Goal: Task Accomplishment & Management: Manage account settings

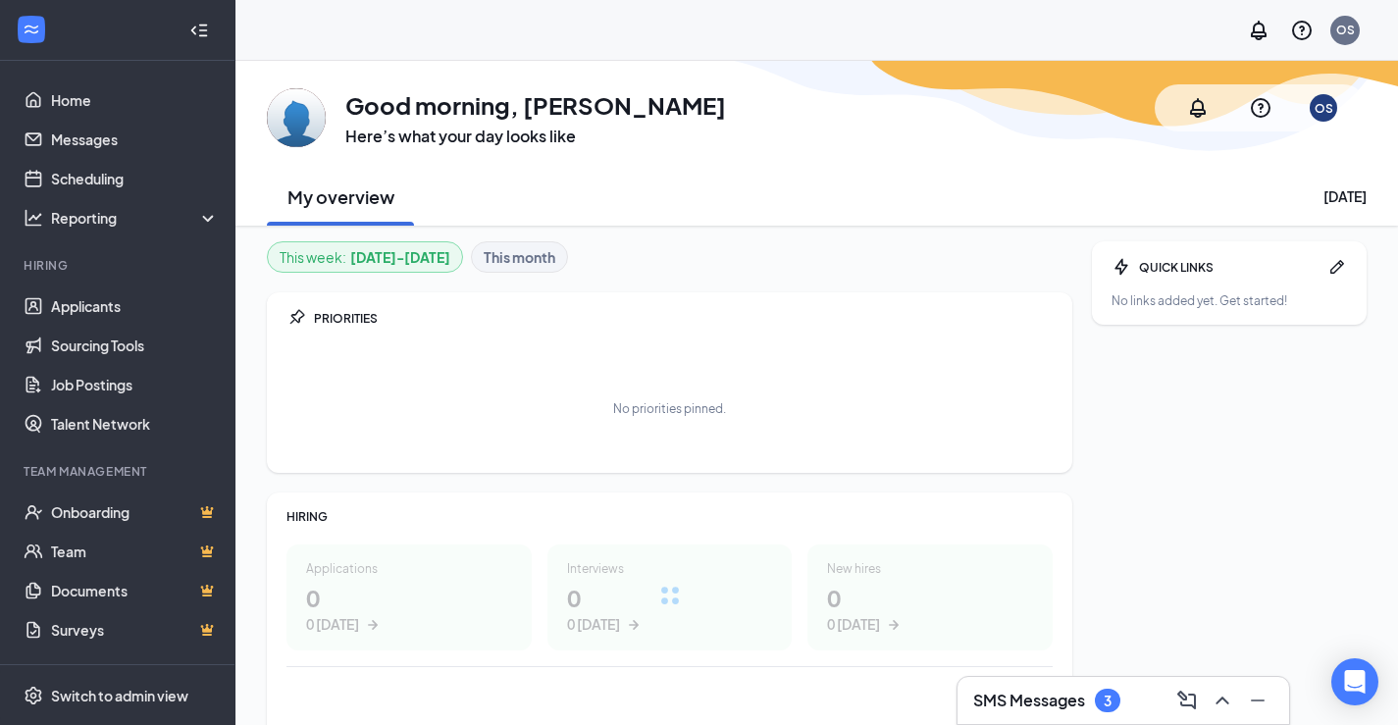
click at [1113, 697] on div "3" at bounding box center [1108, 701] width 26 height 24
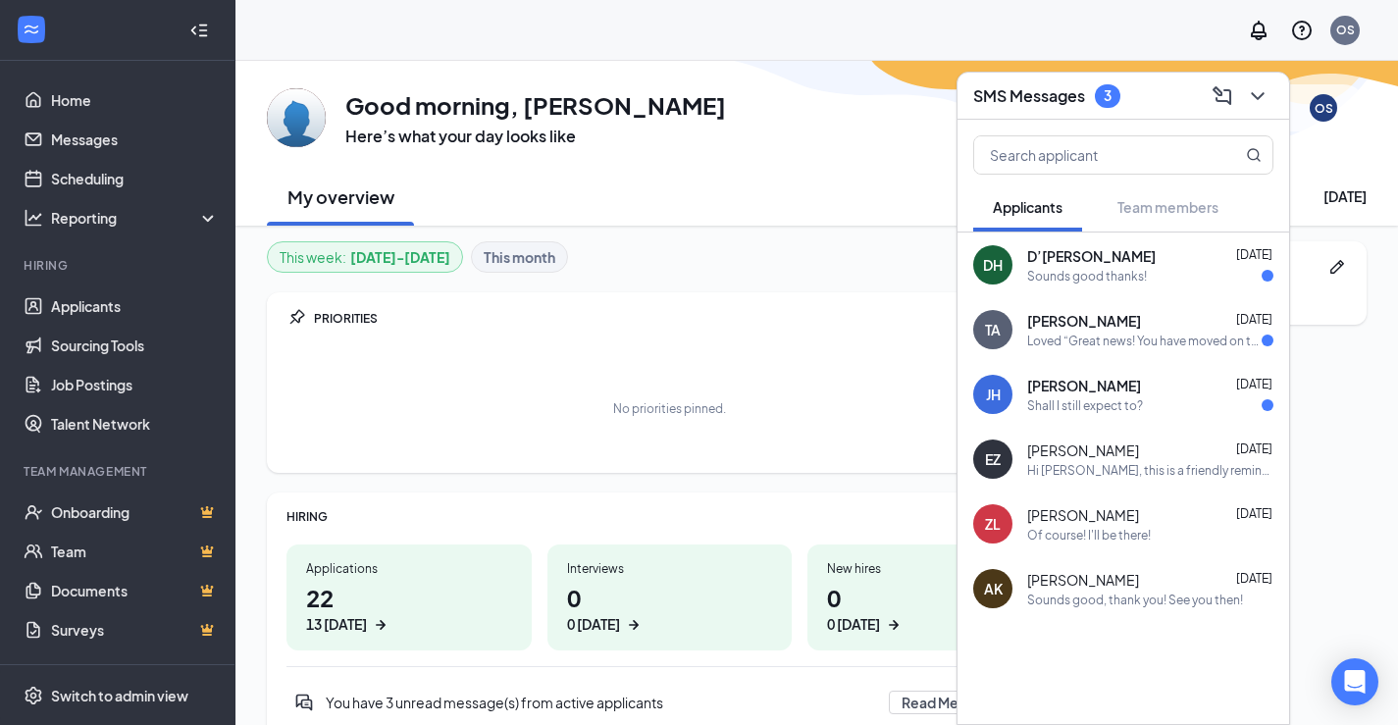
click at [1174, 342] on div "Loved “Great news! You have moved on to the next stage …”" at bounding box center [1144, 341] width 234 height 17
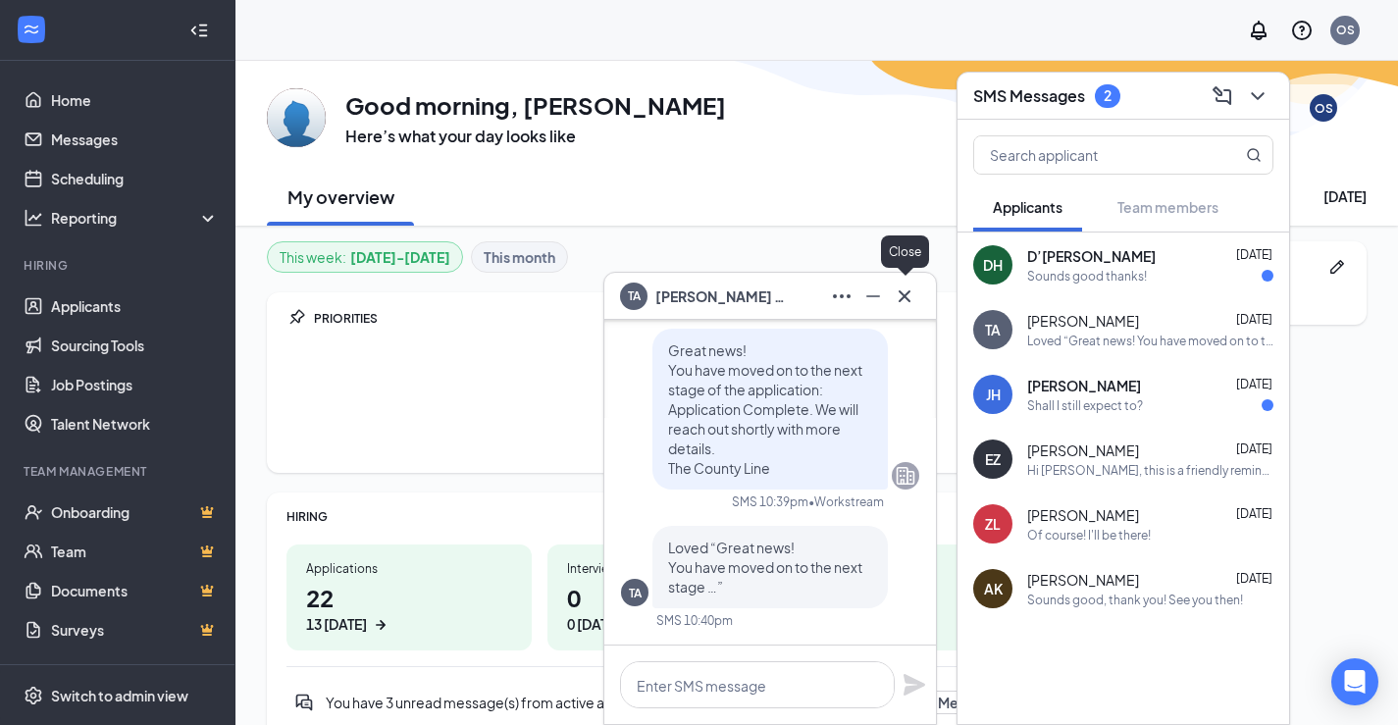
click at [905, 292] on icon "Cross" at bounding box center [905, 296] width 24 height 24
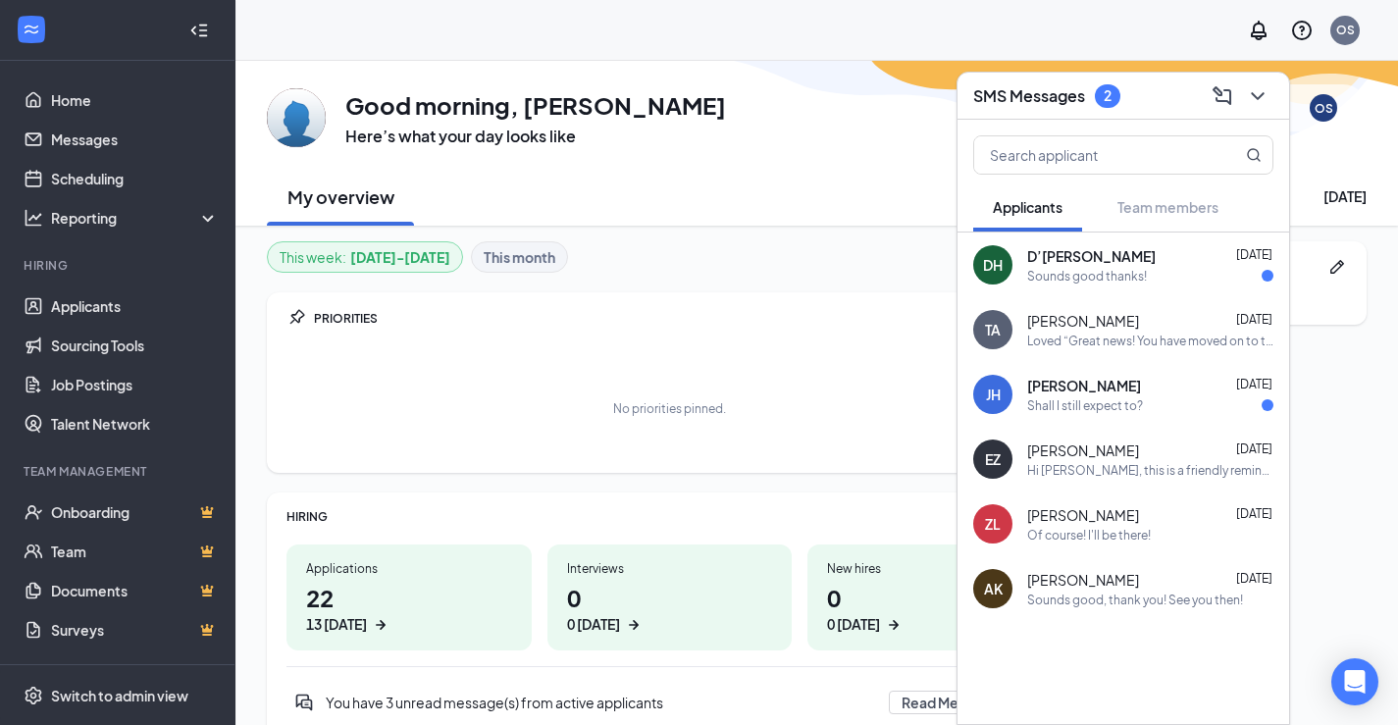
click at [1151, 394] on div "Jules Hebert Sep 5" at bounding box center [1150, 386] width 246 height 20
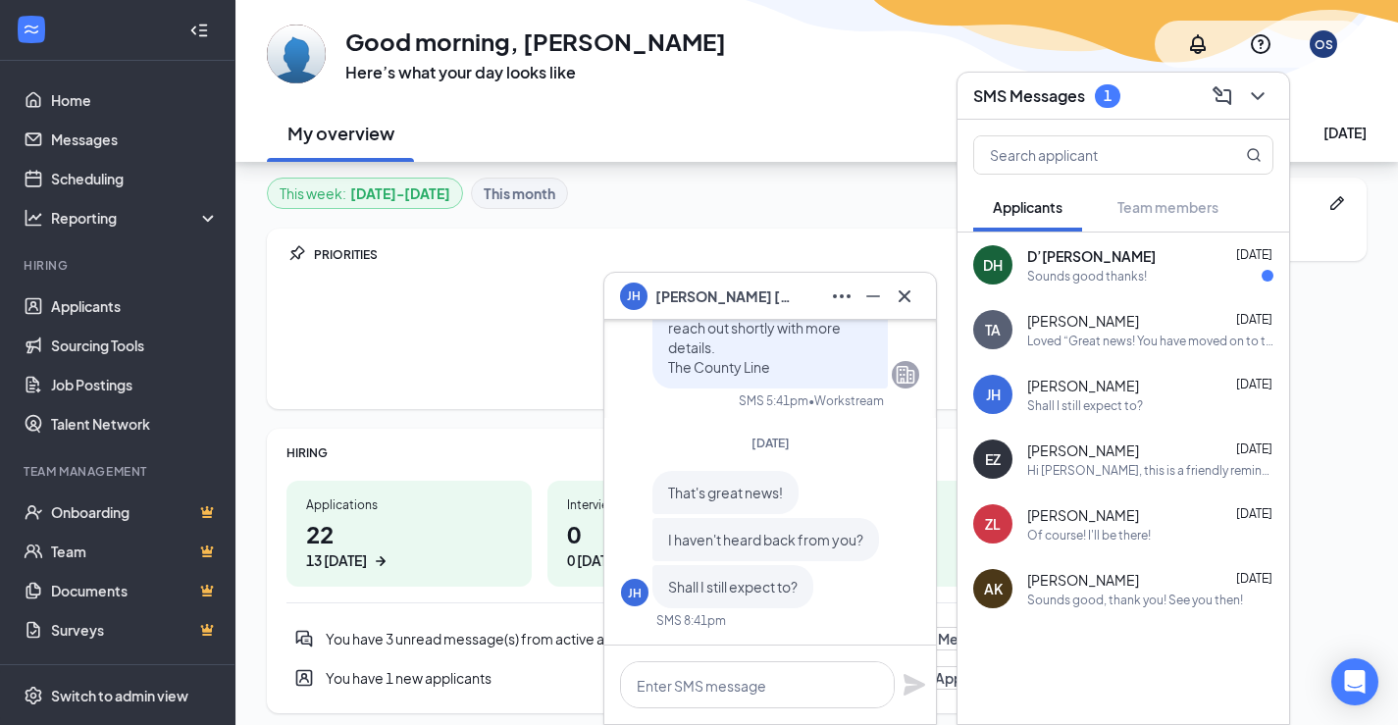
scroll to position [98, 0]
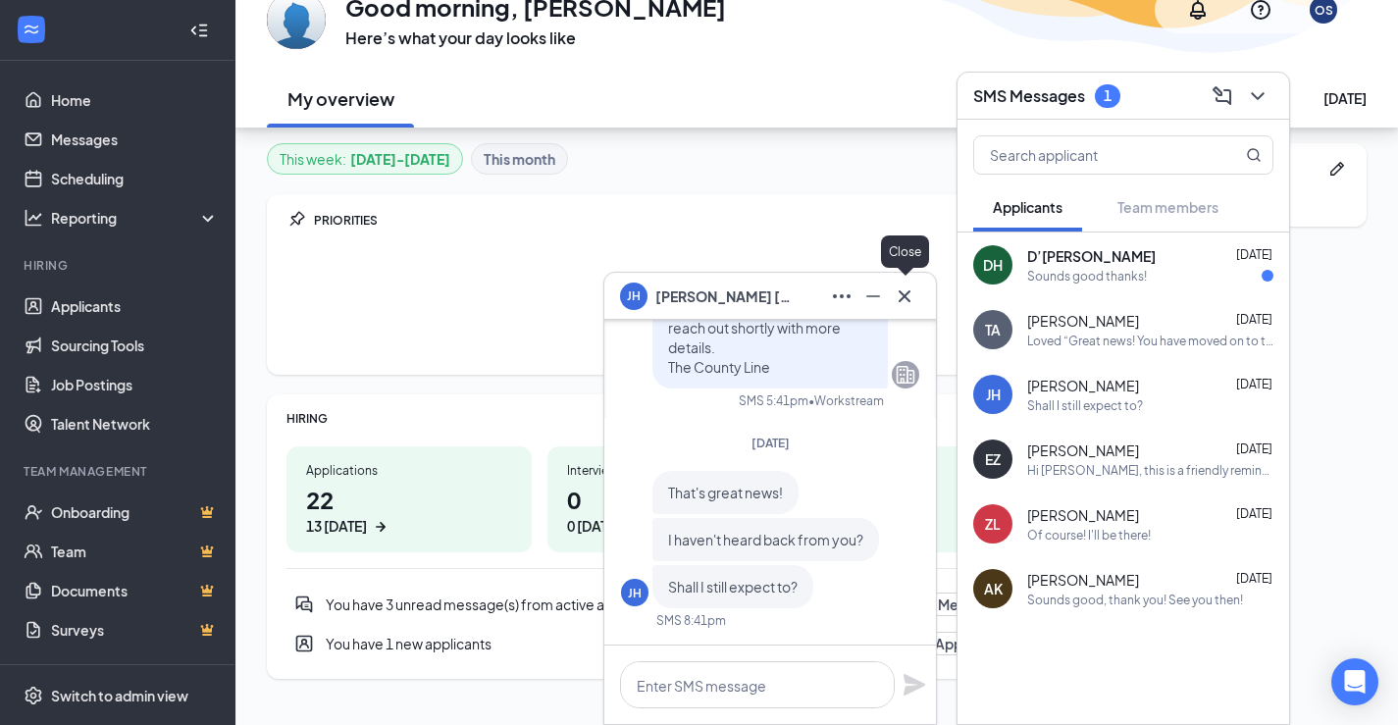
click at [907, 297] on icon "Cross" at bounding box center [905, 296] width 24 height 24
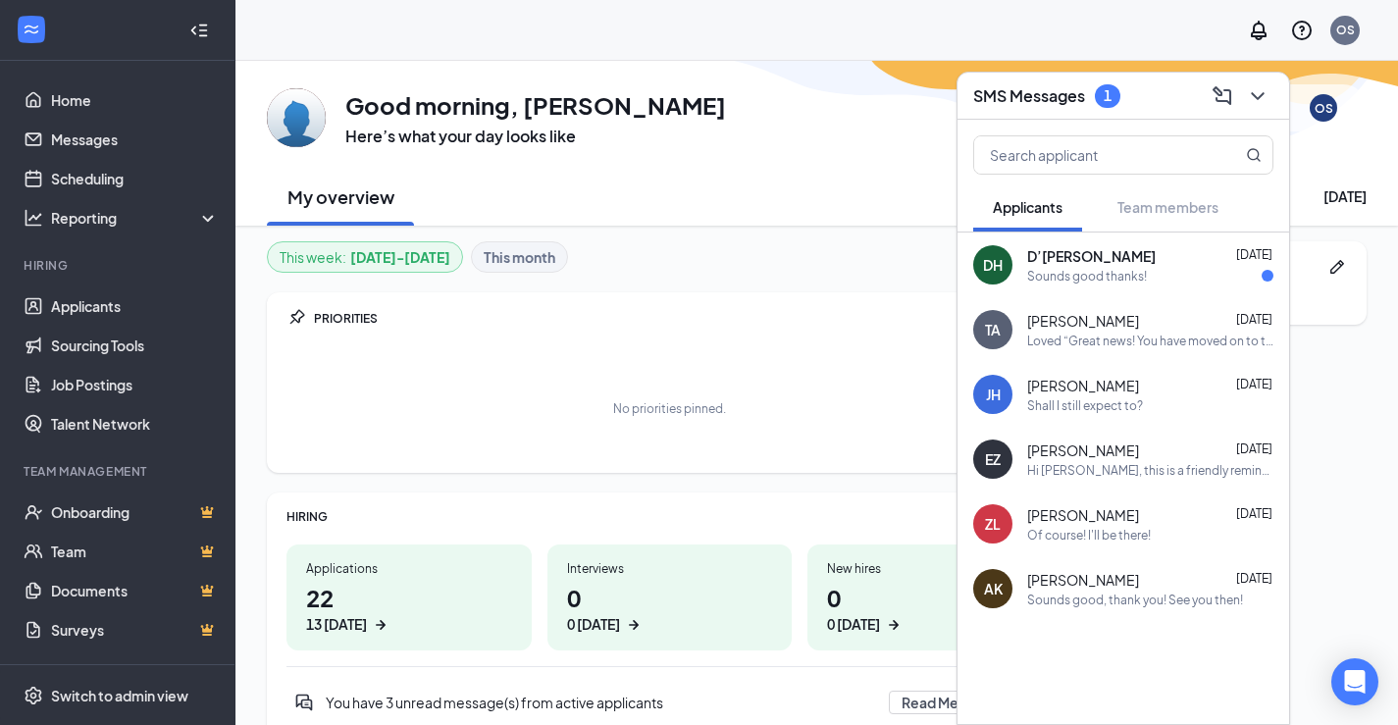
scroll to position [110, 0]
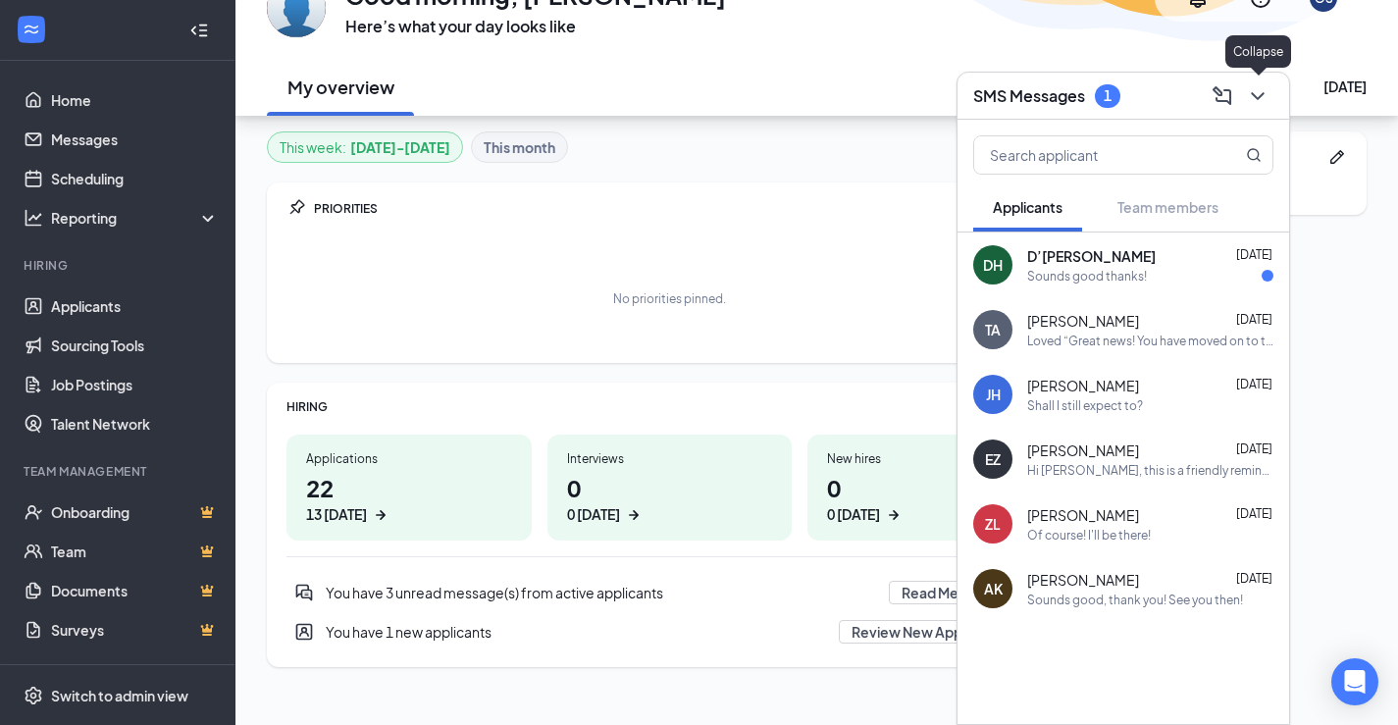
click at [1261, 105] on icon "ChevronDown" at bounding box center [1258, 96] width 24 height 24
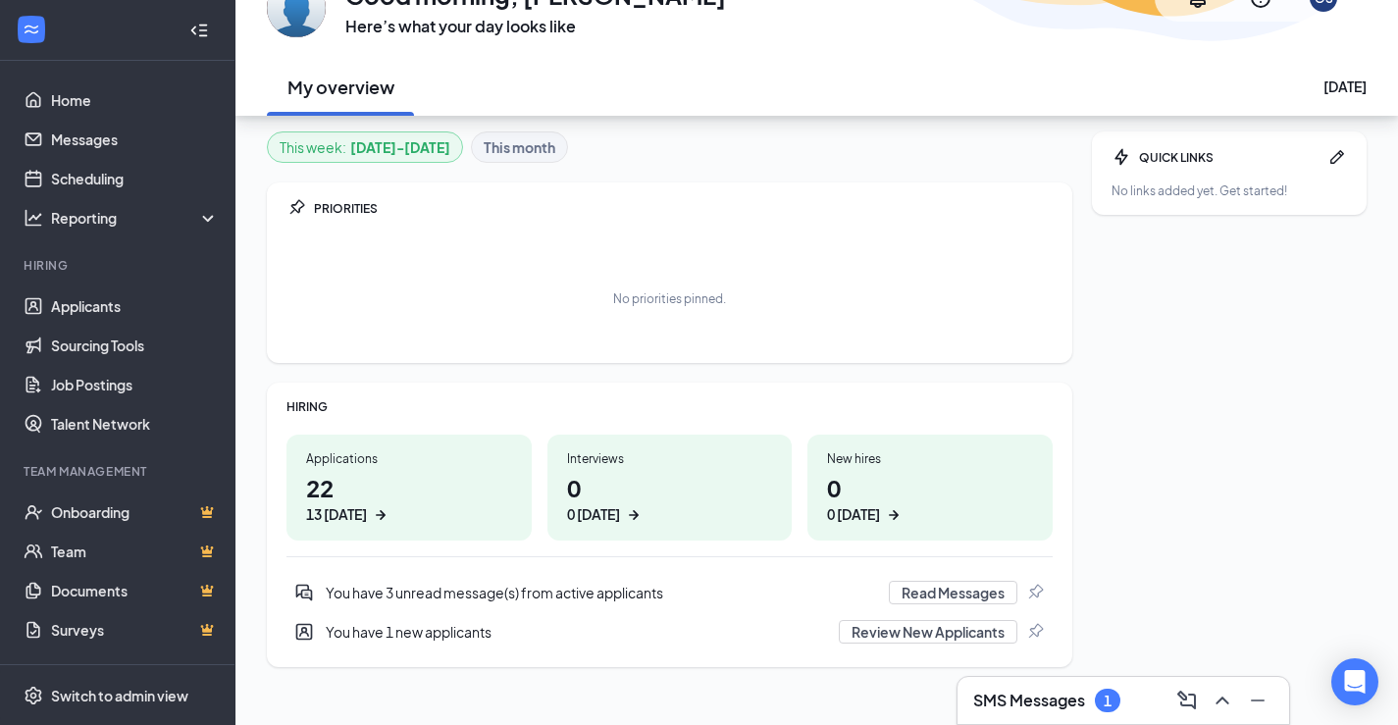
click at [475, 622] on div "You have 1 new applicants" at bounding box center [576, 632] width 501 height 20
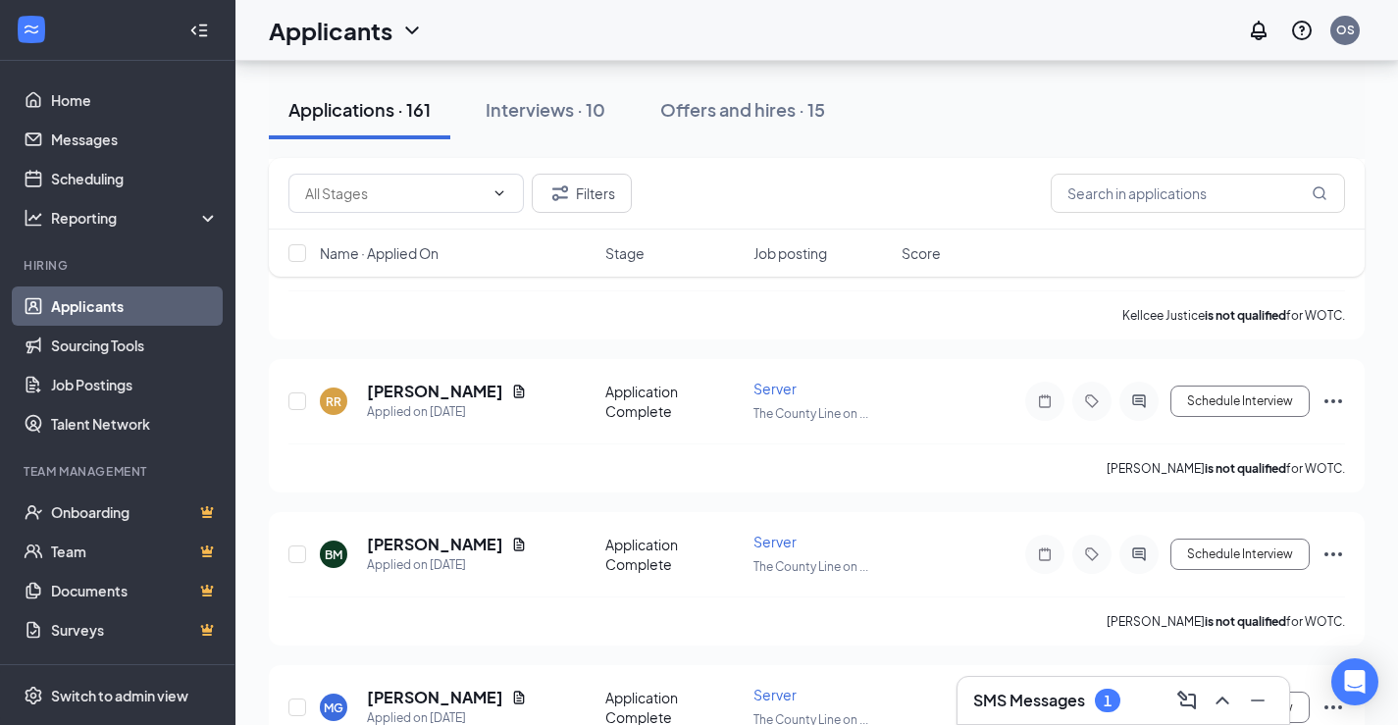
scroll to position [1766, 0]
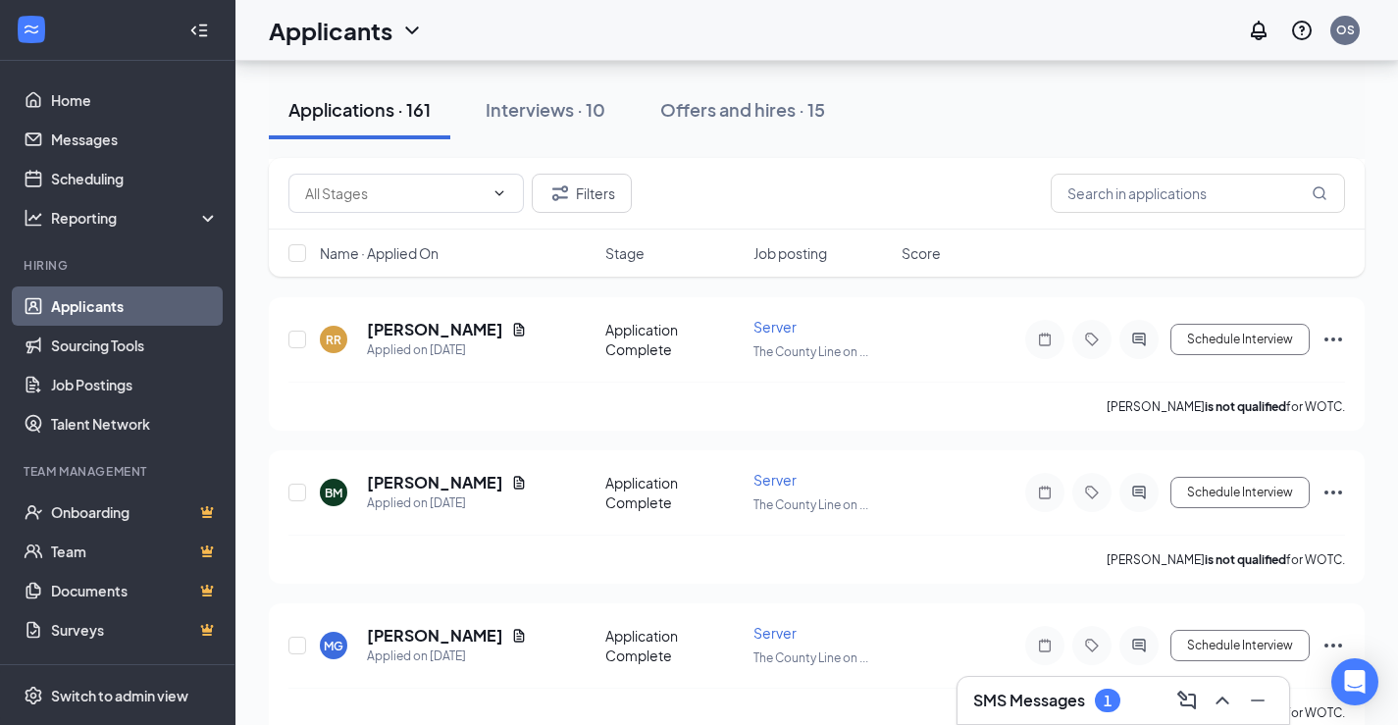
click at [1043, 707] on h3 "SMS Messages" at bounding box center [1029, 701] width 112 height 22
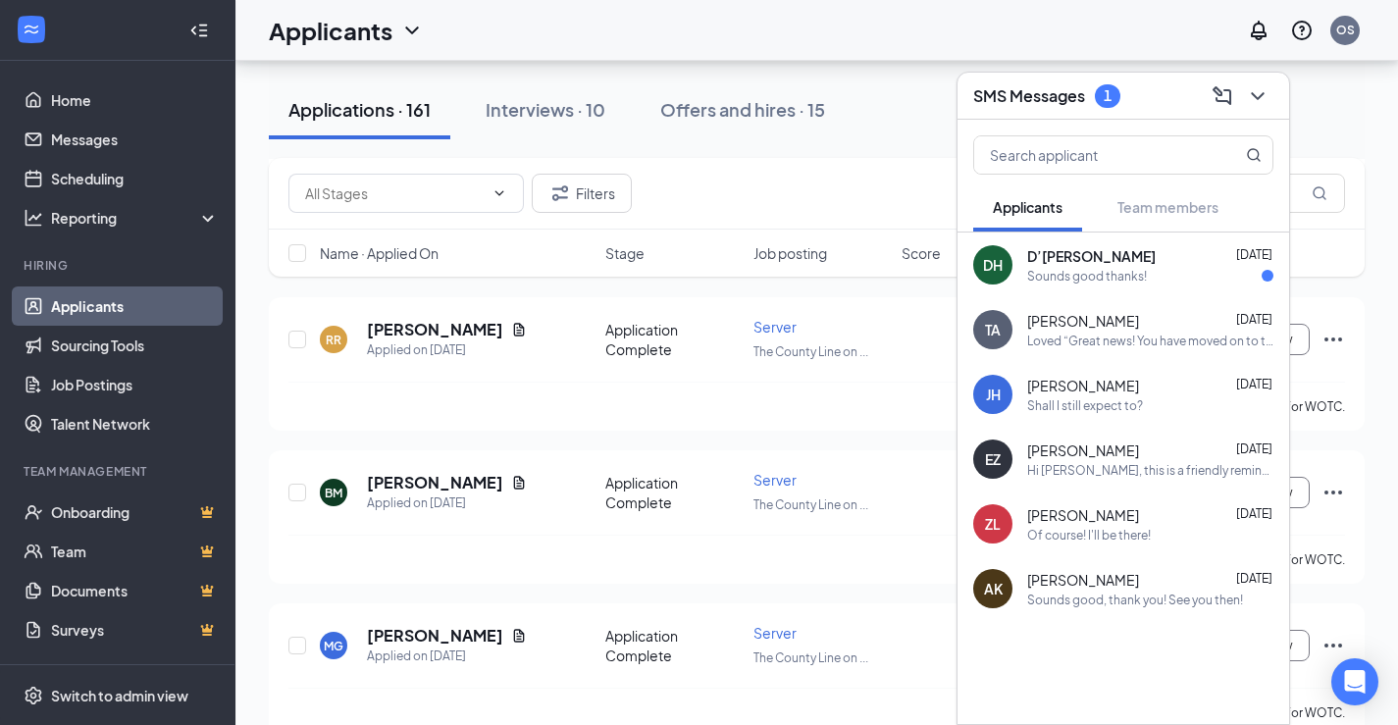
click at [1109, 268] on div "Sounds good thanks!" at bounding box center [1087, 276] width 120 height 17
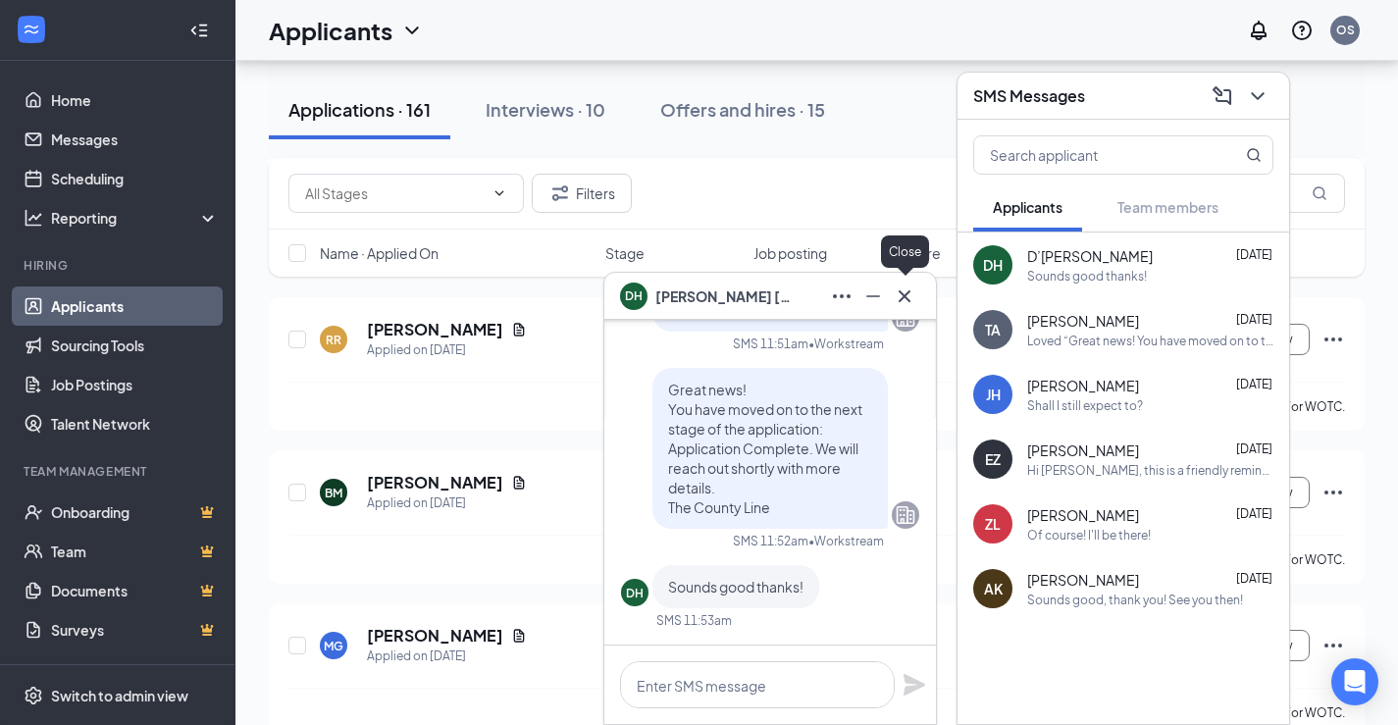
click at [912, 295] on icon "Cross" at bounding box center [905, 296] width 24 height 24
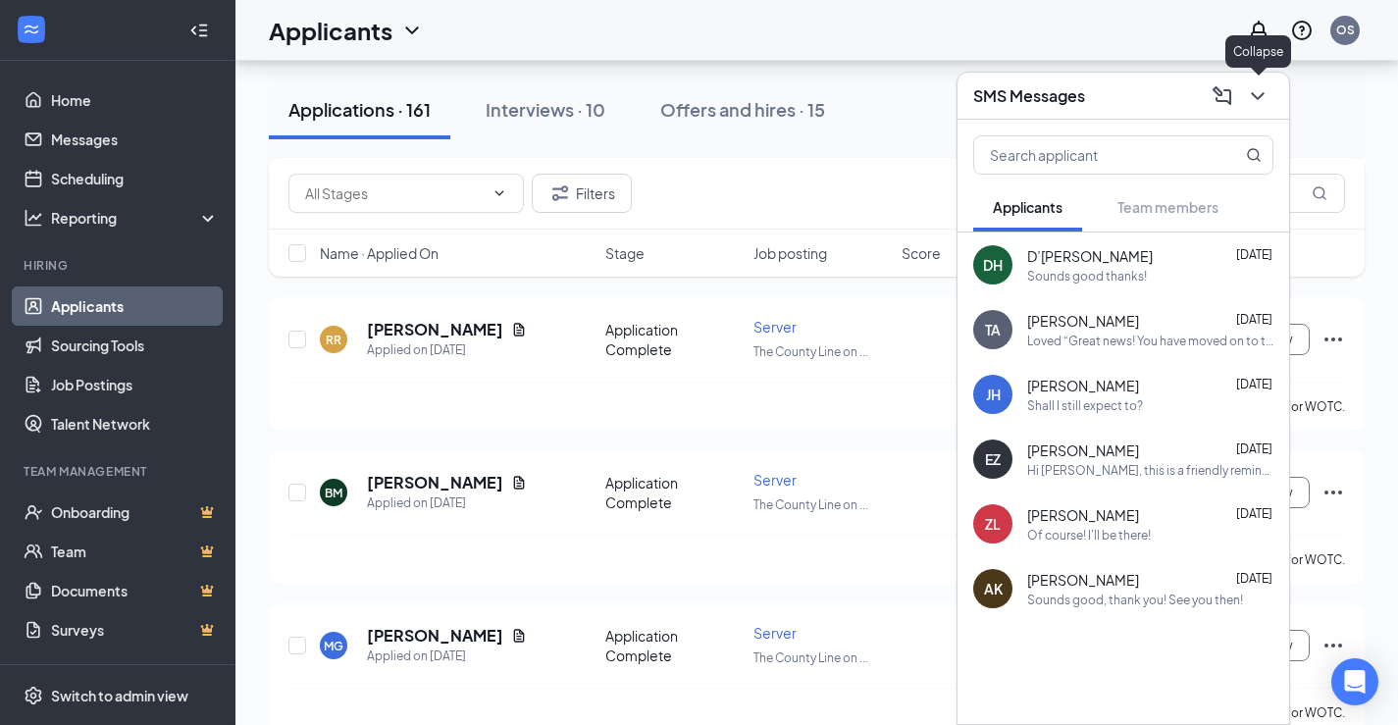
click at [1255, 94] on icon "ChevronDown" at bounding box center [1257, 96] width 13 height 8
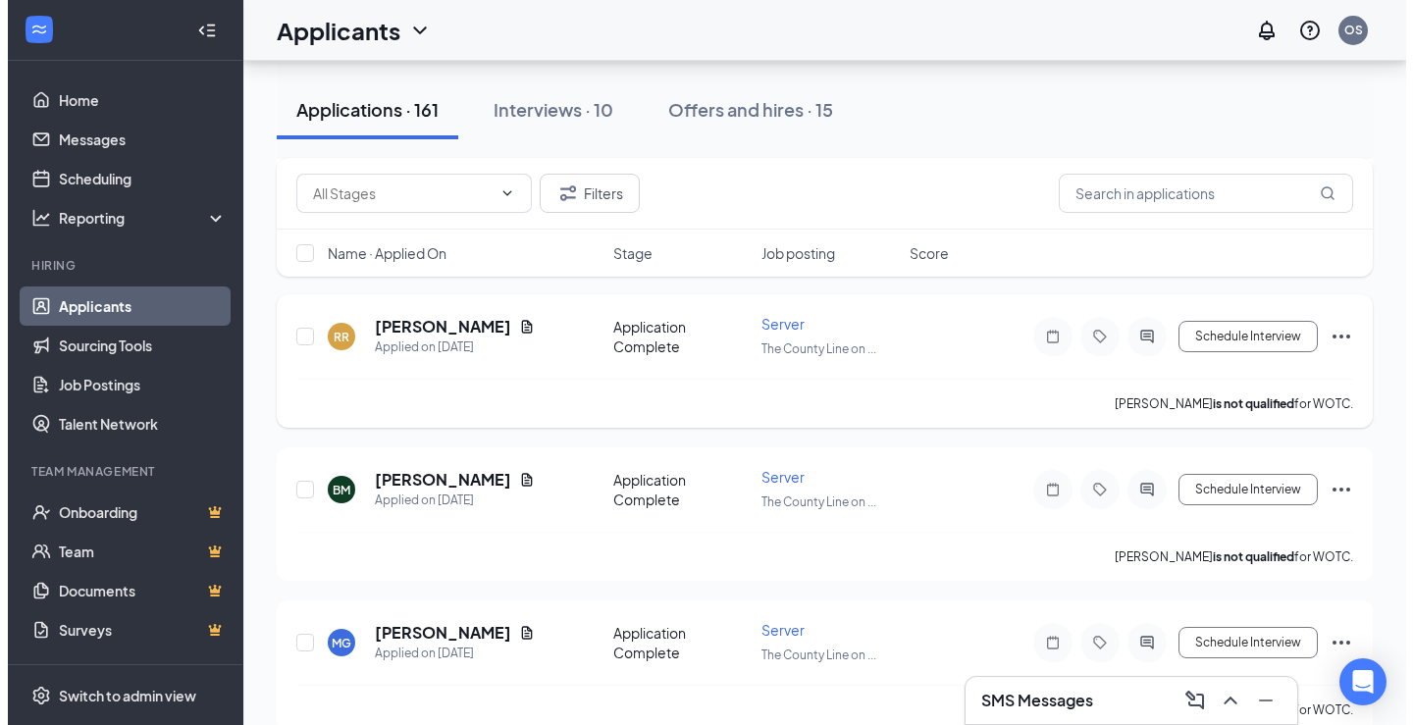
scroll to position [1864, 0]
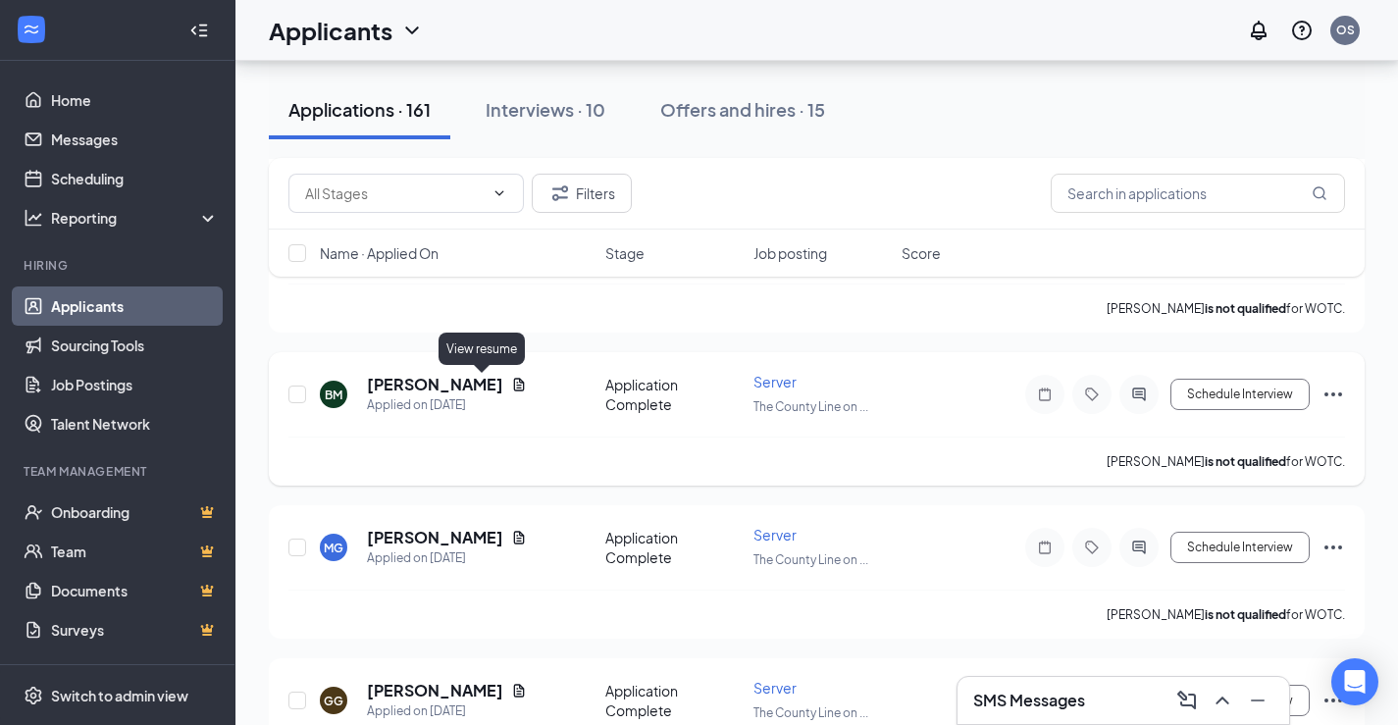
click at [514, 386] on icon "Document" at bounding box center [519, 384] width 11 height 13
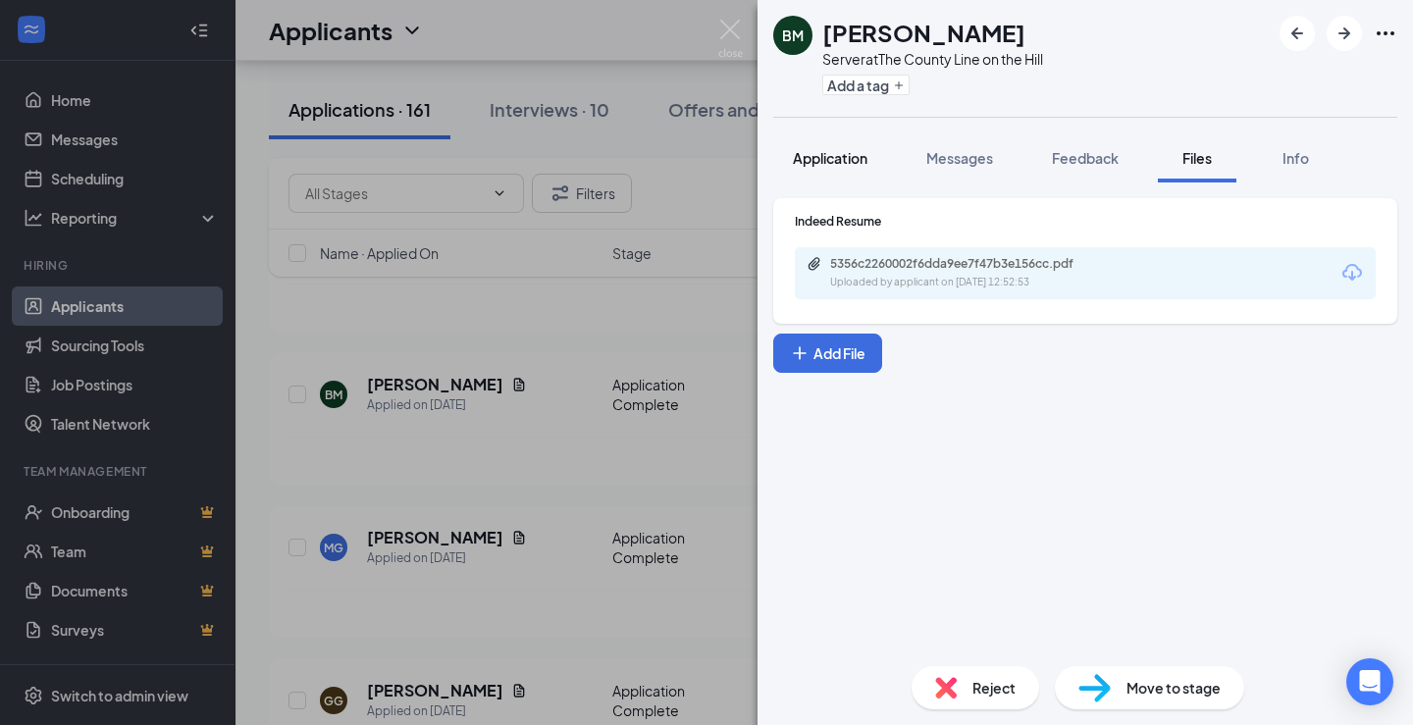
click at [853, 164] on span "Application" at bounding box center [830, 158] width 75 height 18
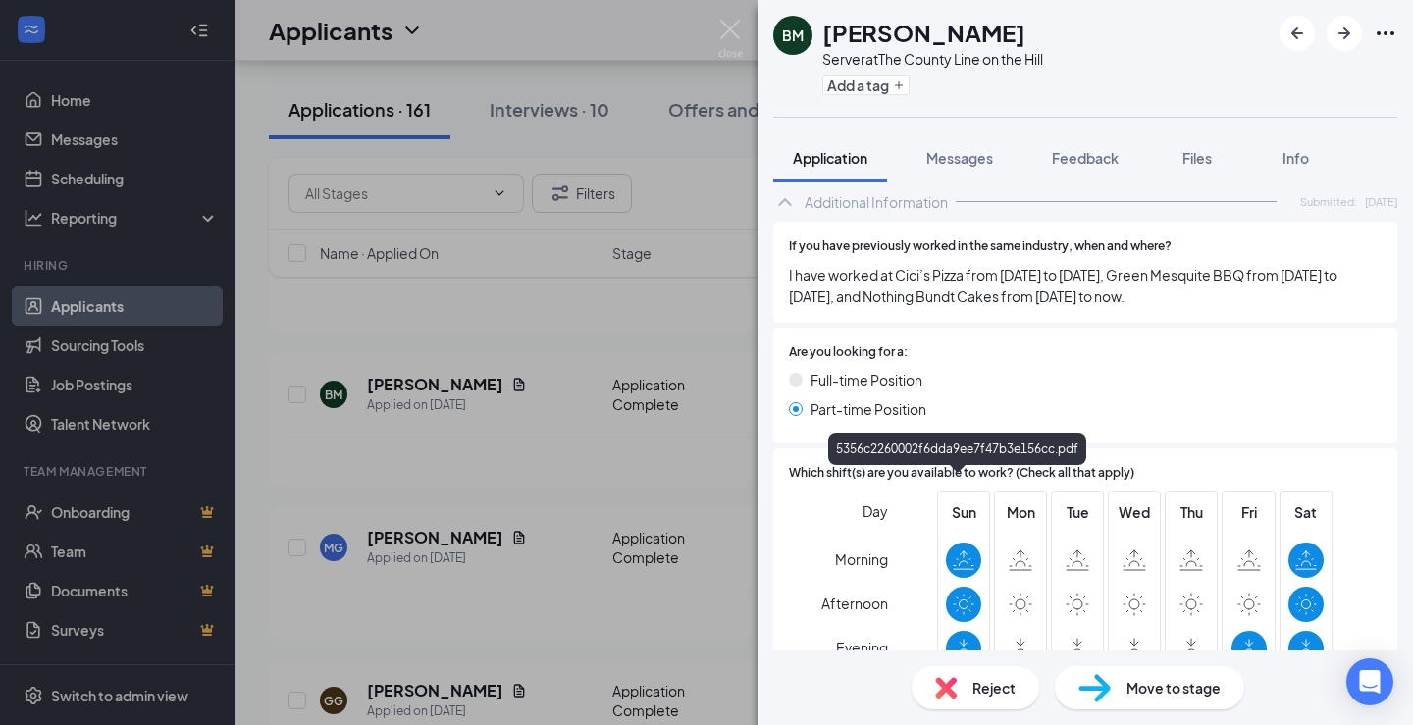
scroll to position [994, 0]
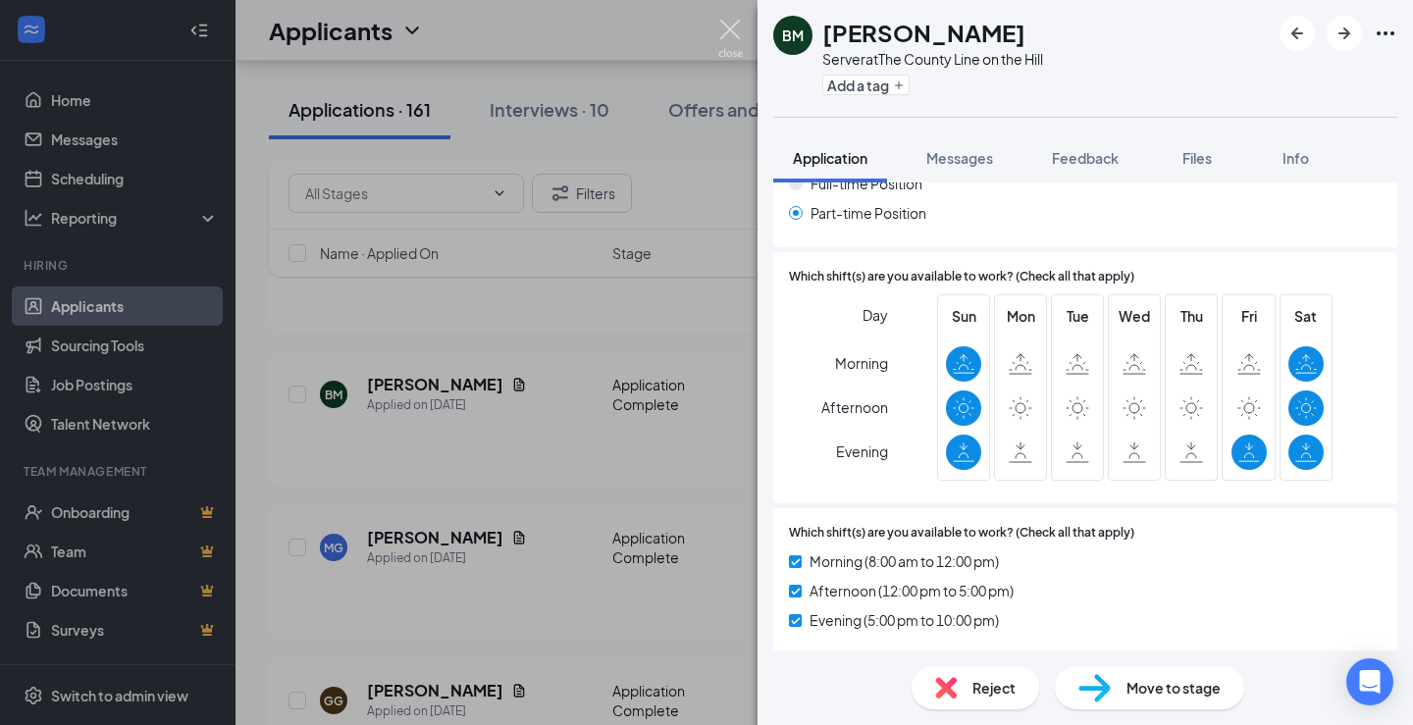
click at [727, 28] on img at bounding box center [730, 39] width 25 height 38
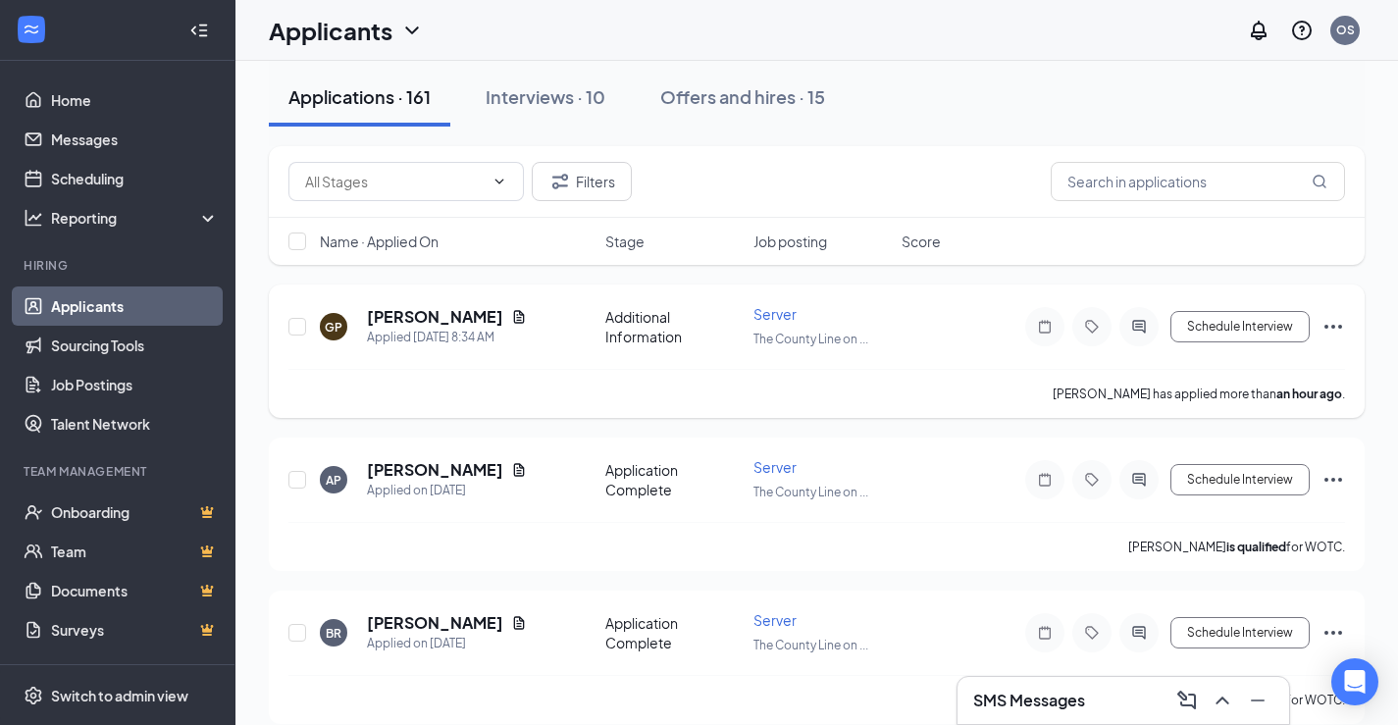
scroll to position [196, 0]
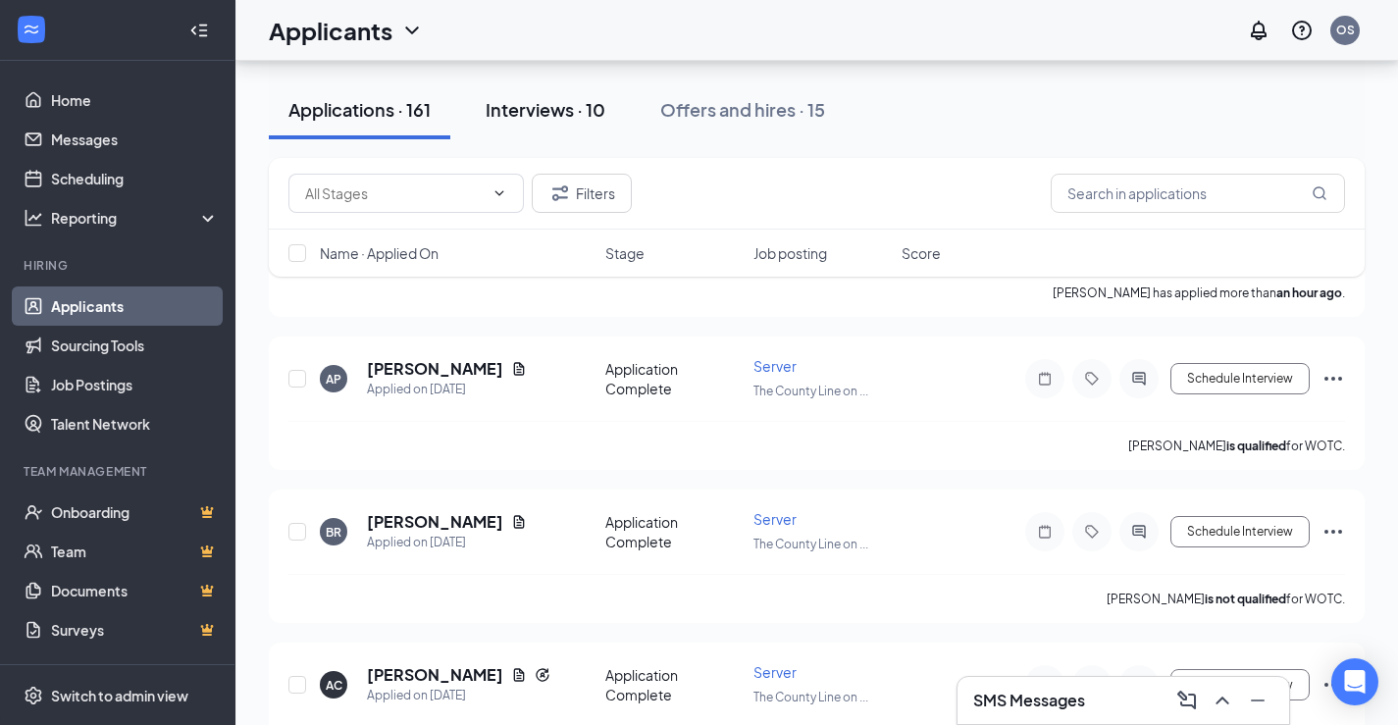
click at [545, 103] on div "Interviews · 10" at bounding box center [546, 109] width 120 height 25
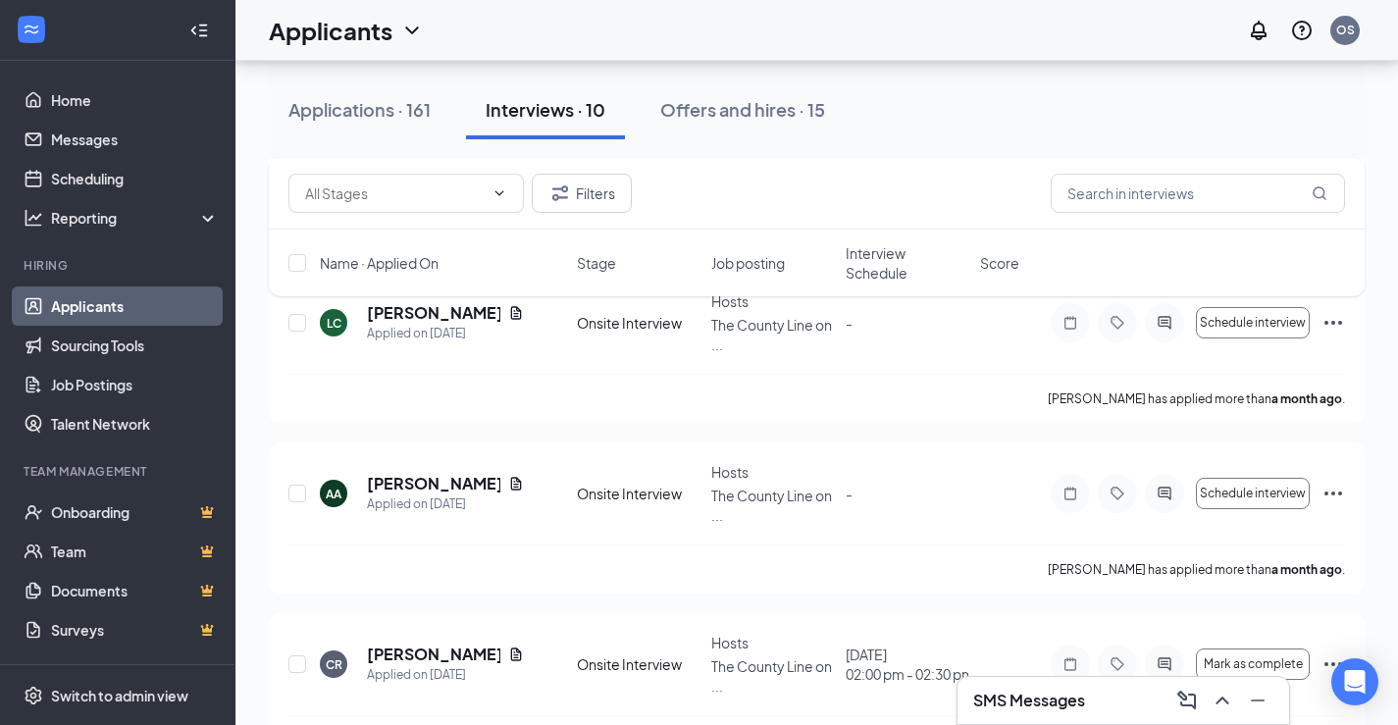
scroll to position [1169, 0]
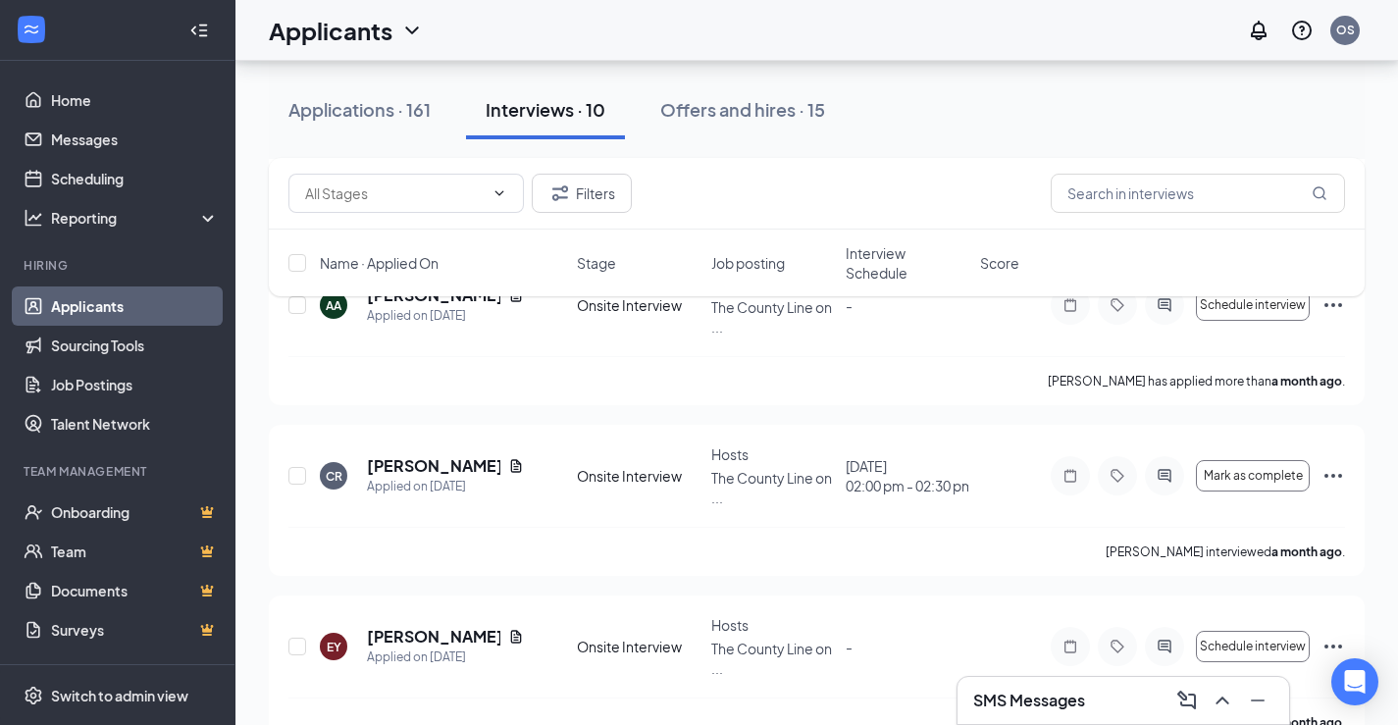
checkbox input "true"
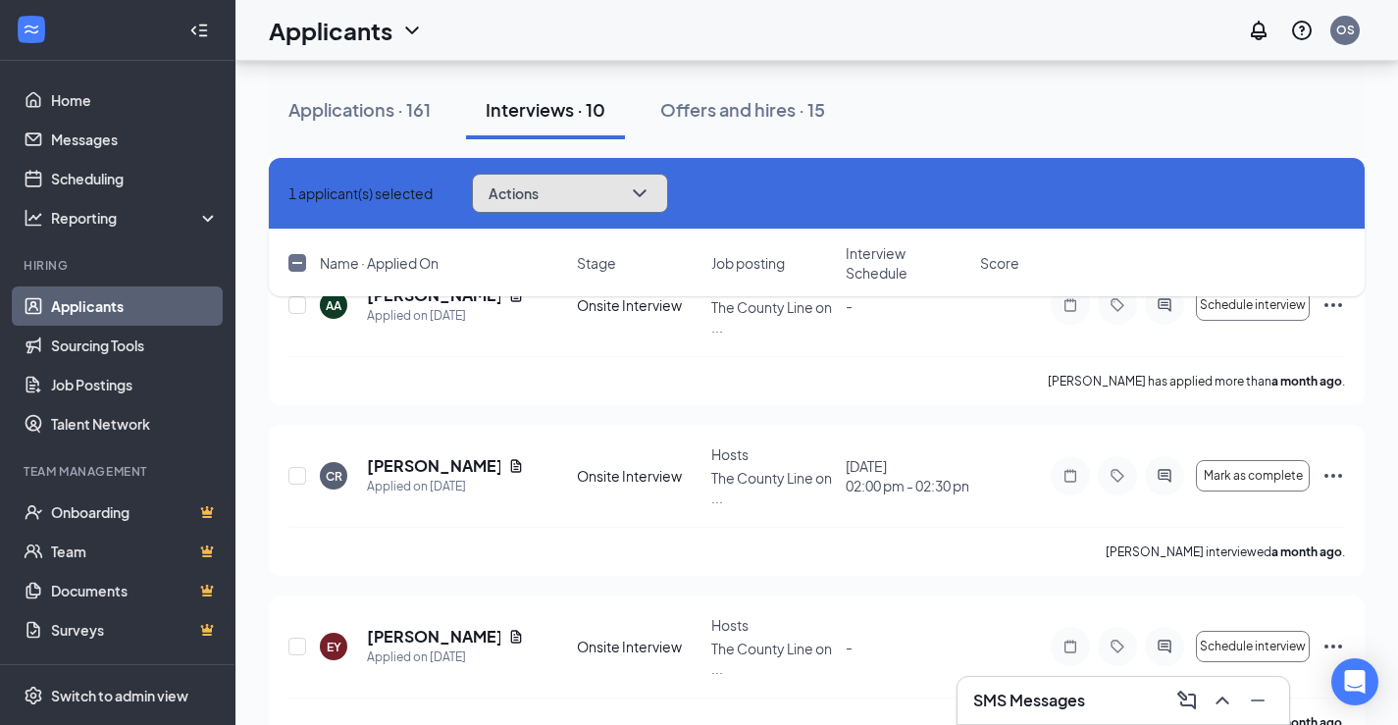
click at [651, 184] on icon "ChevronDown" at bounding box center [640, 193] width 24 height 24
click at [437, 527] on div "Cassandra Reyna interviewed a month ago ." at bounding box center [816, 551] width 1056 height 49
click at [602, 198] on button "Actions" at bounding box center [570, 193] width 196 height 39
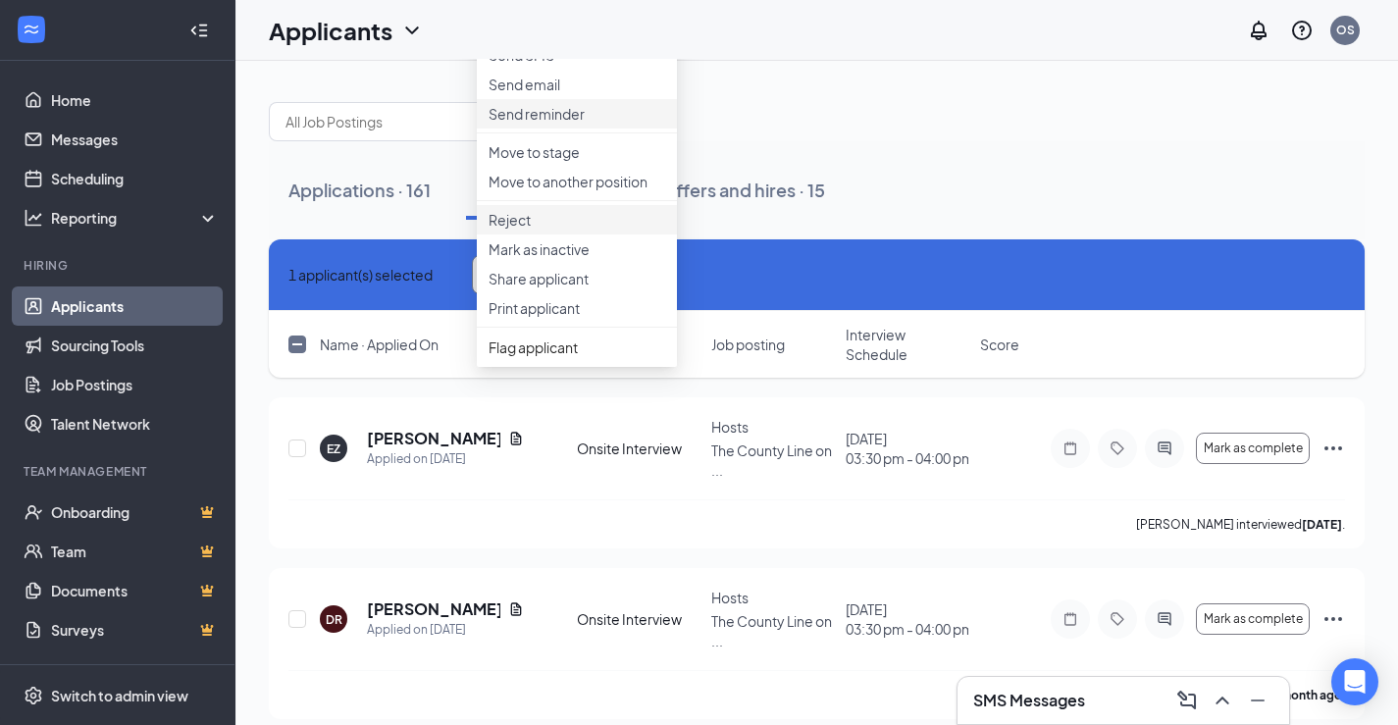
scroll to position [0, 0]
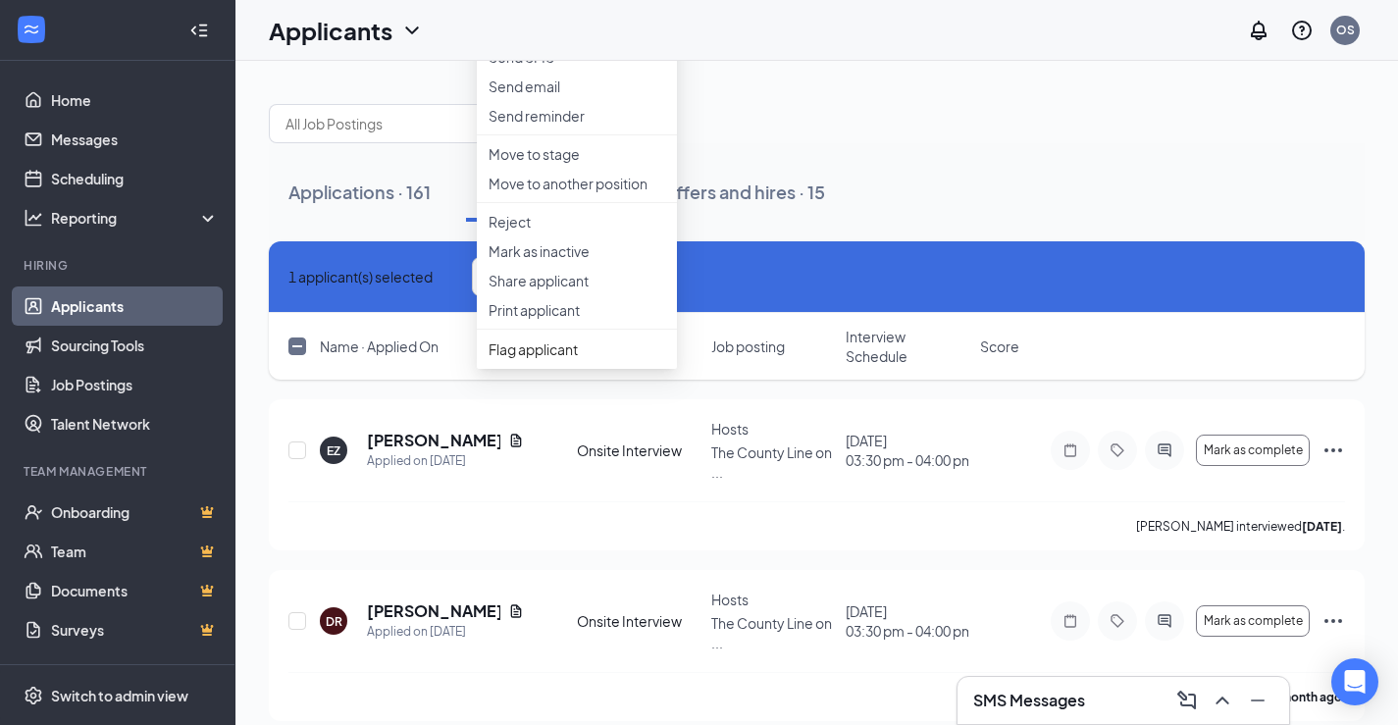
click at [859, 154] on div "Applications · 161 Interviews · 10 Offers and hires · 15" at bounding box center [817, 192] width 1096 height 98
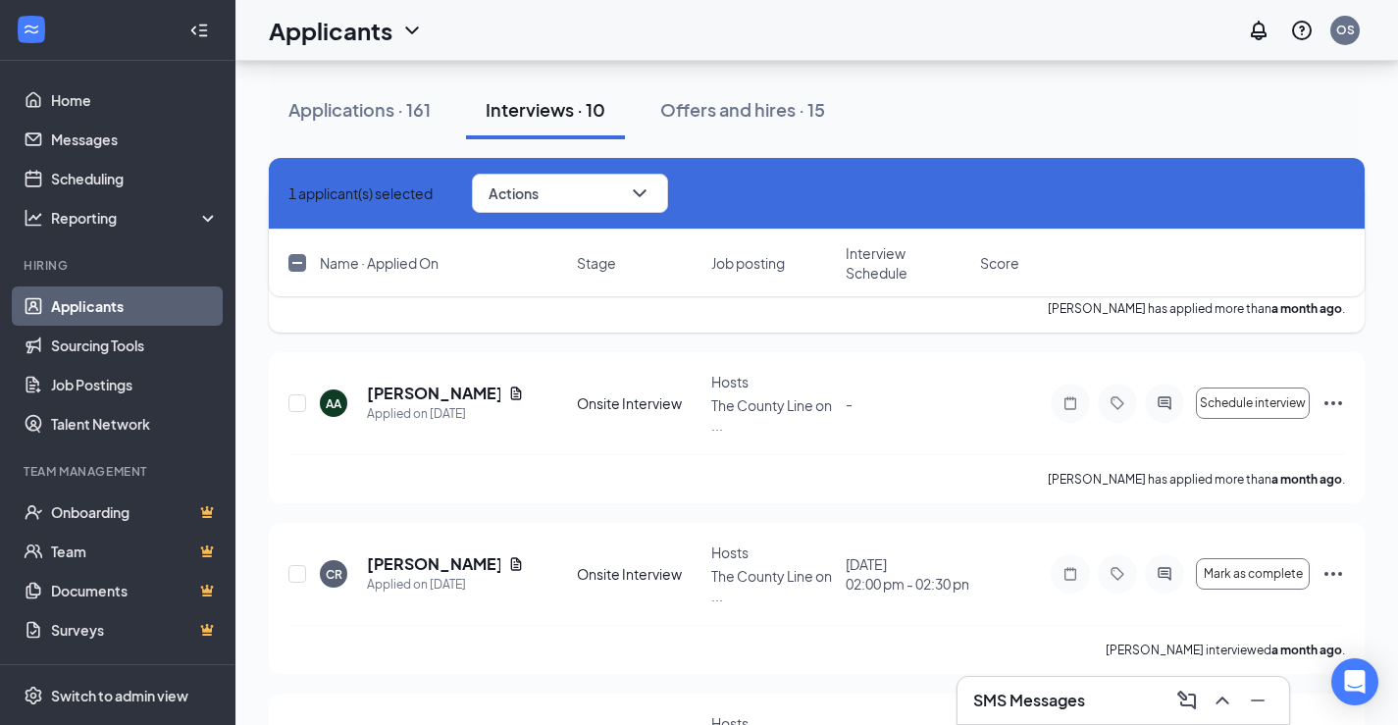
scroll to position [1169, 0]
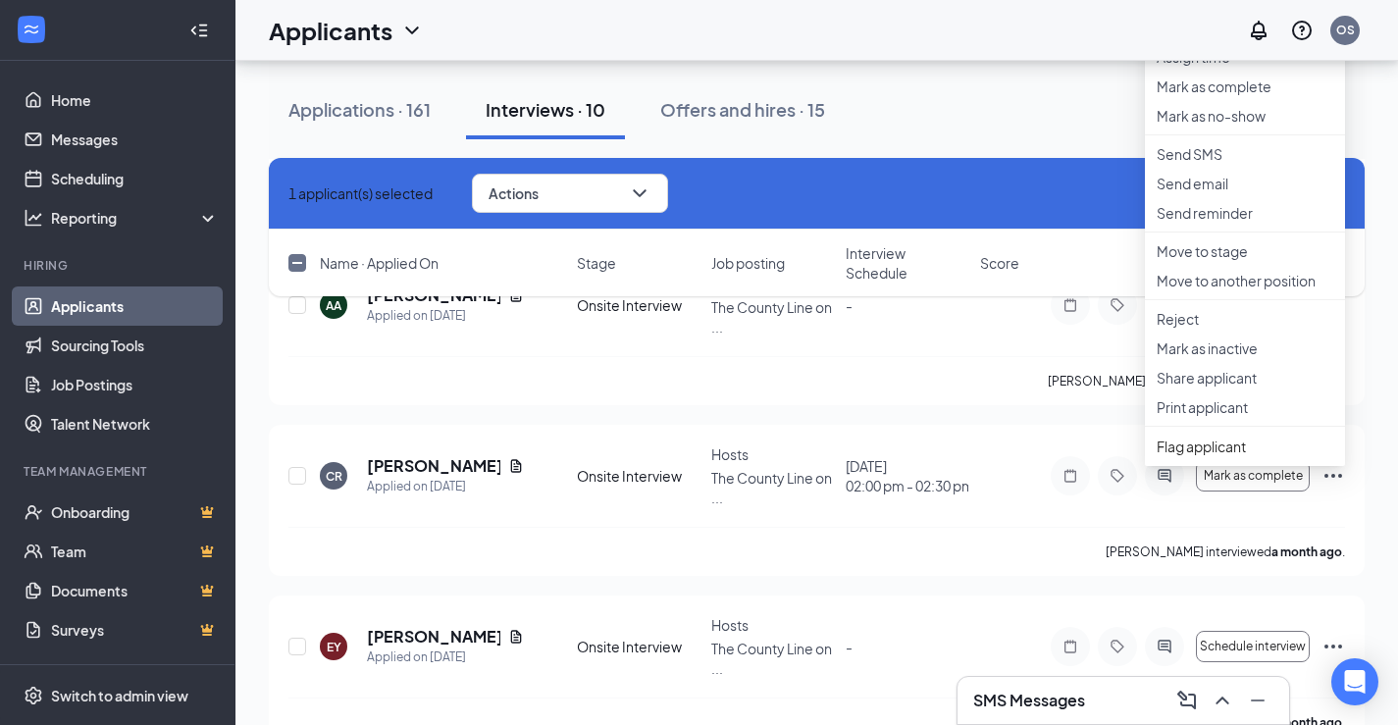
click at [920, 556] on div "EZ Eileen Zavala Applied on Aug 19 Onsite Interview Hosts The County Line on ..…" at bounding box center [817, 73] width 1096 height 1687
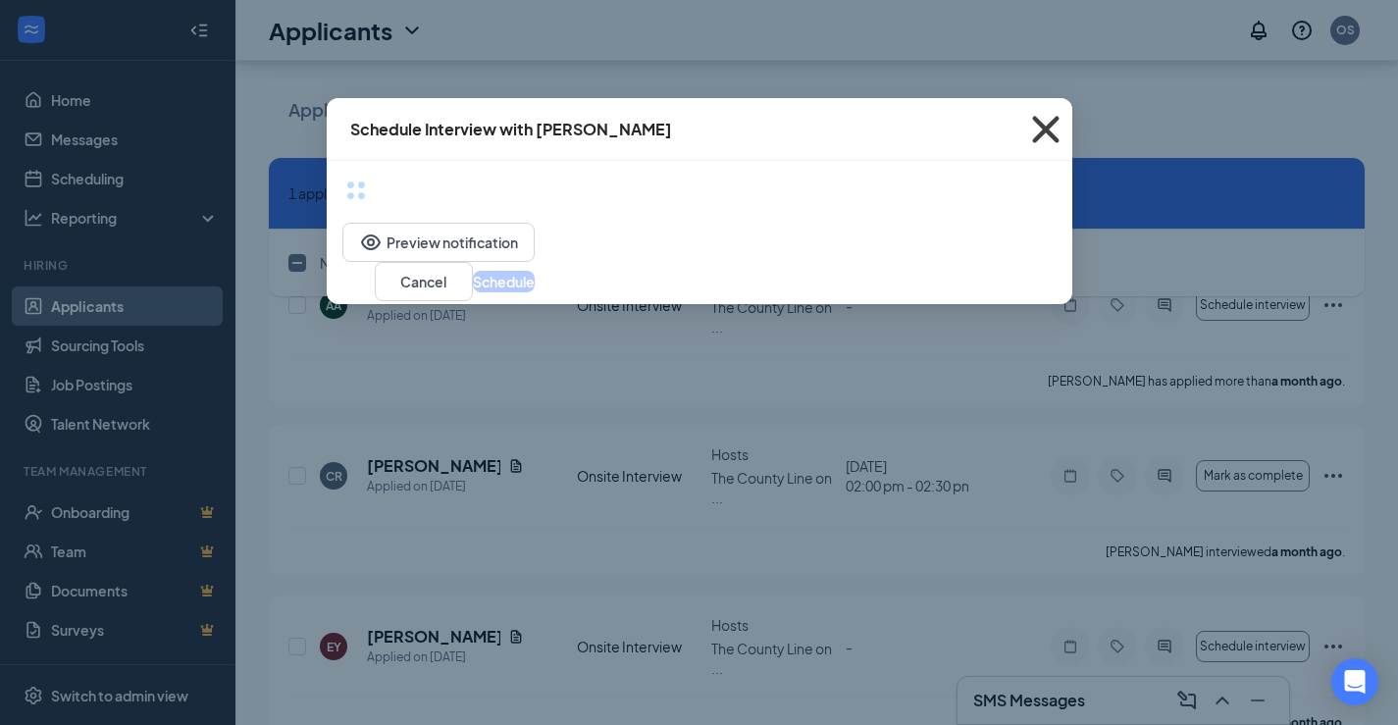
click at [1053, 125] on icon "Cross" at bounding box center [1045, 129] width 53 height 53
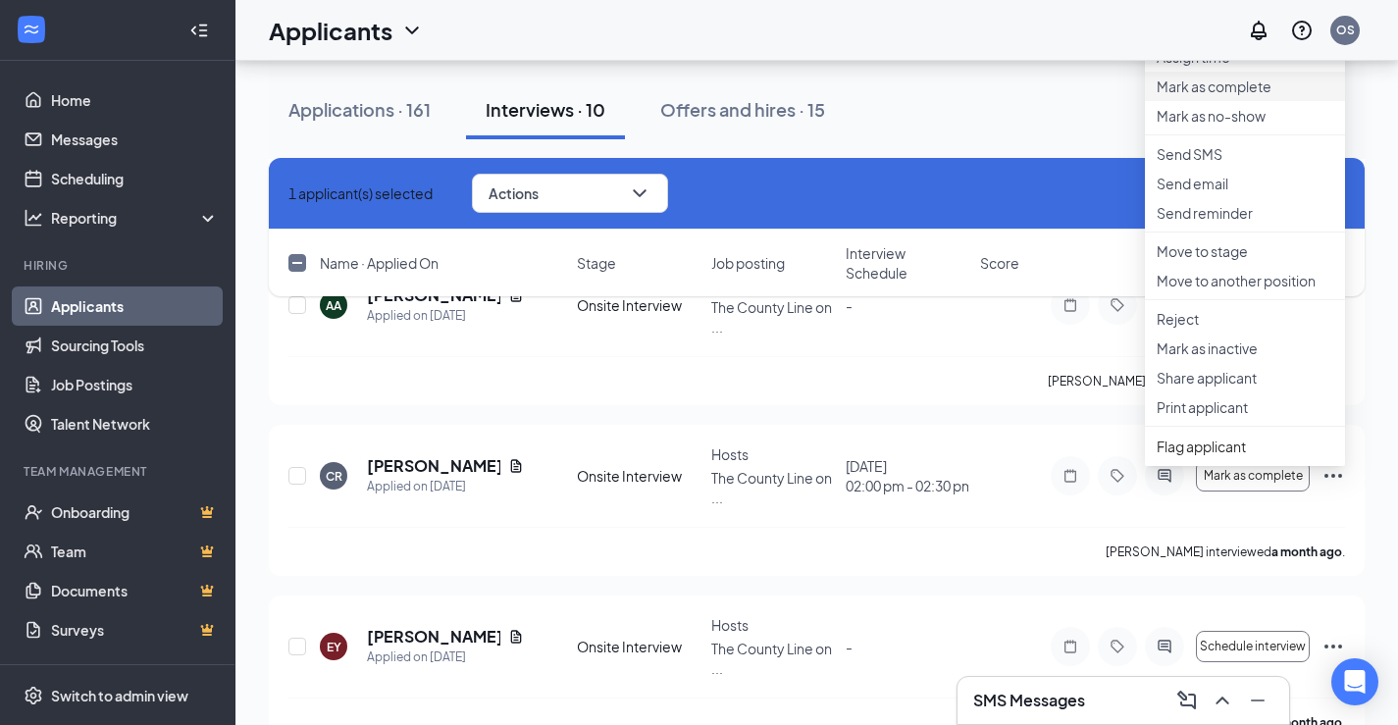
click at [1243, 96] on p "Mark as complete" at bounding box center [1245, 87] width 177 height 20
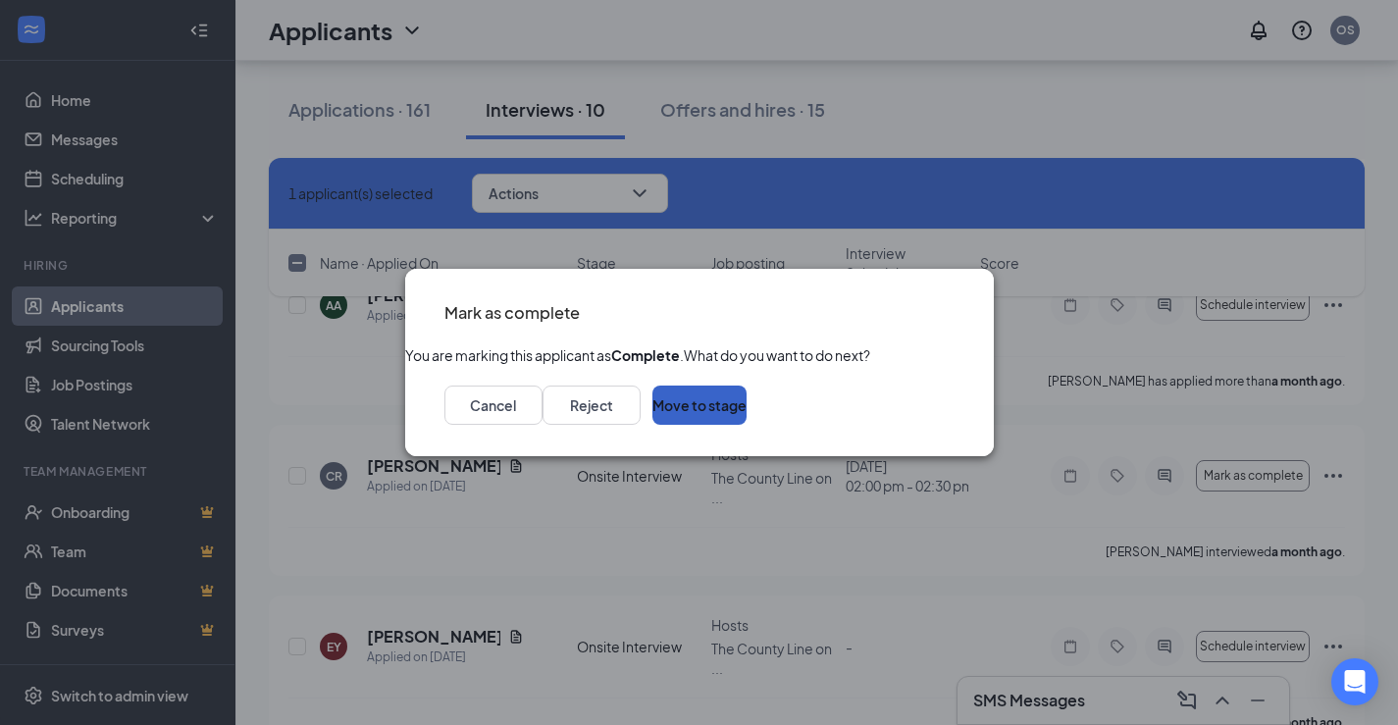
click at [746, 425] on button "Move to stage" at bounding box center [699, 405] width 94 height 39
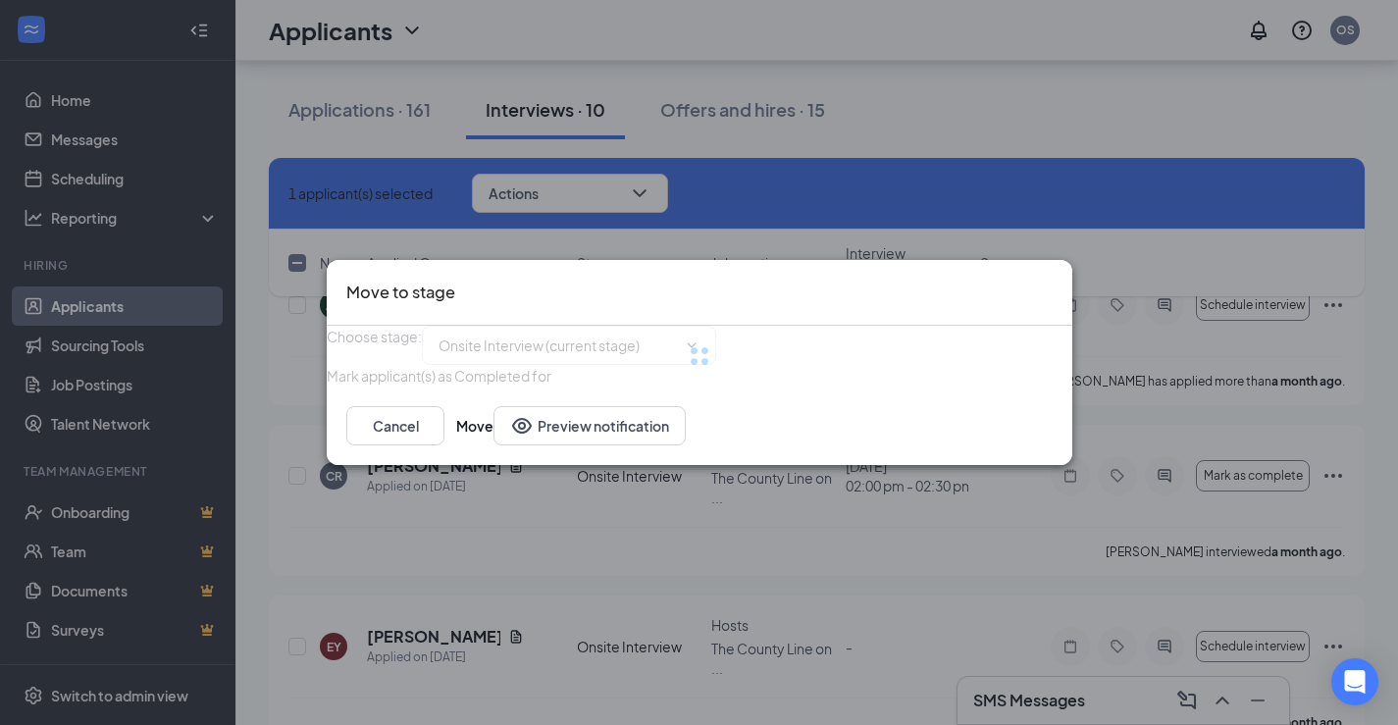
type input "Hiring Complete (final stage)"
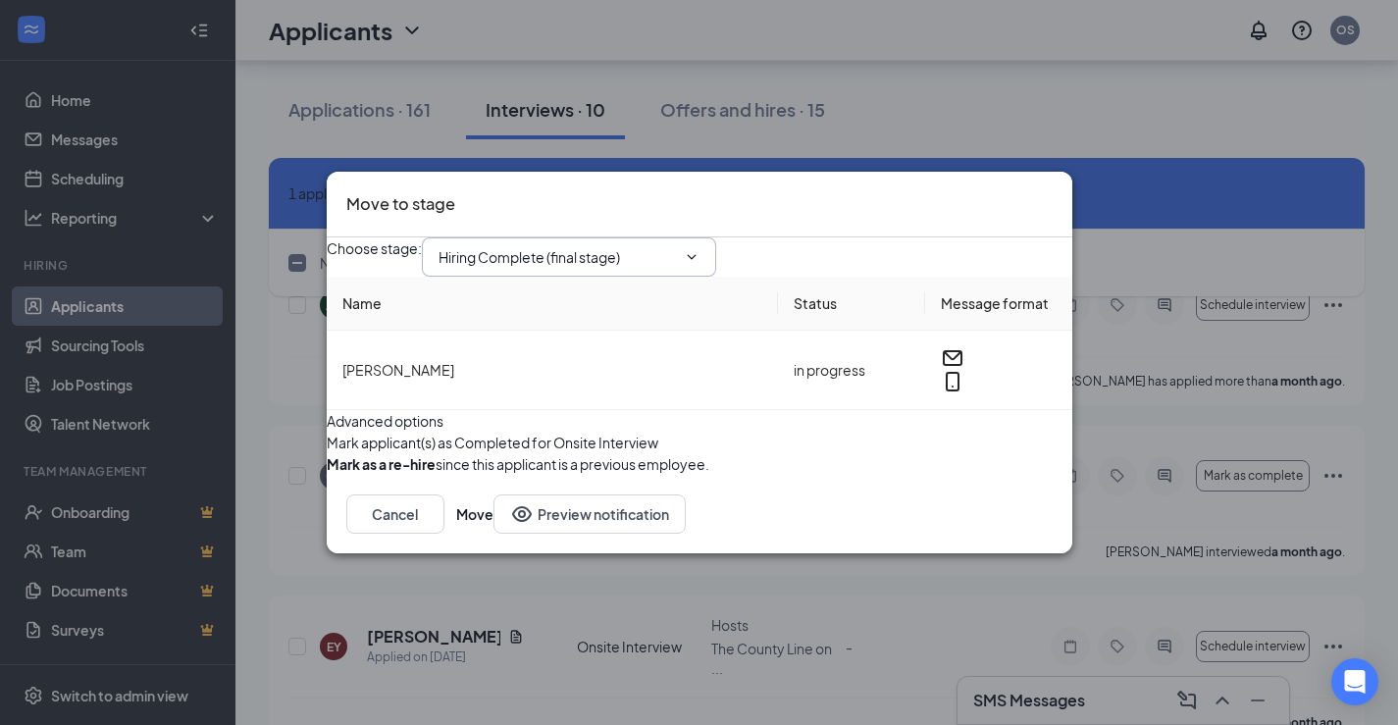
click at [712, 237] on span "Hiring Complete (final stage)" at bounding box center [569, 256] width 294 height 39
click at [716, 237] on span "Hiring Complete (final stage)" at bounding box center [569, 256] width 294 height 39
click at [699, 249] on icon "ChevronDown" at bounding box center [692, 257] width 16 height 16
click at [1057, 197] on icon "Cross" at bounding box center [1063, 203] width 12 height 12
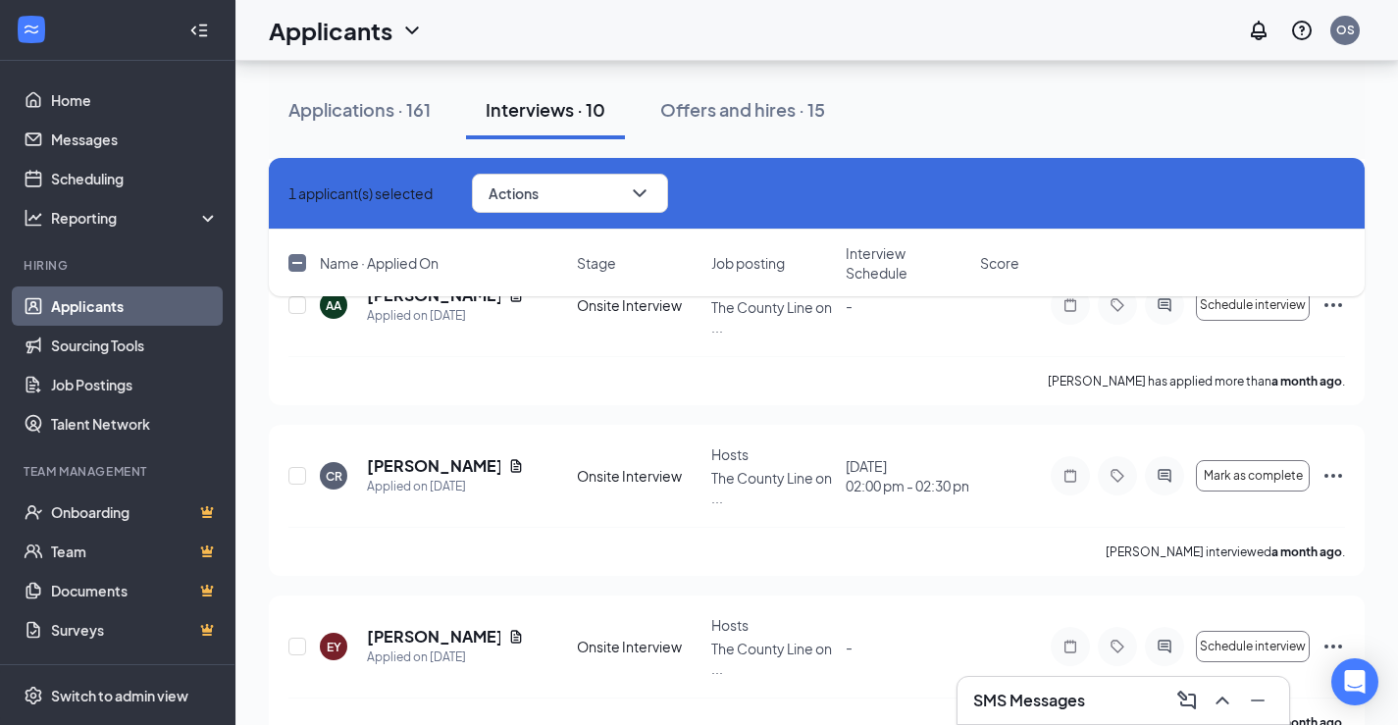
checkbox input "false"
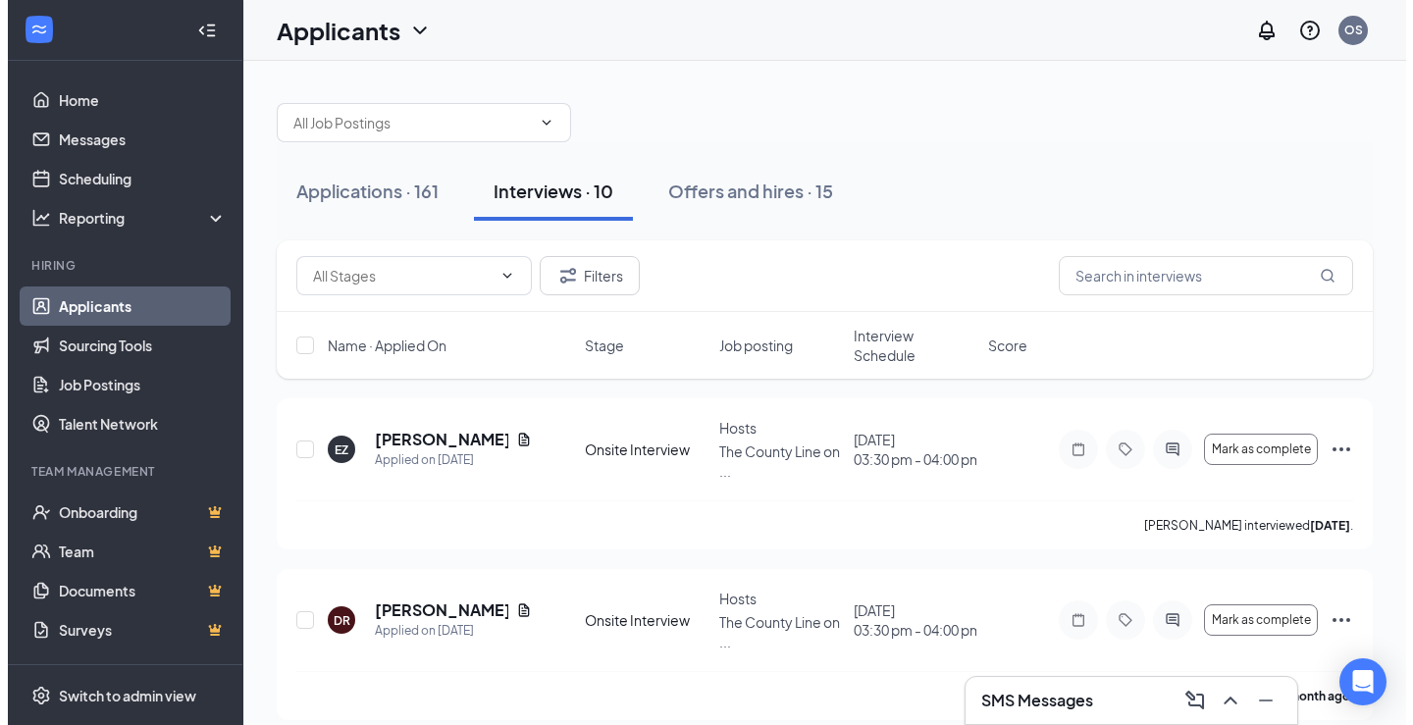
scroll to position [0, 0]
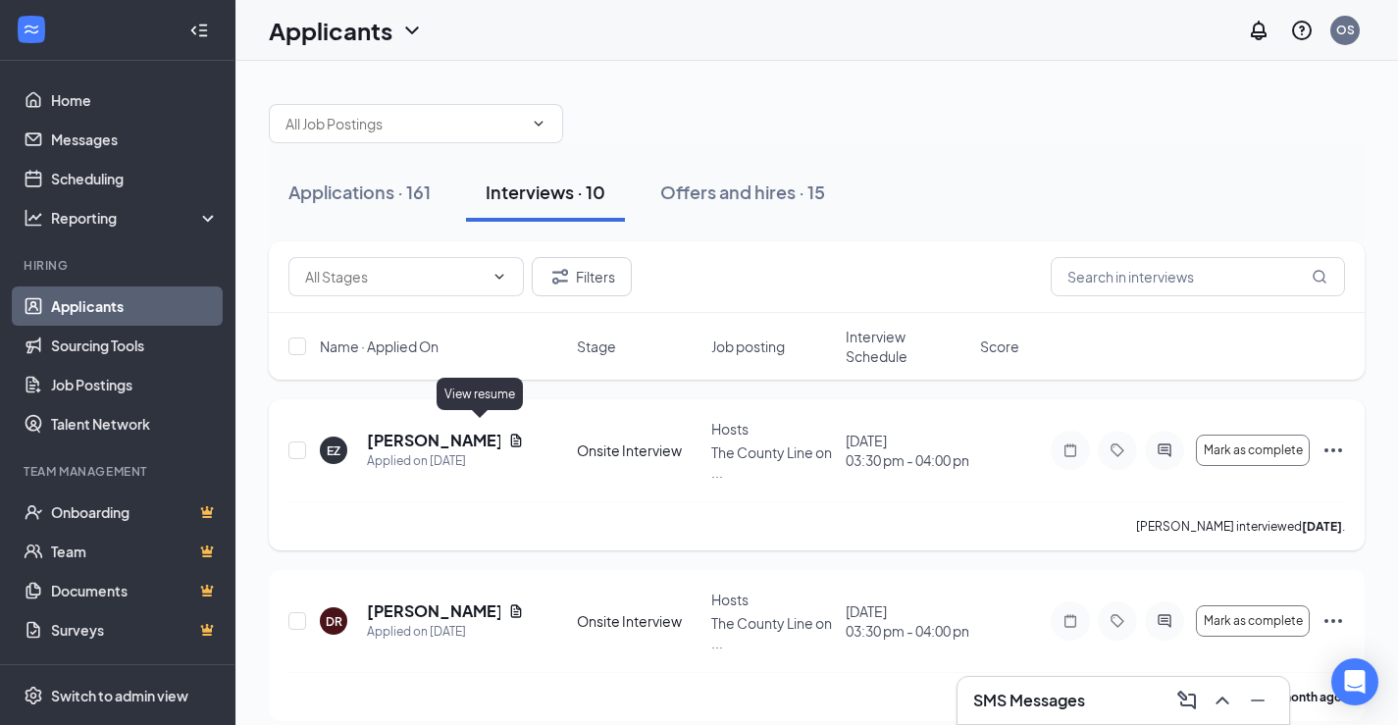
click at [511, 434] on icon "Document" at bounding box center [516, 440] width 11 height 13
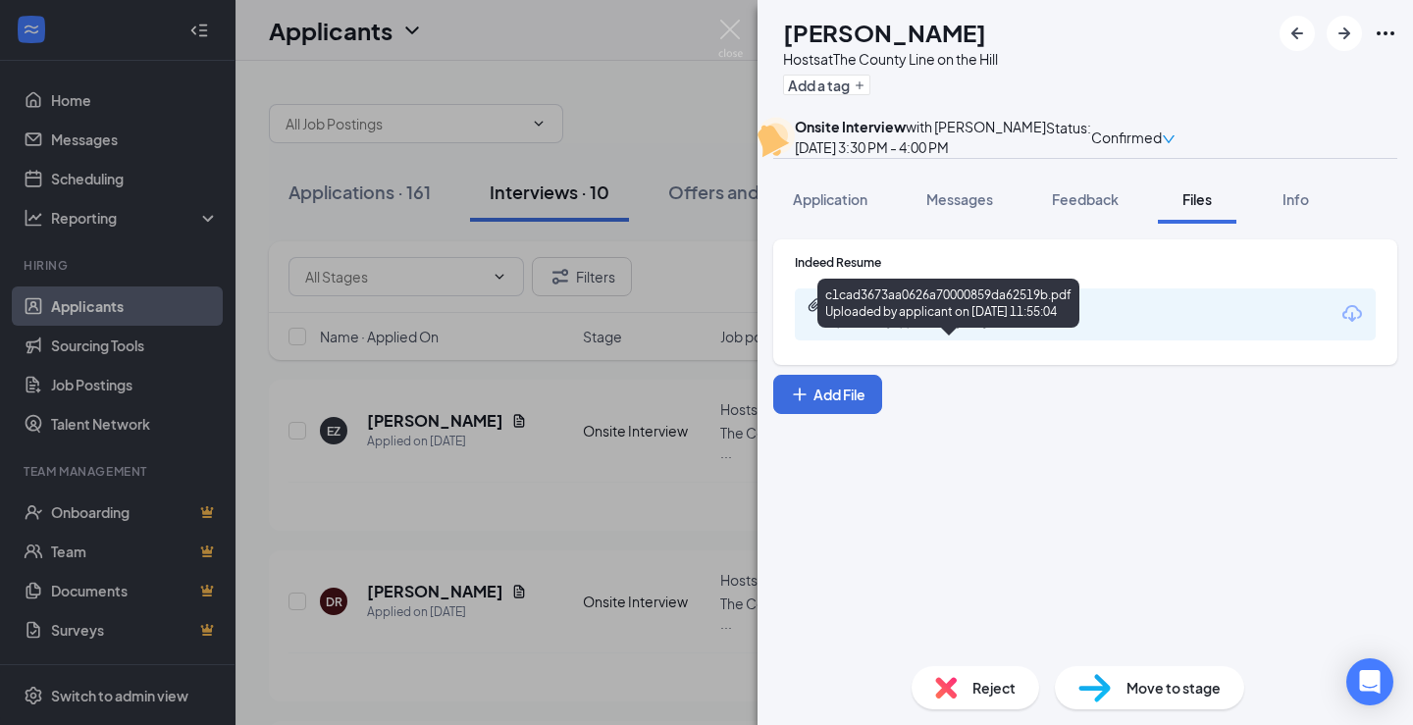
click at [900, 313] on div "c1cad3673aa0626a70000859da62519b.pdf" at bounding box center [967, 305] width 275 height 16
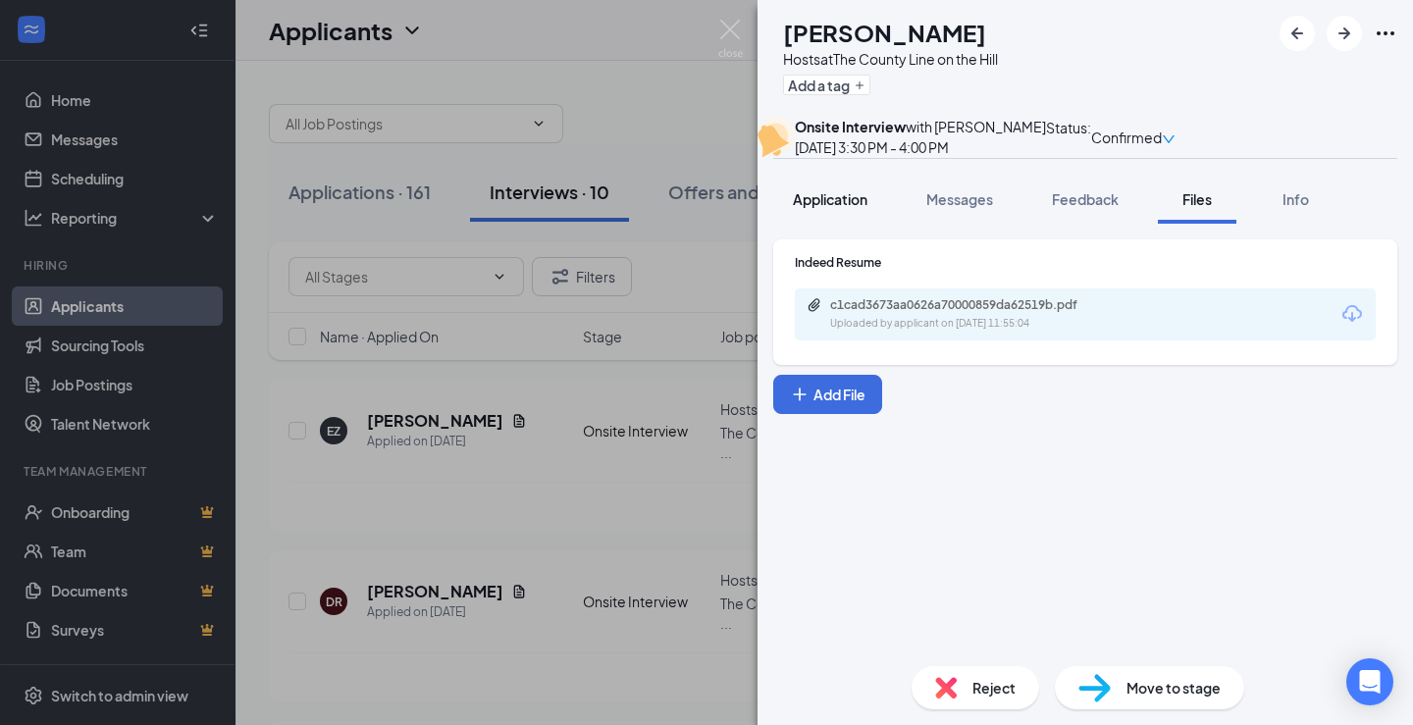
click at [839, 208] on span "Application" at bounding box center [830, 199] width 75 height 18
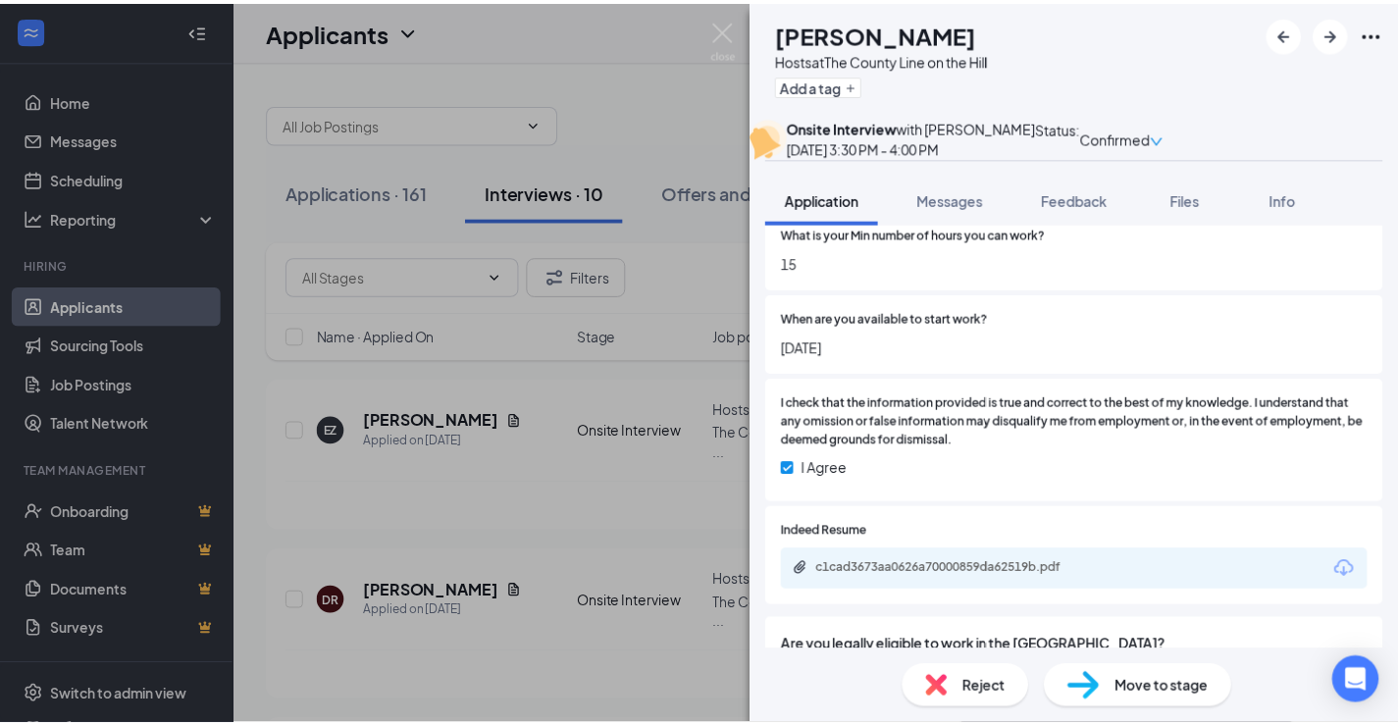
scroll to position [1275, 0]
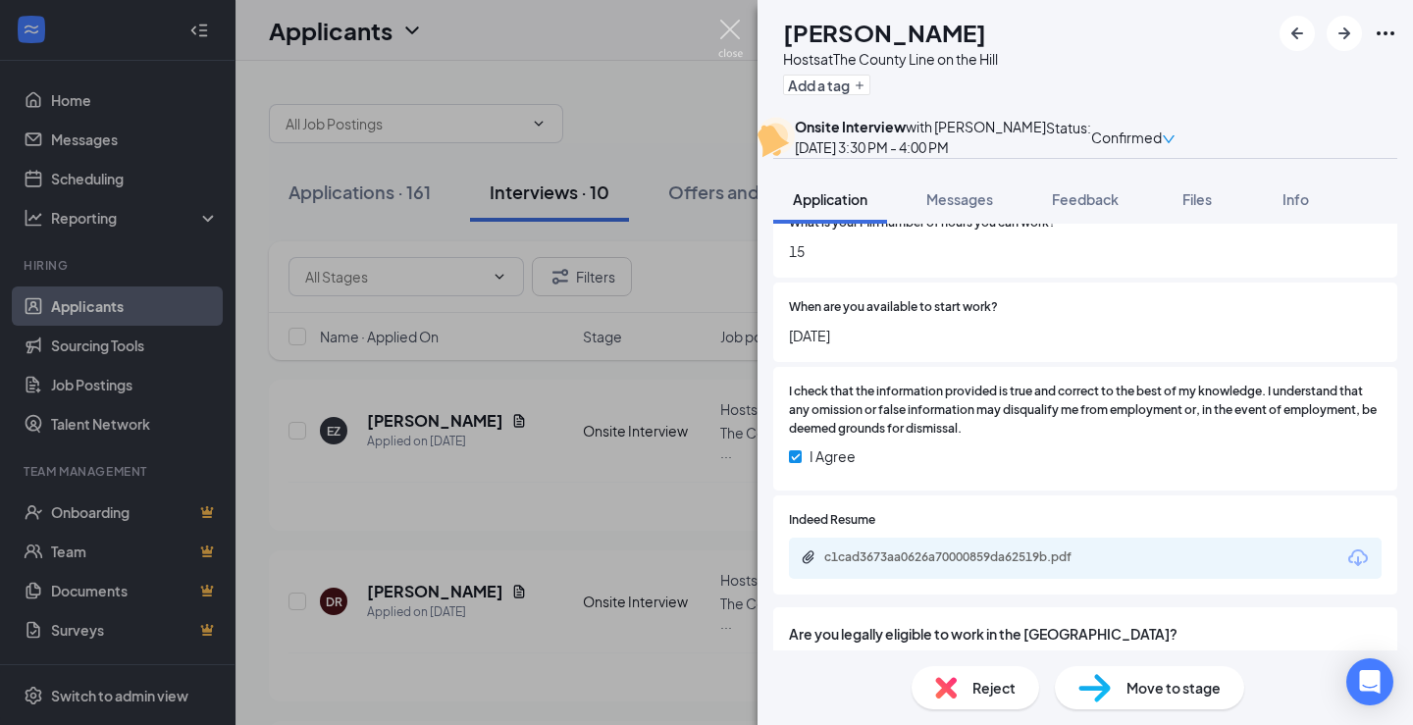
click at [730, 27] on img at bounding box center [730, 39] width 25 height 38
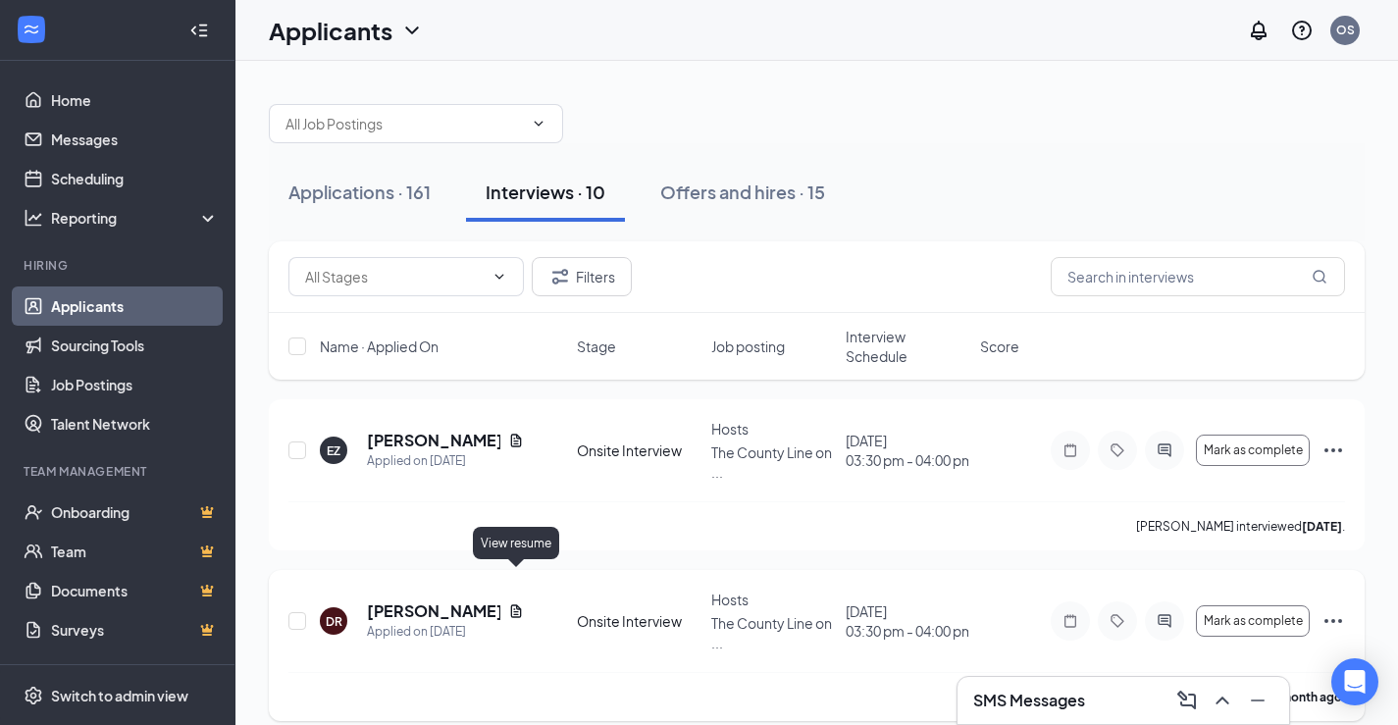
click at [514, 603] on icon "Document" at bounding box center [516, 611] width 16 height 16
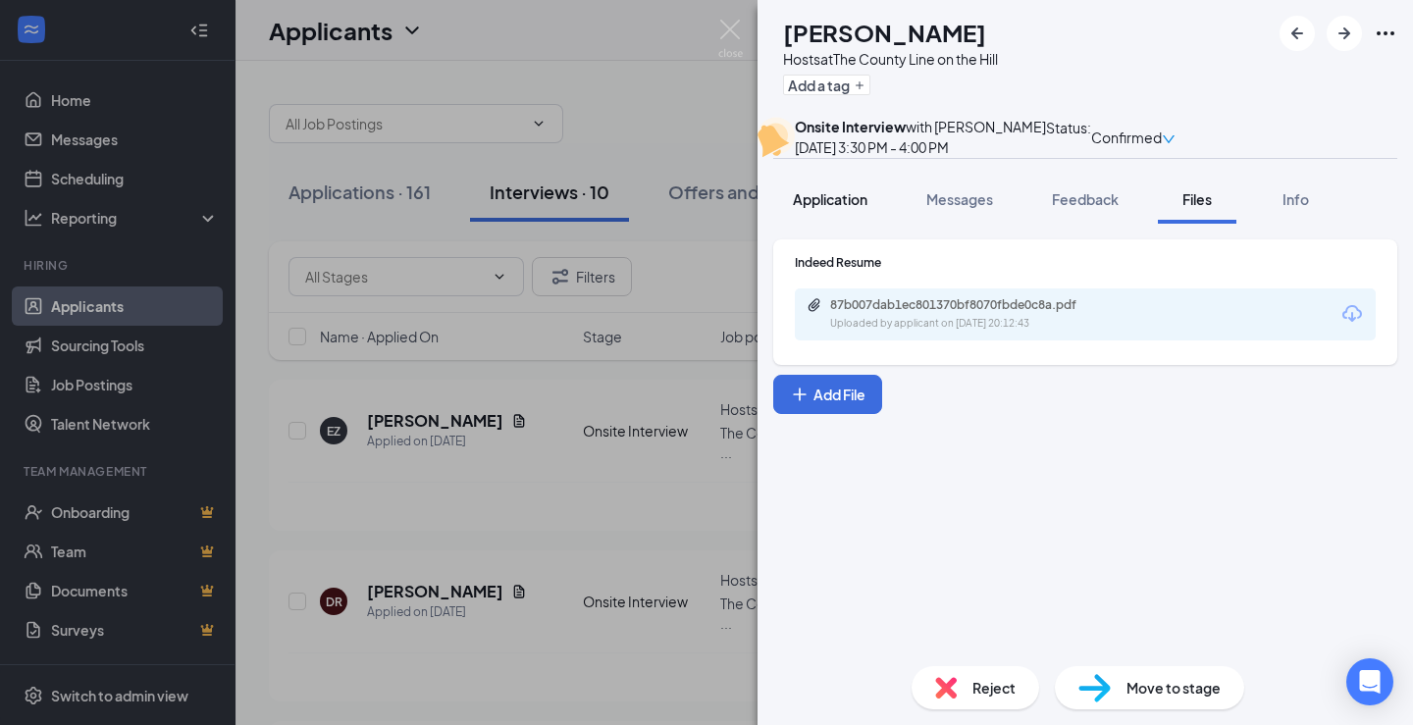
click at [825, 208] on span "Application" at bounding box center [830, 199] width 75 height 18
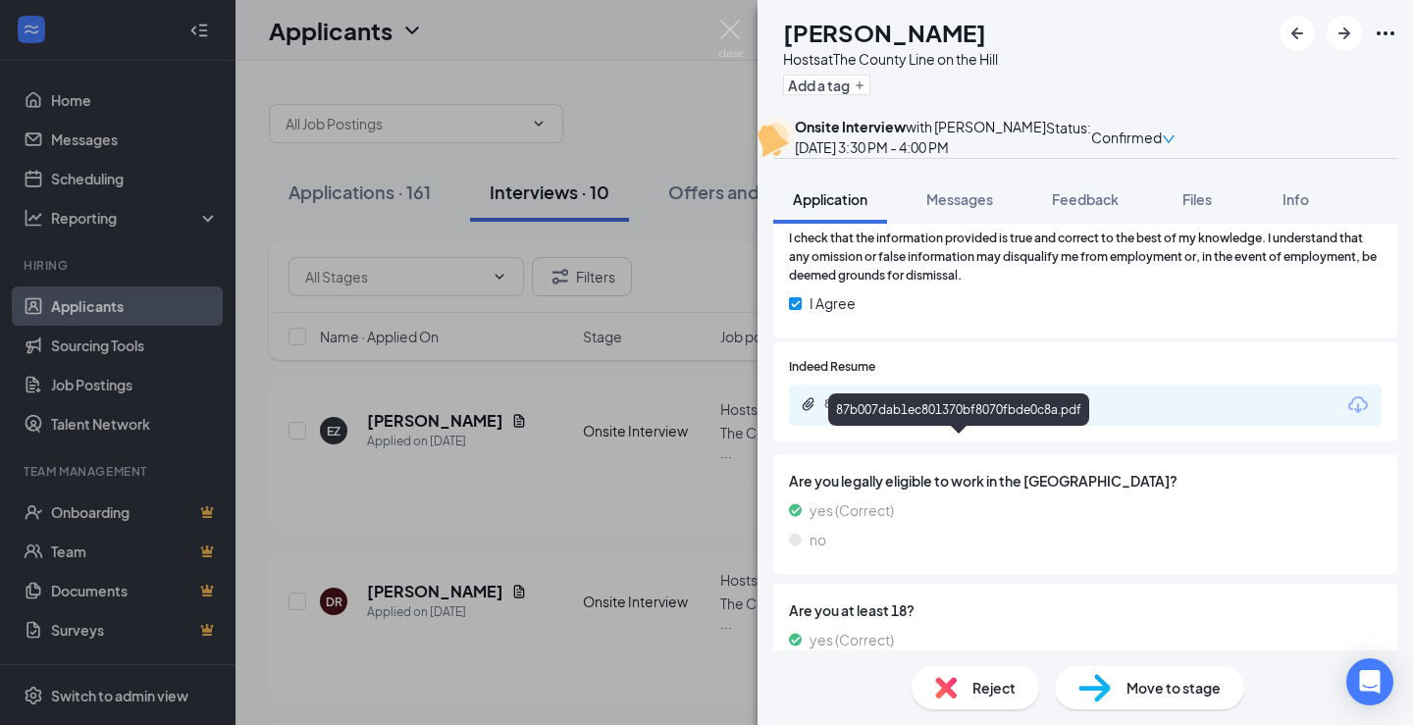
scroll to position [1571, 0]
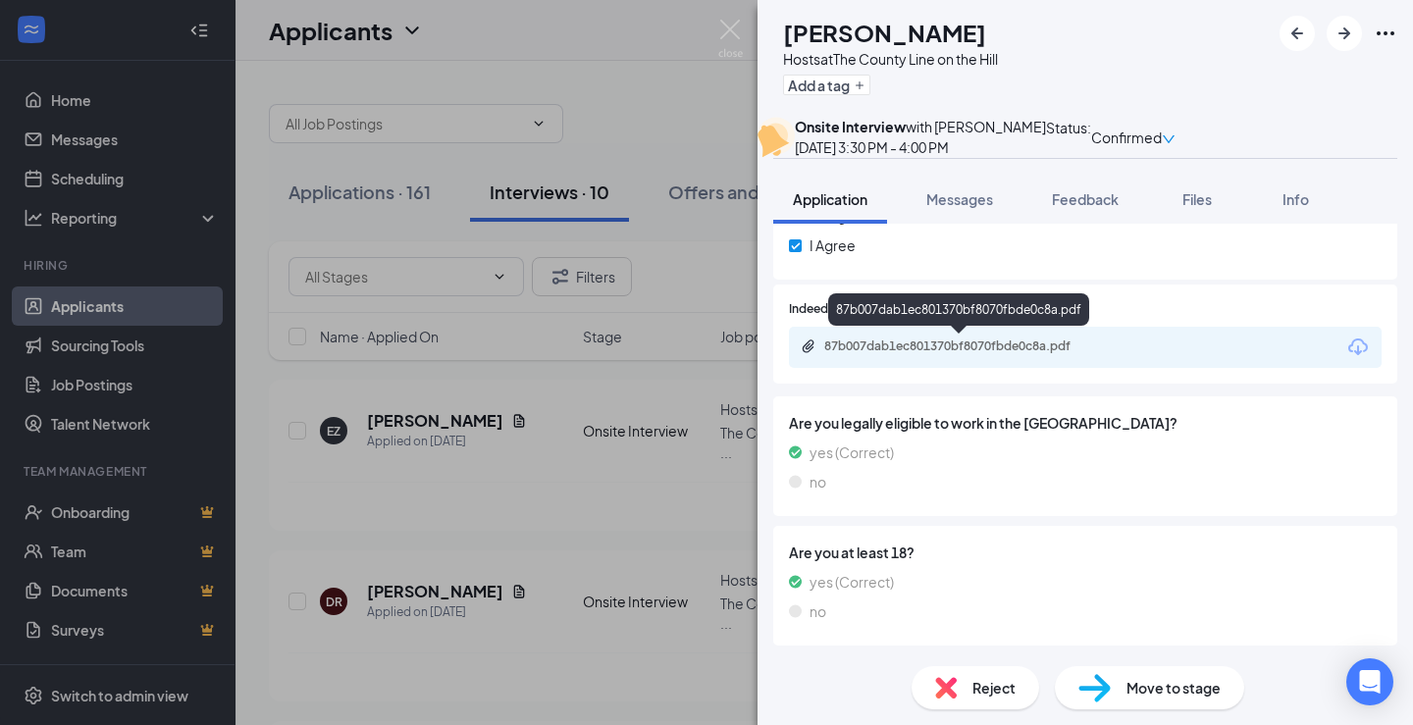
click at [974, 349] on div "87b007dab1ec801370bf8070fbde0c8a.pdf" at bounding box center [961, 346] width 275 height 16
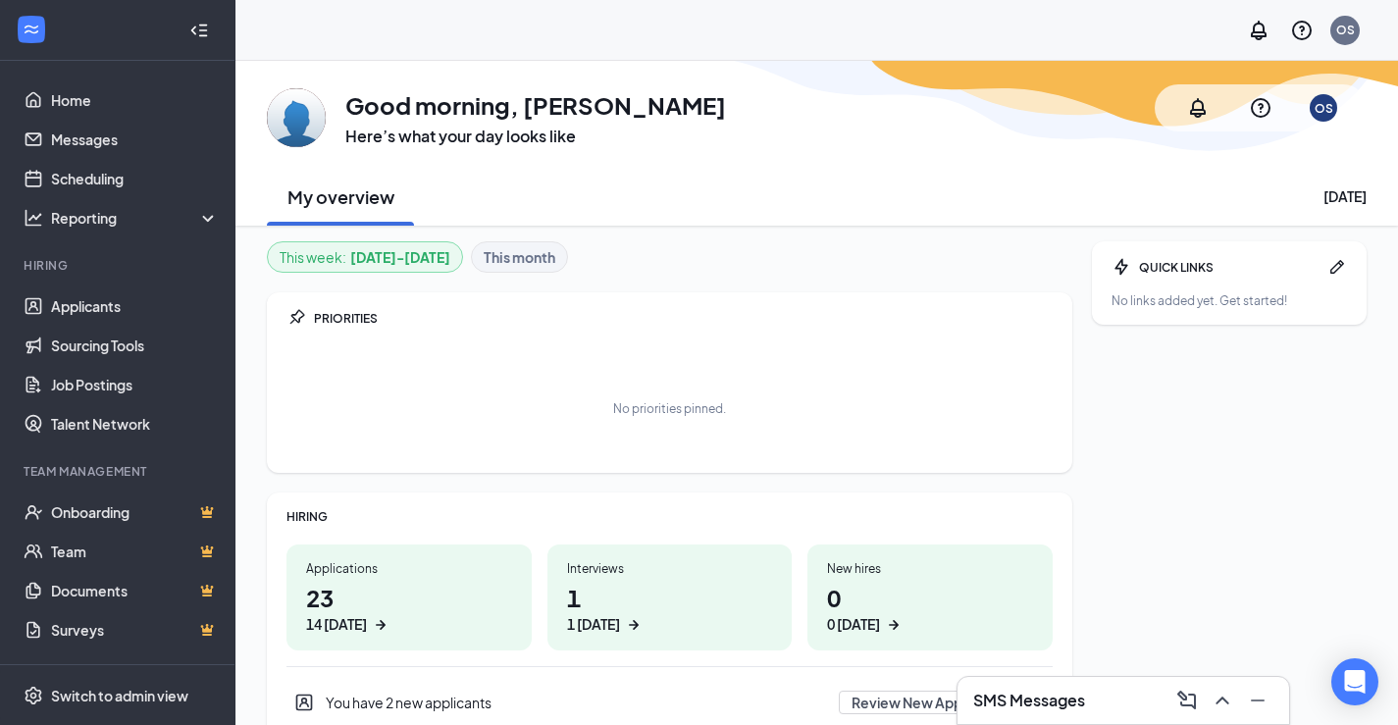
scroll to position [71, 0]
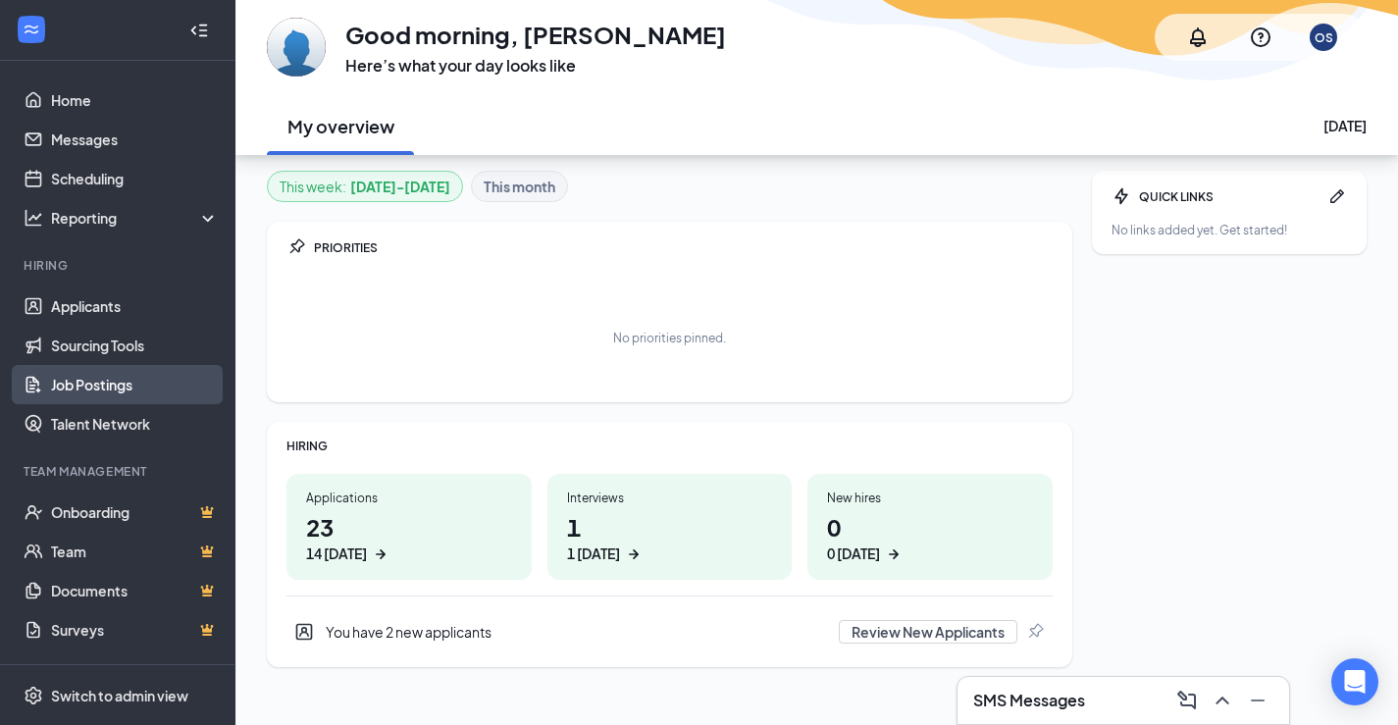
click at [118, 381] on link "Job Postings" at bounding box center [135, 384] width 168 height 39
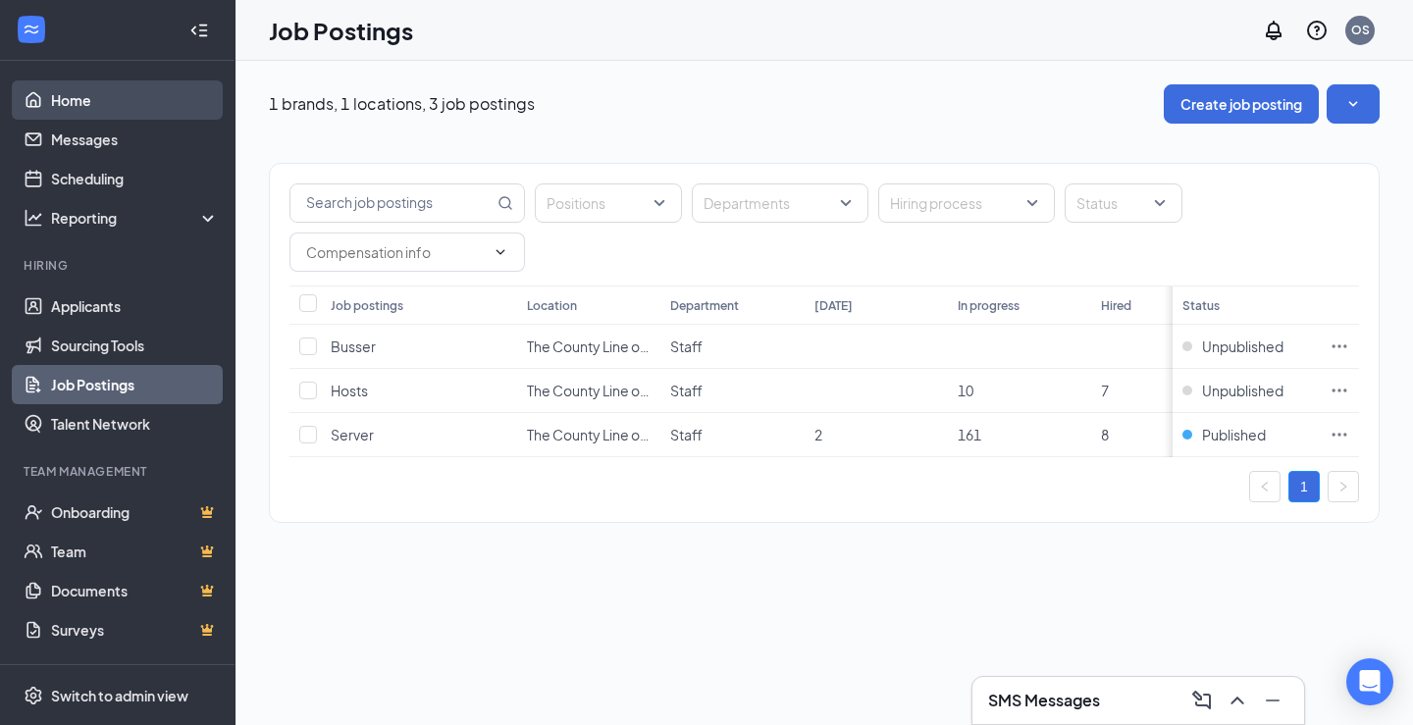
click at [83, 102] on link "Home" at bounding box center [135, 99] width 168 height 39
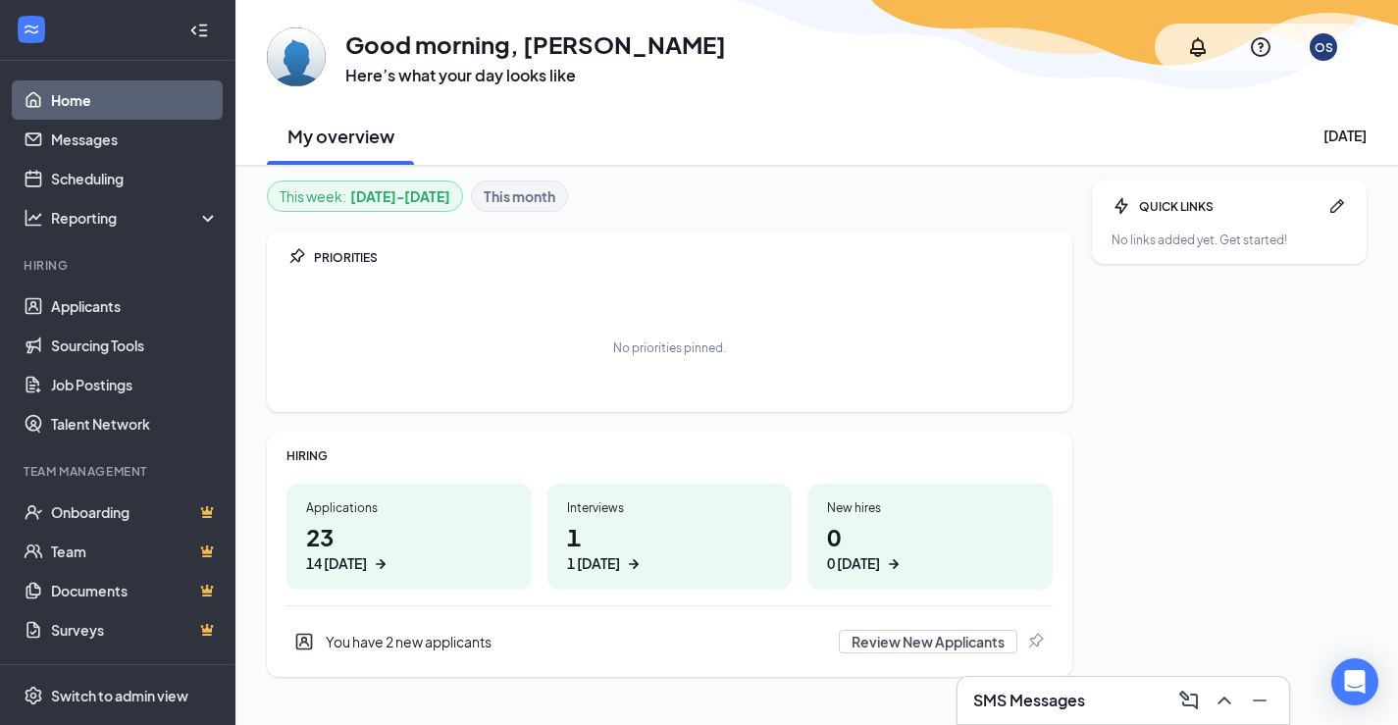
click at [367, 553] on div "14 today" at bounding box center [336, 563] width 61 height 21
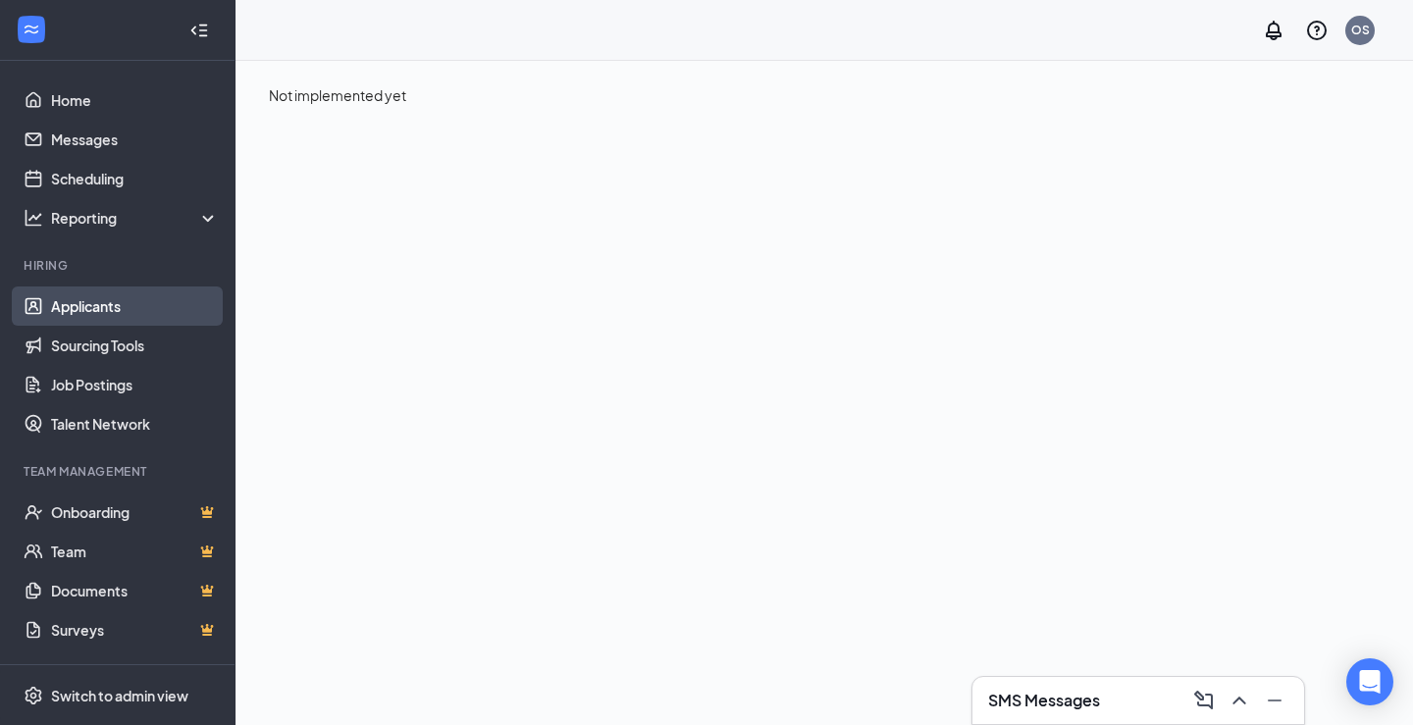
click at [90, 301] on link "Applicants" at bounding box center [135, 305] width 168 height 39
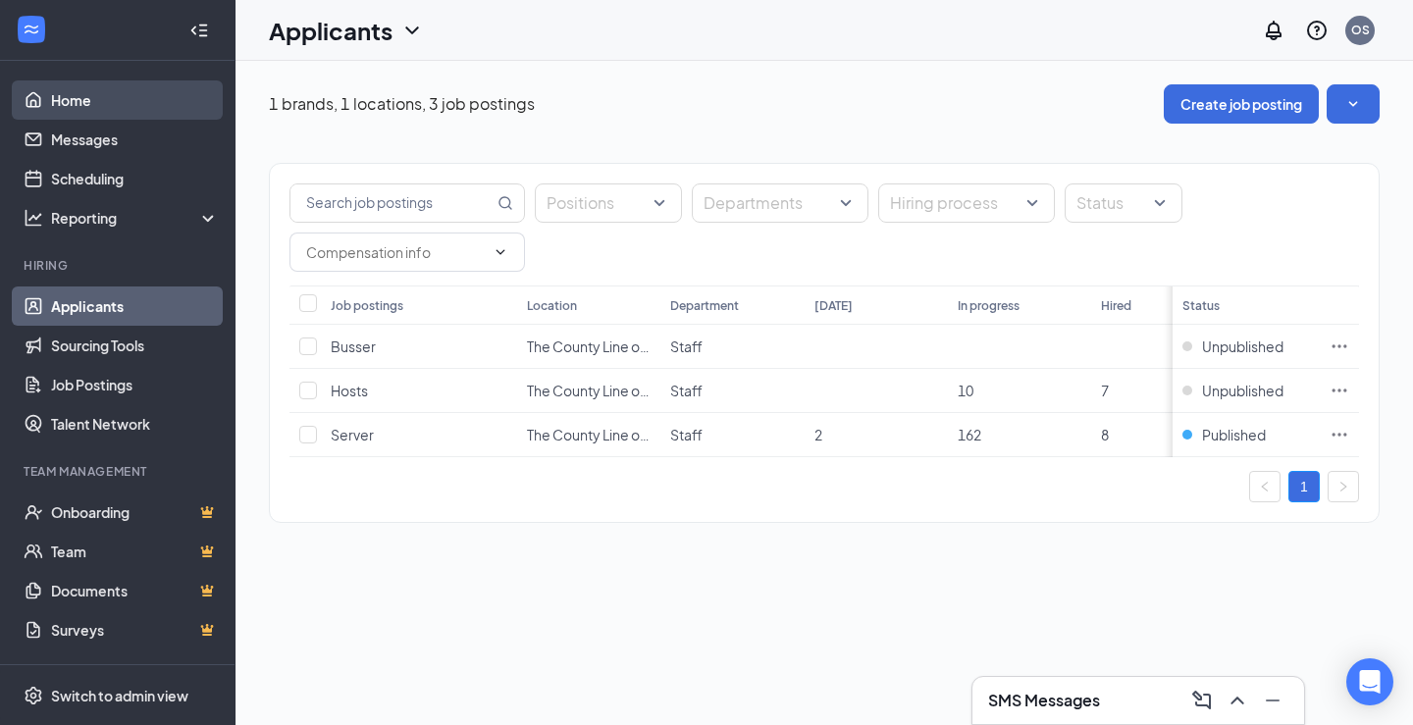
click at [99, 110] on link "Home" at bounding box center [135, 99] width 168 height 39
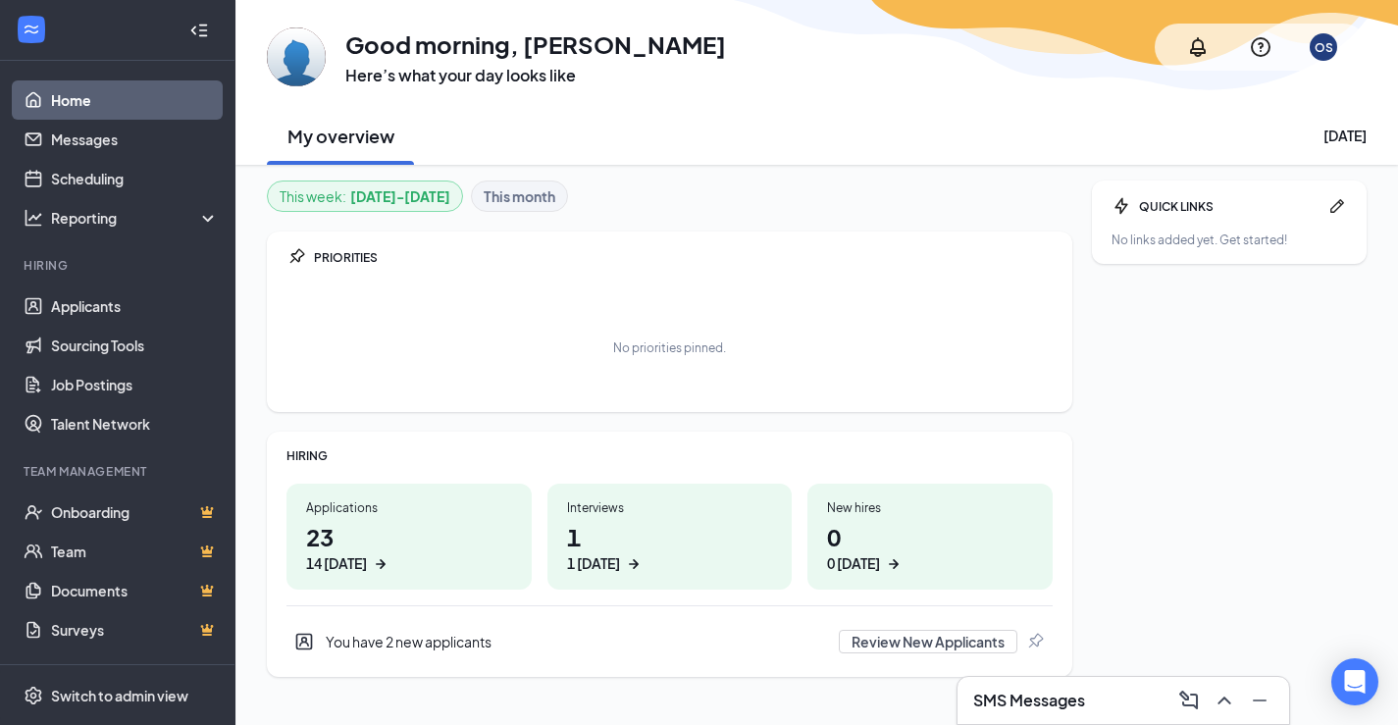
click at [367, 553] on div "14 today" at bounding box center [336, 563] width 61 height 21
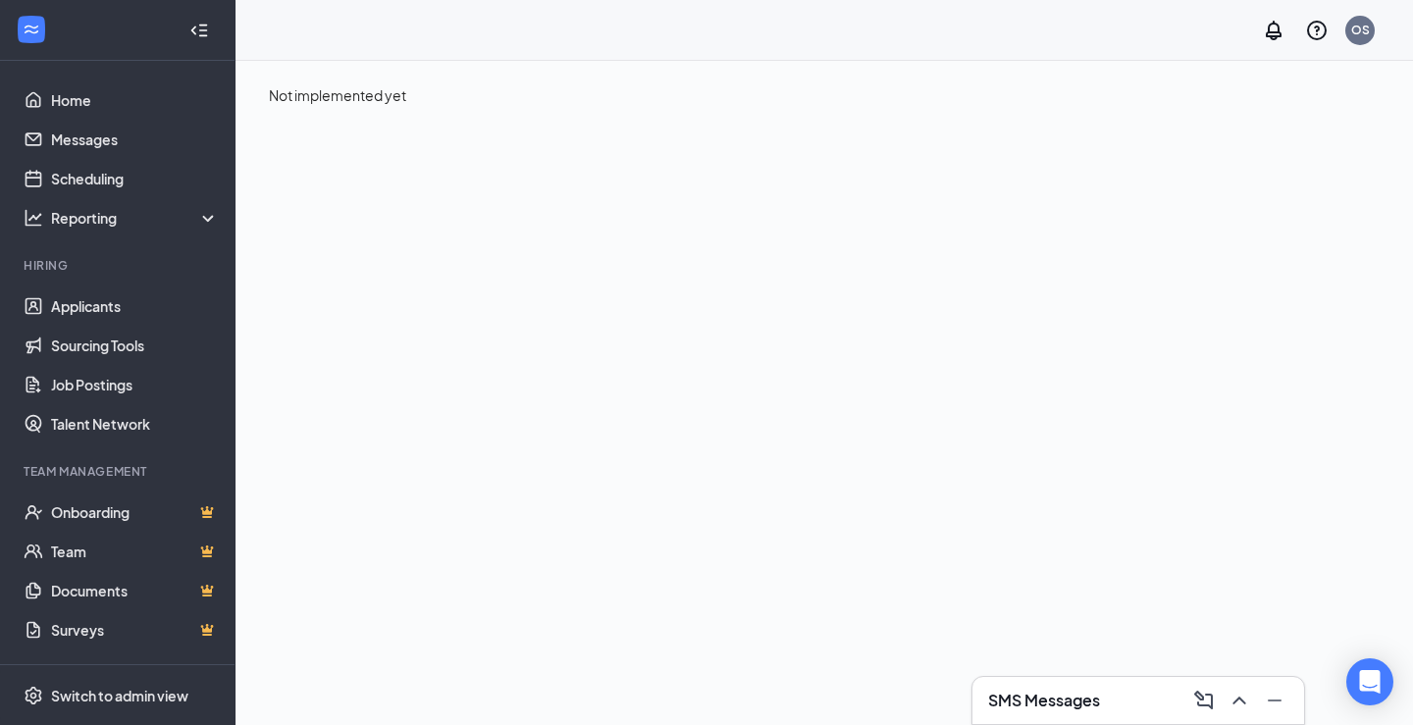
click at [189, 33] on icon "Collapse" at bounding box center [199, 31] width 20 height 20
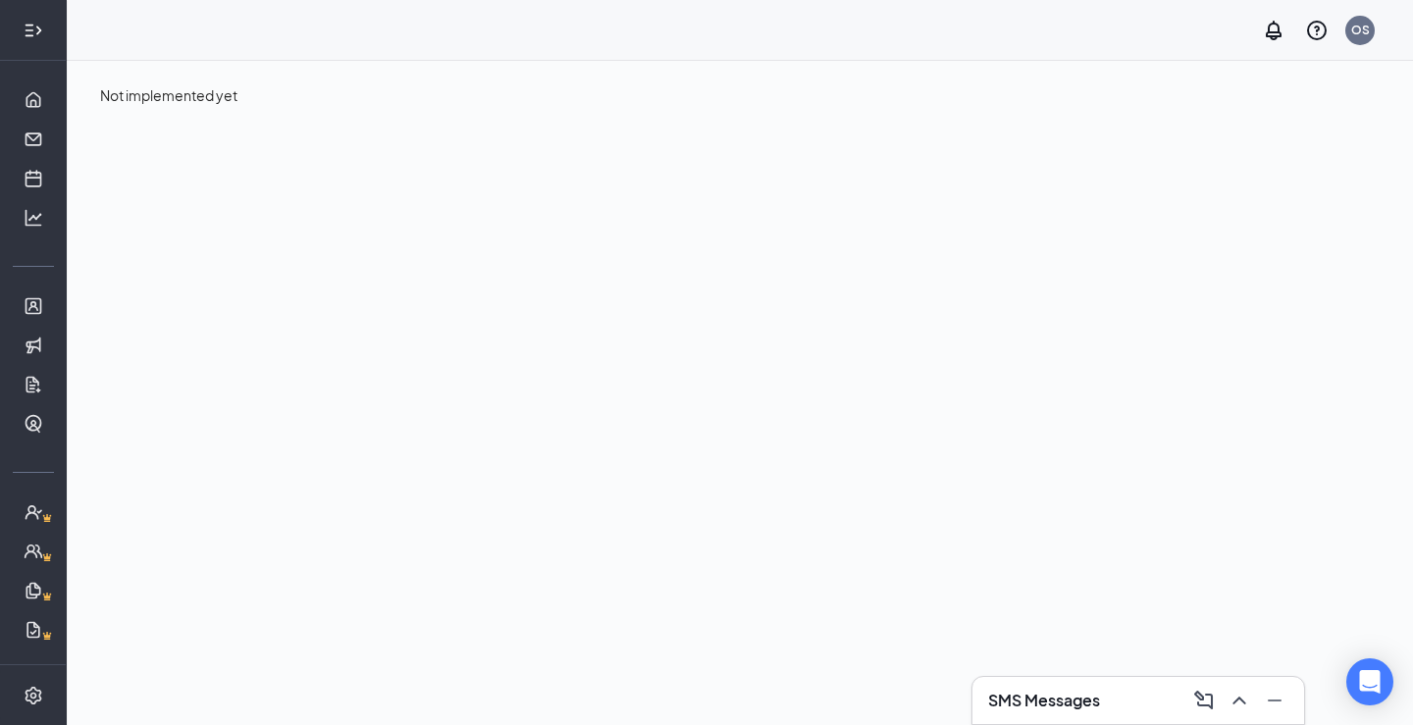
click at [29, 26] on icon "Expand" at bounding box center [34, 31] width 20 height 20
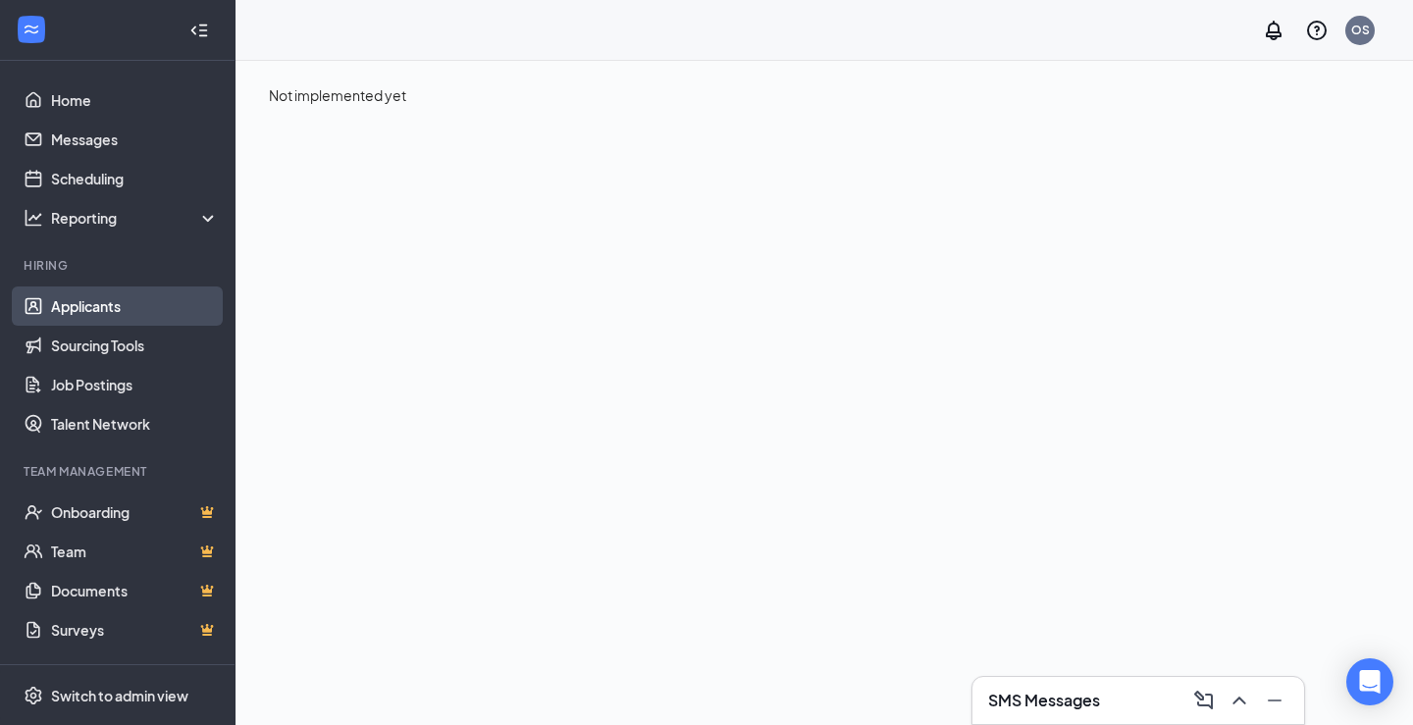
click at [128, 319] on link "Applicants" at bounding box center [135, 305] width 168 height 39
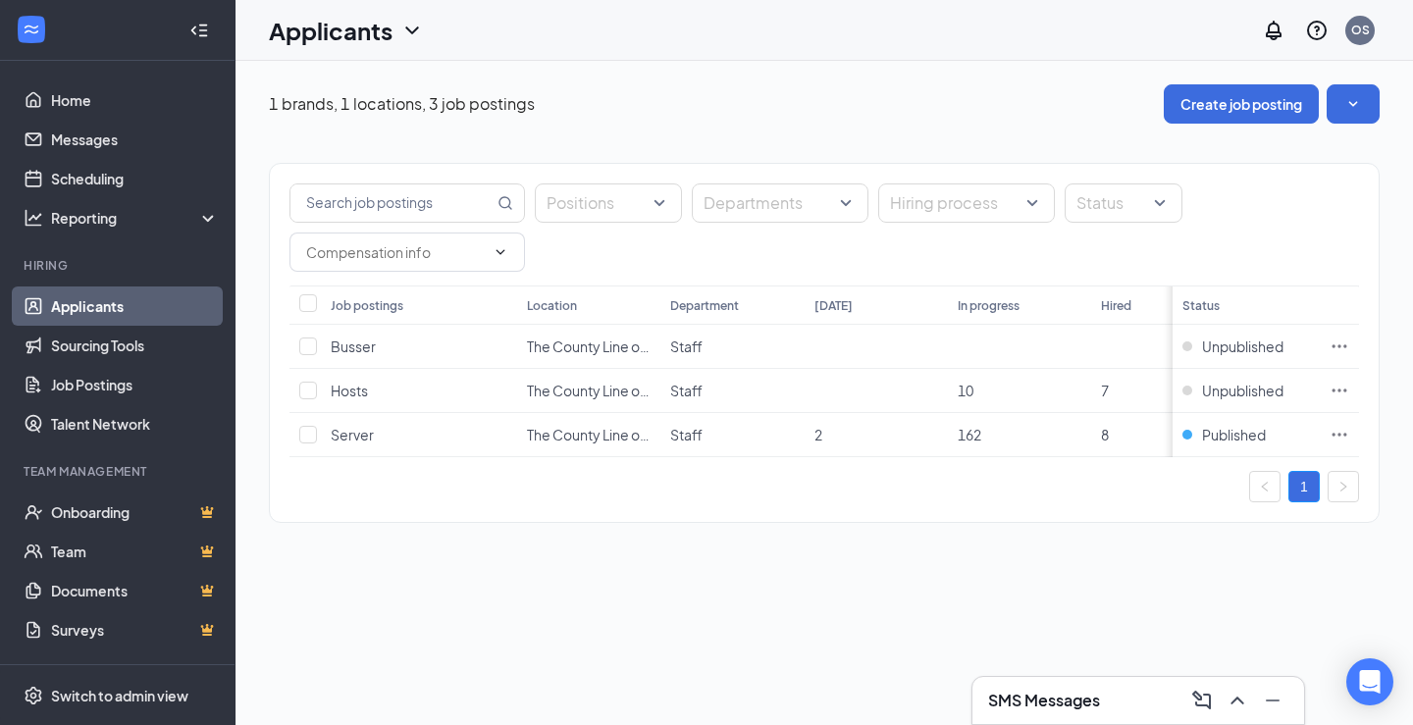
click at [128, 319] on link "Applicants" at bounding box center [135, 305] width 168 height 39
click at [1359, 99] on icon "SmallChevronDown" at bounding box center [1353, 104] width 20 height 20
click at [585, 433] on span "The County Line on the Hill" at bounding box center [609, 435] width 165 height 18
click at [100, 385] on link "Job Postings" at bounding box center [135, 384] width 168 height 39
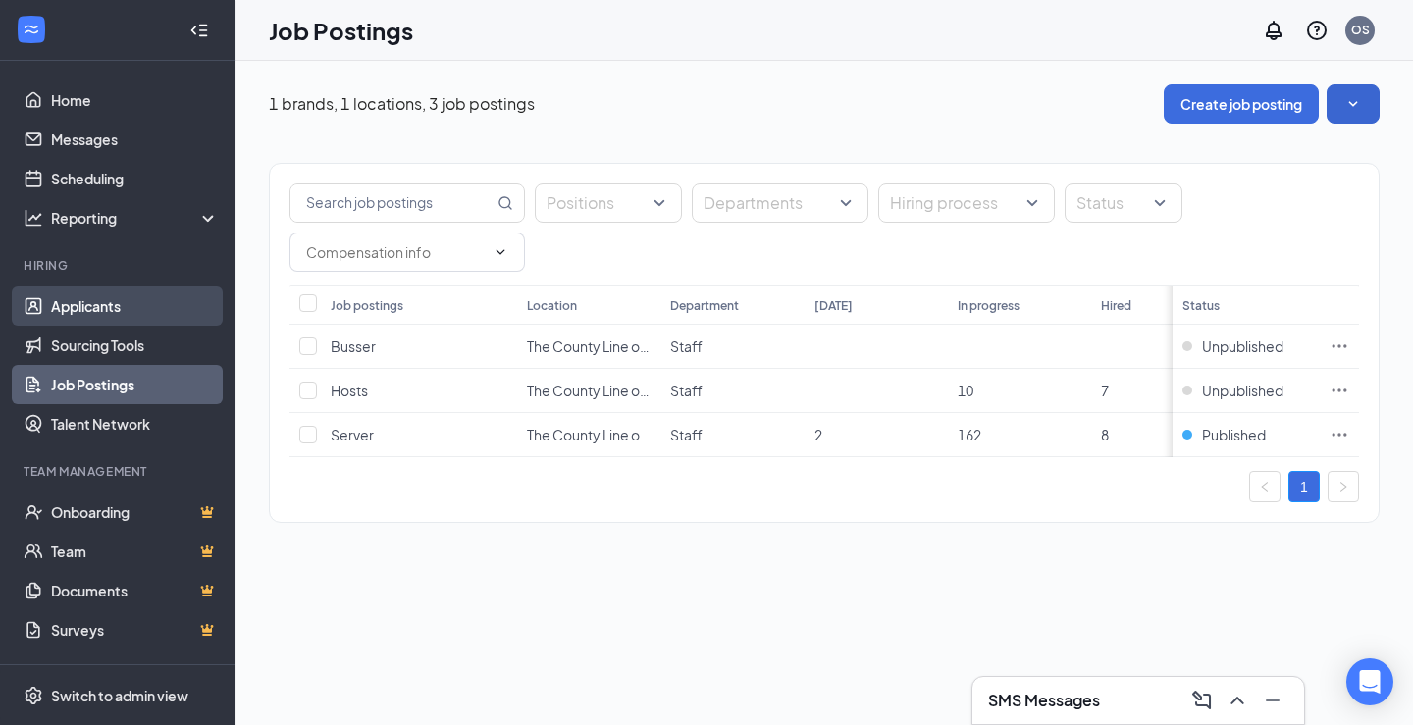
click at [109, 313] on link "Applicants" at bounding box center [135, 305] width 168 height 39
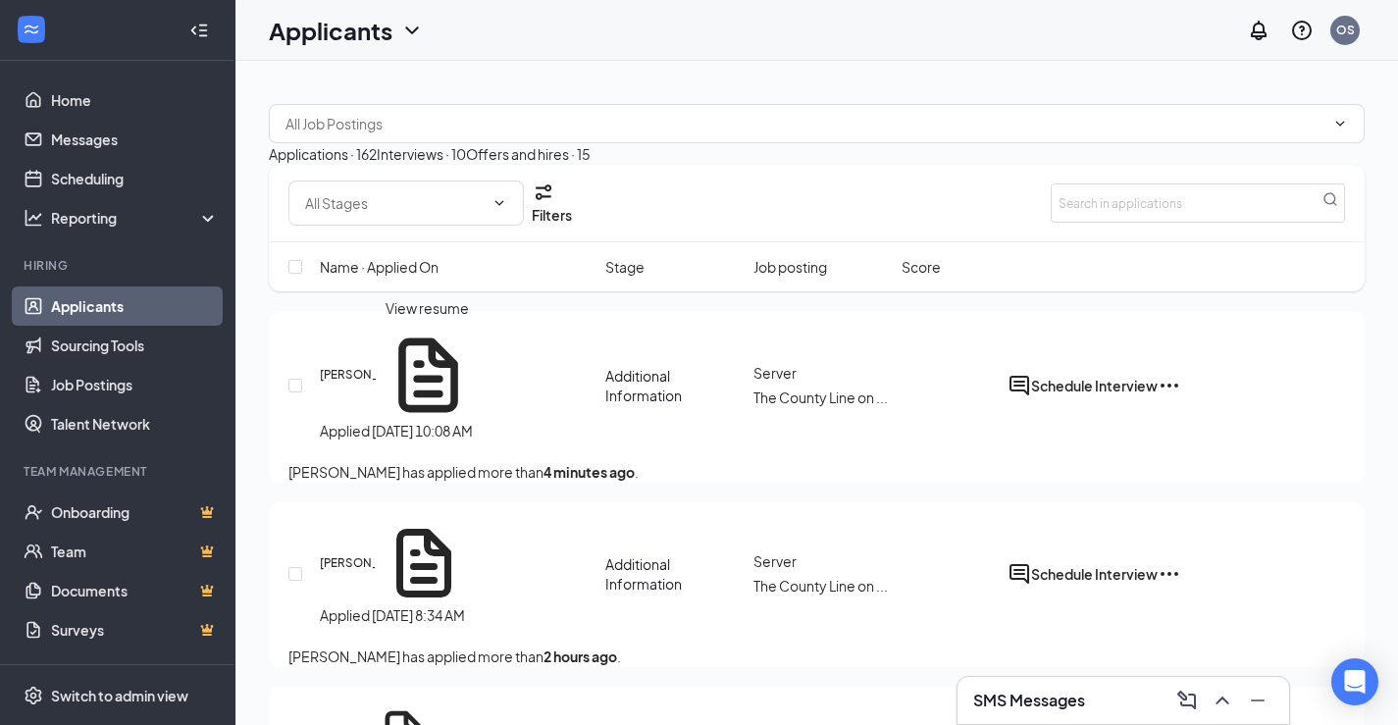
click at [427, 375] on icon "Document" at bounding box center [428, 375] width 89 height 89
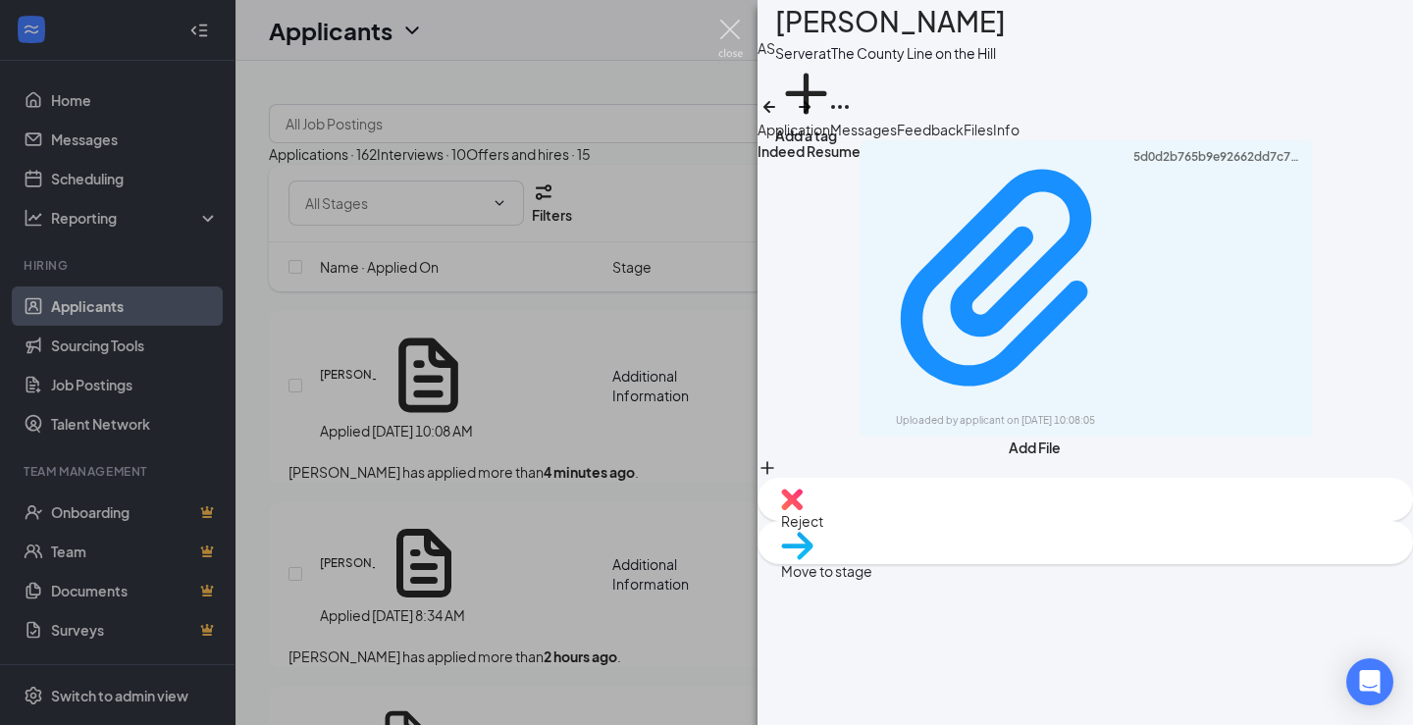
click at [735, 29] on img at bounding box center [730, 39] width 25 height 38
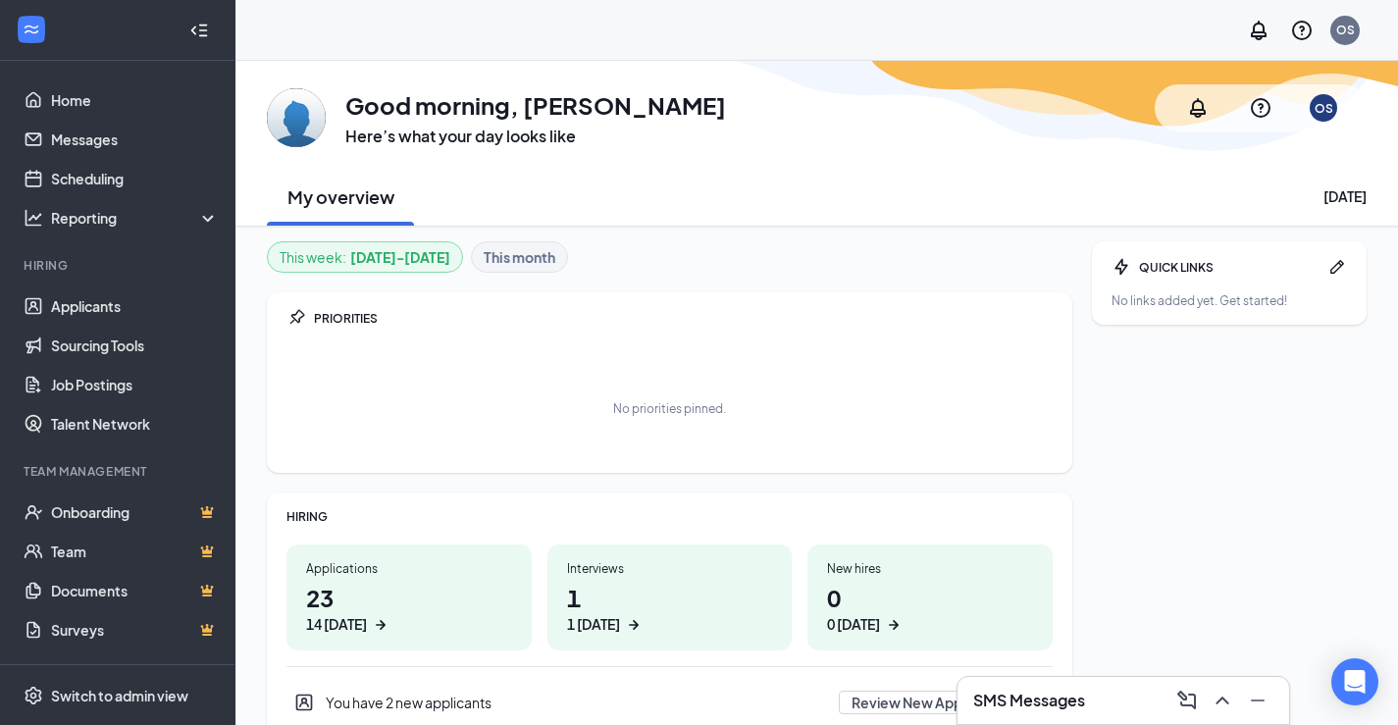
click at [358, 603] on h1 "23 14 today" at bounding box center [409, 608] width 206 height 54
click at [367, 614] on div "14 today" at bounding box center [336, 624] width 61 height 21
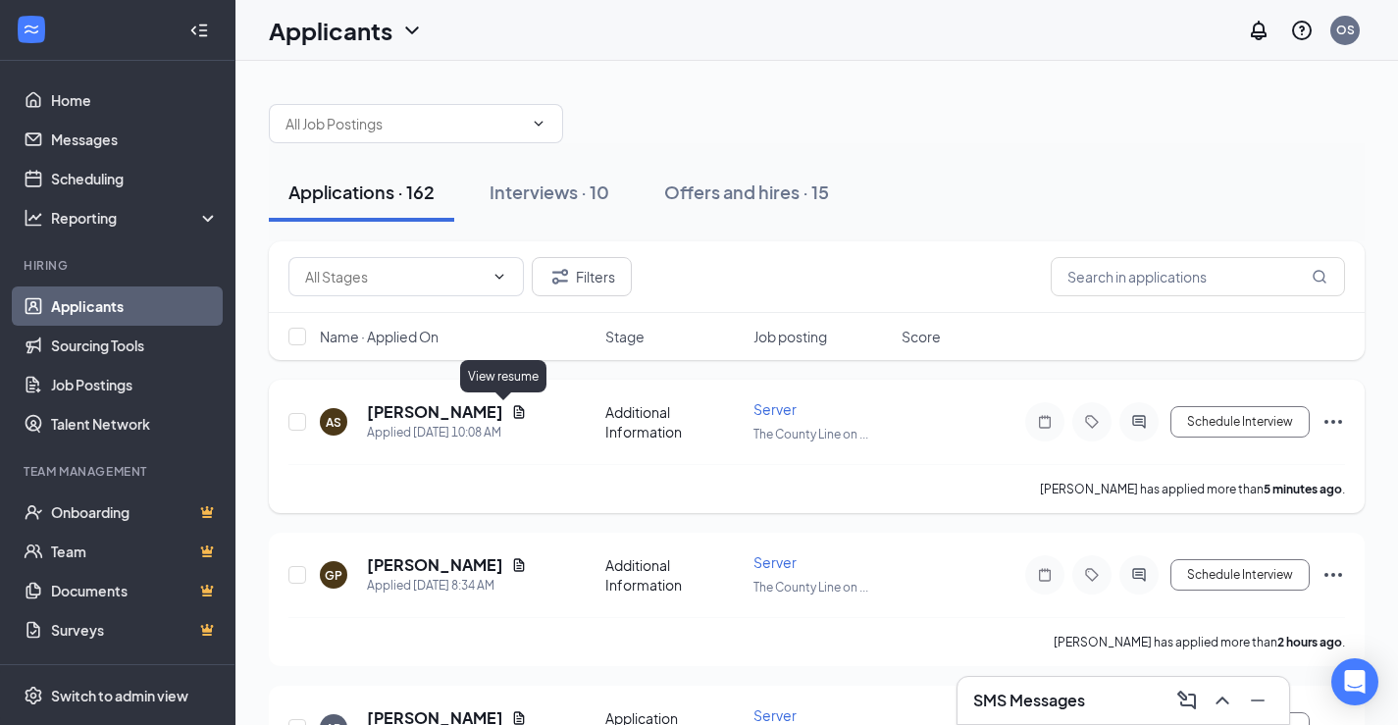
click at [511, 413] on icon "Document" at bounding box center [519, 412] width 16 height 16
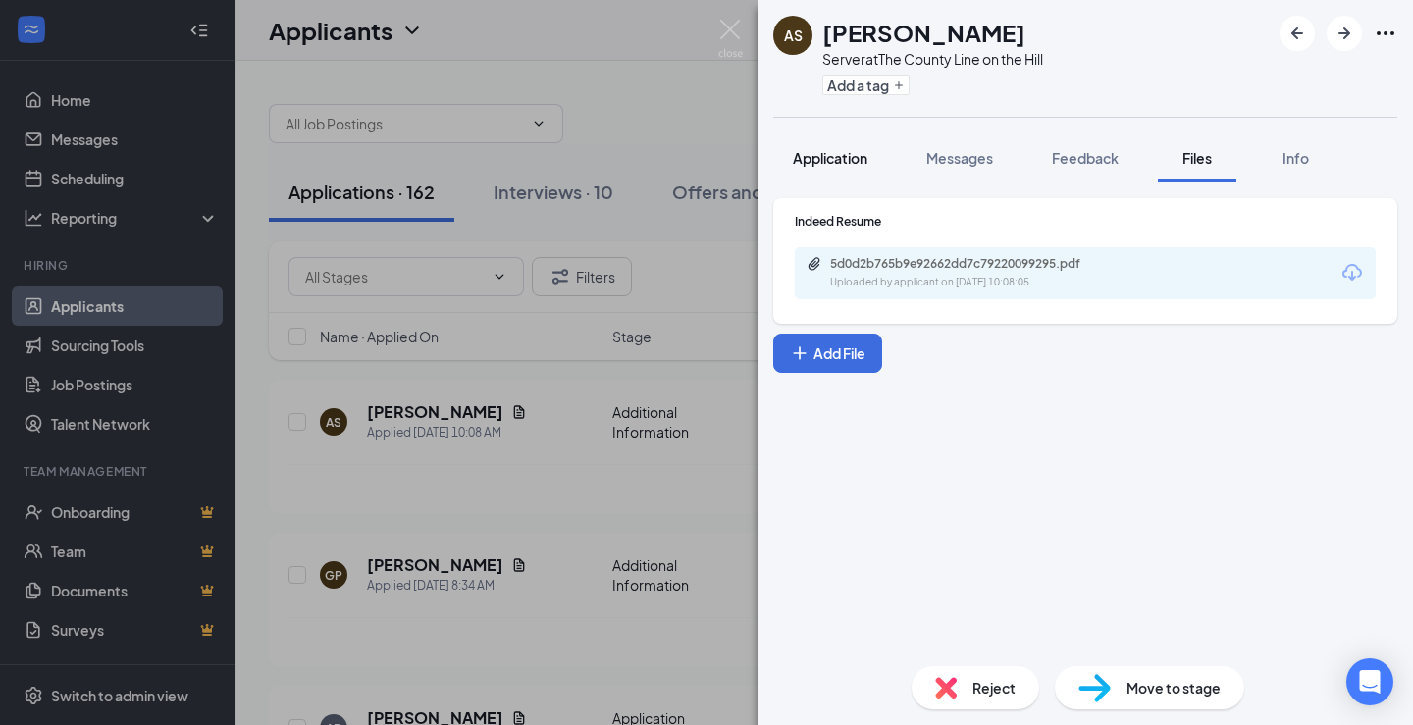
click at [853, 164] on span "Application" at bounding box center [830, 158] width 75 height 18
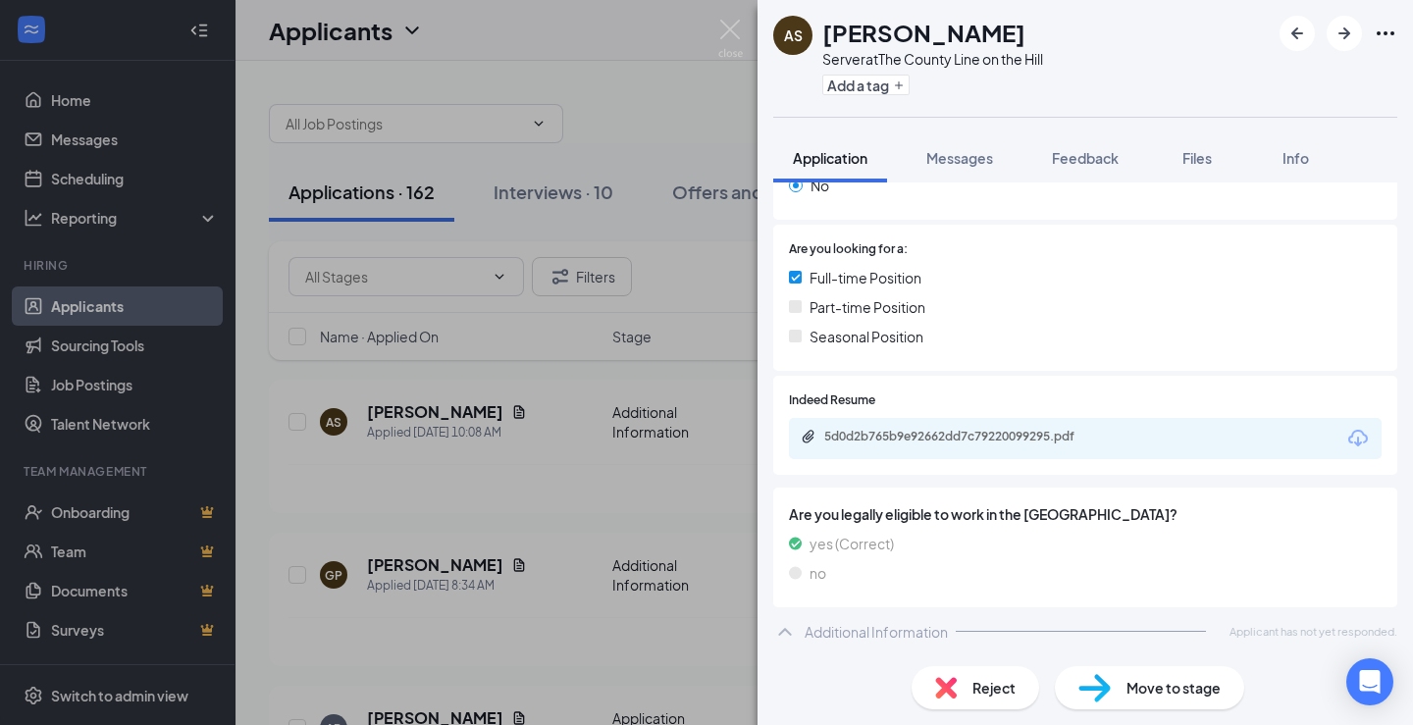
scroll to position [369, 0]
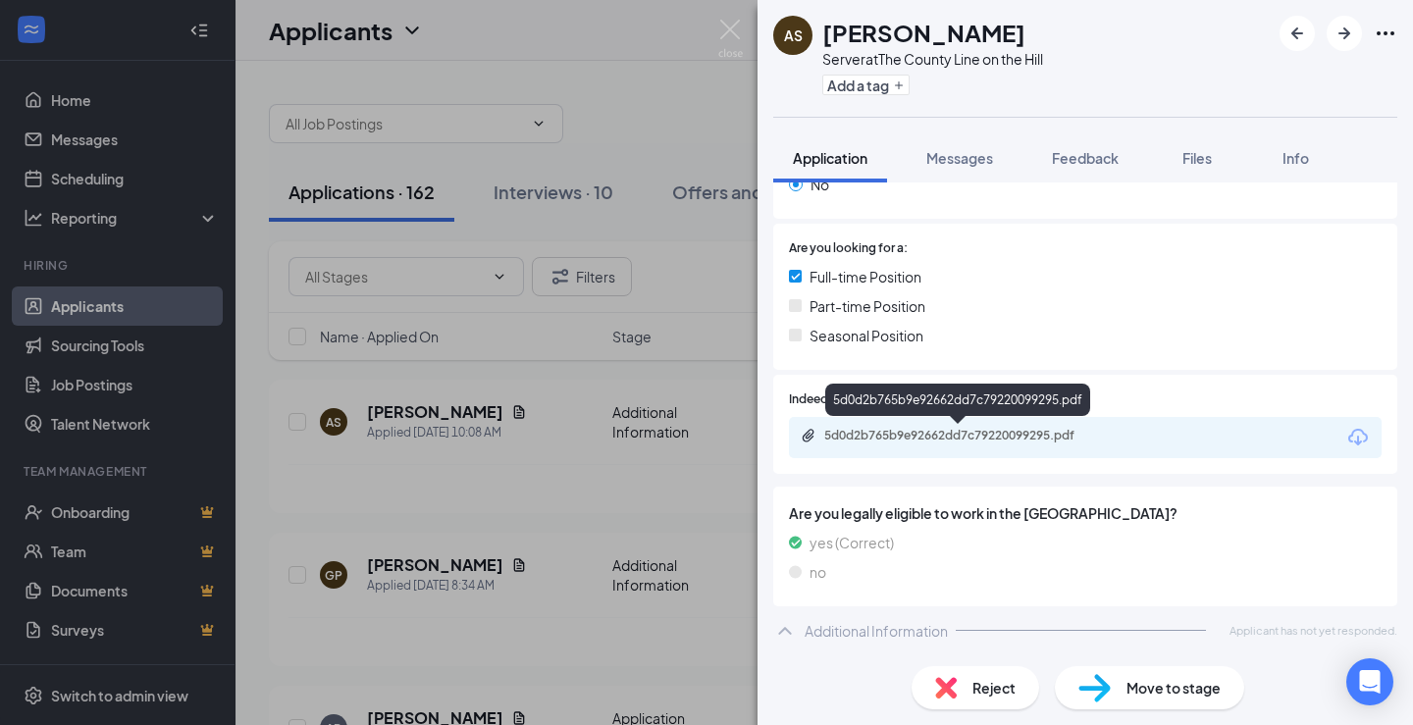
click at [913, 443] on div "5d0d2b765b9e92662dd7c79220099295.pdf" at bounding box center [961, 436] width 275 height 16
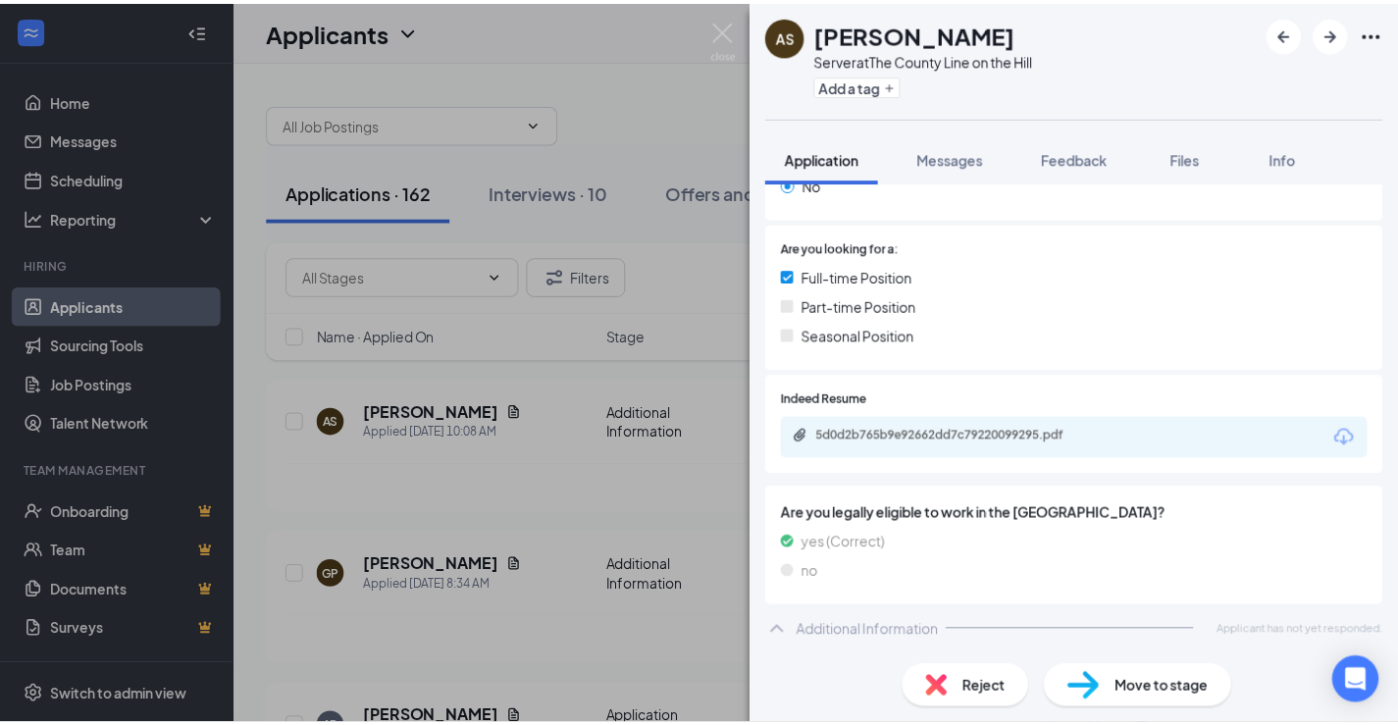
scroll to position [361, 0]
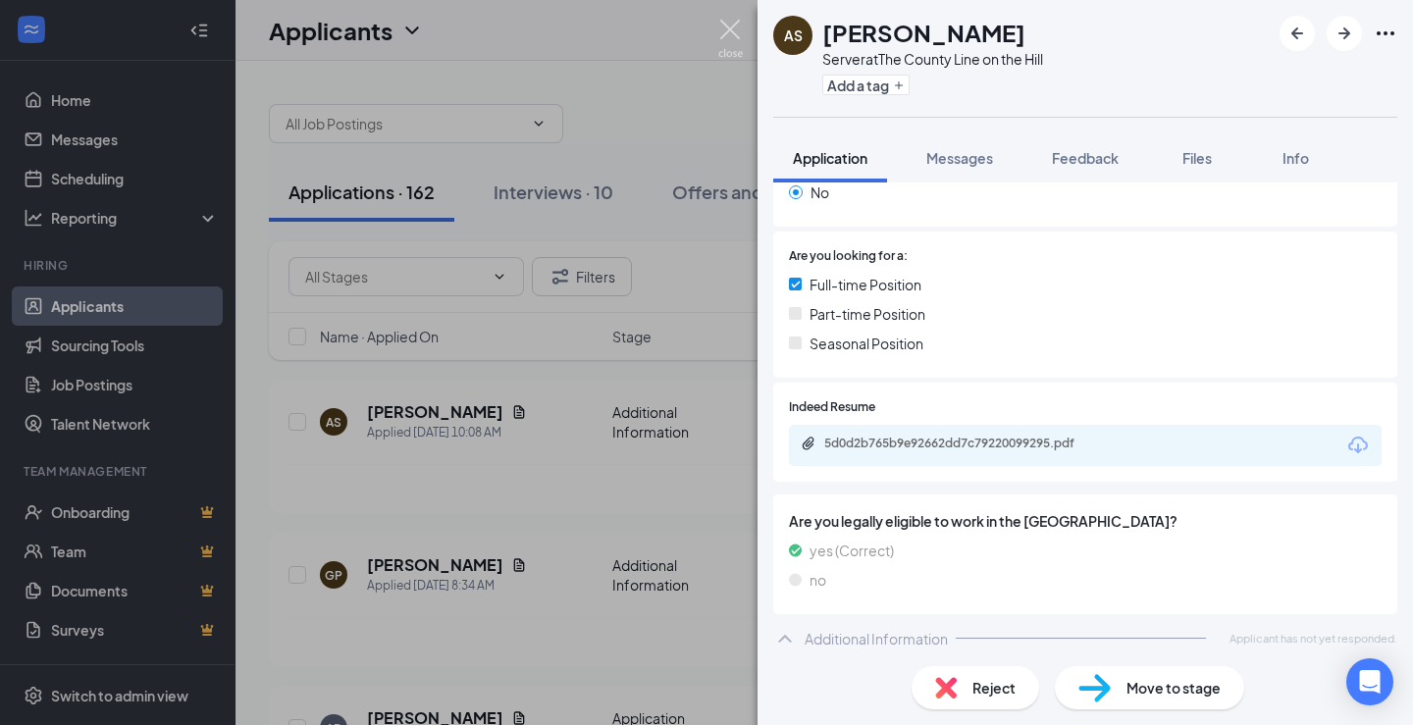
click at [730, 32] on img at bounding box center [730, 39] width 25 height 38
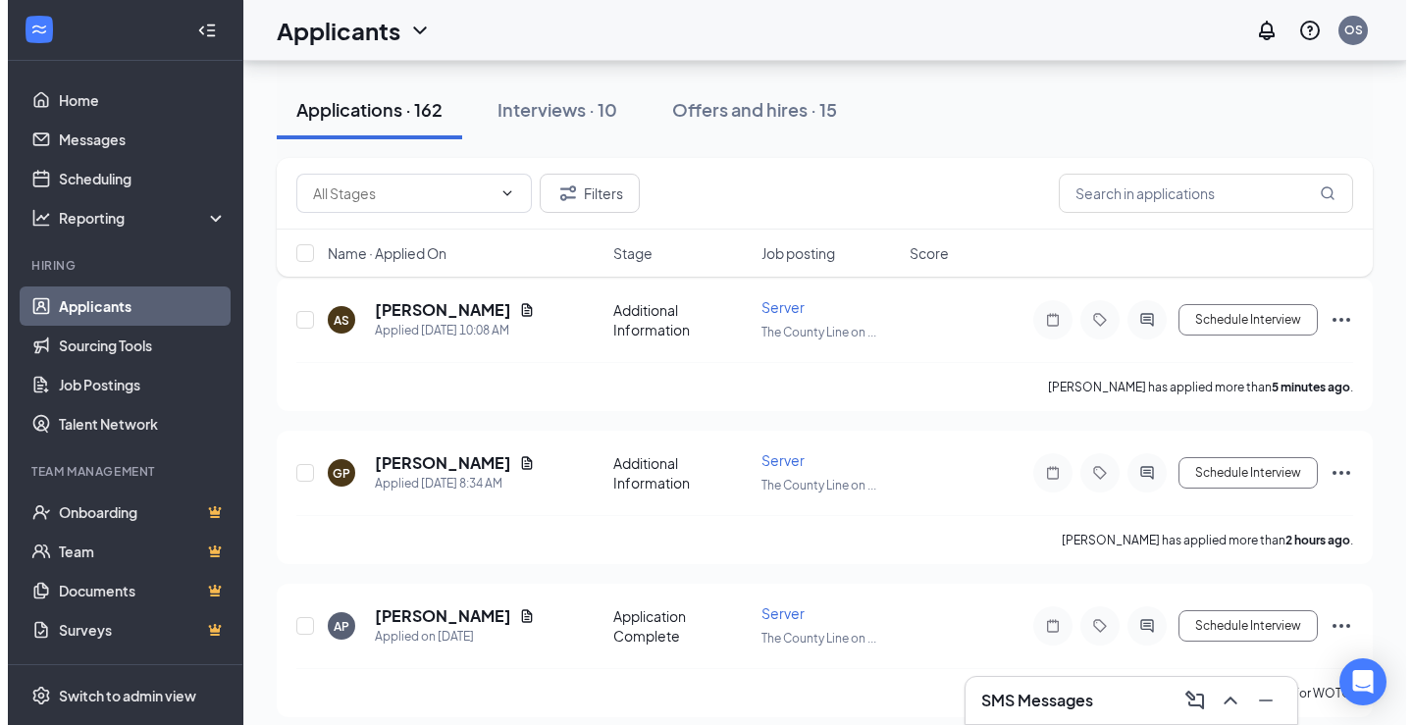
scroll to position [196, 0]
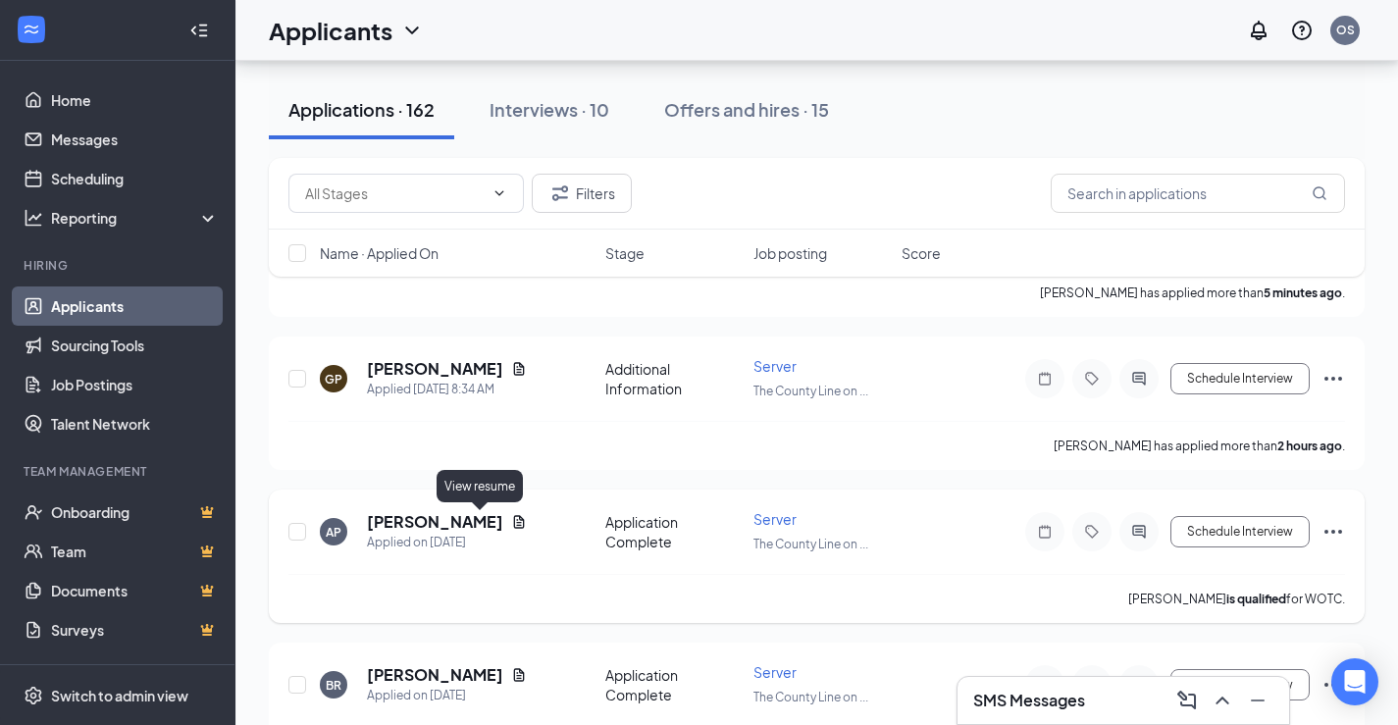
click at [511, 521] on icon "Document" at bounding box center [519, 522] width 16 height 16
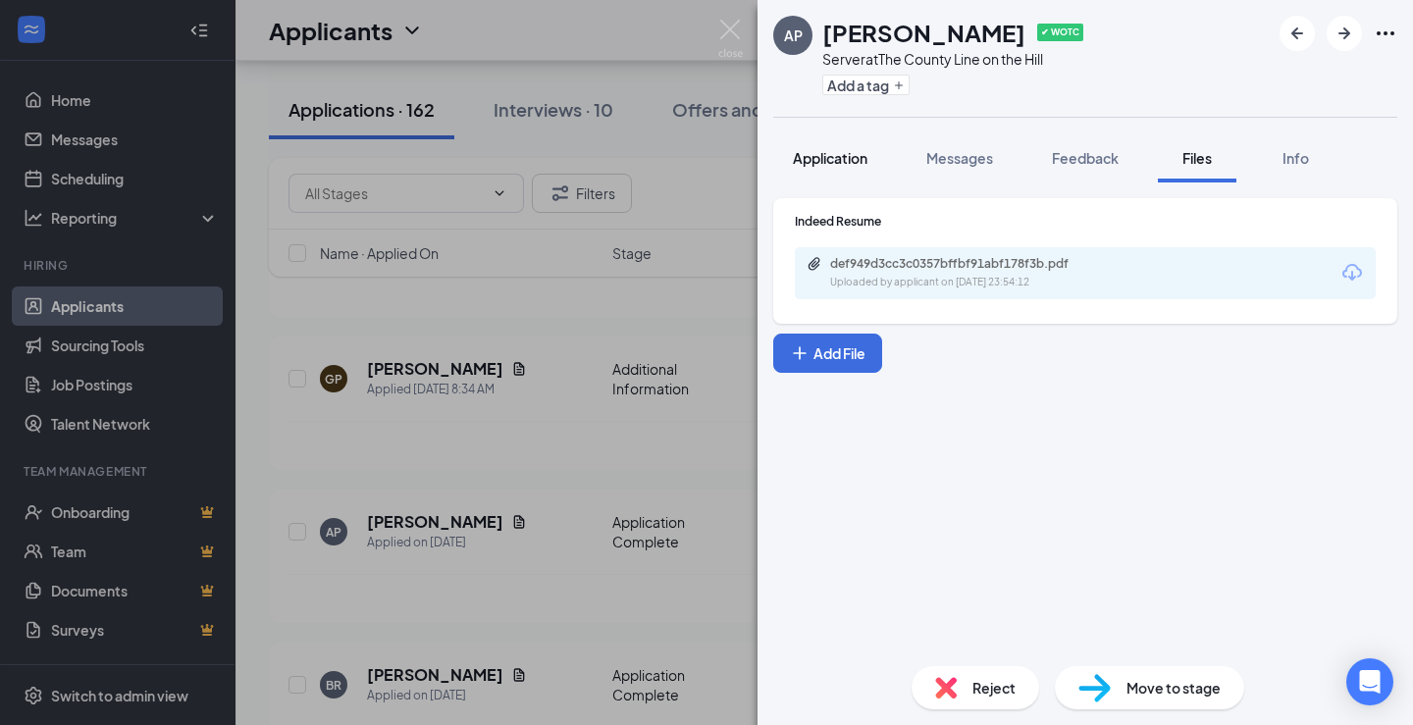
click at [818, 157] on span "Application" at bounding box center [830, 158] width 75 height 18
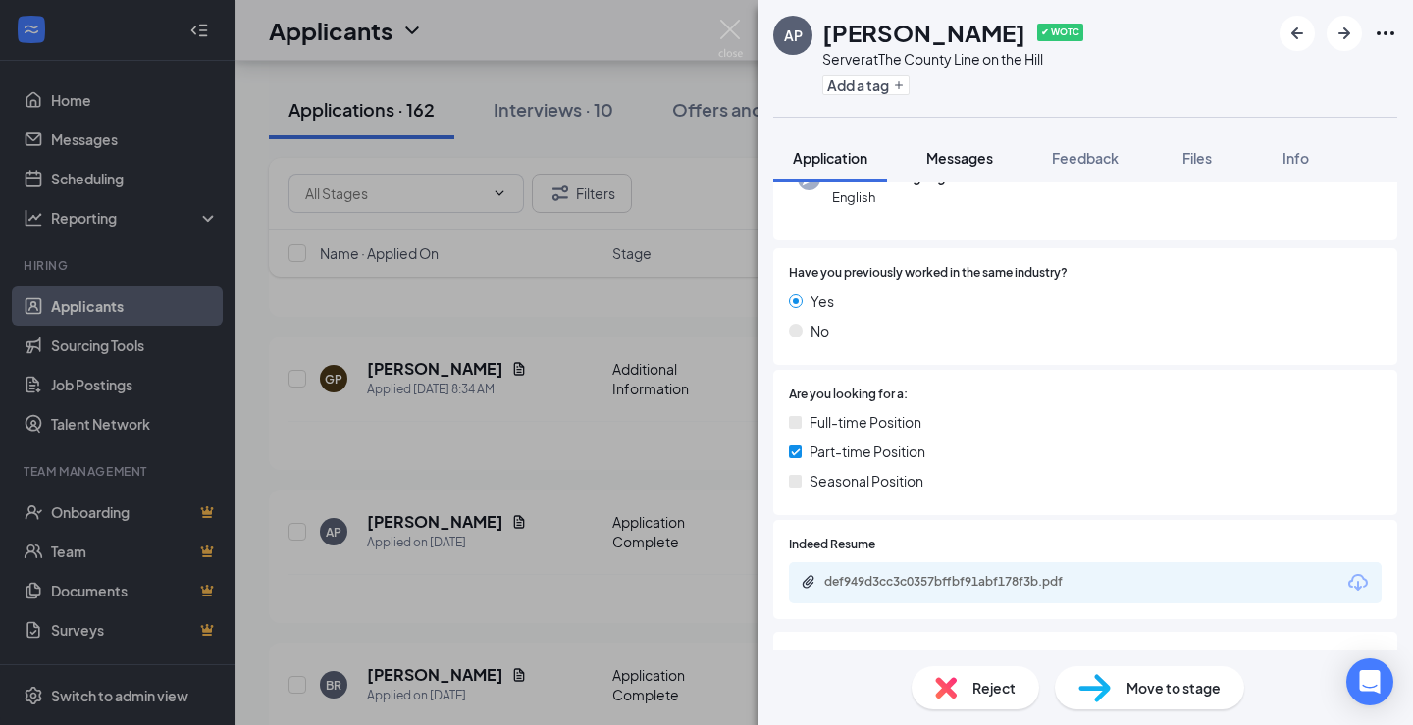
scroll to position [196, 0]
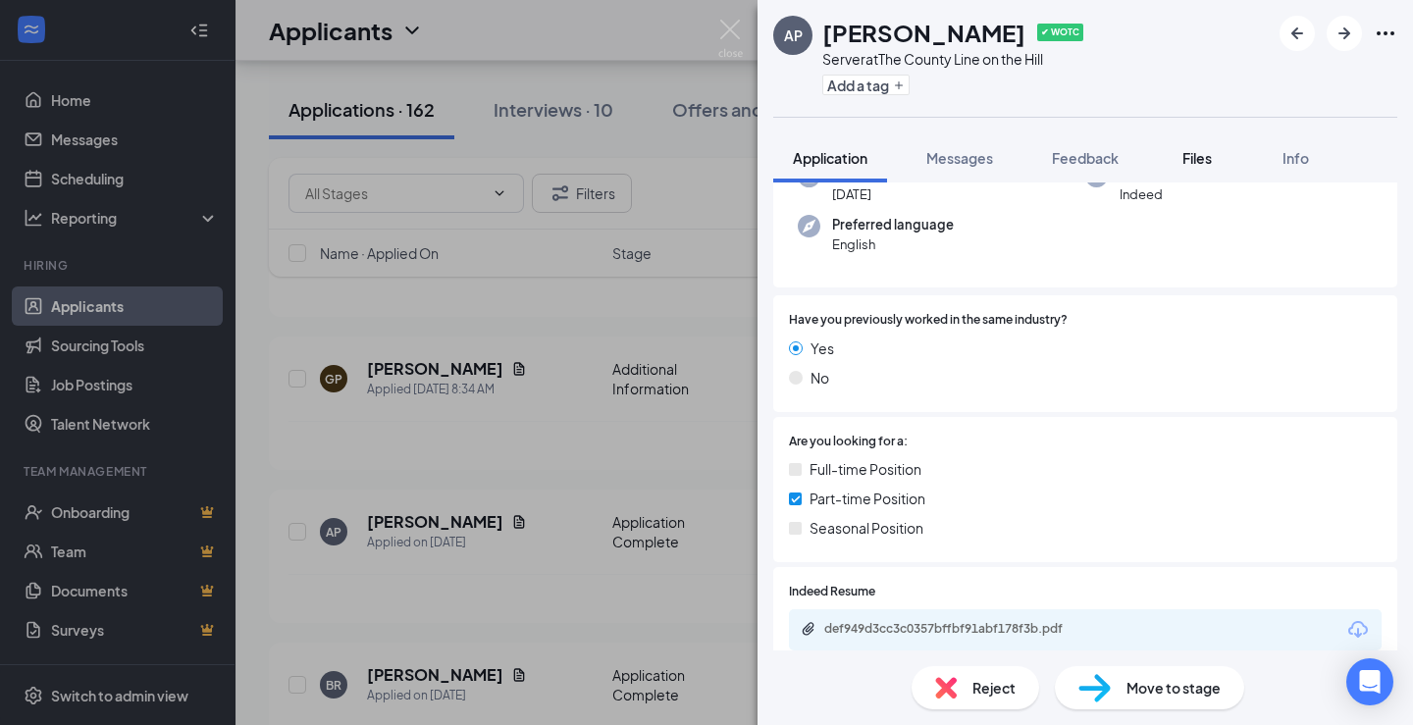
click at [1207, 157] on span "Files" at bounding box center [1196, 158] width 29 height 18
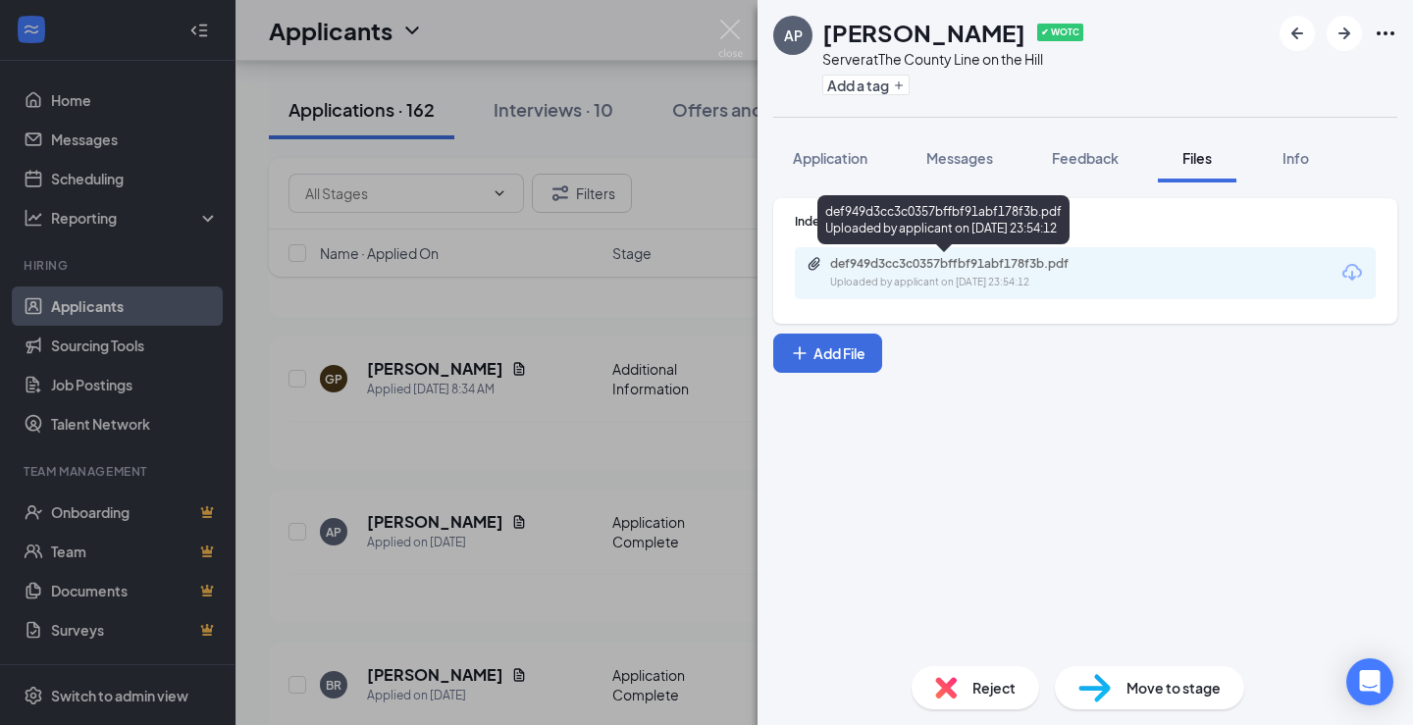
click at [1012, 286] on div "Uploaded by applicant on [DATE] 23:54:12" at bounding box center [977, 283] width 294 height 16
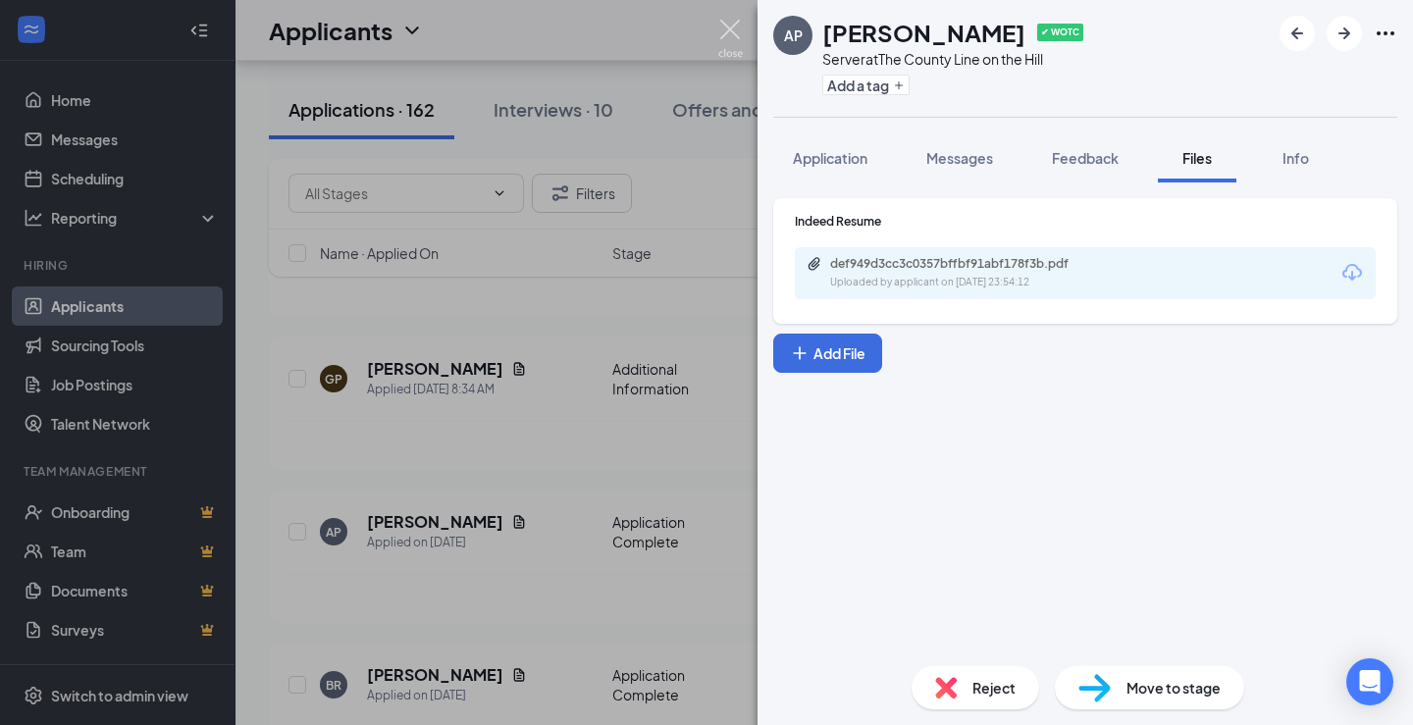
click at [730, 24] on img at bounding box center [730, 39] width 25 height 38
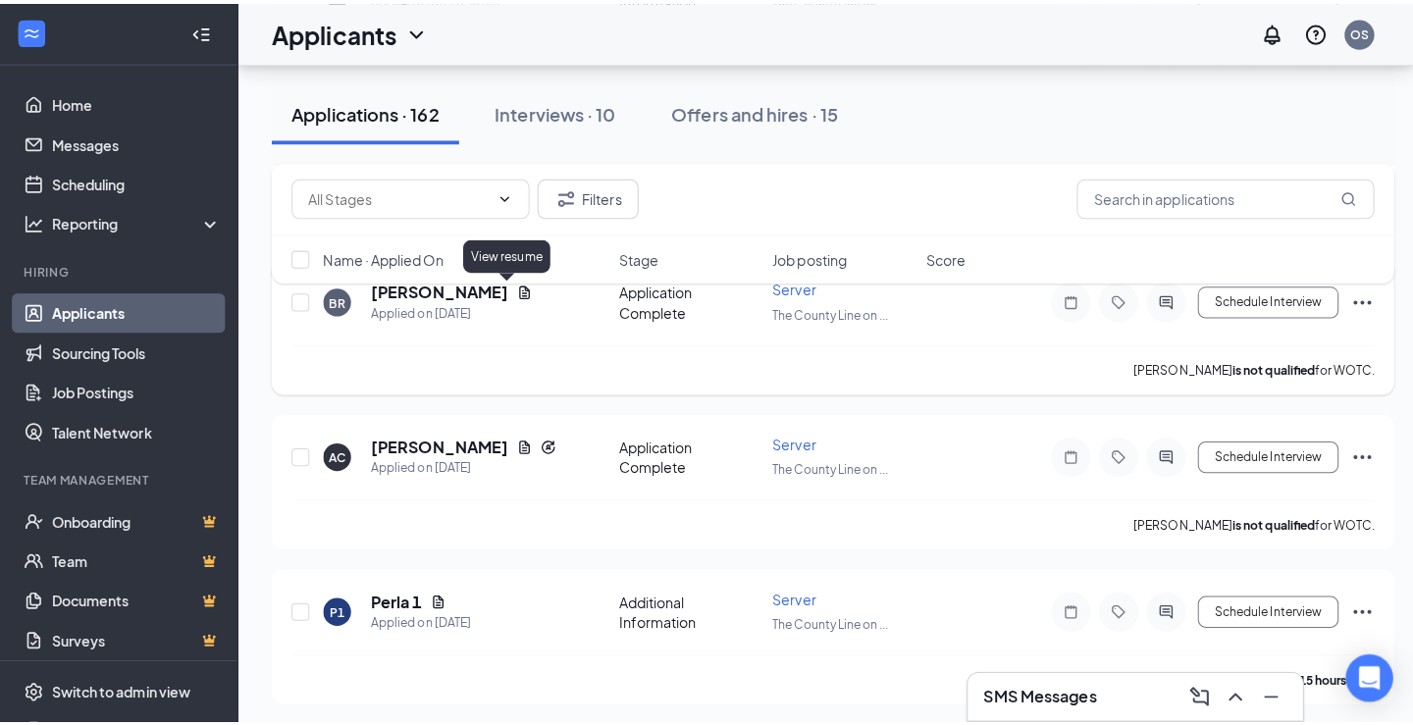
scroll to position [589, 0]
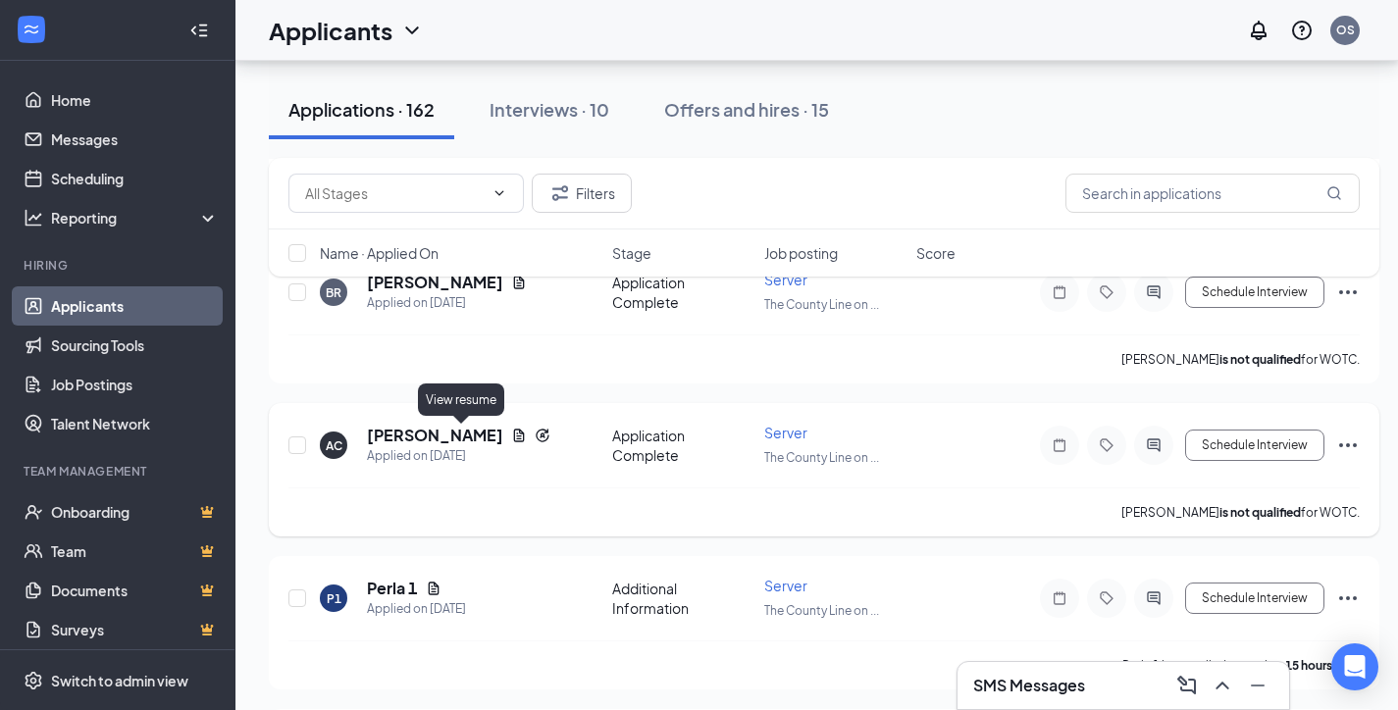
click at [511, 437] on icon "Document" at bounding box center [519, 436] width 16 height 16
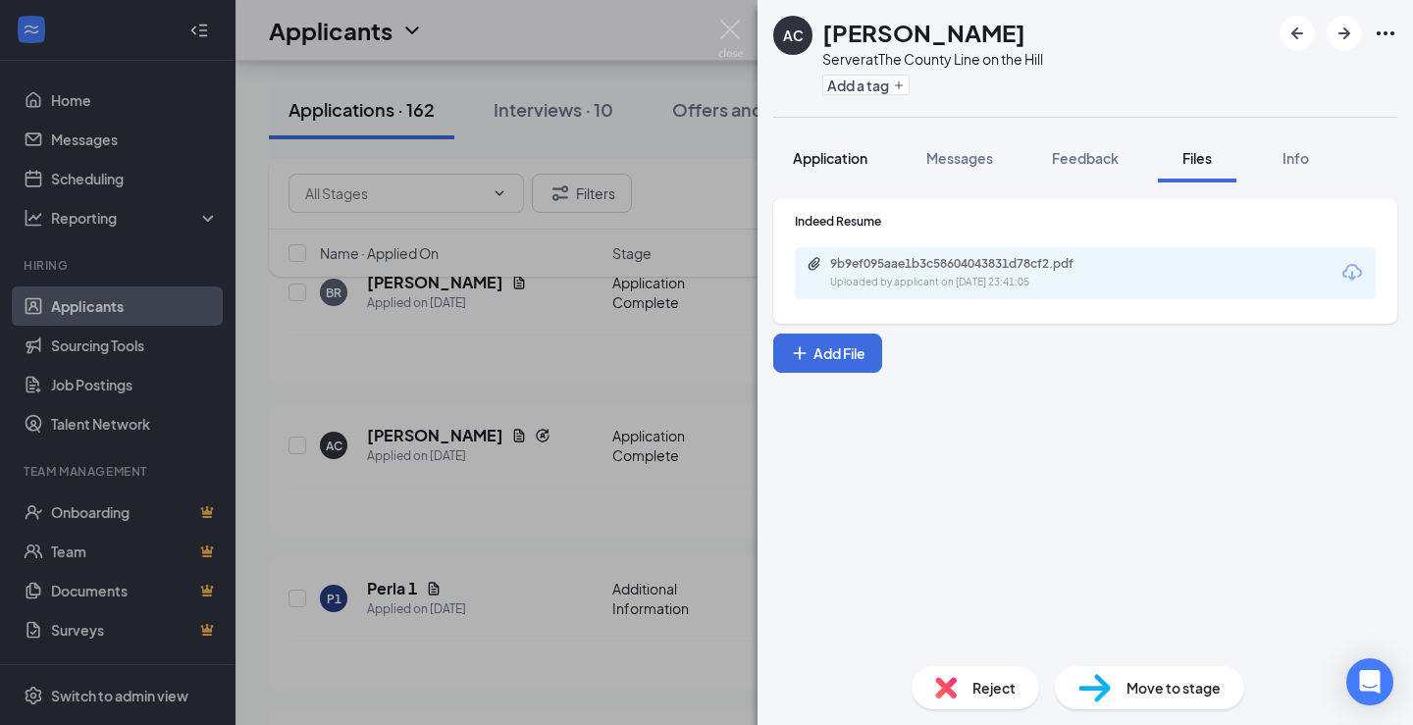
click at [838, 140] on button "Application" at bounding box center [830, 157] width 114 height 49
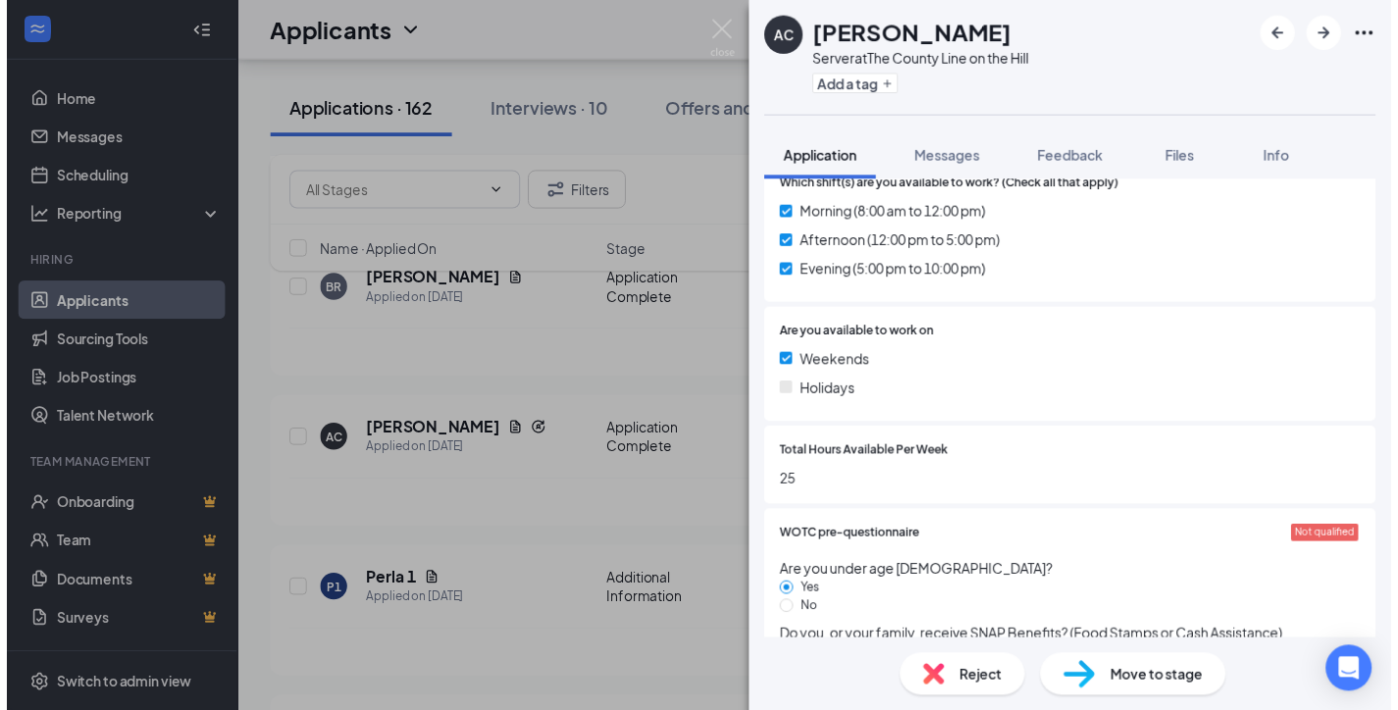
scroll to position [1569, 0]
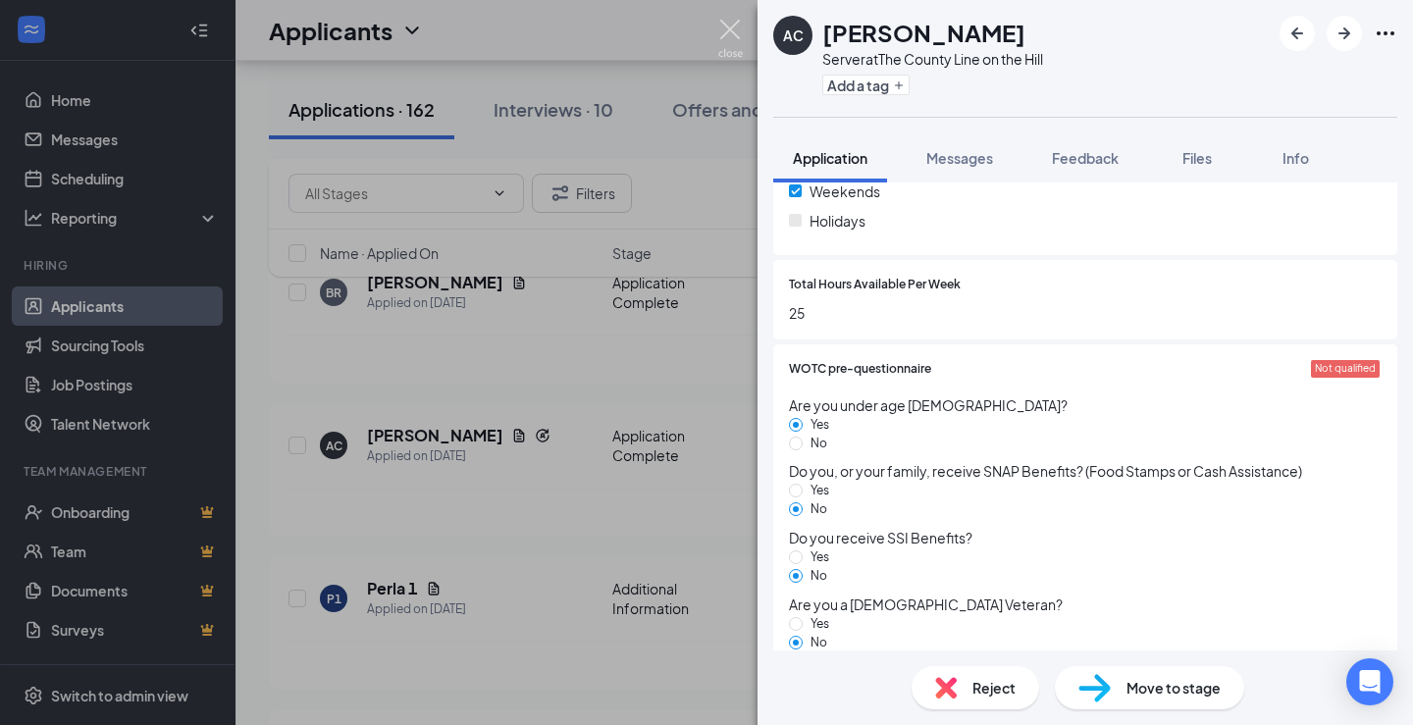
click at [725, 34] on img at bounding box center [730, 39] width 25 height 38
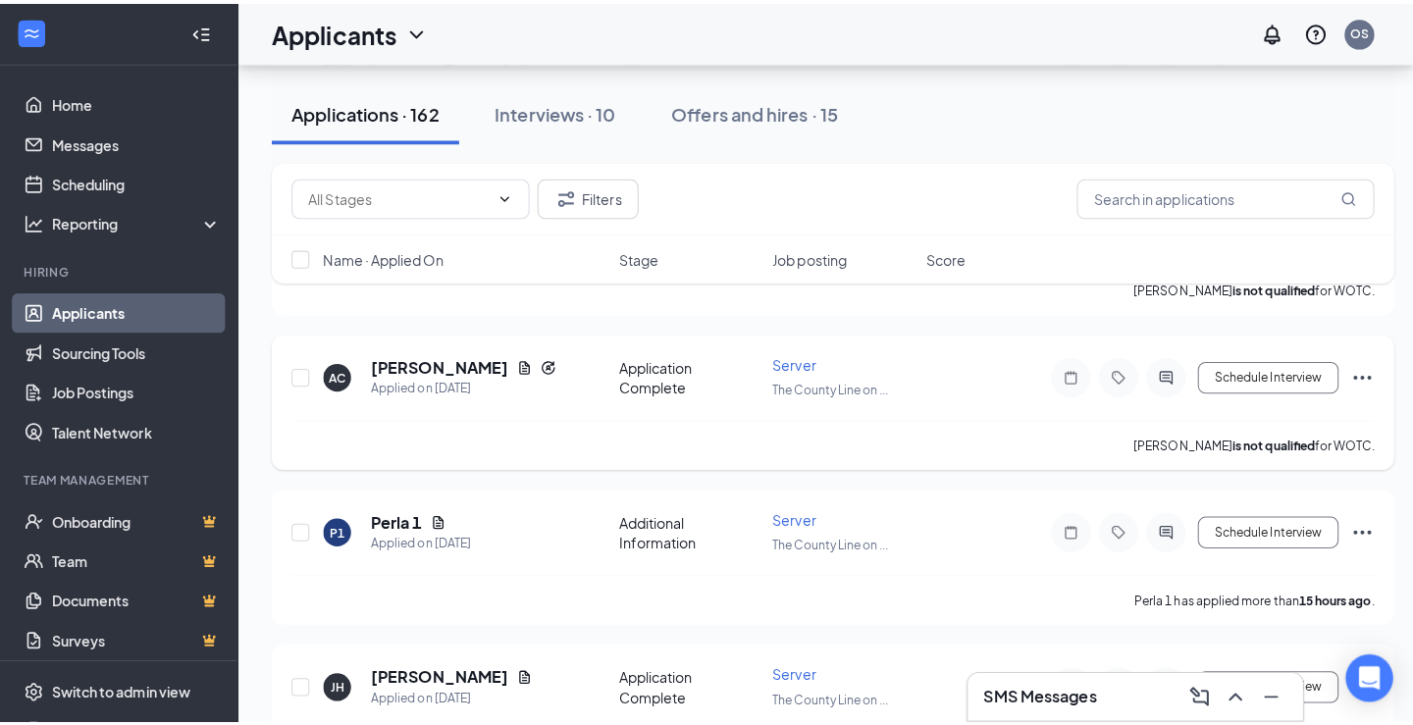
scroll to position [785, 0]
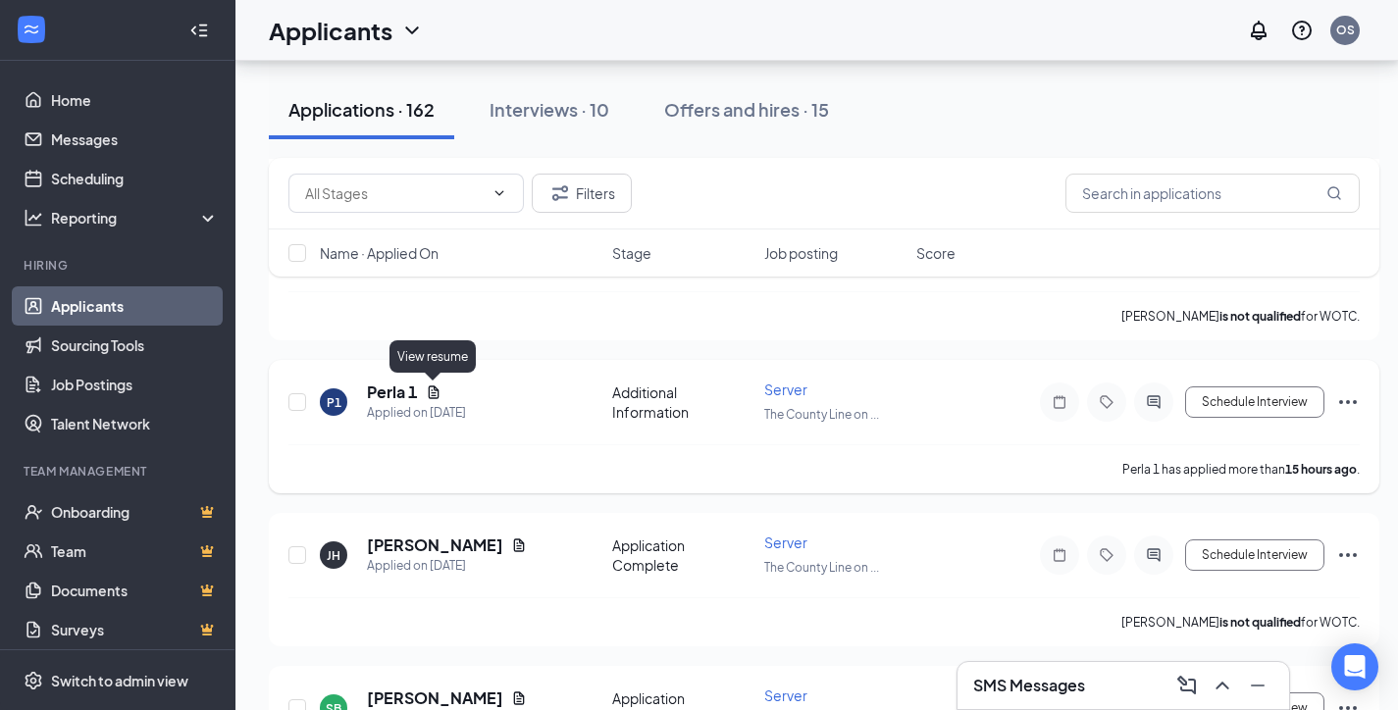
click at [428, 396] on icon "Document" at bounding box center [434, 393] width 16 height 16
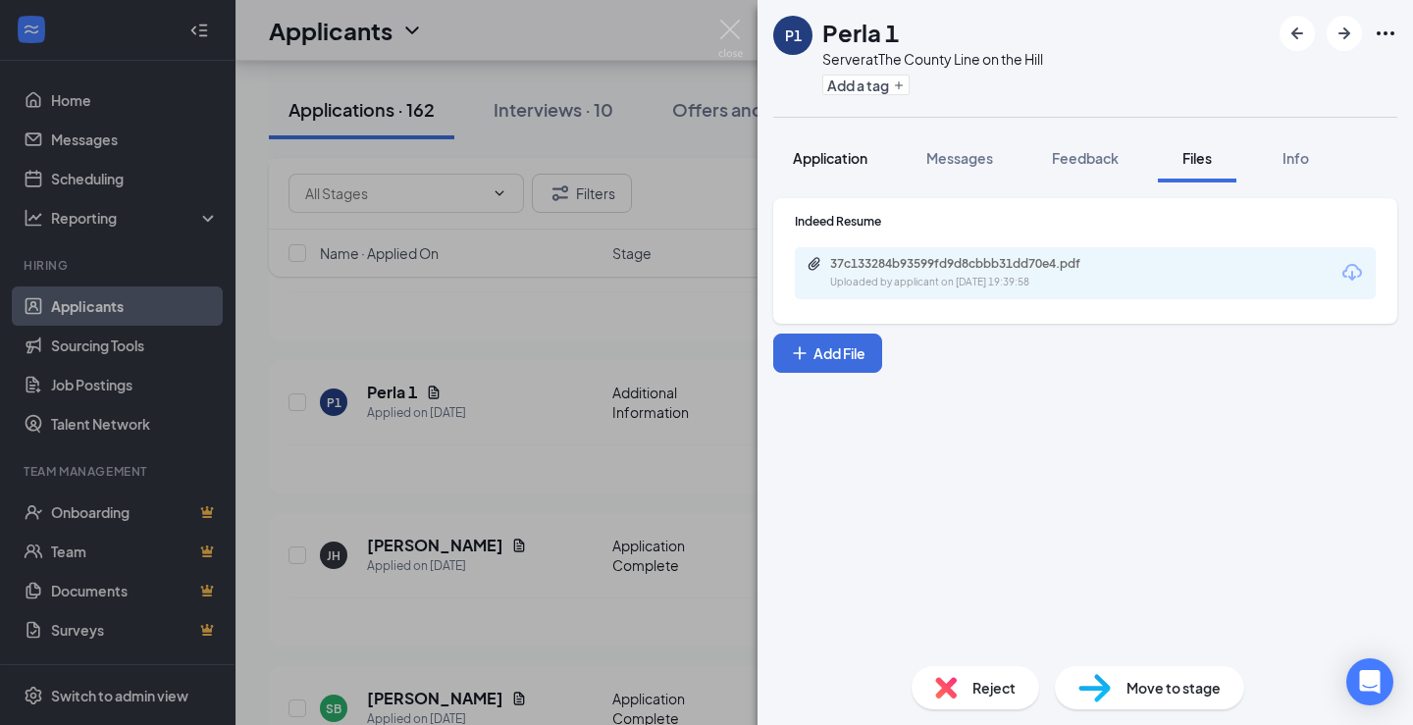
click at [830, 164] on span "Application" at bounding box center [830, 158] width 75 height 18
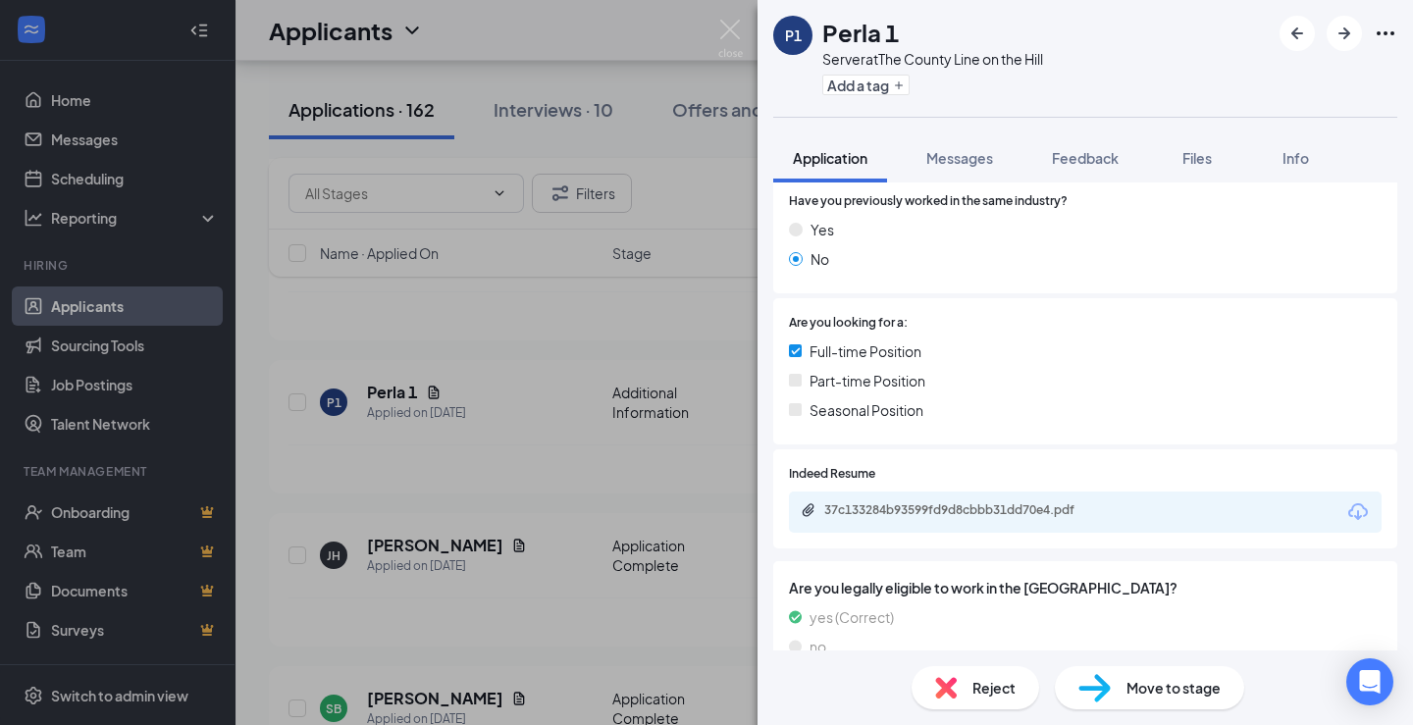
scroll to position [369, 0]
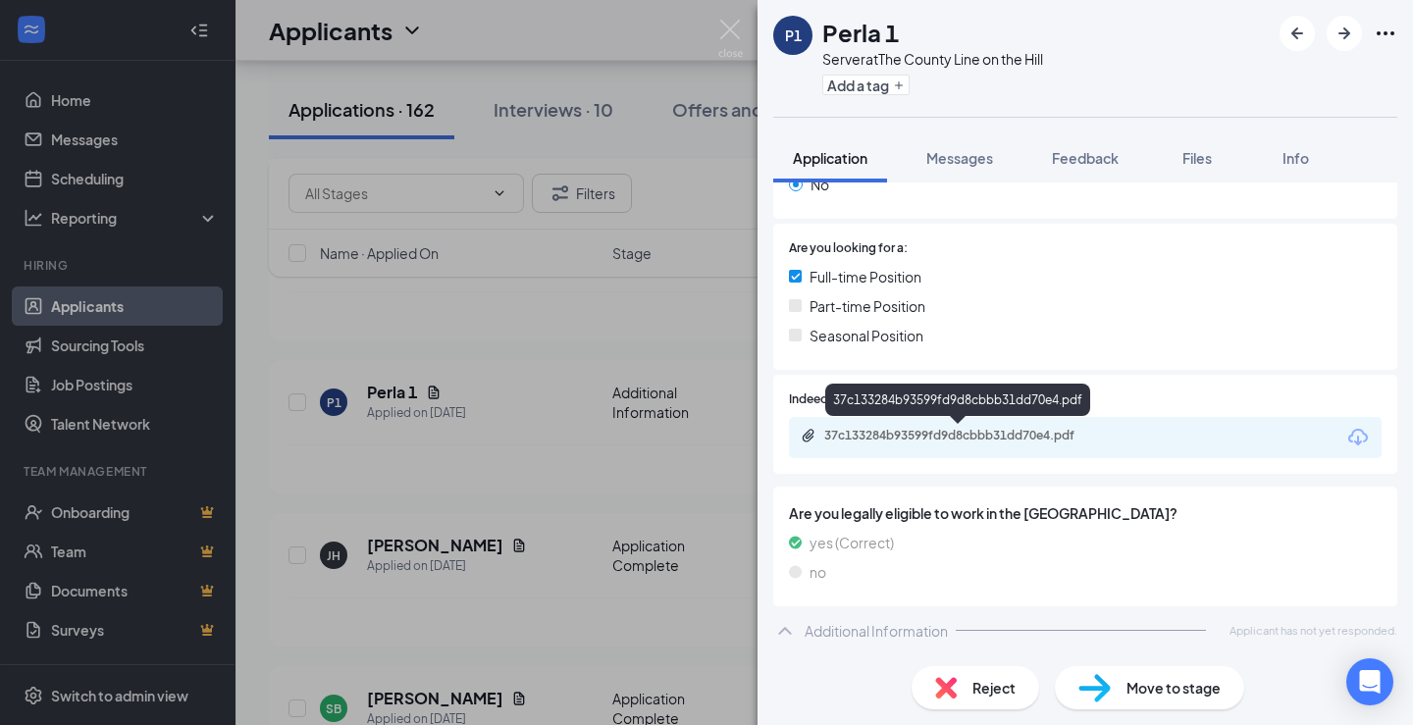
click at [868, 433] on div "37c133284b93599fd9d8cbbb31dd70e4.pdf" at bounding box center [961, 436] width 275 height 16
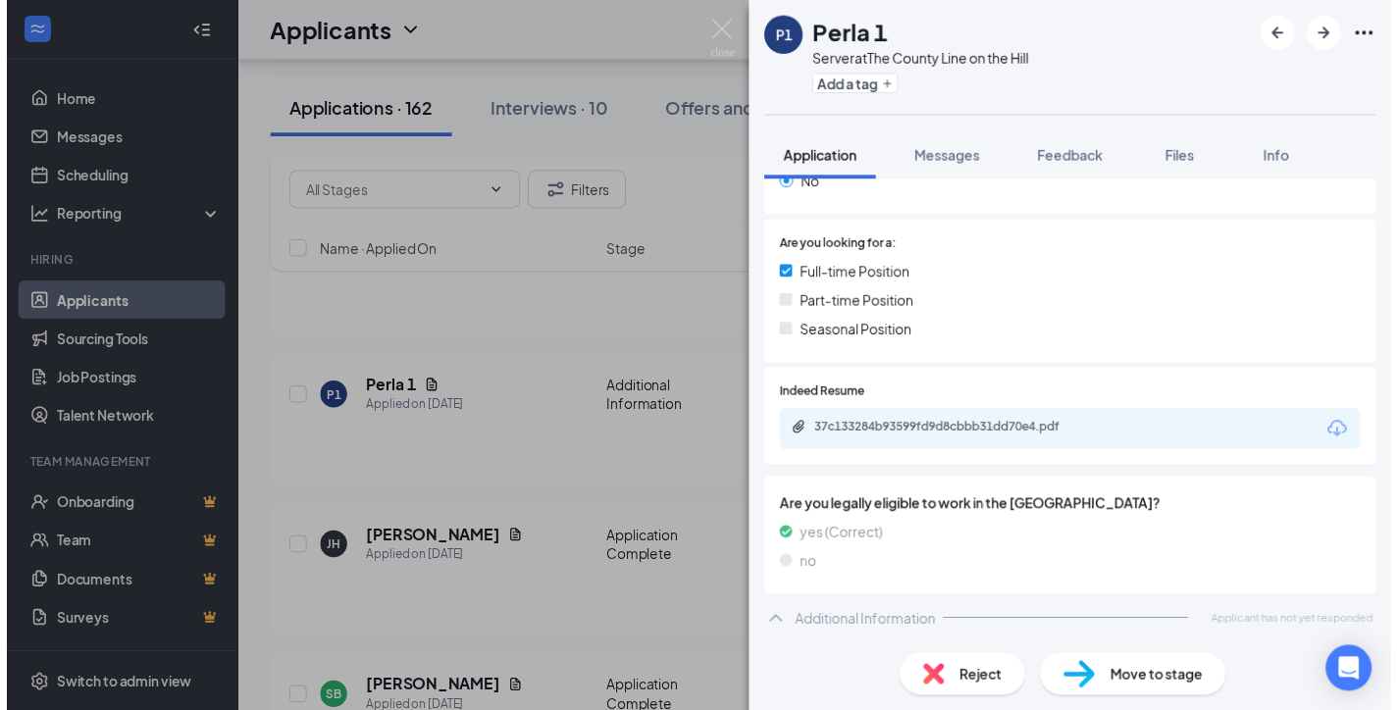
scroll to position [361, 0]
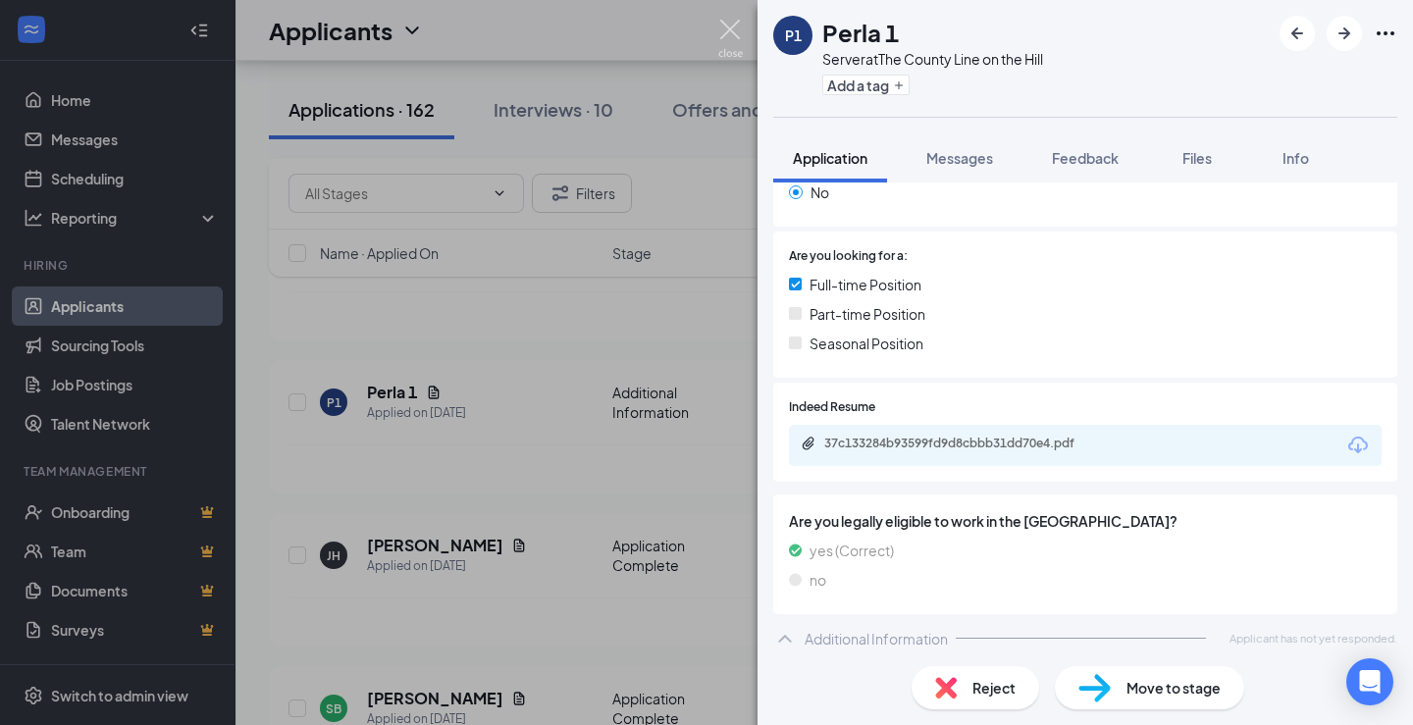
click at [738, 36] on img at bounding box center [730, 39] width 25 height 38
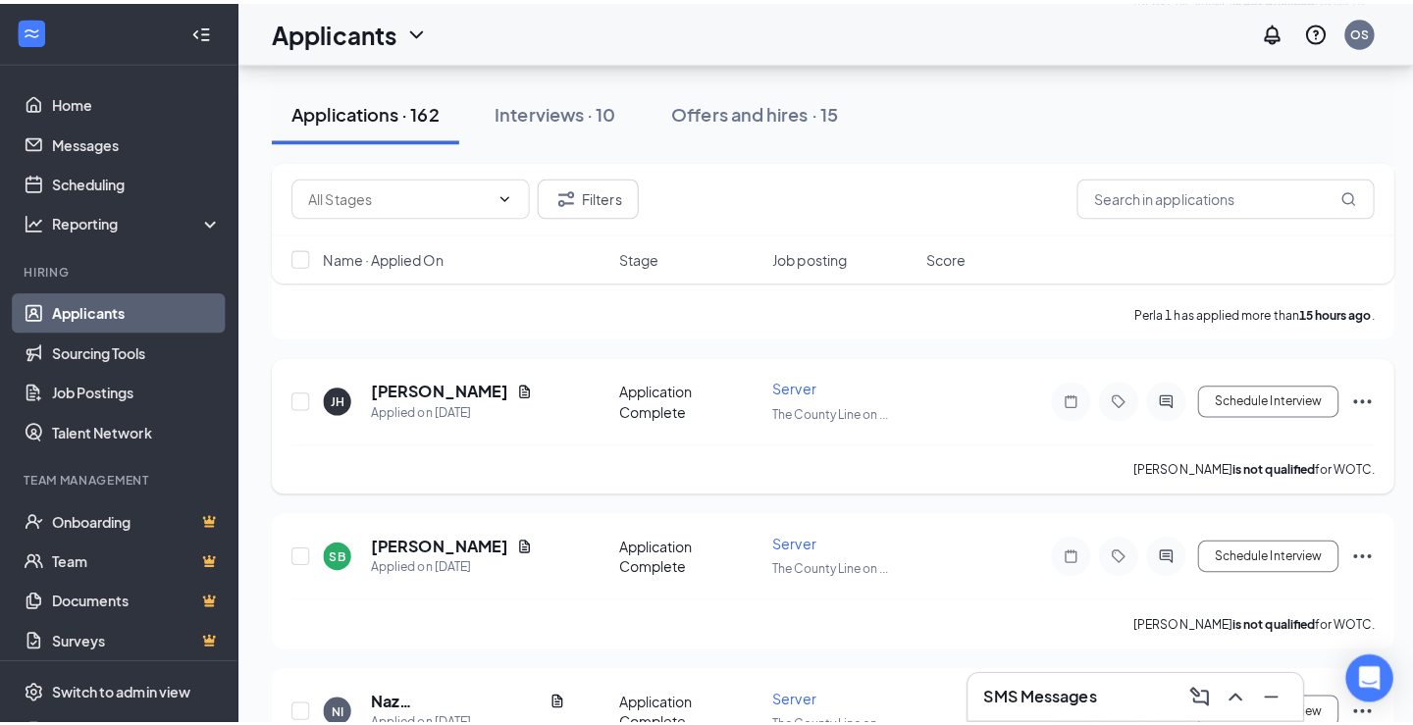
scroll to position [981, 0]
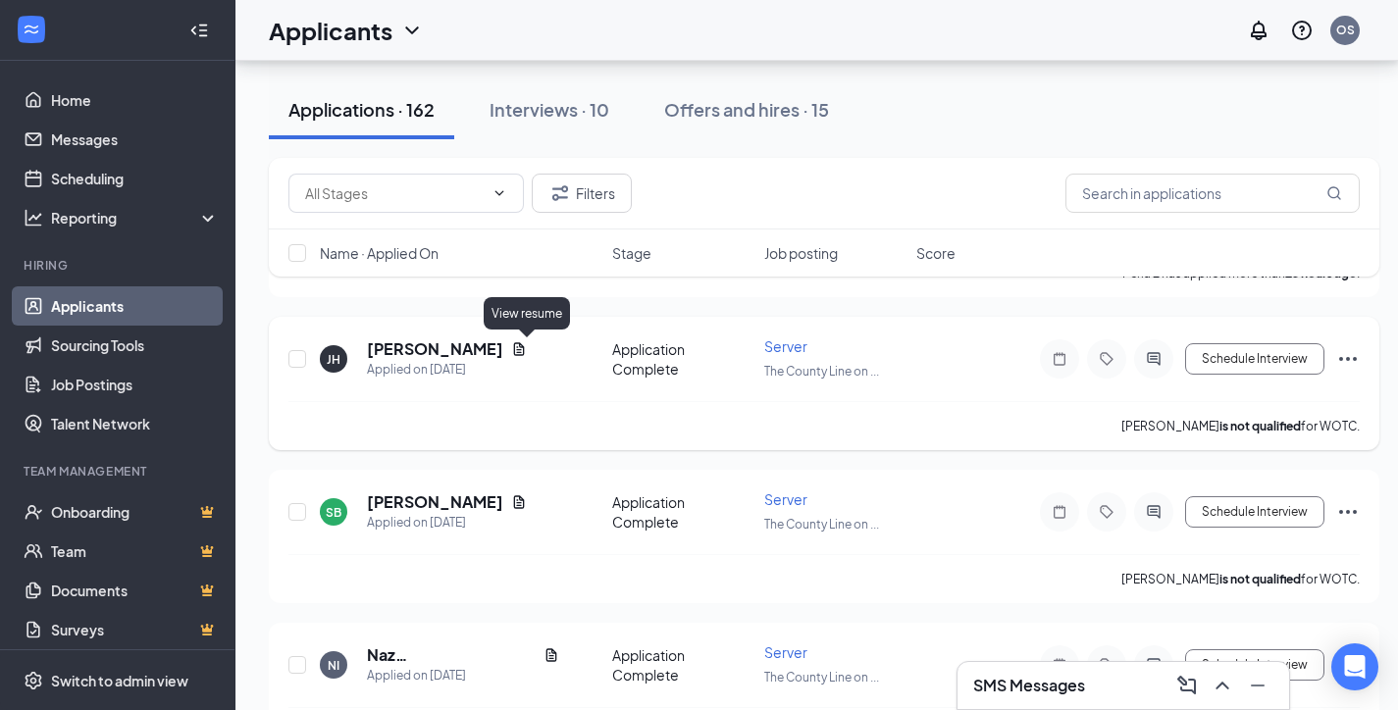
click at [525, 350] on icon "Document" at bounding box center [519, 348] width 11 height 13
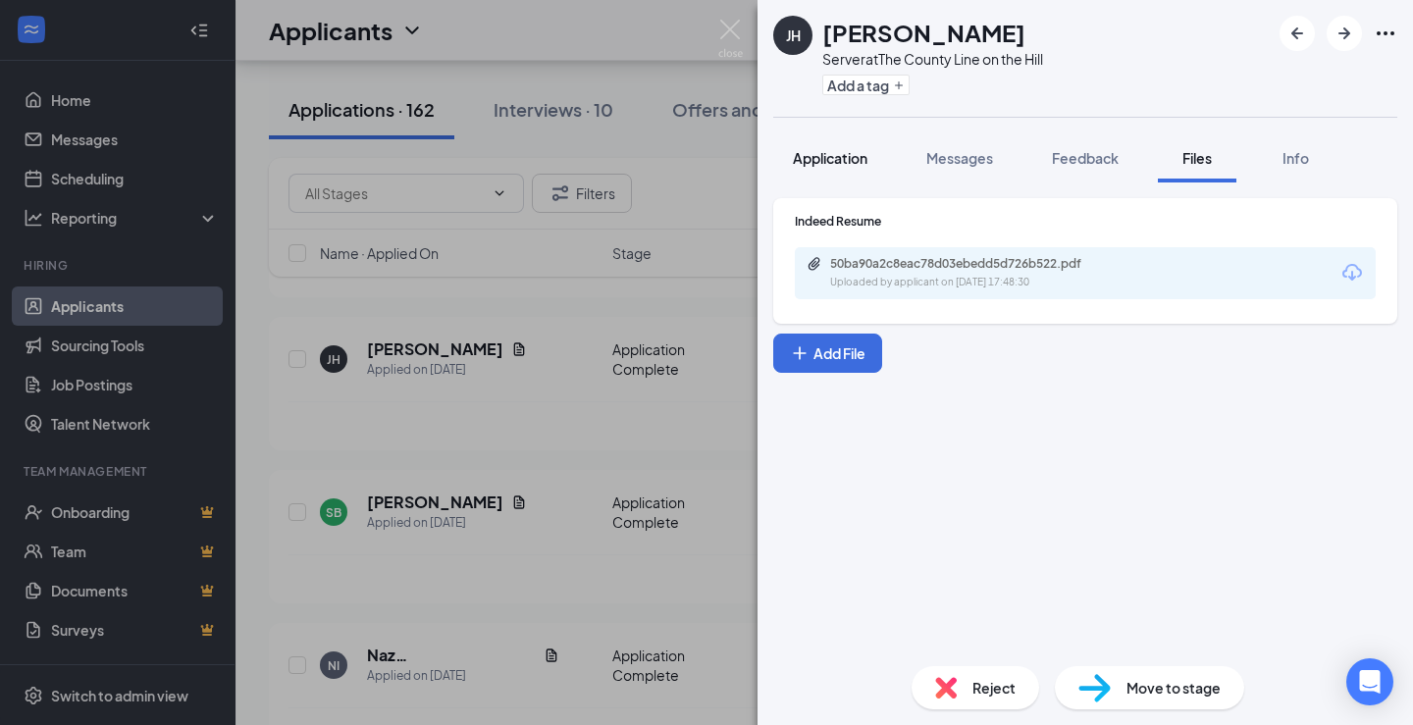
click at [836, 164] on span "Application" at bounding box center [830, 158] width 75 height 18
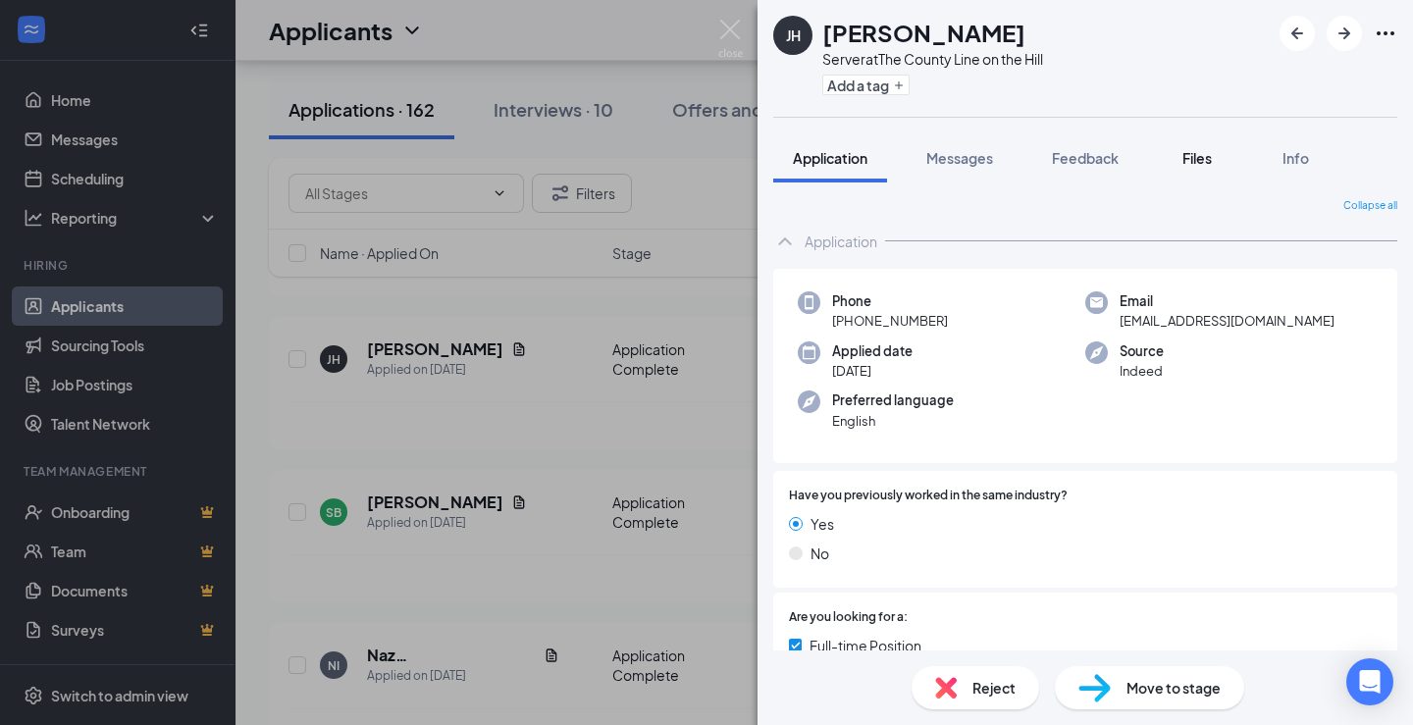
click at [1194, 155] on span "Files" at bounding box center [1196, 158] width 29 height 18
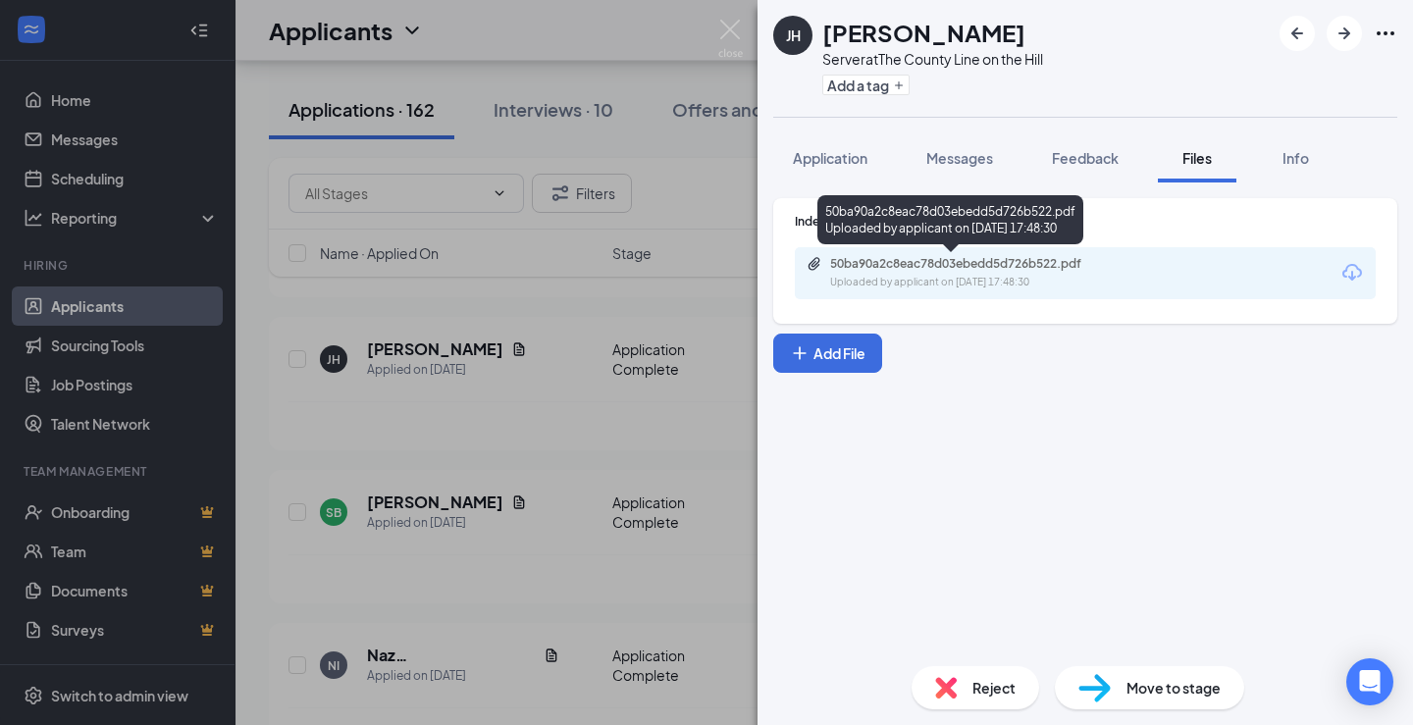
click at [1007, 269] on div "50ba90a2c8eac78d03ebedd5d726b522.pdf" at bounding box center [967, 264] width 275 height 16
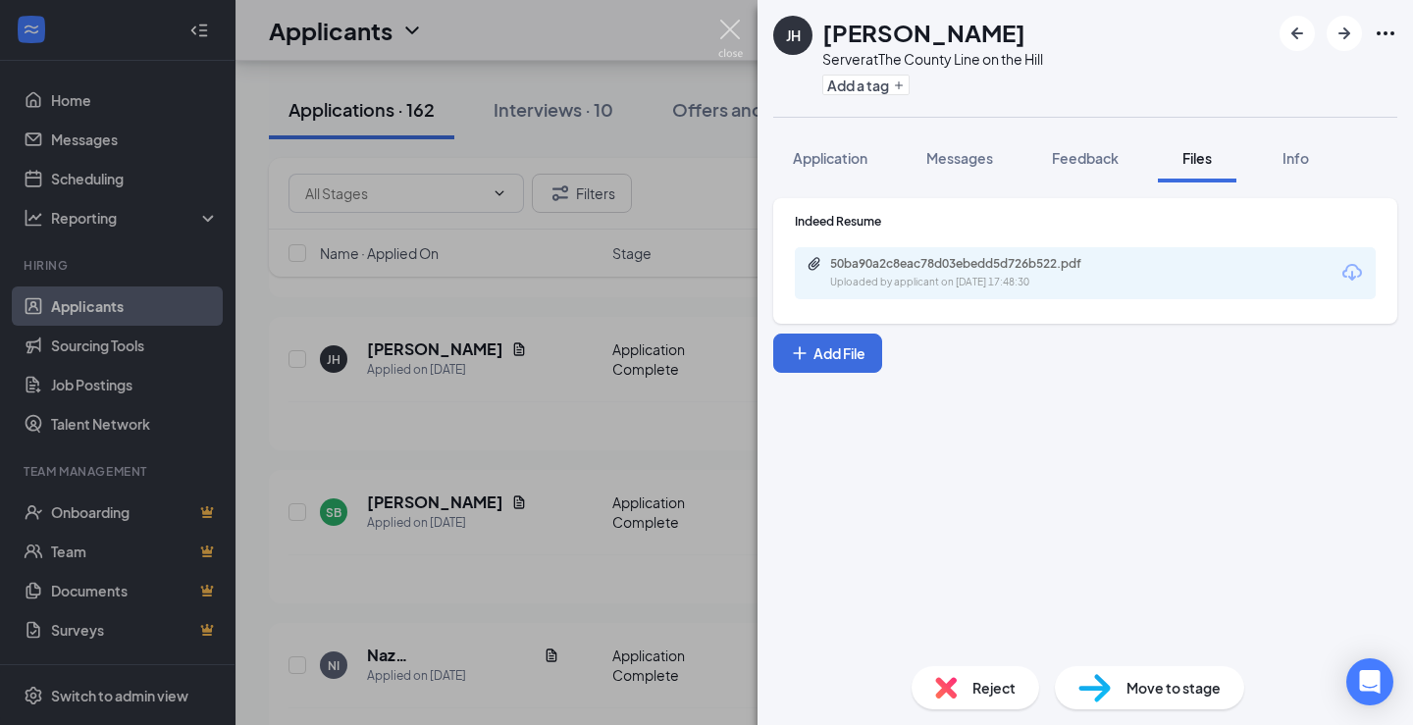
click at [731, 28] on img at bounding box center [730, 39] width 25 height 38
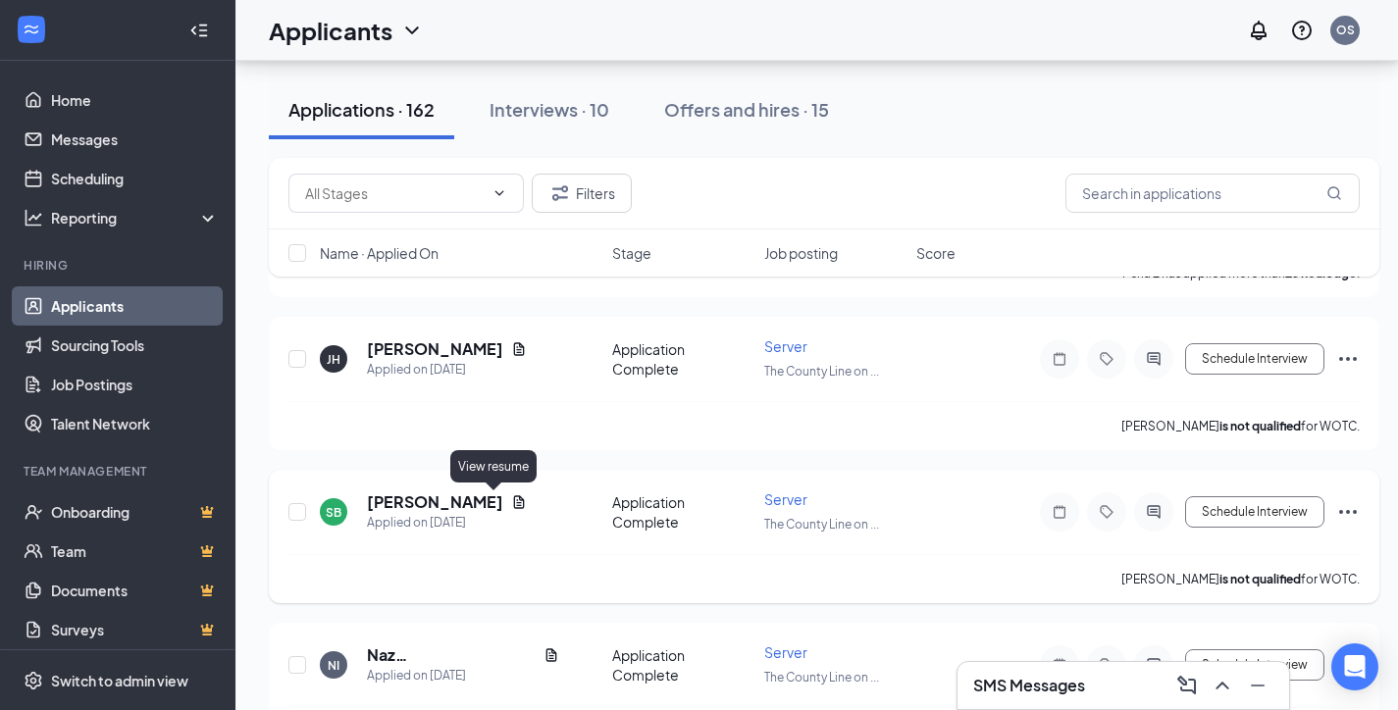
click at [514, 500] on icon "Document" at bounding box center [519, 501] width 11 height 13
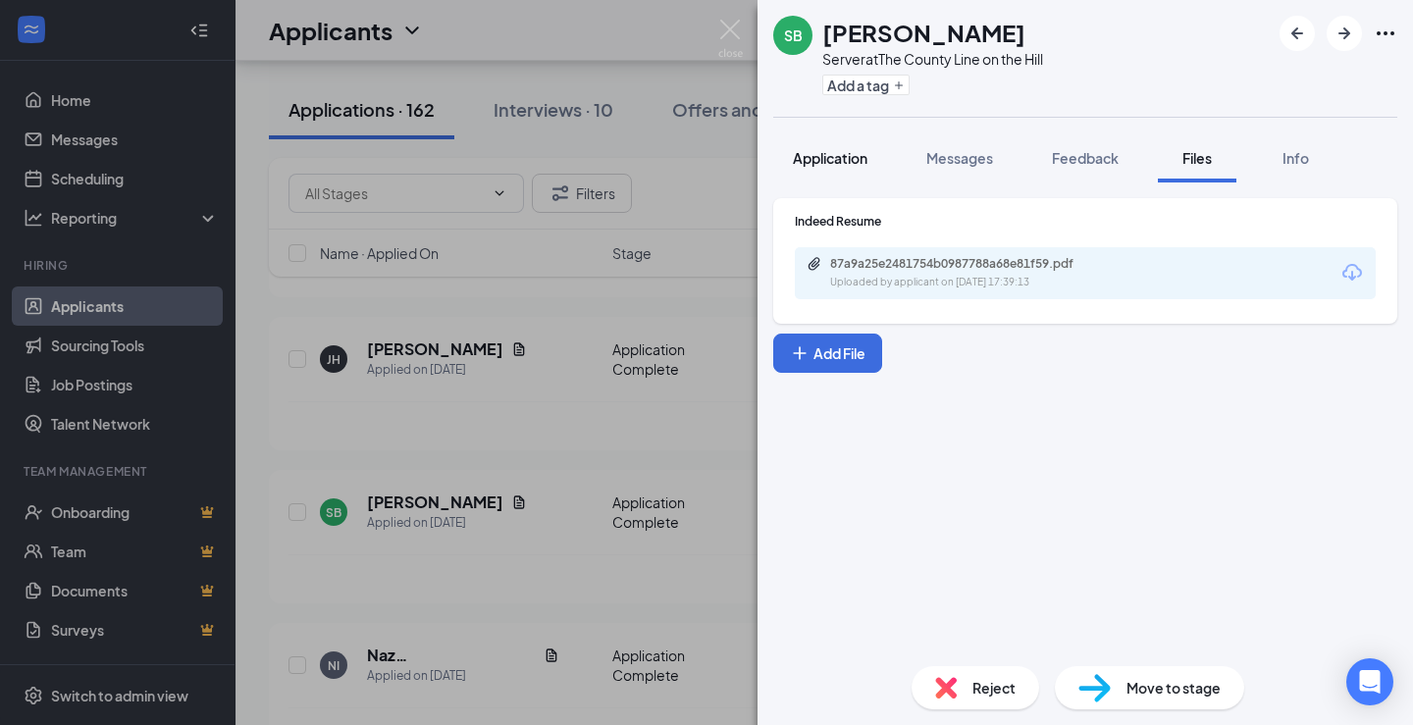
click at [850, 152] on span "Application" at bounding box center [830, 158] width 75 height 18
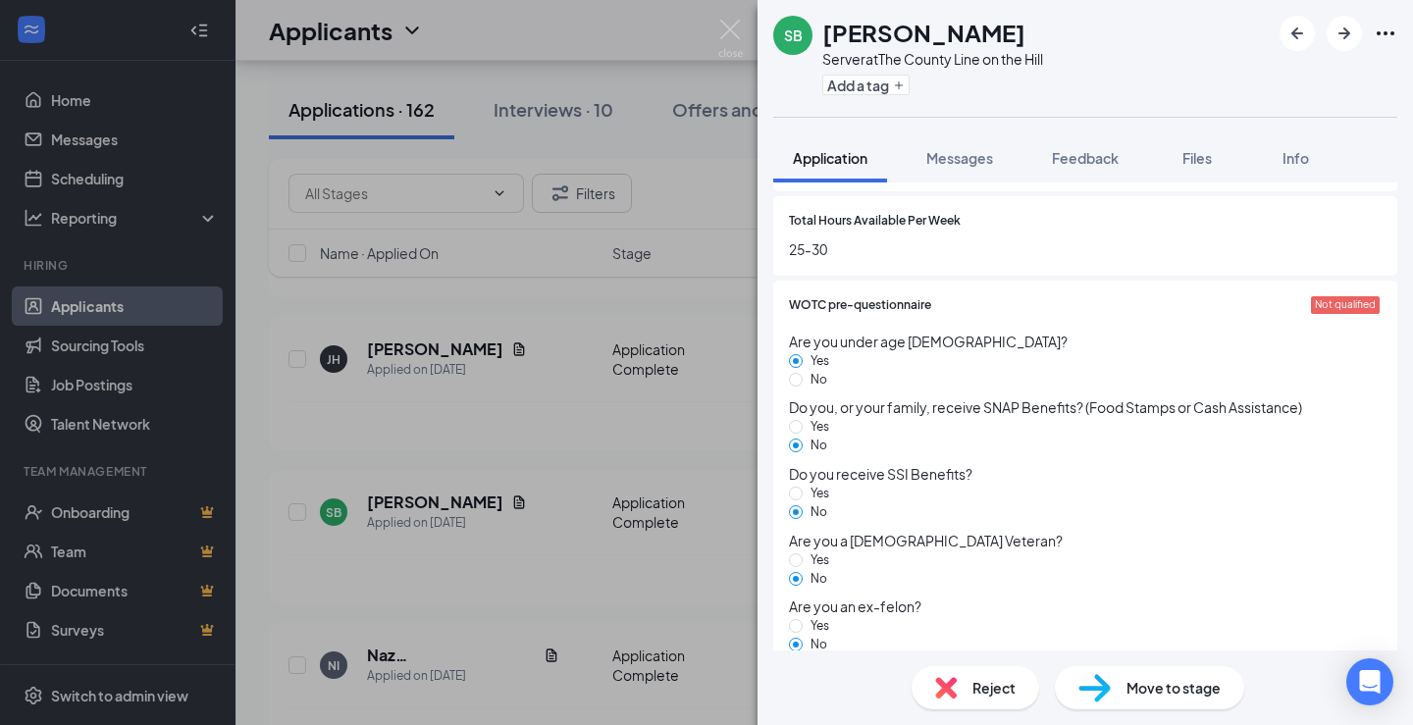
scroll to position [1459, 0]
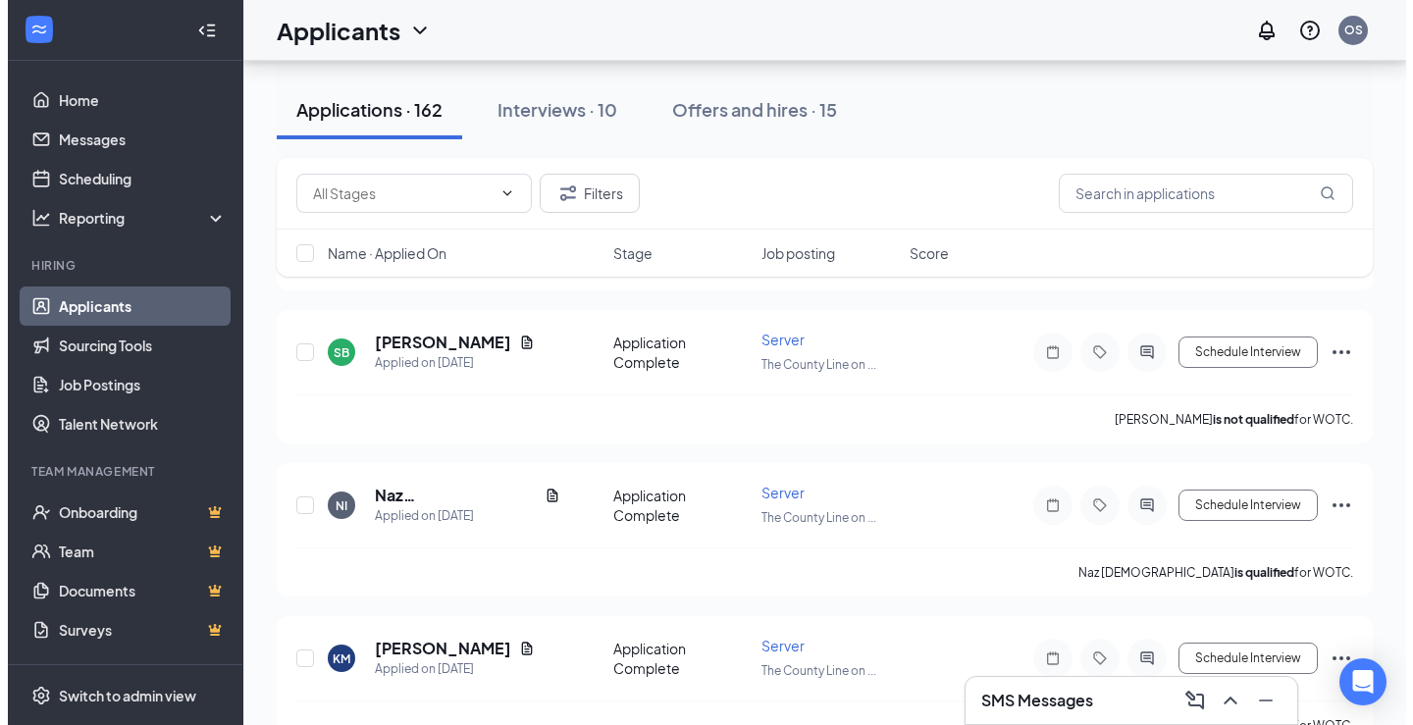
scroll to position [1373, 0]
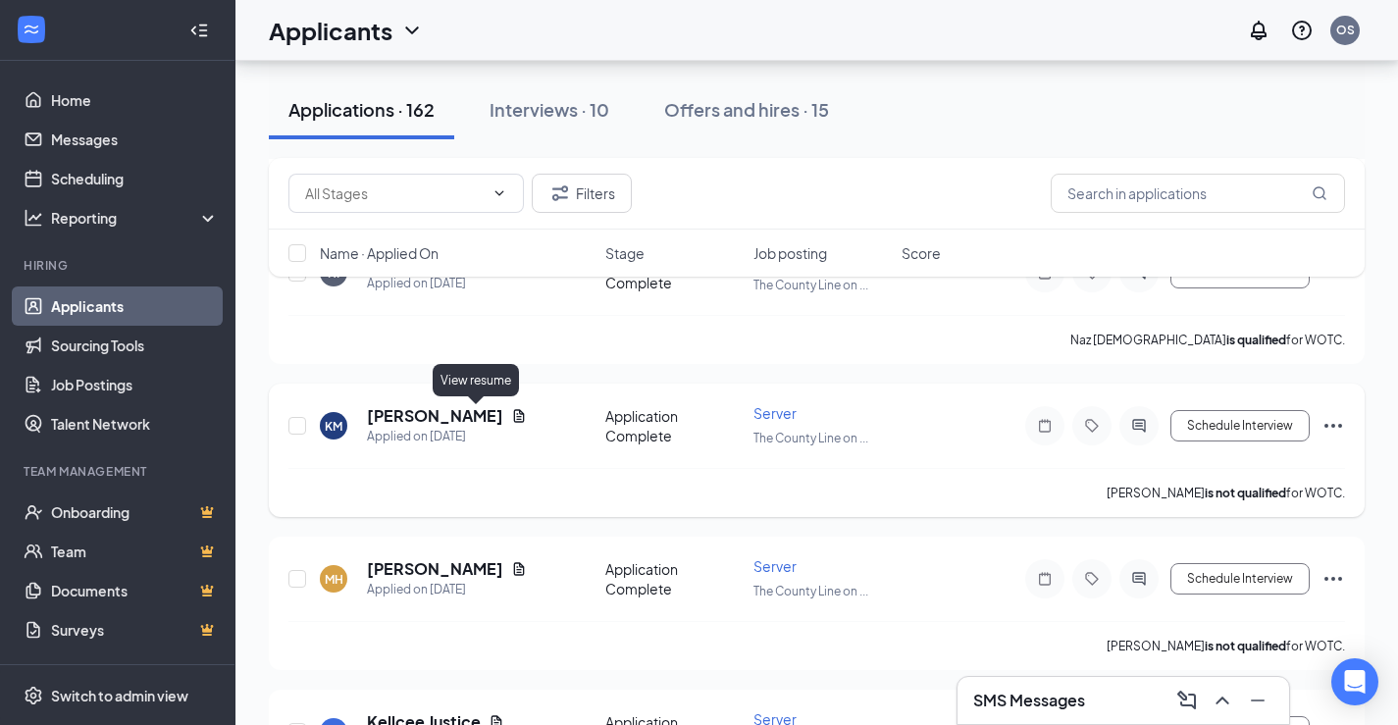
click at [511, 413] on icon "Document" at bounding box center [519, 416] width 16 height 16
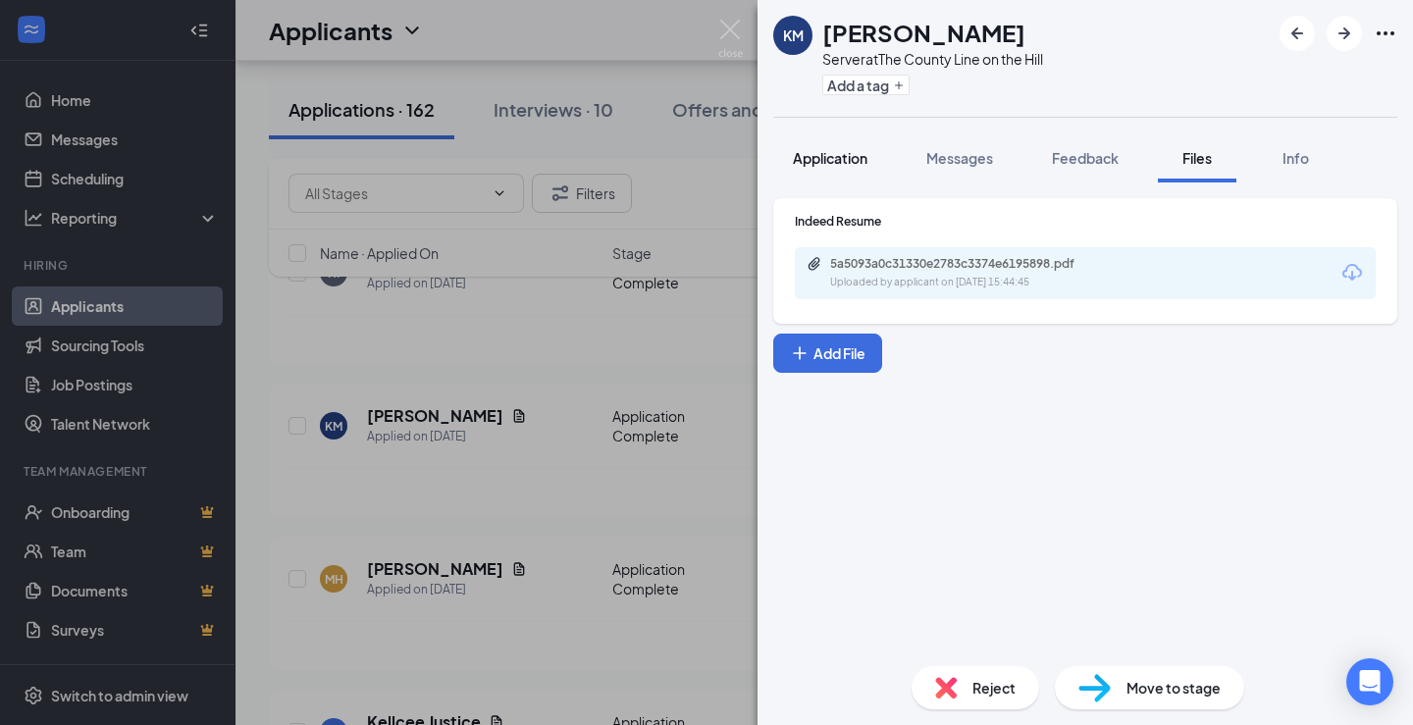
click at [835, 165] on span "Application" at bounding box center [830, 158] width 75 height 18
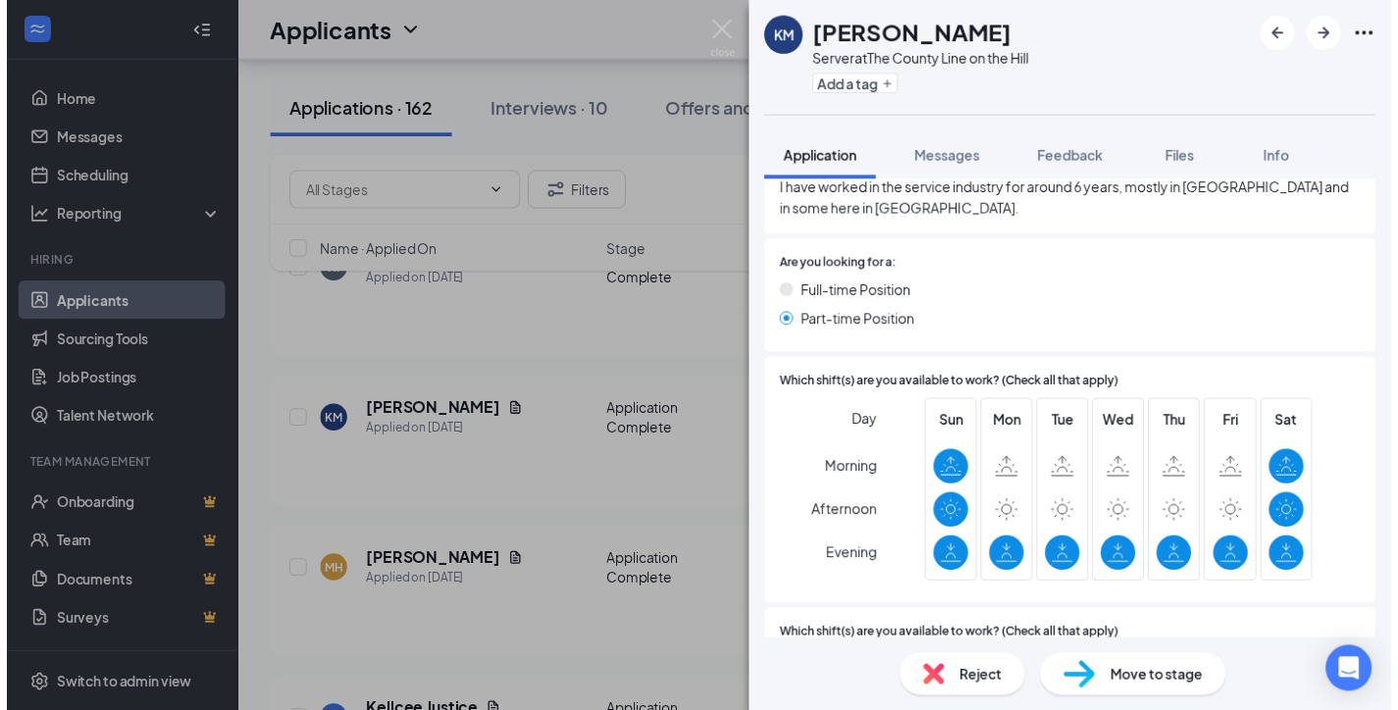
scroll to position [883, 0]
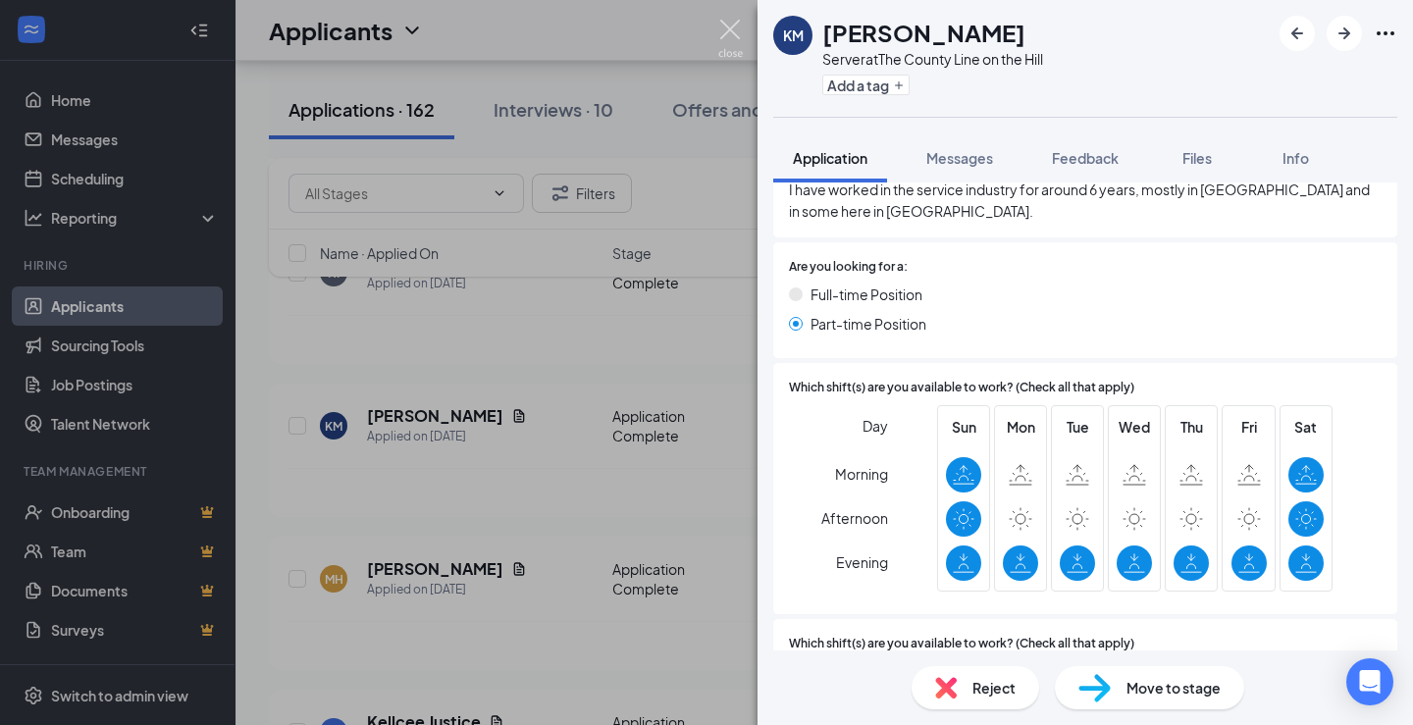
click at [726, 27] on img at bounding box center [730, 39] width 25 height 38
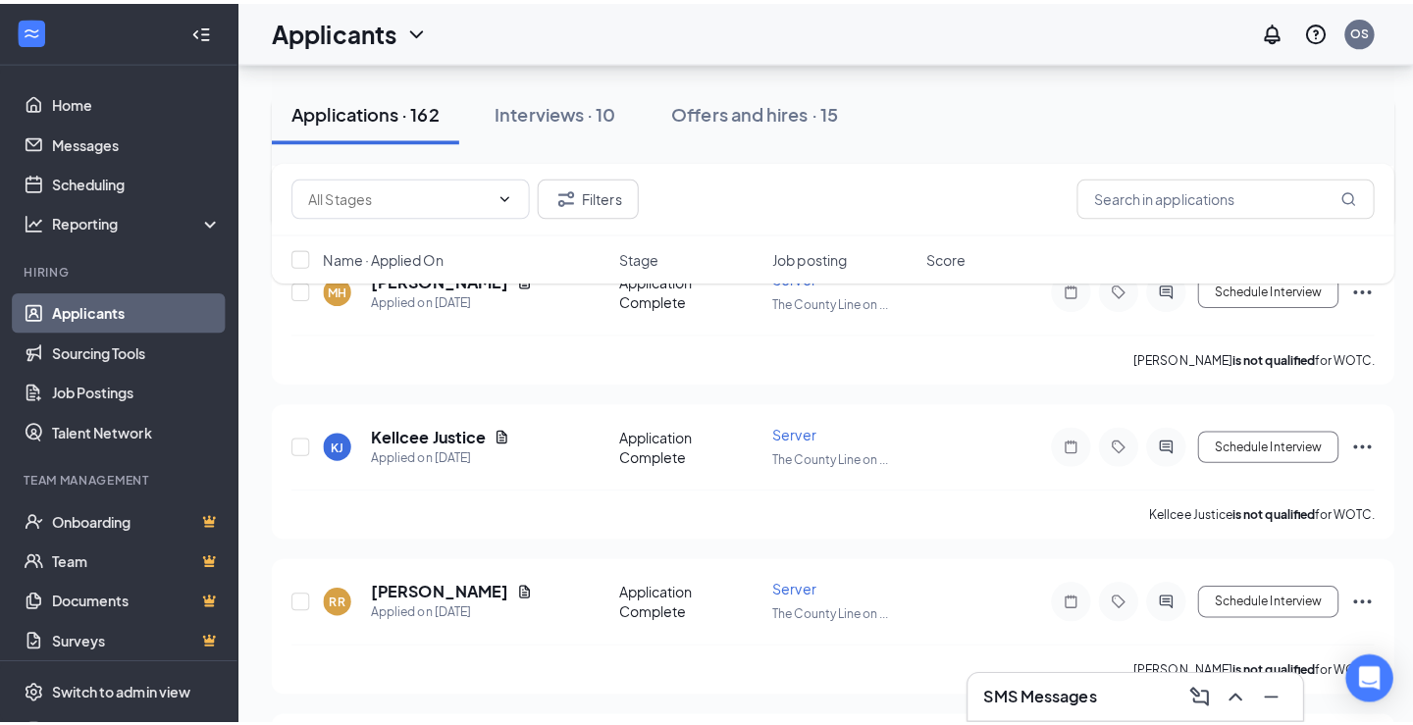
scroll to position [1668, 0]
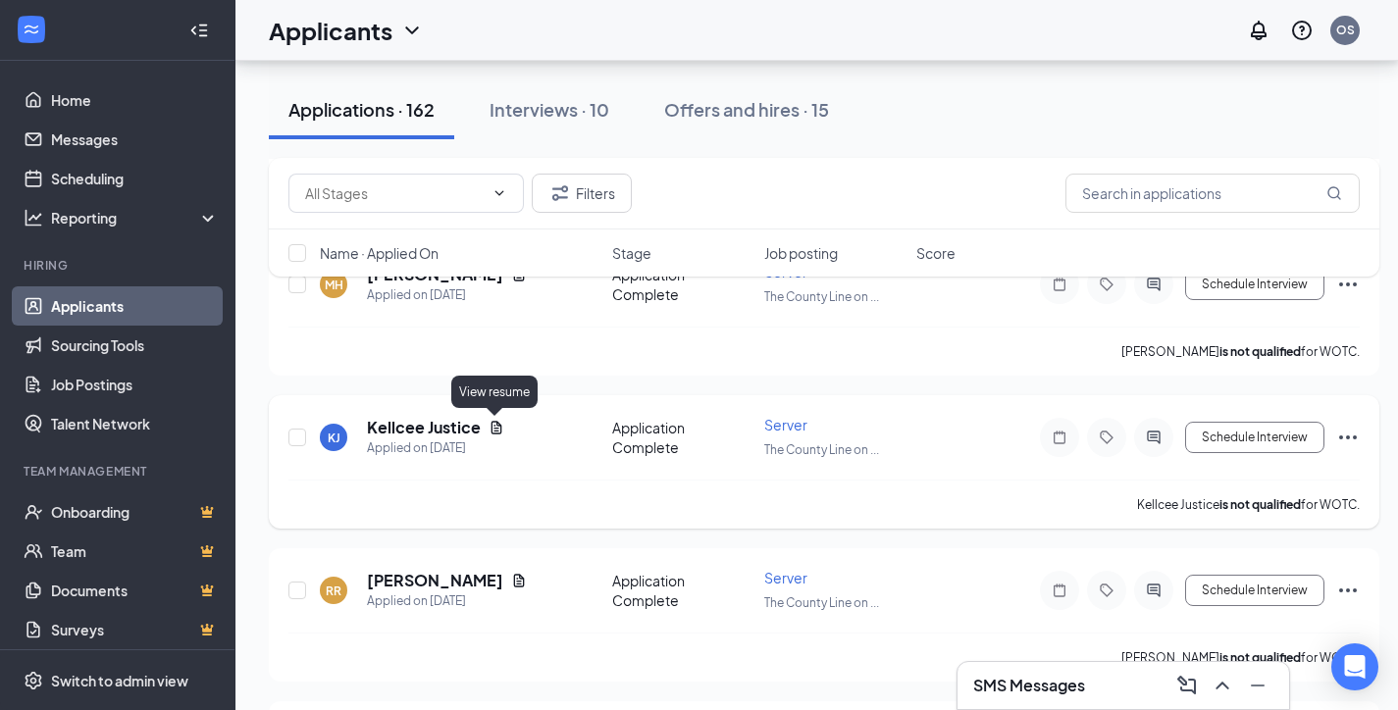
click at [492, 425] on icon "Document" at bounding box center [497, 428] width 16 height 16
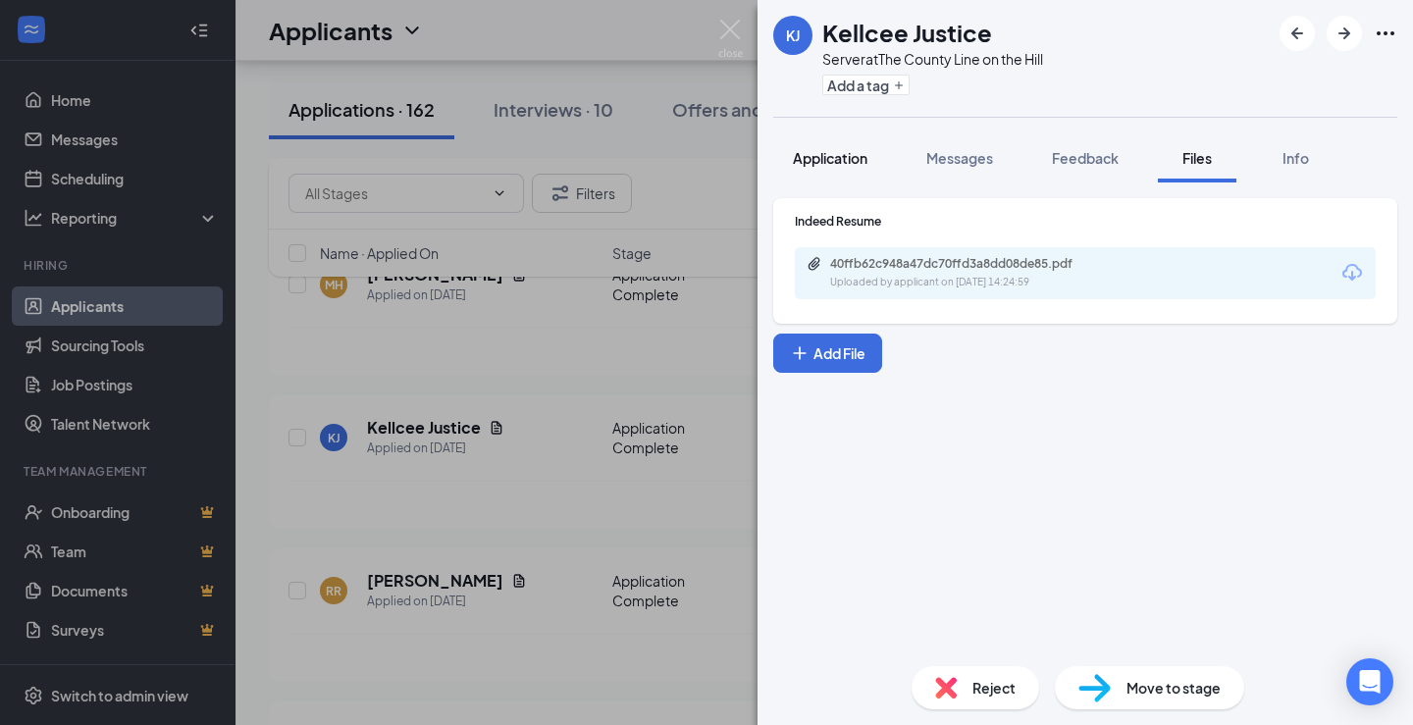
click at [849, 160] on span "Application" at bounding box center [830, 158] width 75 height 18
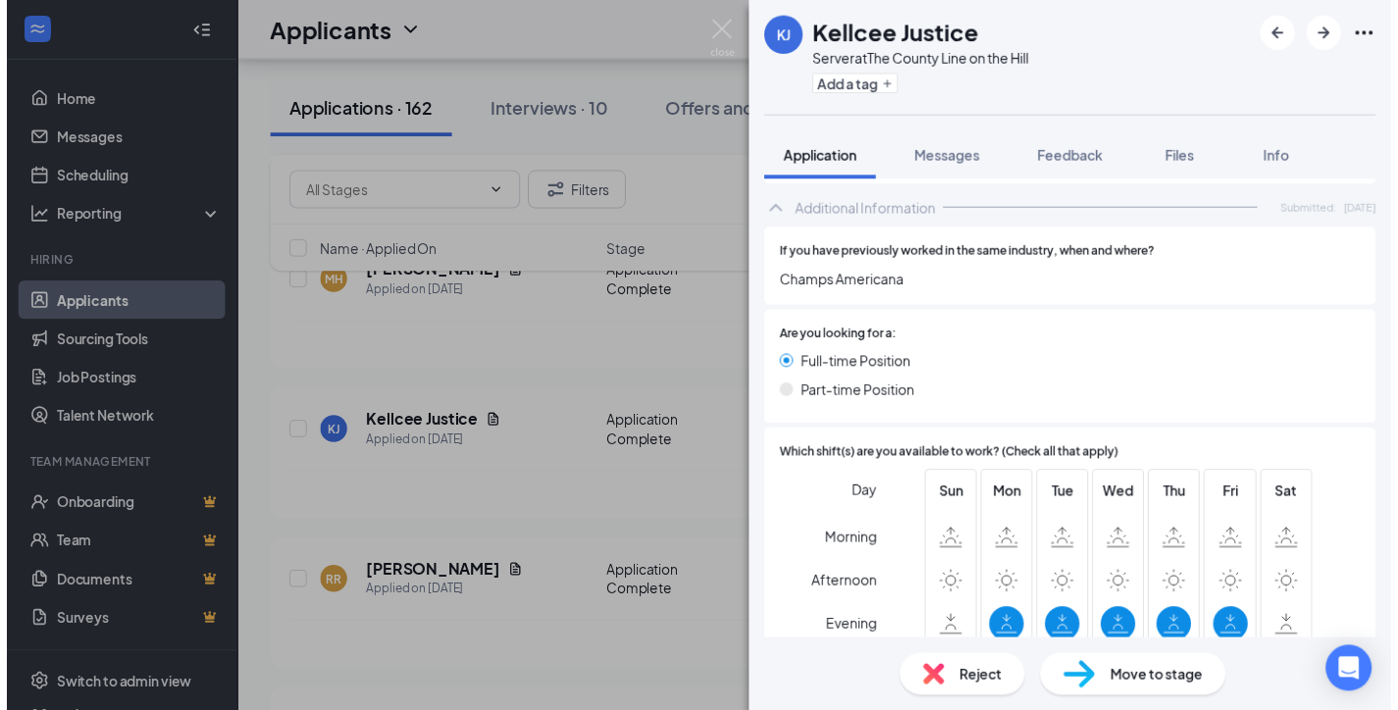
scroll to position [785, 0]
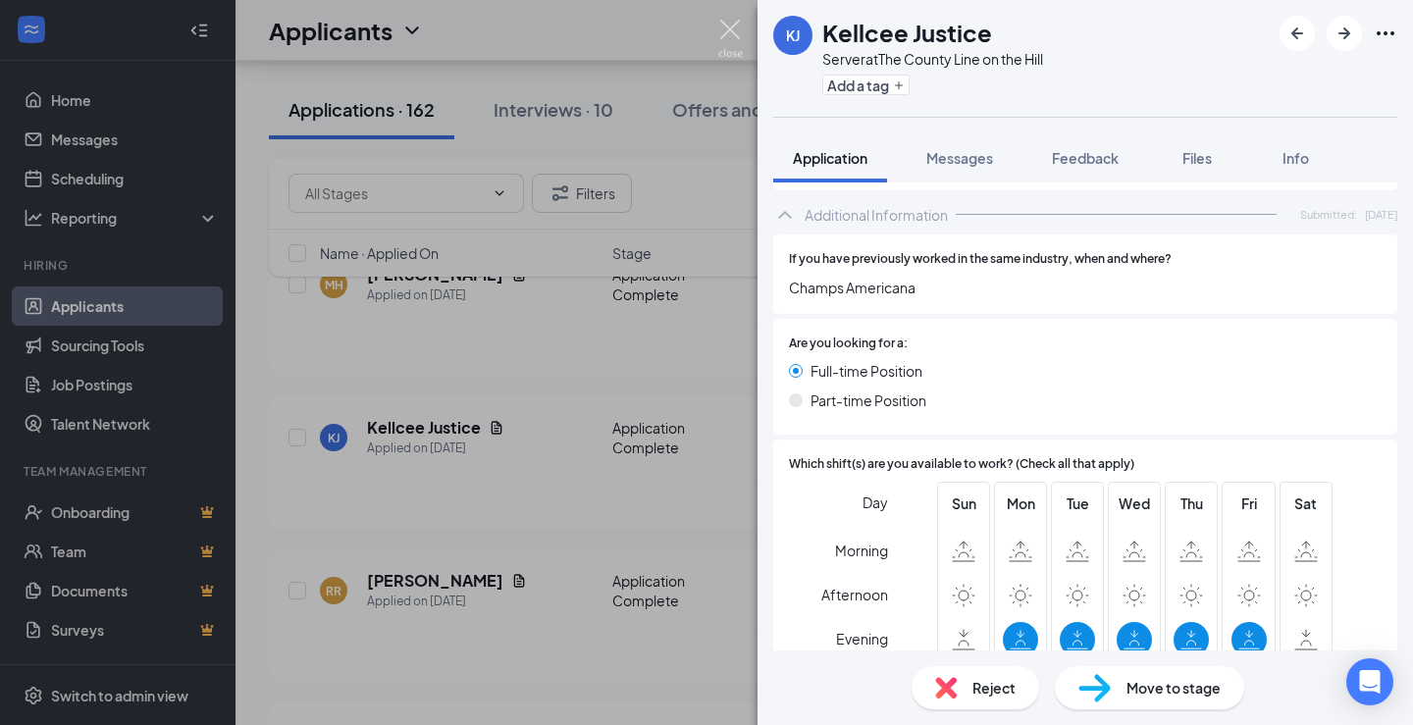
click at [726, 39] on img at bounding box center [730, 39] width 25 height 38
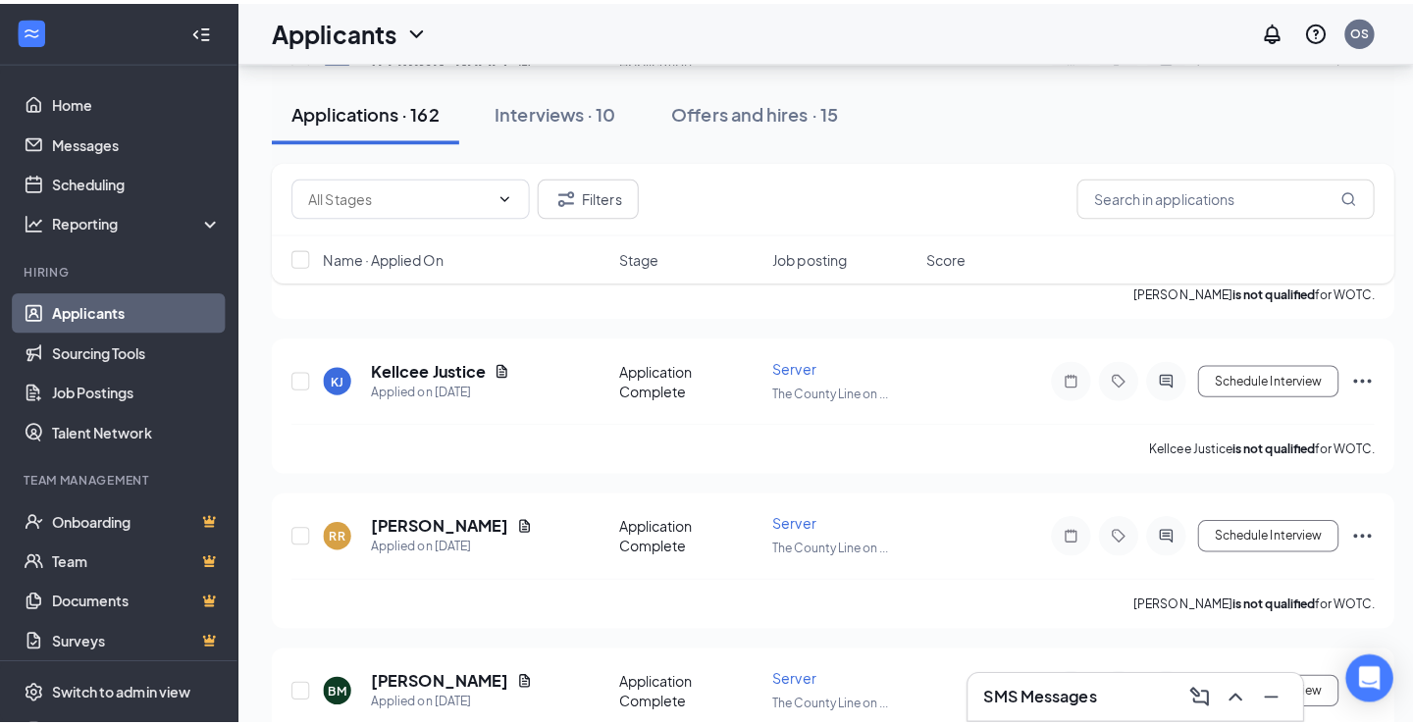
scroll to position [1766, 0]
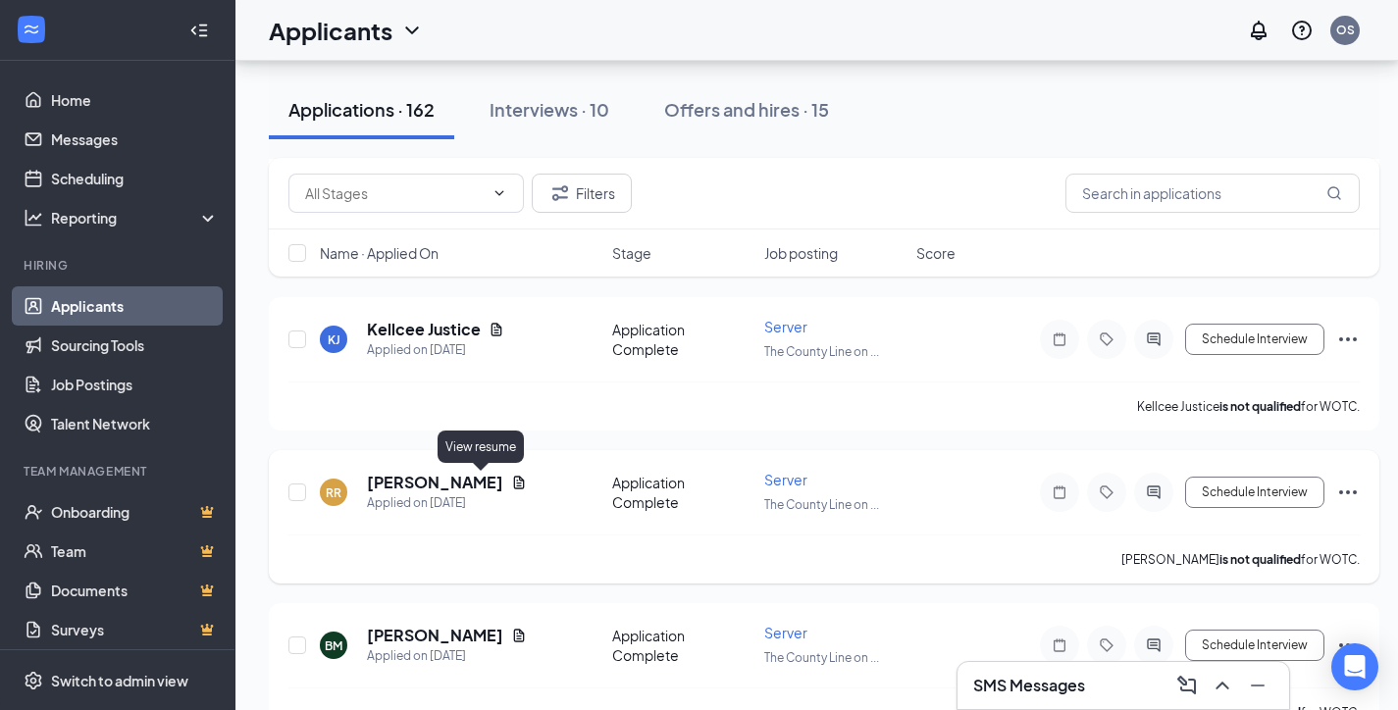
click at [511, 485] on icon "Document" at bounding box center [519, 483] width 16 height 16
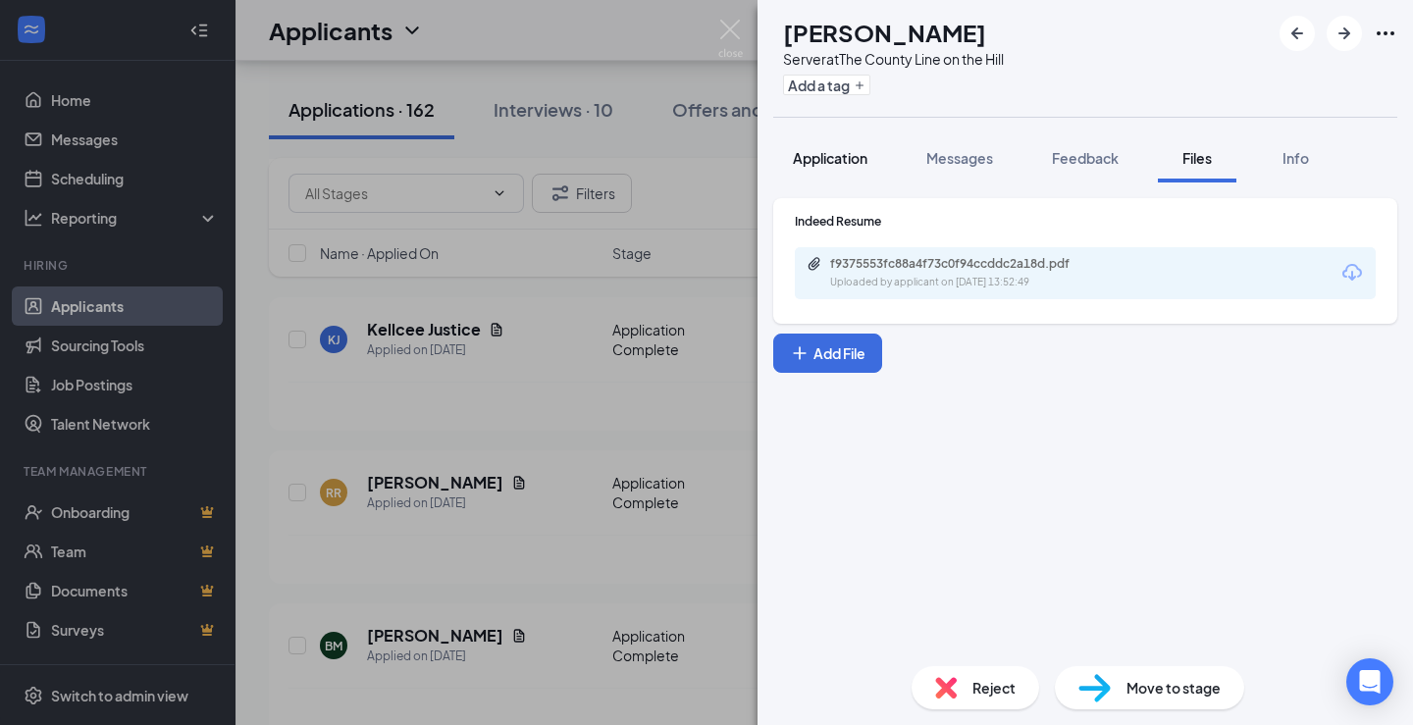
click at [848, 156] on span "Application" at bounding box center [830, 158] width 75 height 18
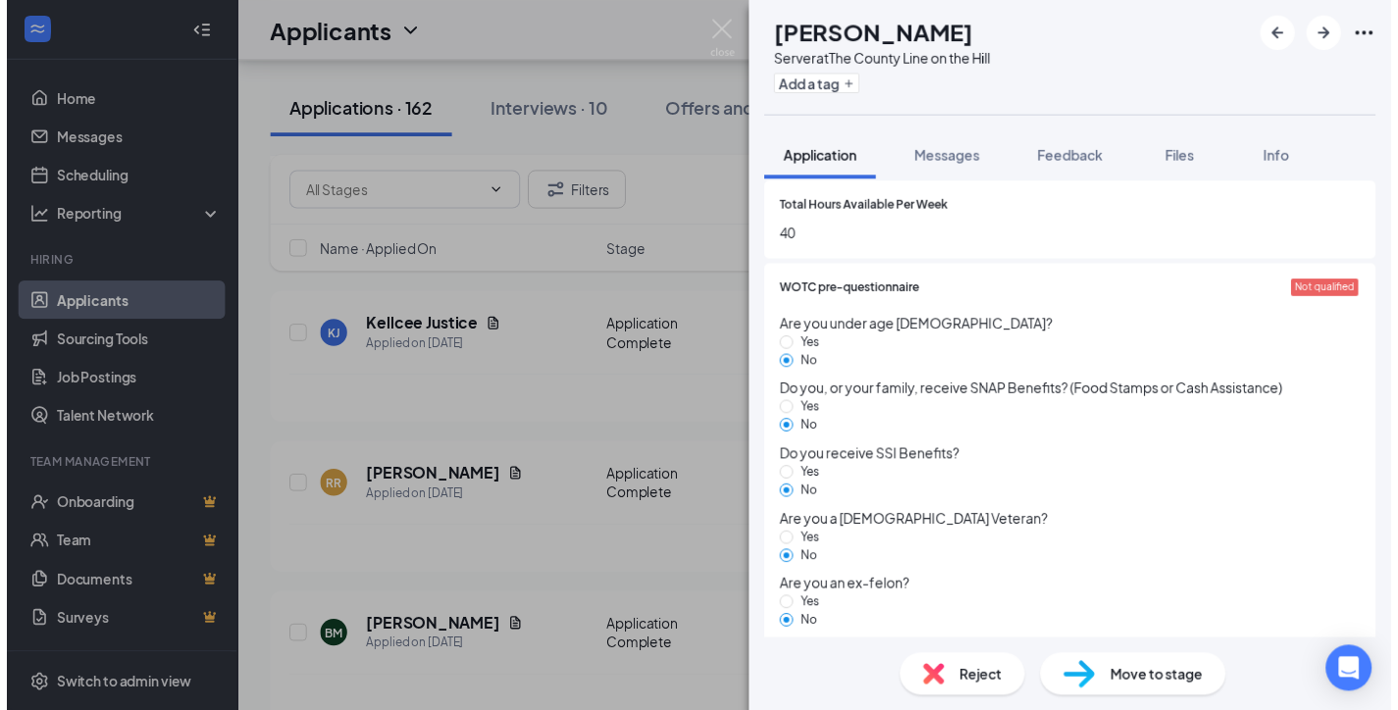
scroll to position [1569, 0]
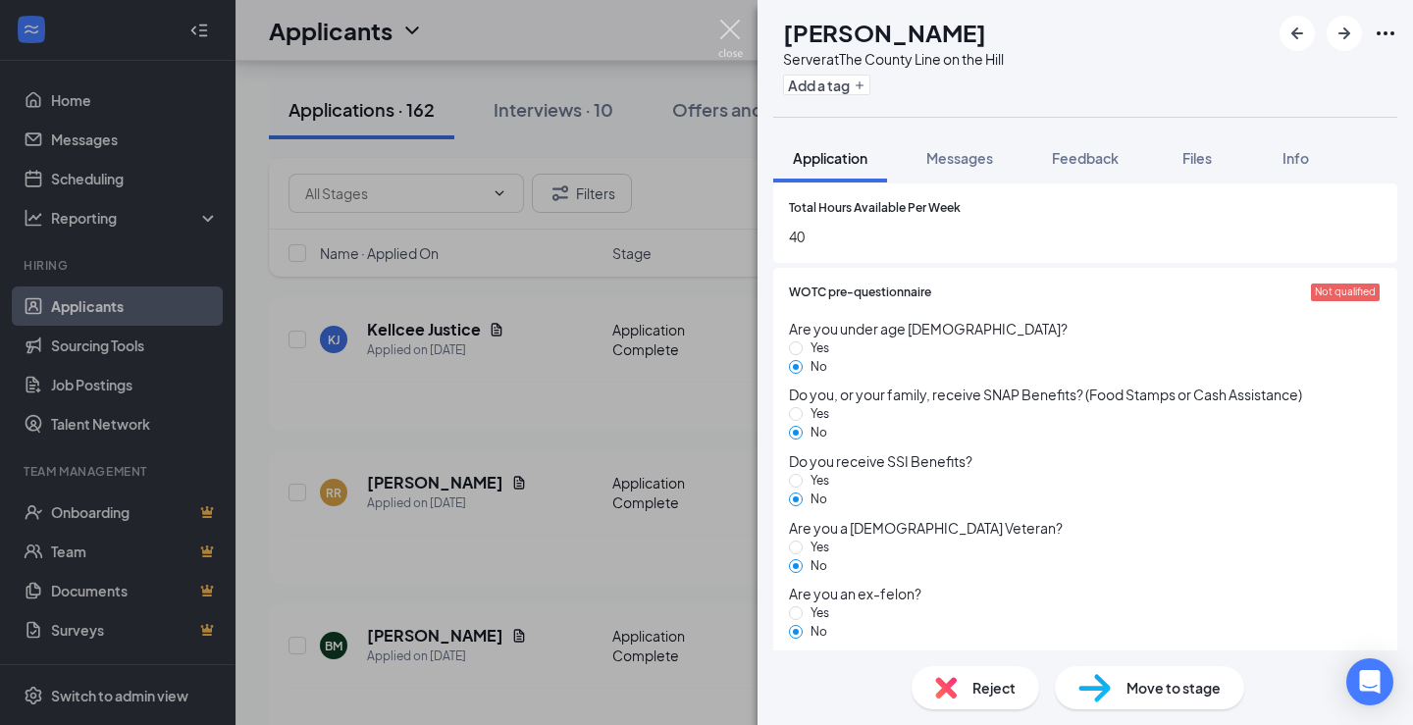
click at [729, 29] on img at bounding box center [730, 39] width 25 height 38
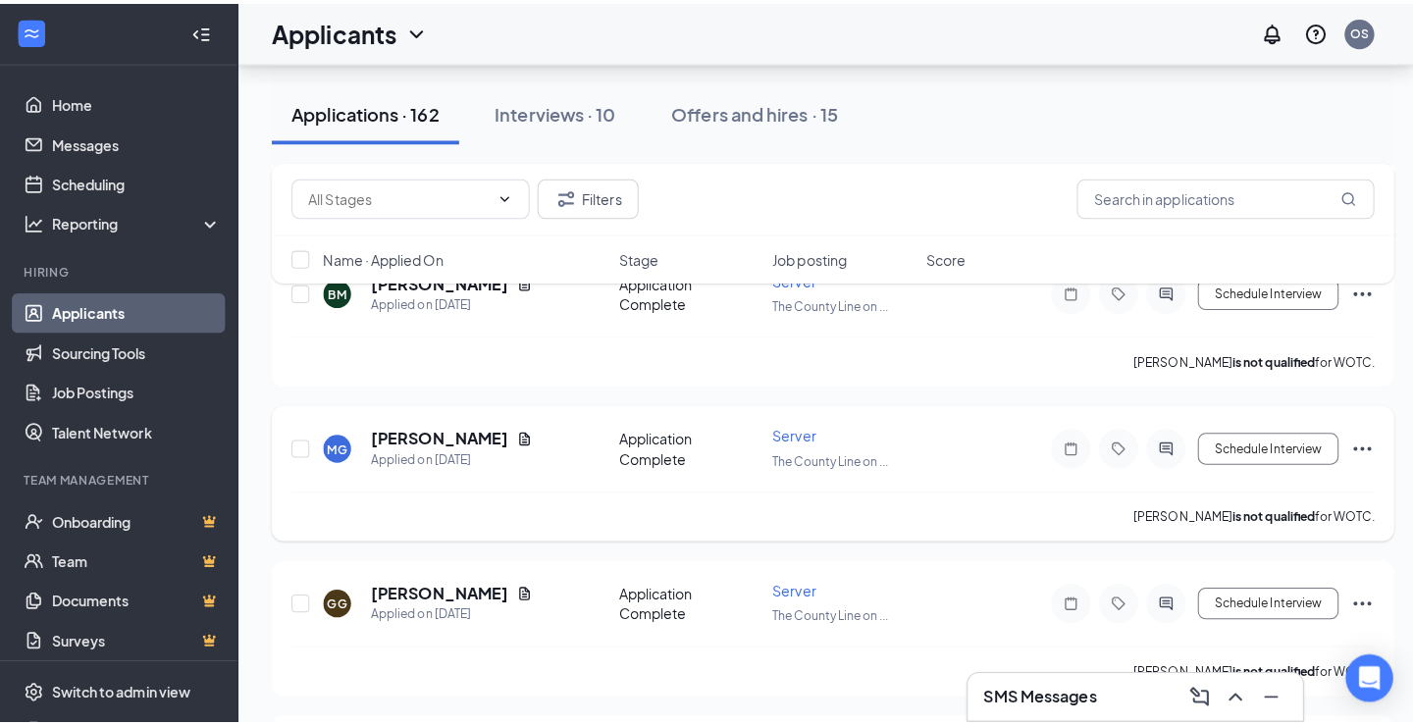
scroll to position [2158, 0]
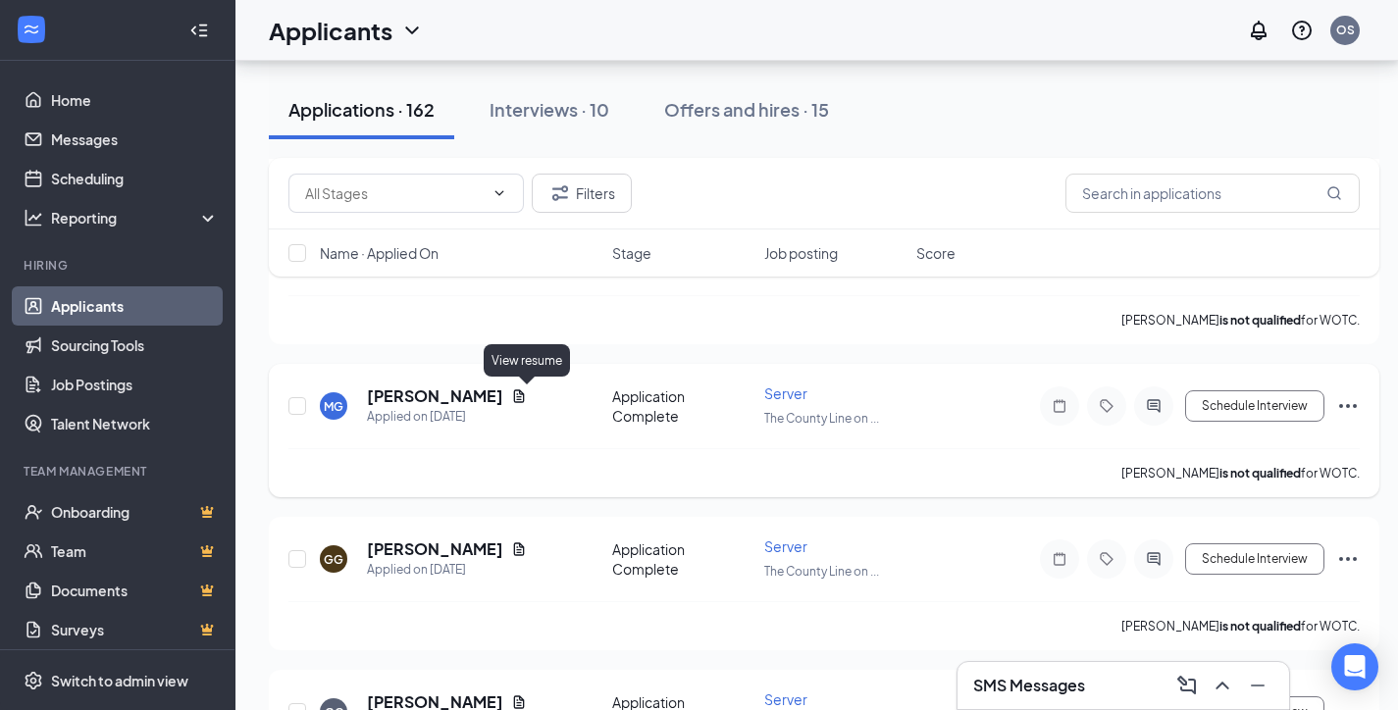
click at [525, 398] on icon "Document" at bounding box center [519, 396] width 16 height 16
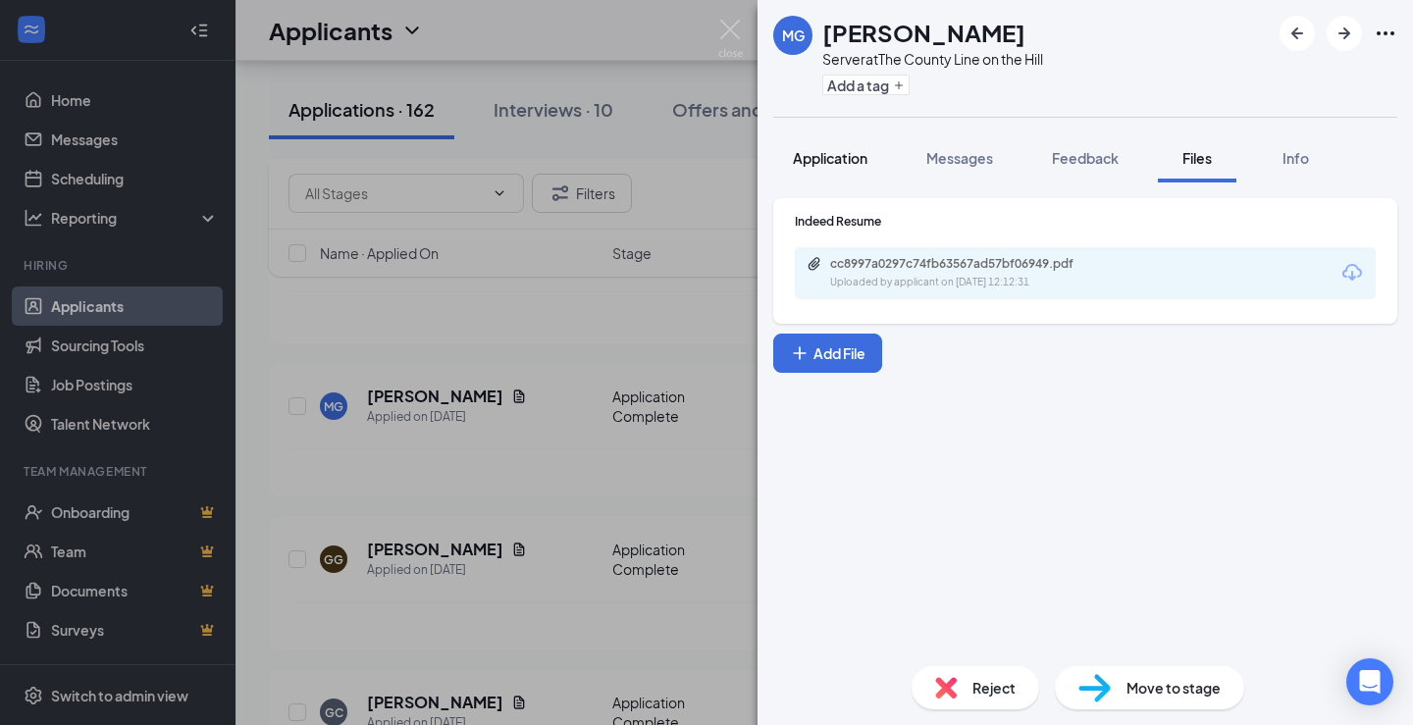
click at [845, 152] on span "Application" at bounding box center [830, 158] width 75 height 18
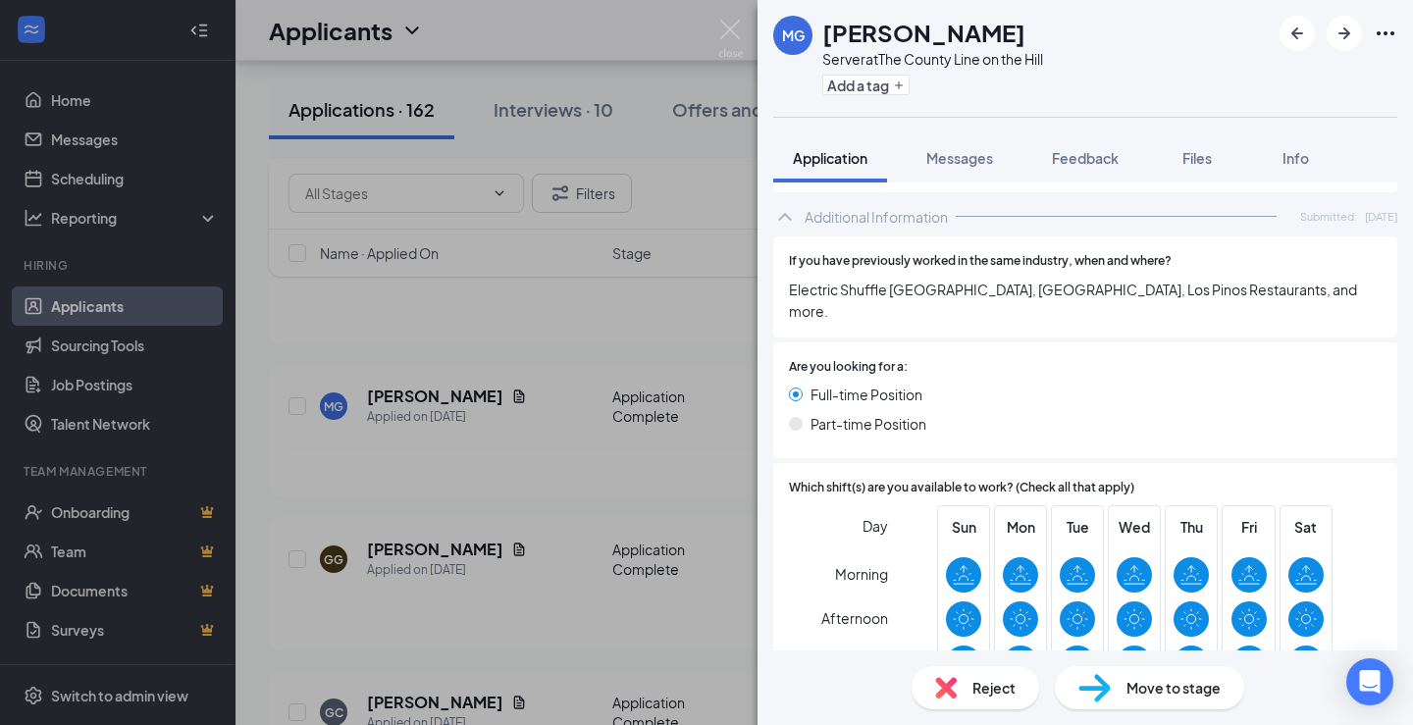
scroll to position [772, 0]
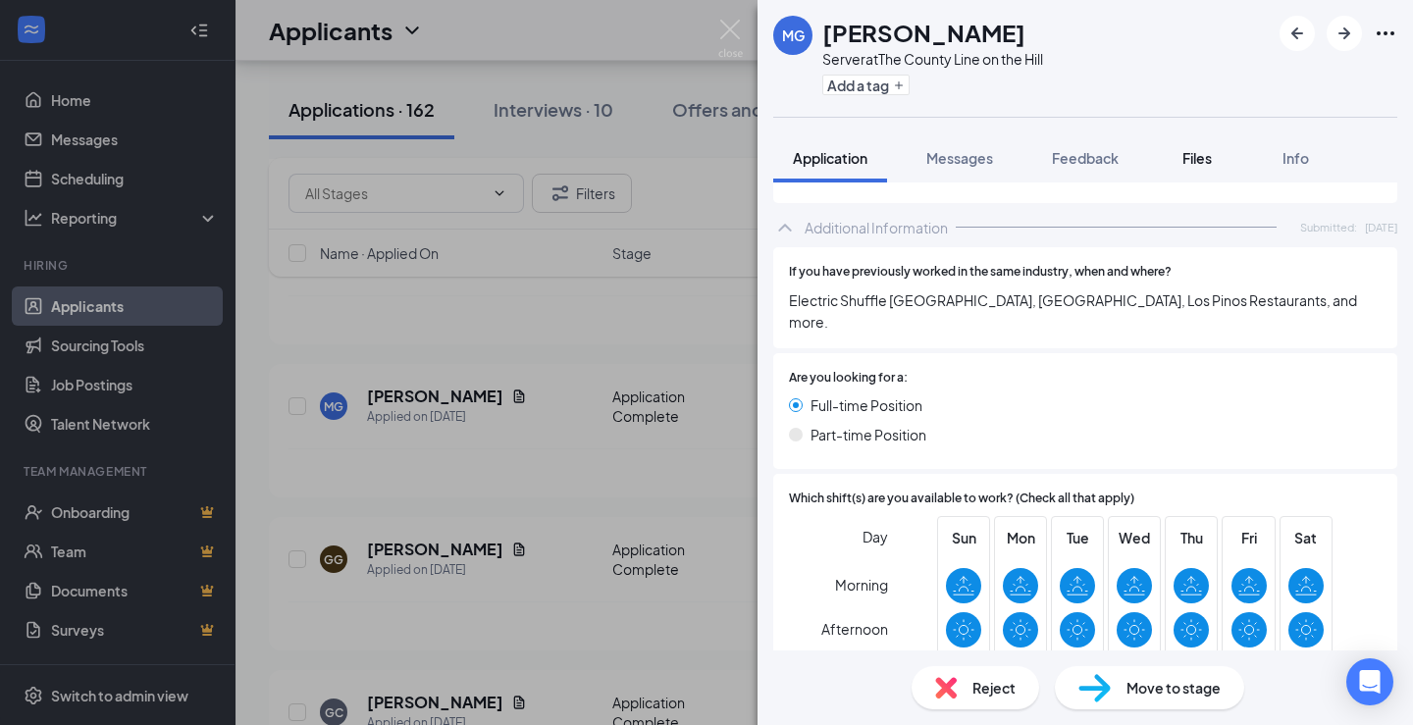
click at [1203, 157] on span "Files" at bounding box center [1196, 158] width 29 height 18
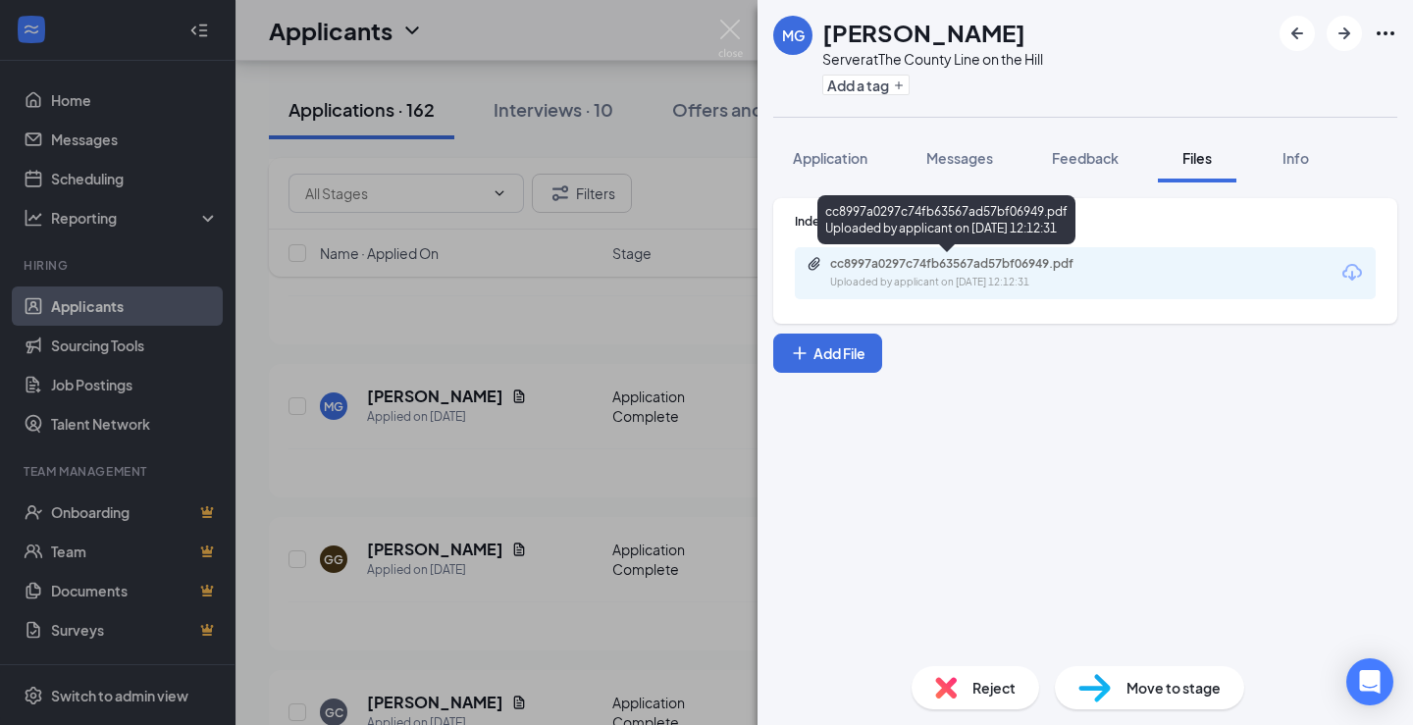
click at [1022, 259] on div "cc8997a0297c74fb63567ad57bf06949.pdf" at bounding box center [967, 264] width 275 height 16
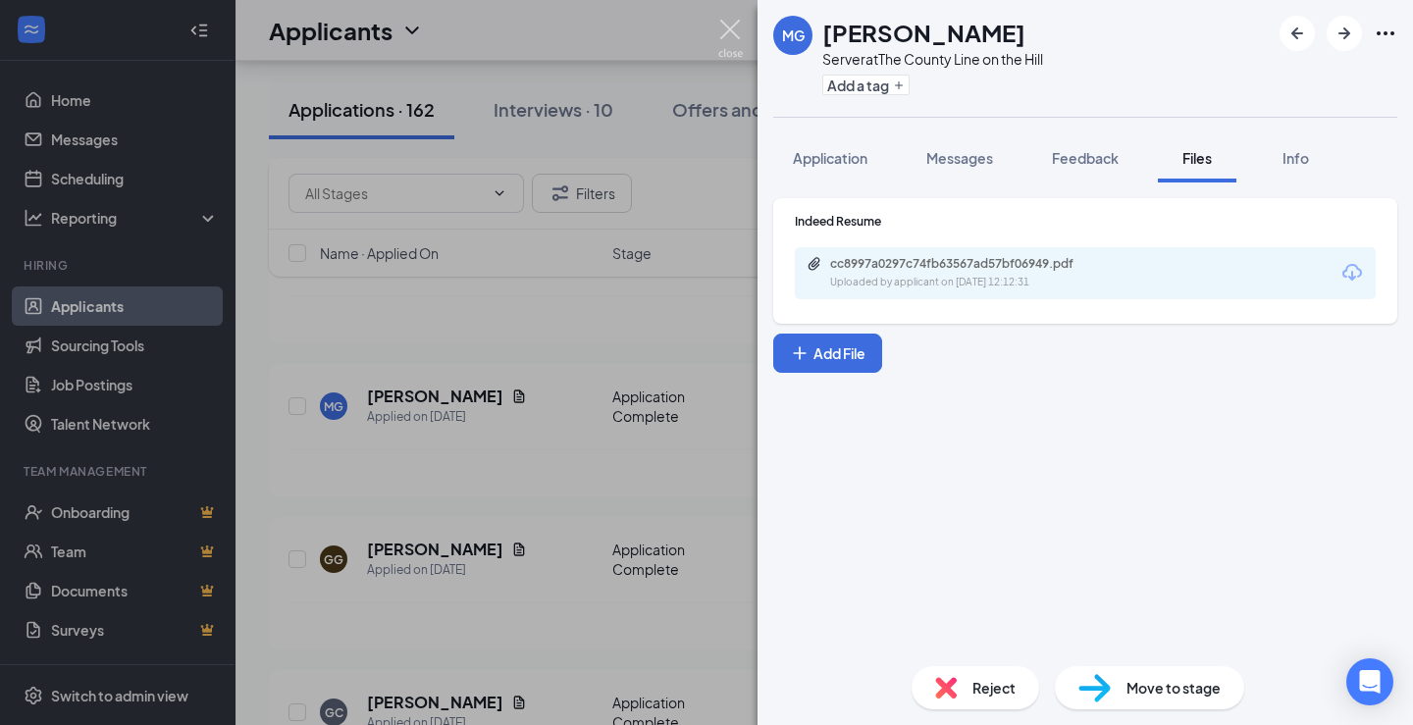
click at [726, 29] on img at bounding box center [730, 39] width 25 height 38
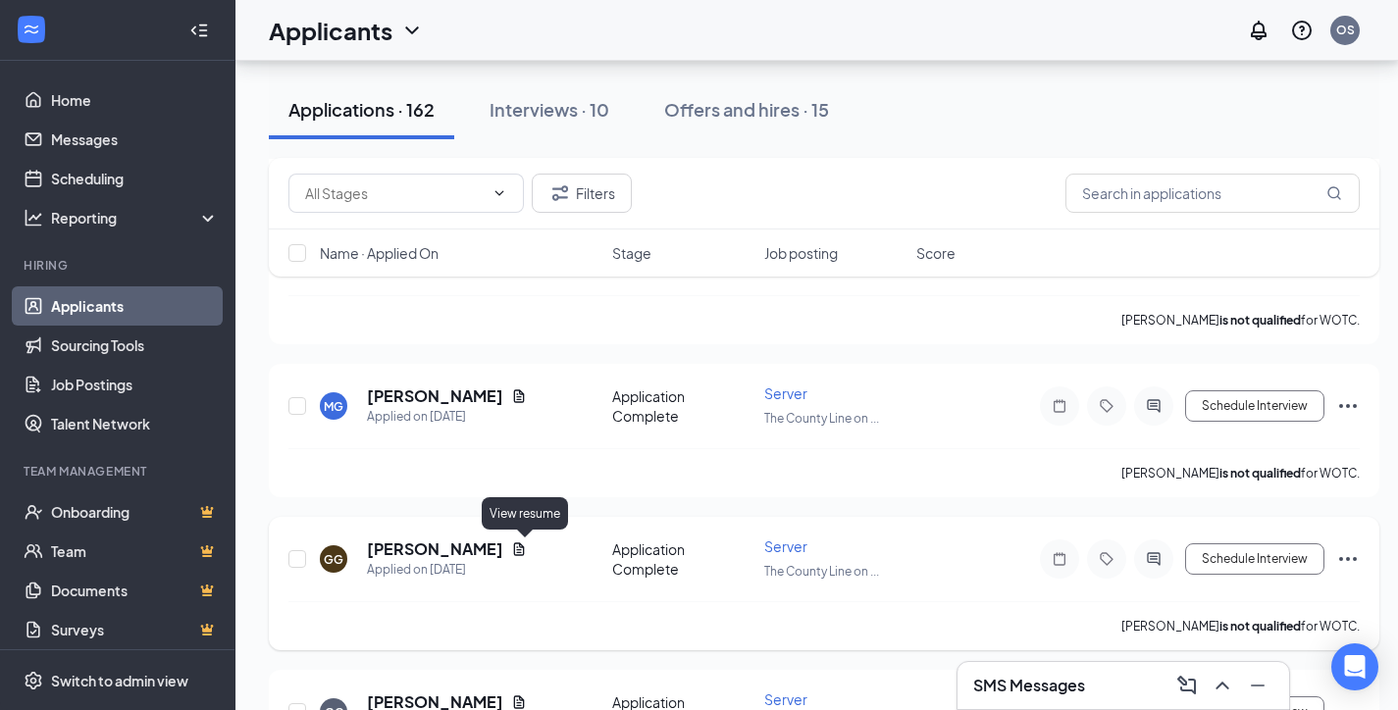
click at [525, 556] on icon "Document" at bounding box center [519, 549] width 16 height 16
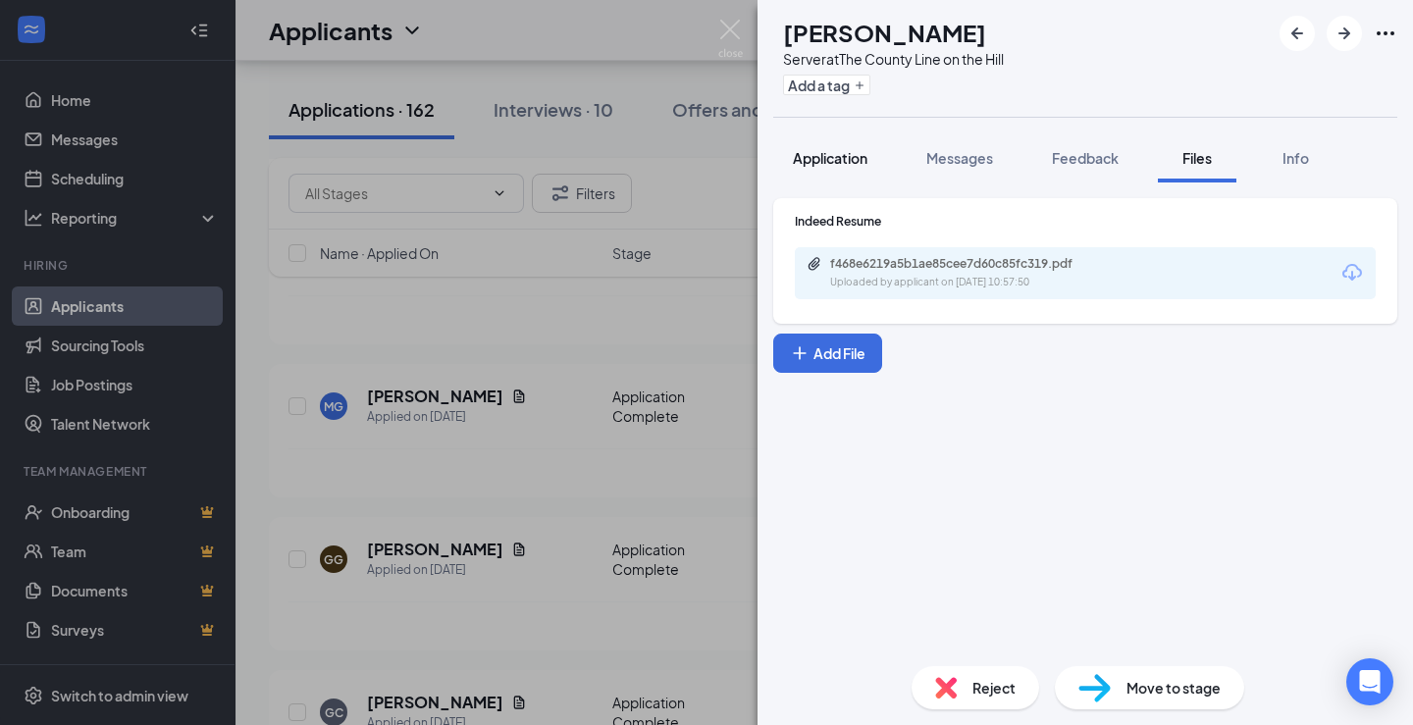
click at [862, 159] on span "Application" at bounding box center [830, 158] width 75 height 18
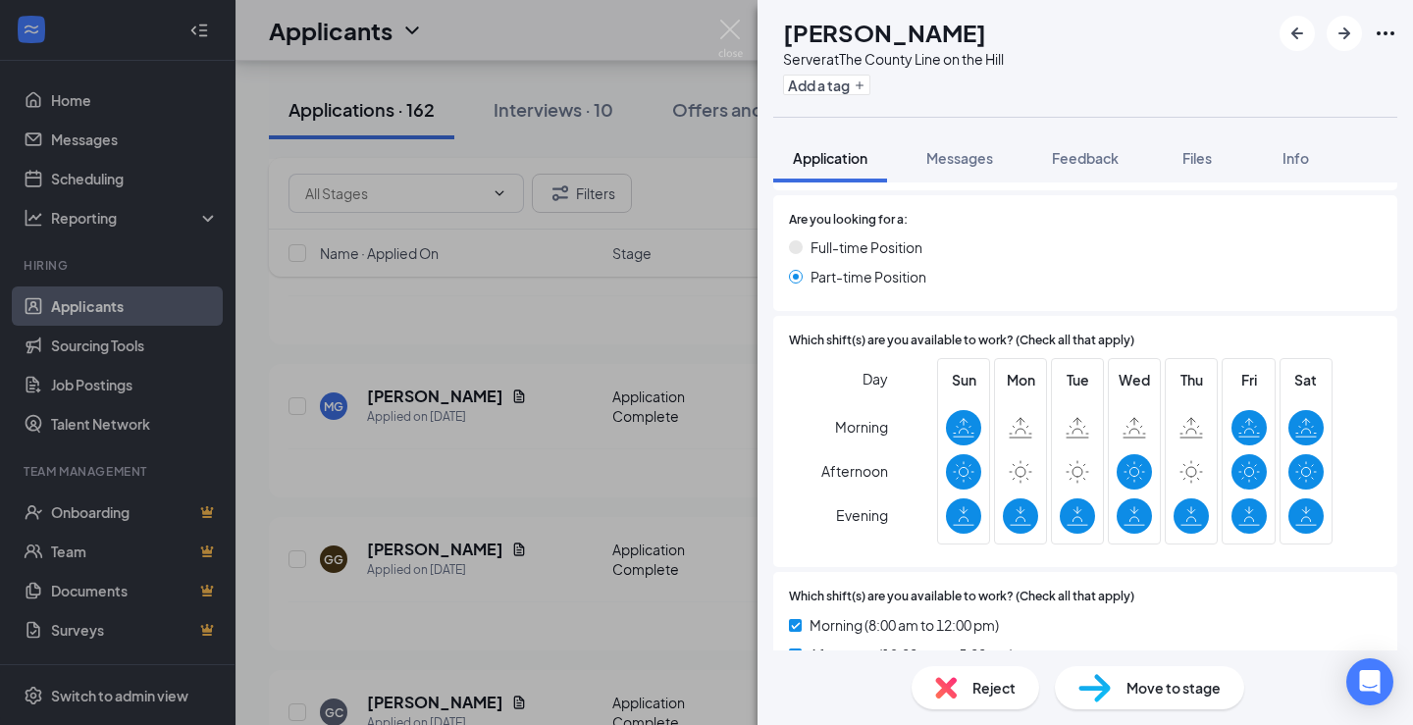
scroll to position [883, 0]
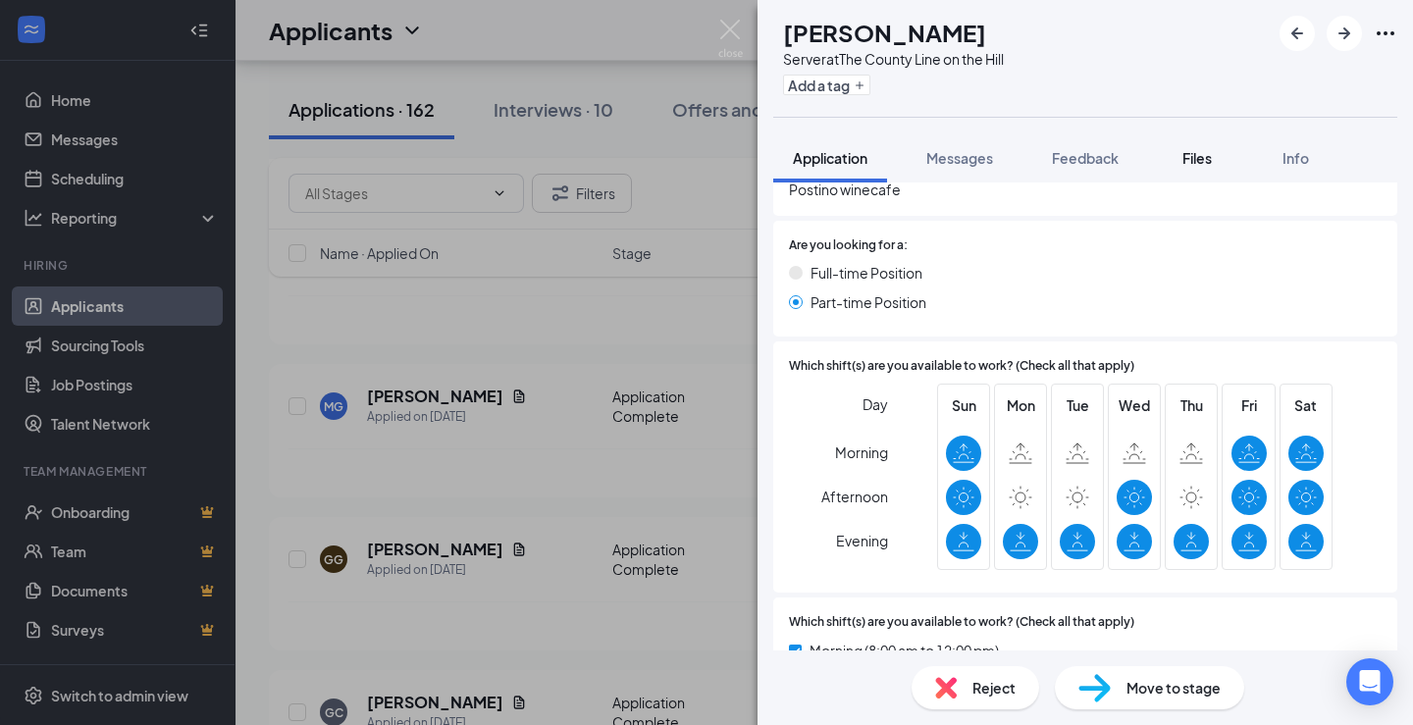
click at [1182, 159] on div "Files" at bounding box center [1196, 158] width 39 height 20
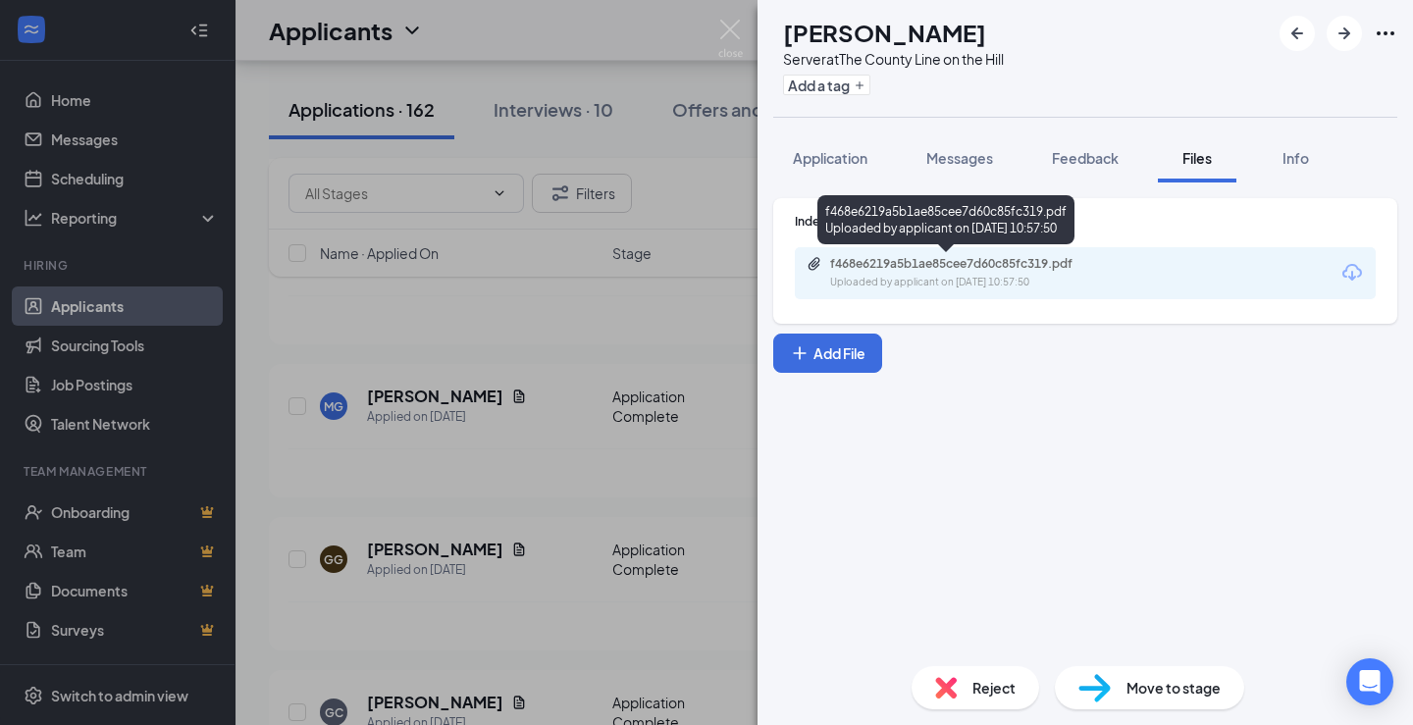
click at [1043, 264] on div "f468e6219a5b1ae85cee7d60c85fc319.pdf" at bounding box center [967, 264] width 275 height 16
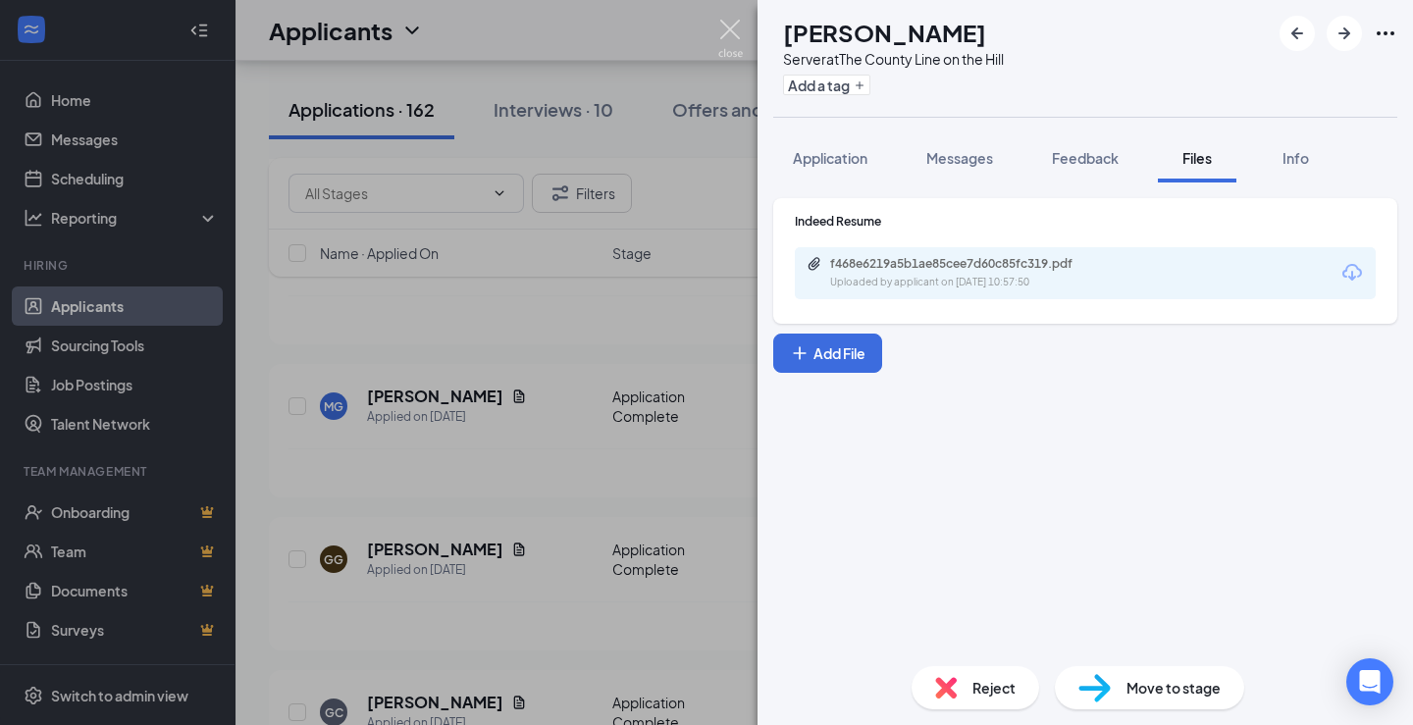
click at [730, 41] on img at bounding box center [730, 39] width 25 height 38
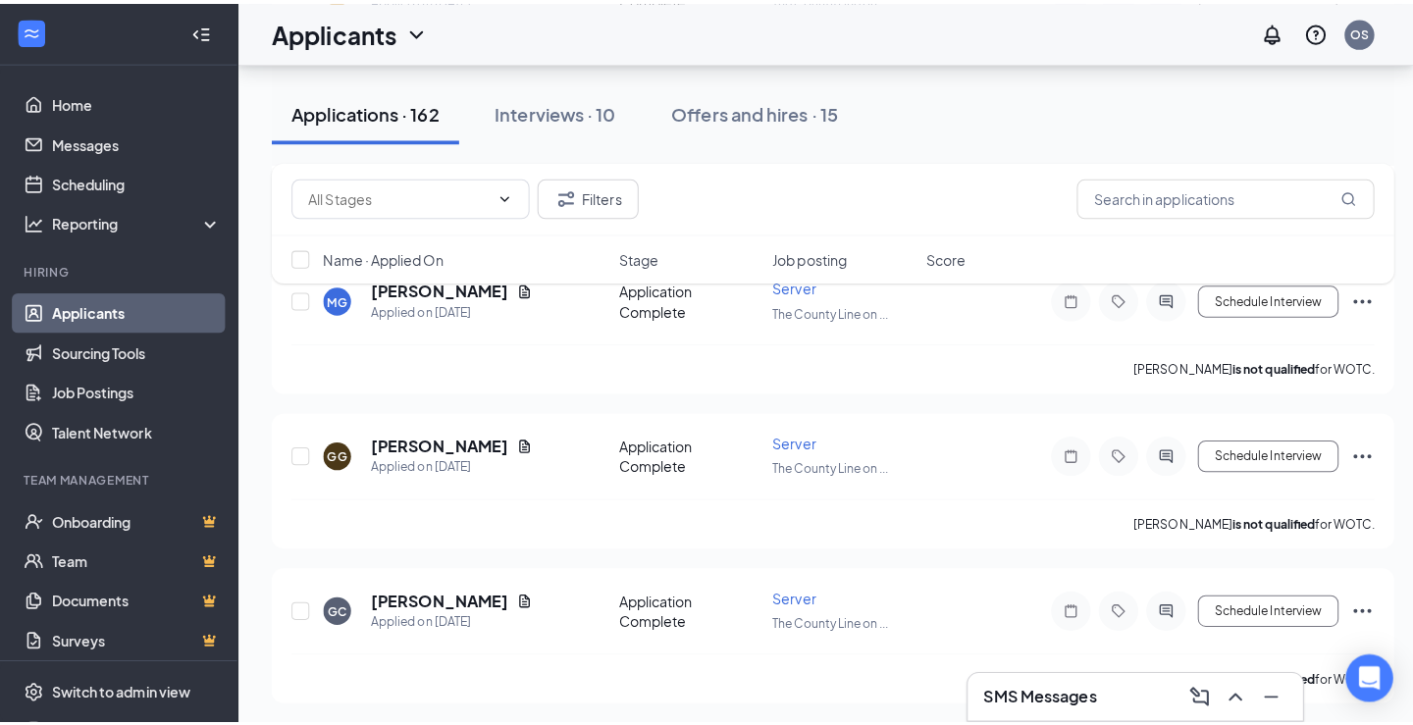
scroll to position [2354, 0]
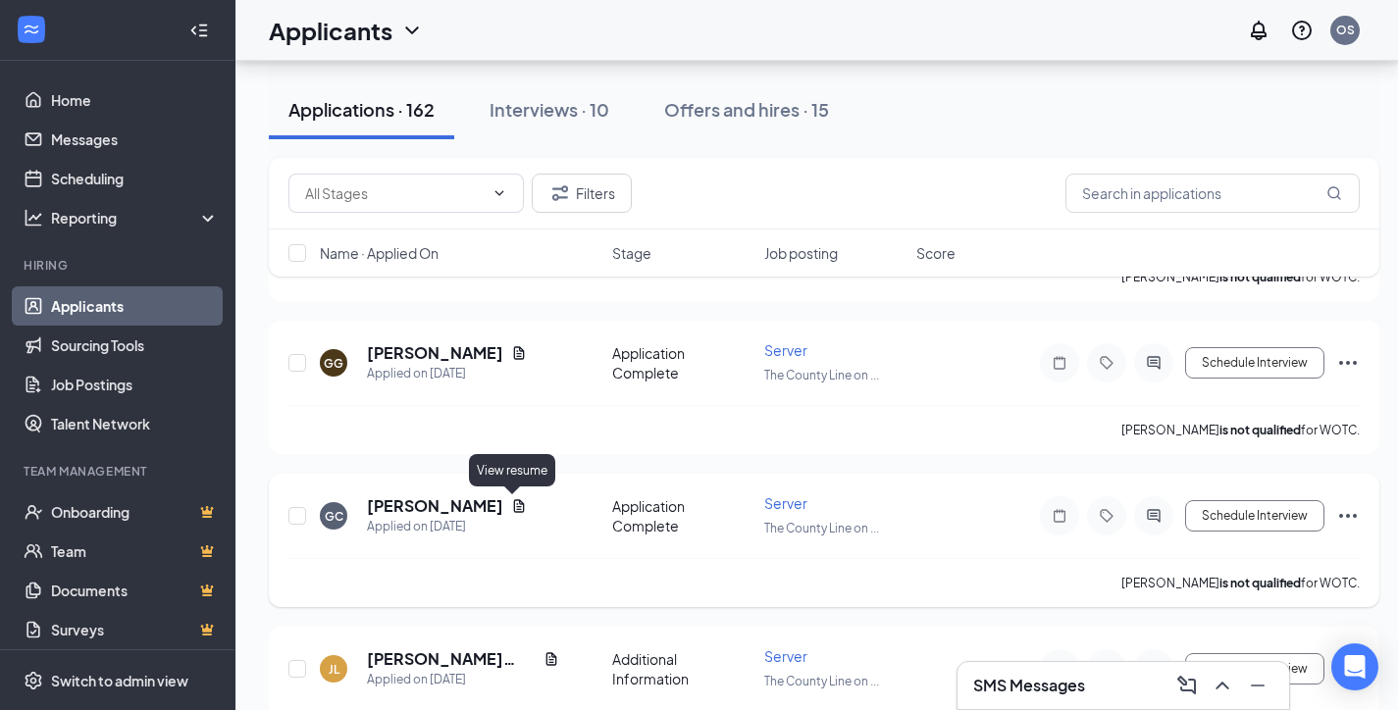
click at [511, 509] on icon "Document" at bounding box center [519, 506] width 16 height 16
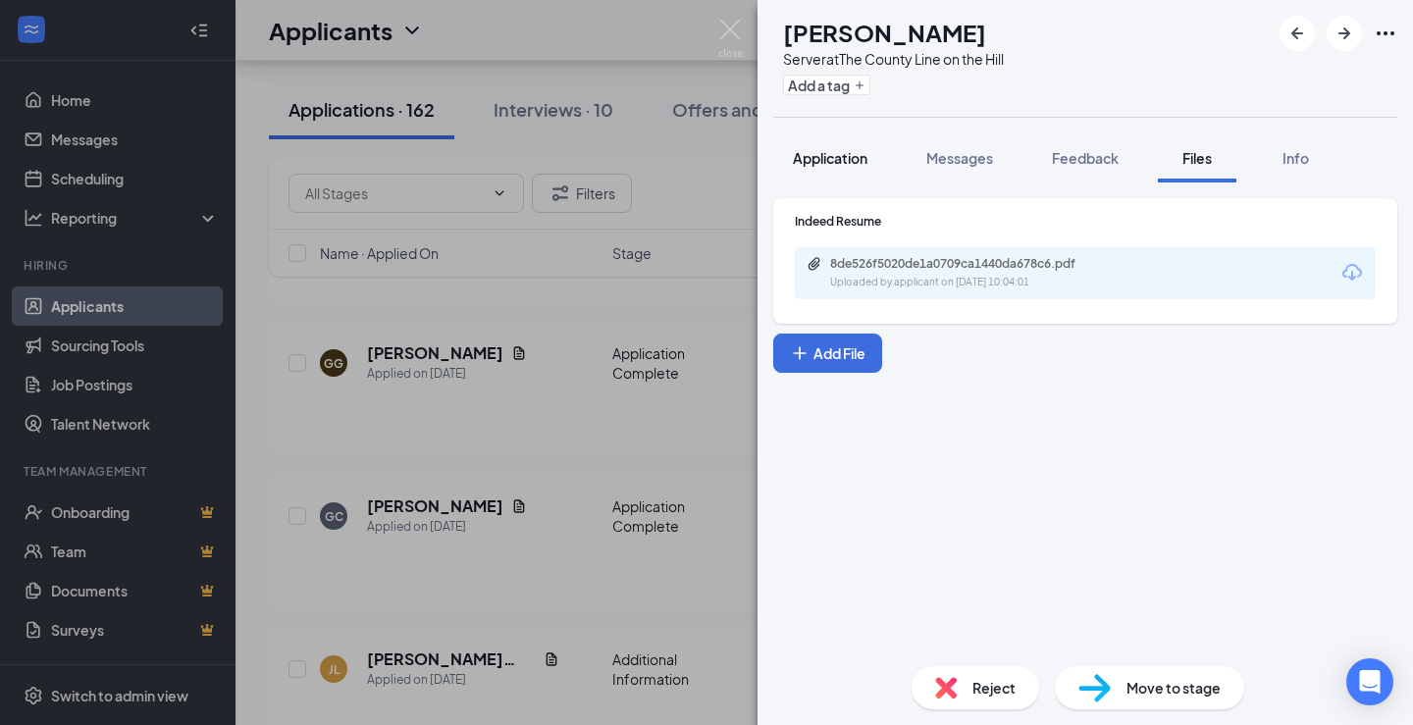
click at [843, 161] on span "Application" at bounding box center [830, 158] width 75 height 18
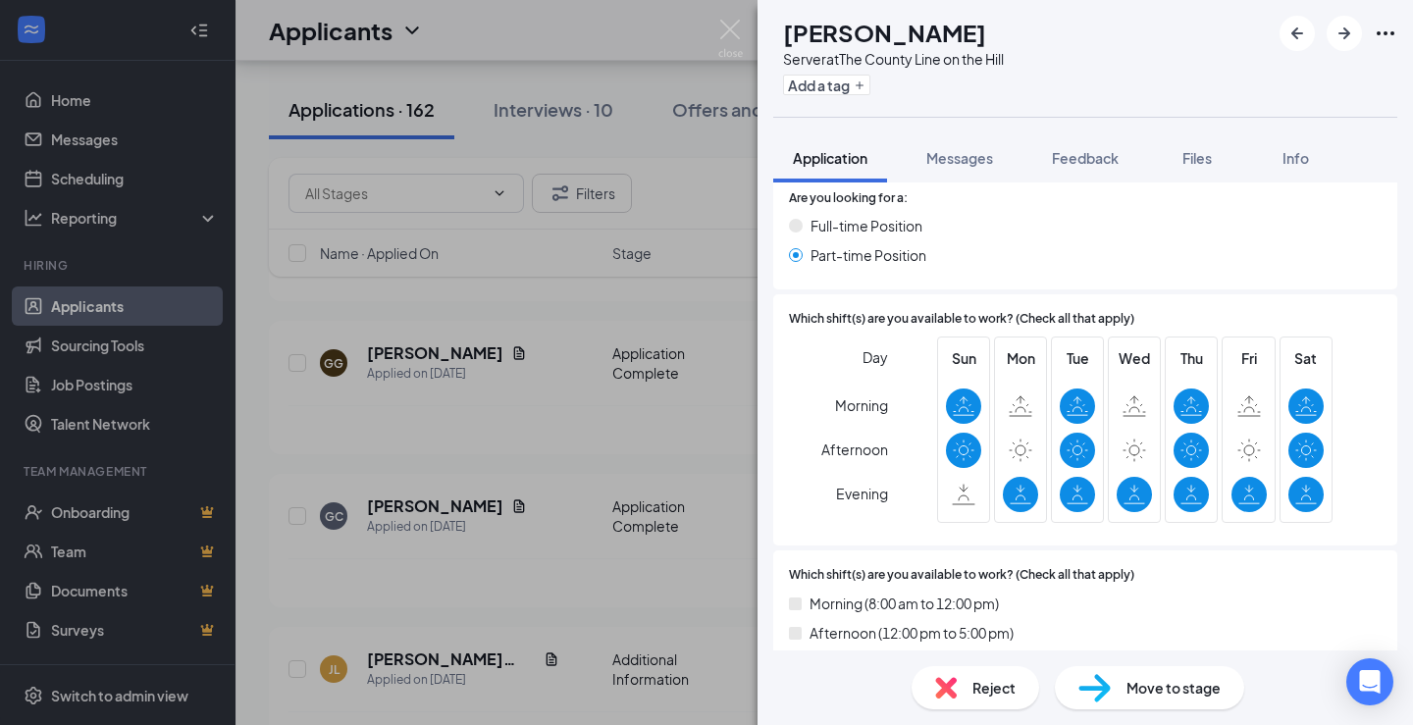
scroll to position [883, 0]
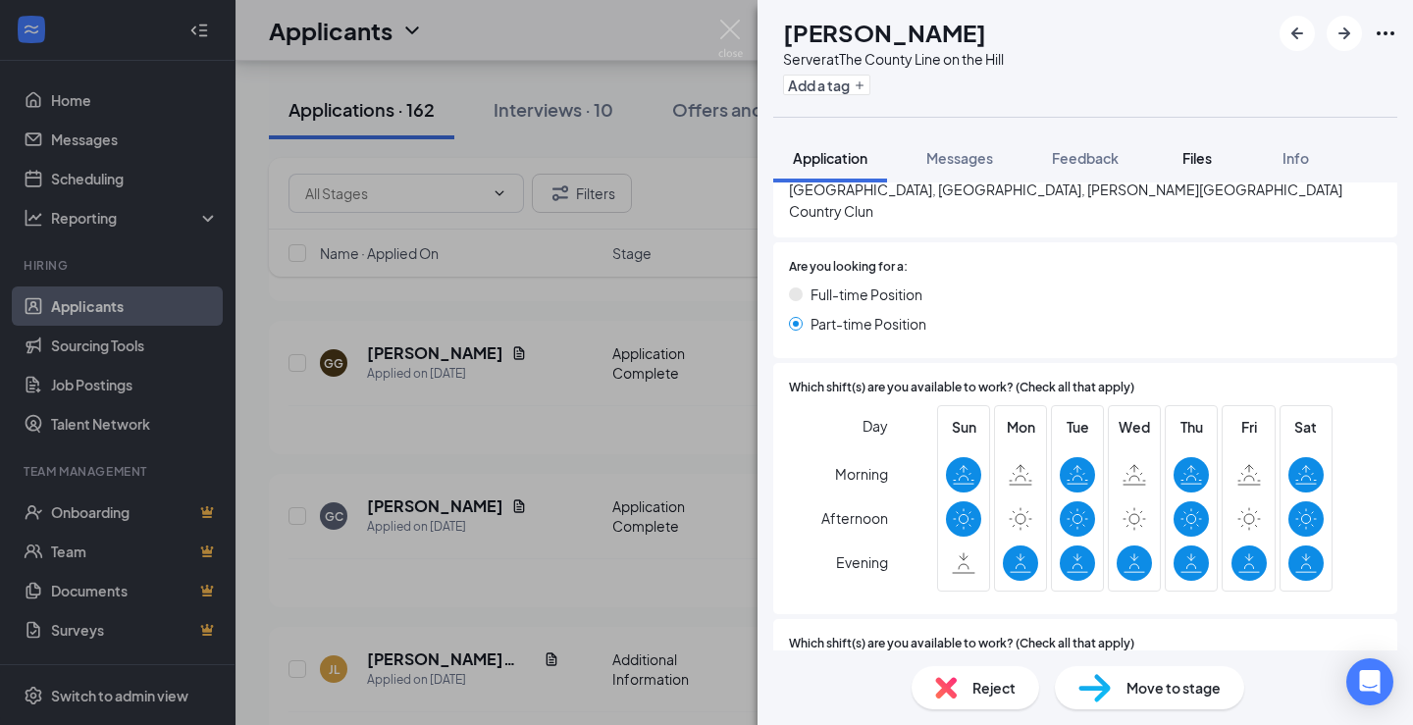
click at [1211, 160] on span "Files" at bounding box center [1196, 158] width 29 height 18
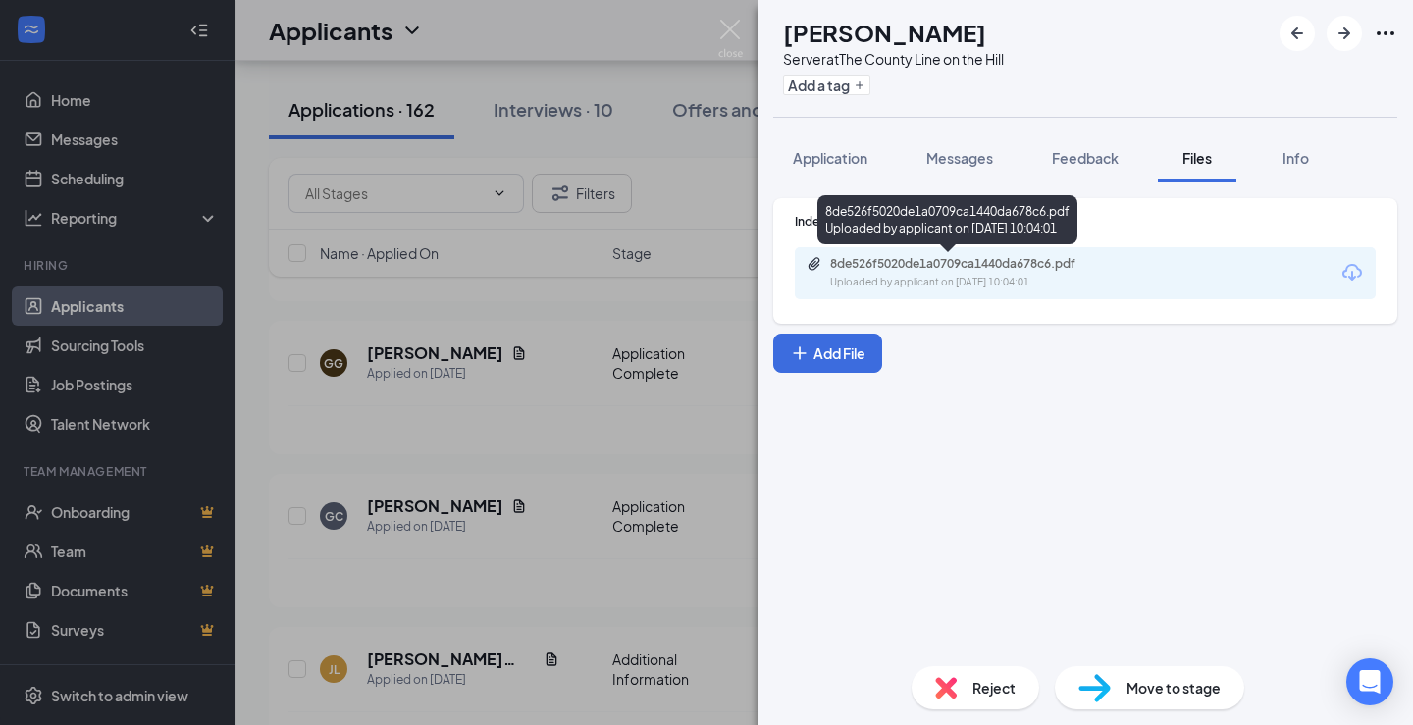
click at [1023, 271] on div "8de526f5020de1a0709ca1440da678c6.pdf" at bounding box center [967, 264] width 275 height 16
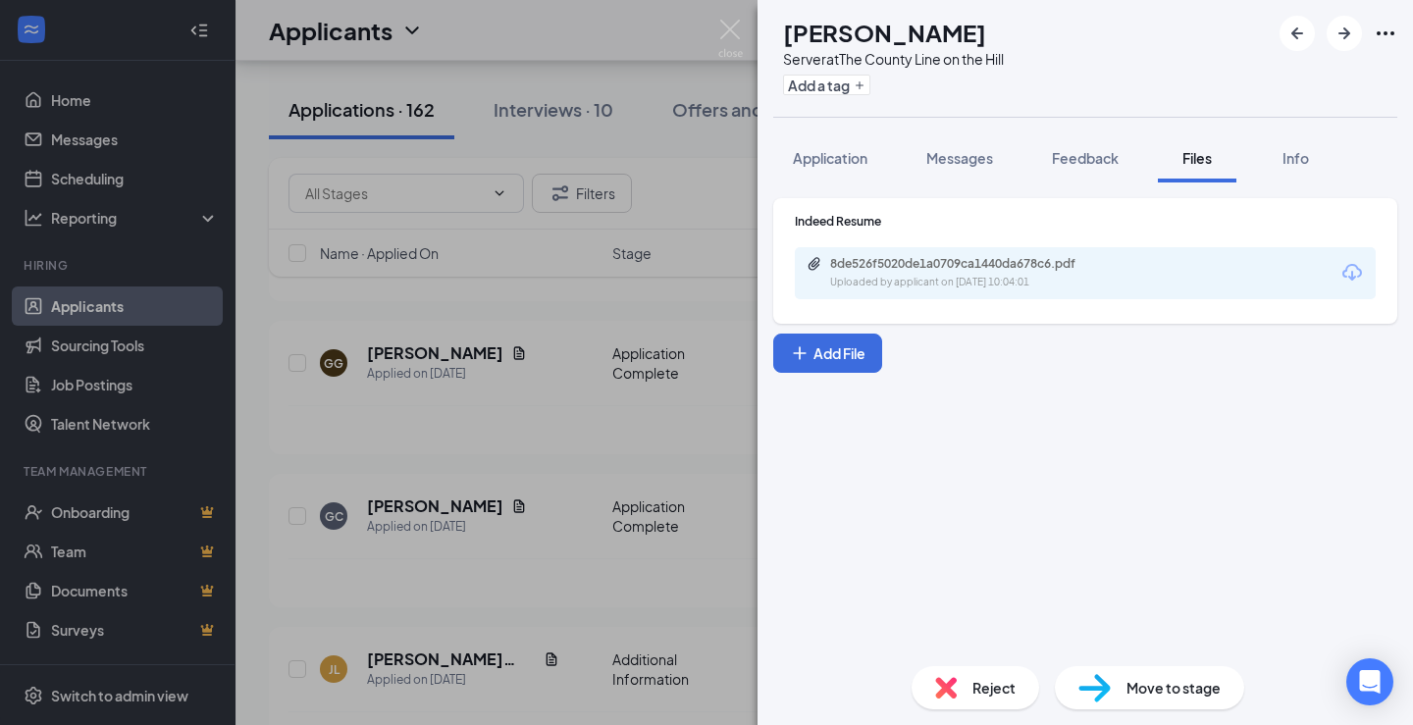
click at [453, 567] on div "GC [PERSON_NAME] Server at The County Line on the Hill Add a tag Application Me…" at bounding box center [706, 362] width 1413 height 725
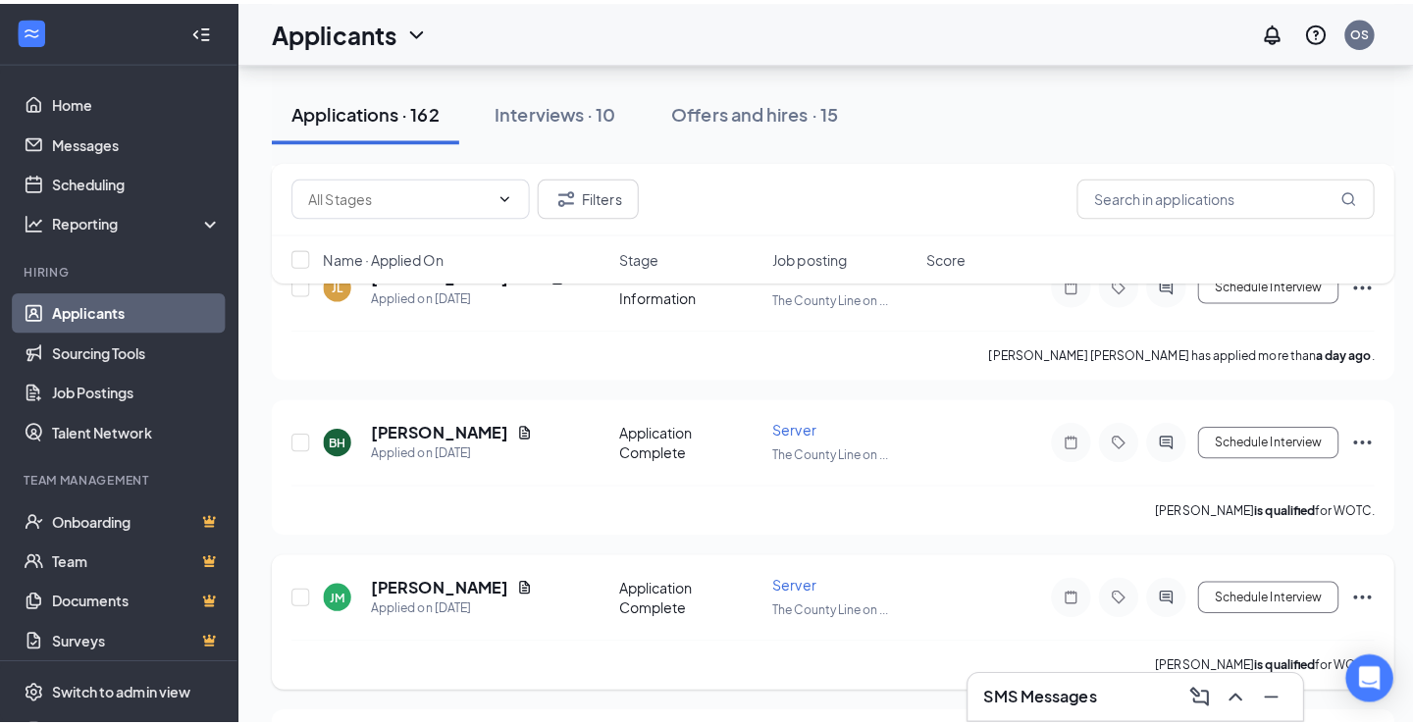
scroll to position [2747, 0]
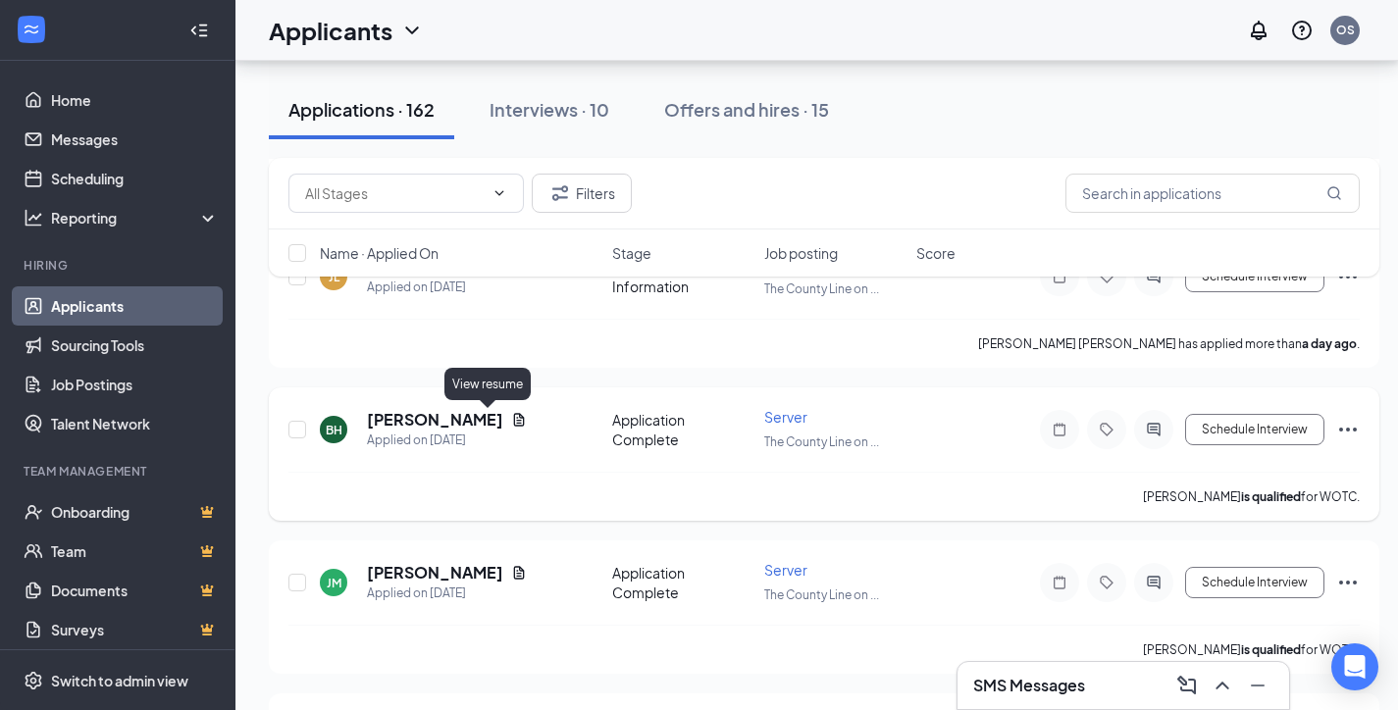
click at [514, 426] on icon "Document" at bounding box center [519, 419] width 11 height 13
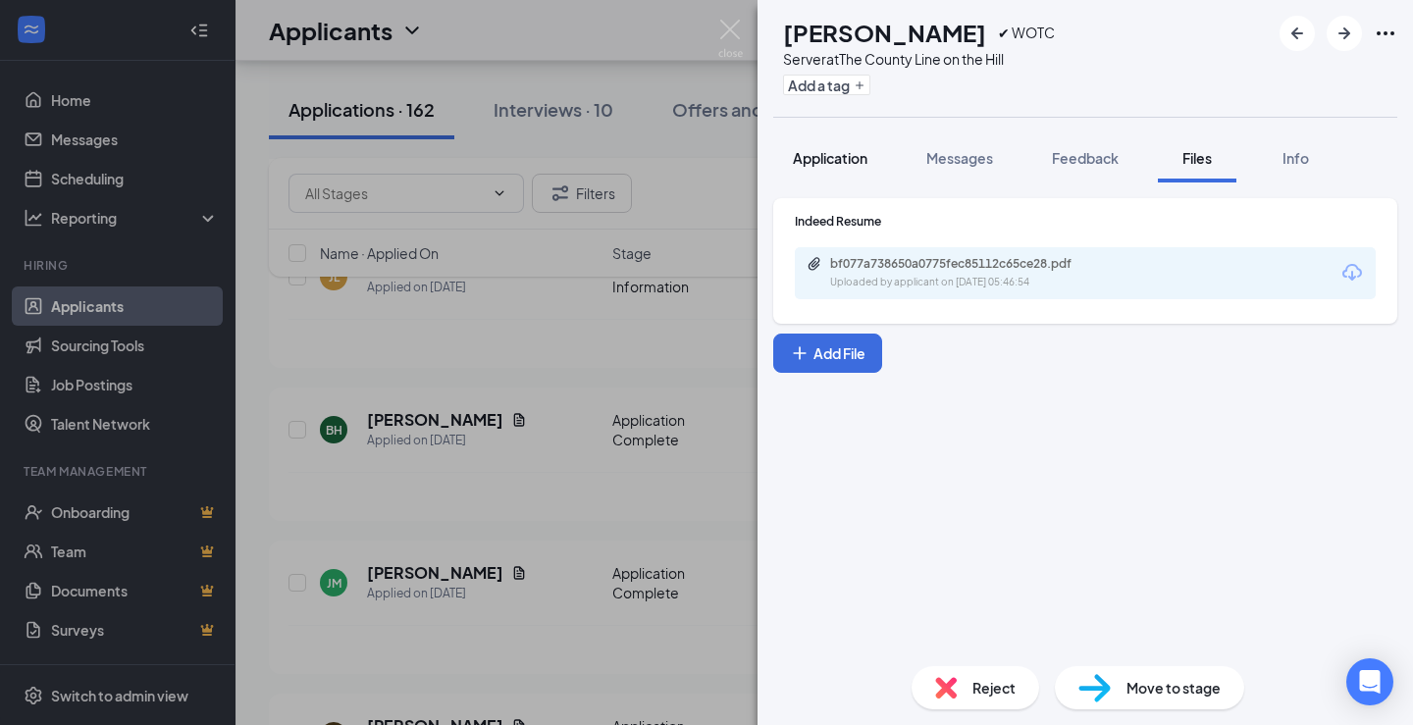
click at [849, 161] on span "Application" at bounding box center [830, 158] width 75 height 18
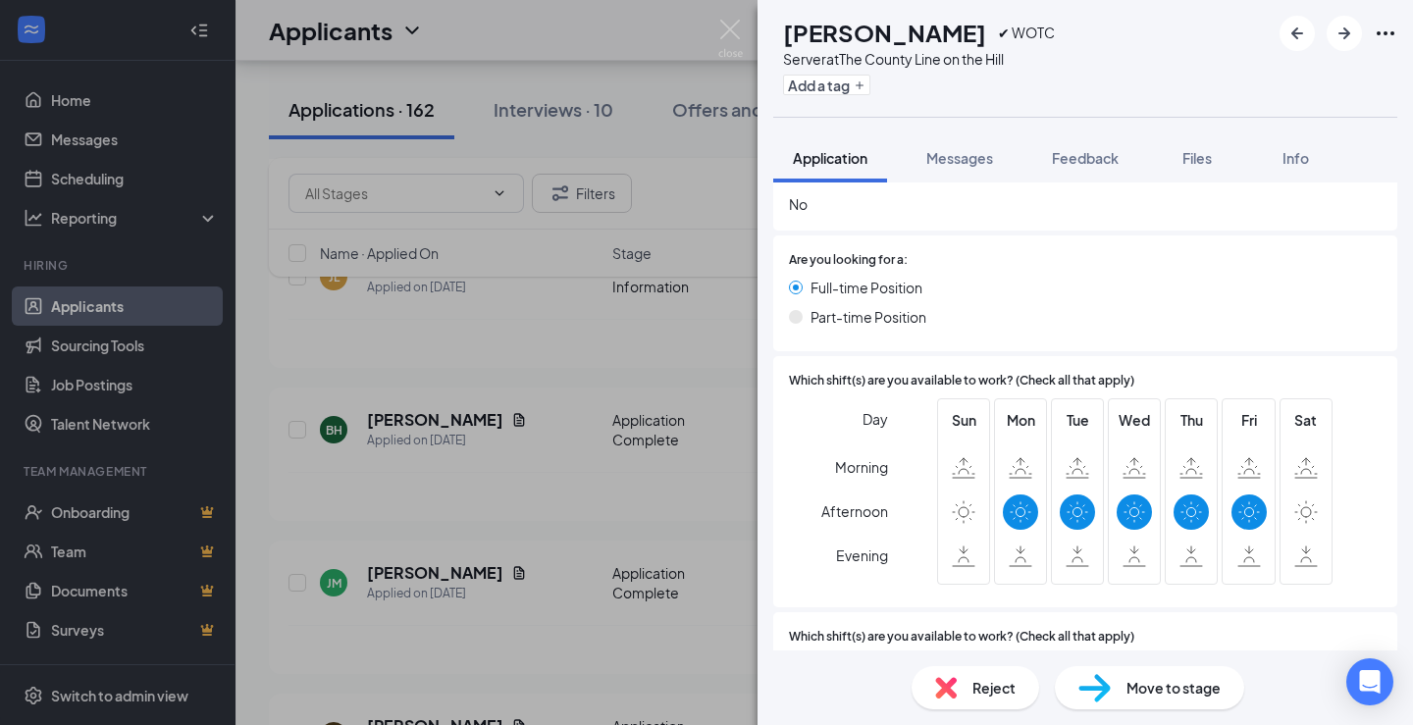
scroll to position [883, 0]
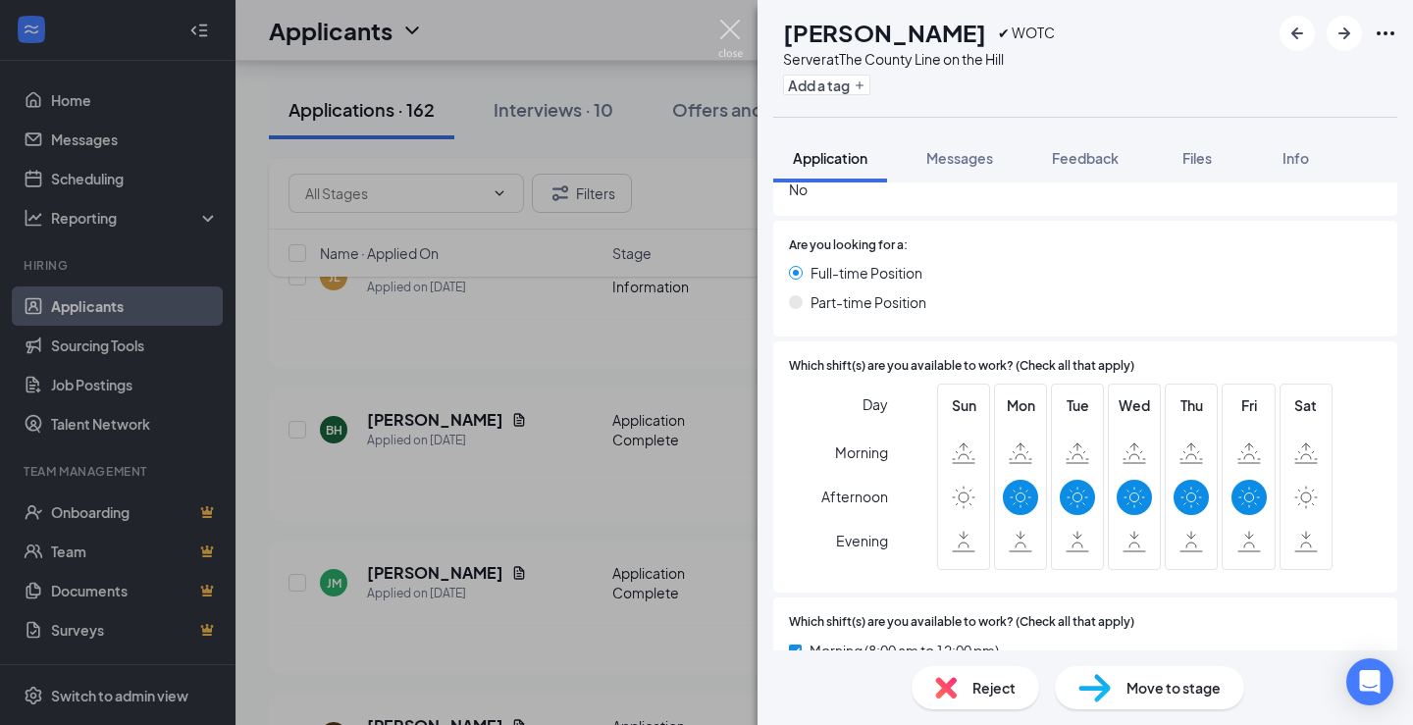
click at [733, 33] on img at bounding box center [730, 39] width 25 height 38
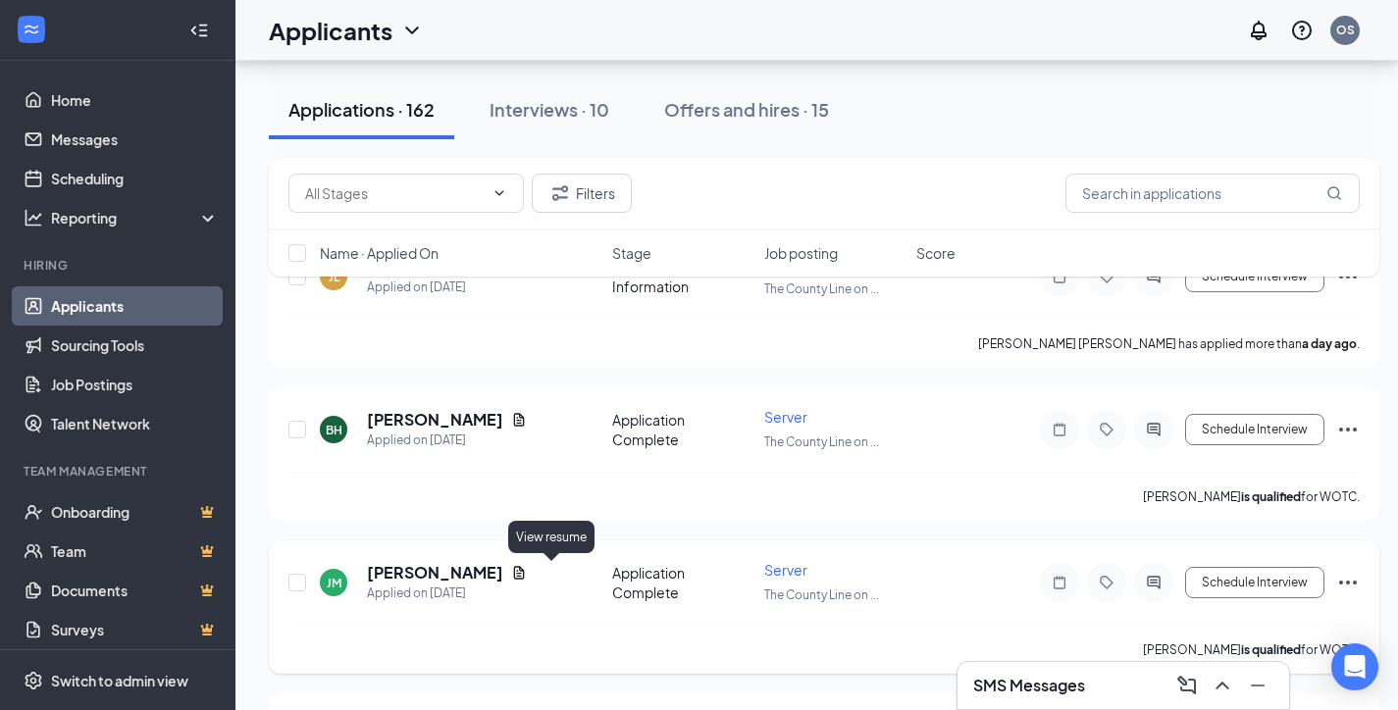
click at [525, 574] on icon "Document" at bounding box center [519, 572] width 11 height 13
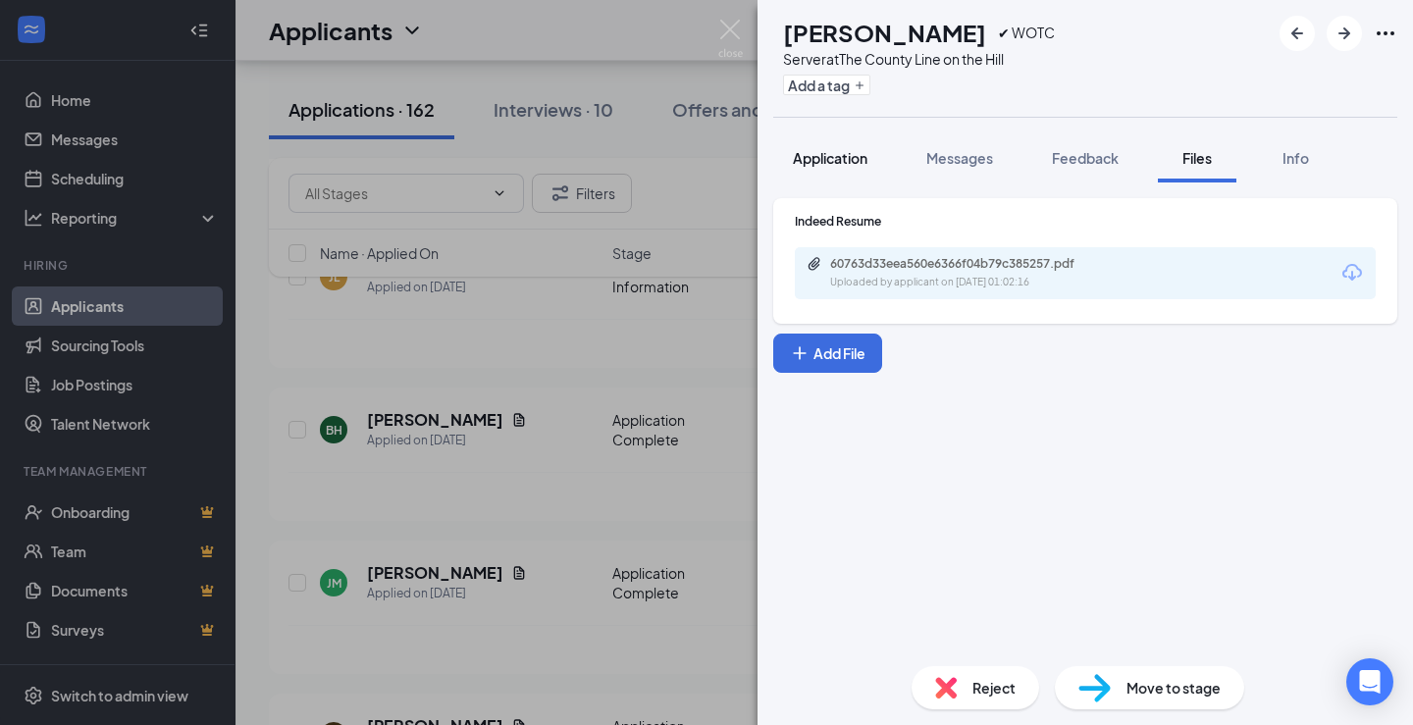
click at [852, 149] on span "Application" at bounding box center [830, 158] width 75 height 18
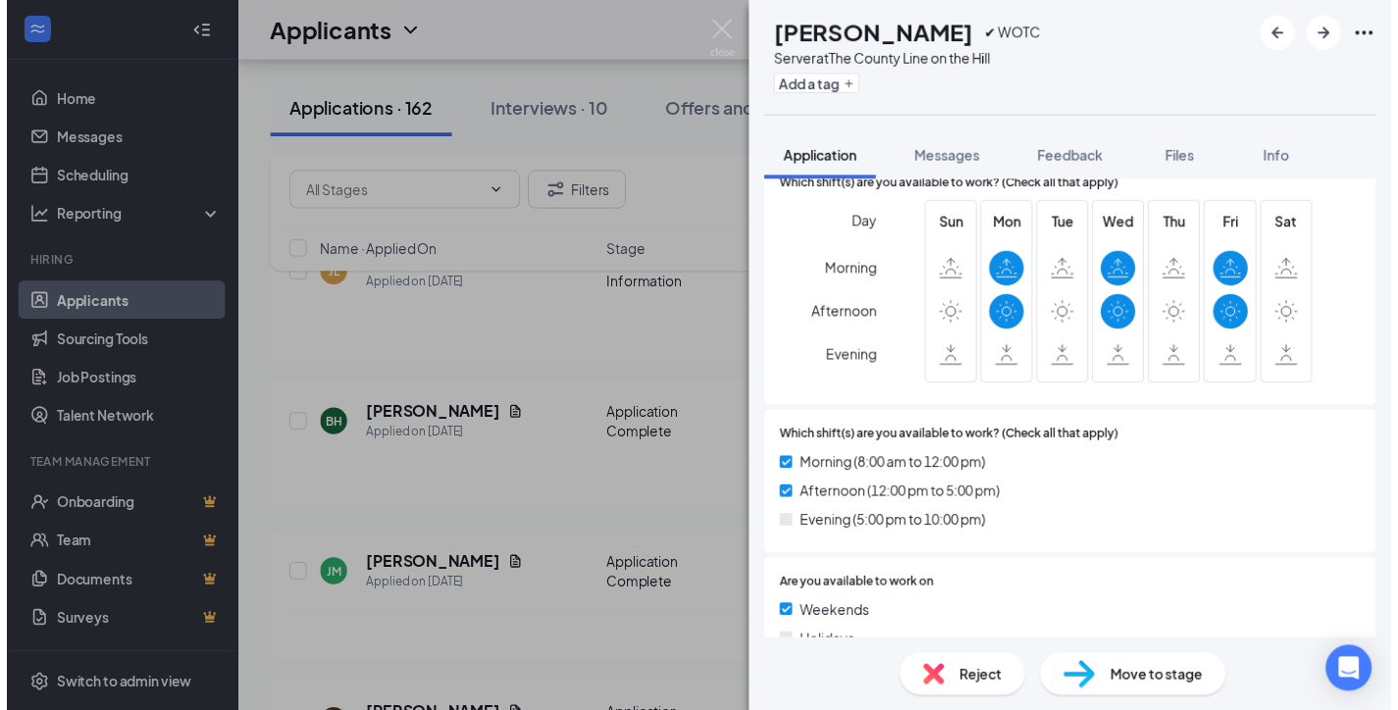
scroll to position [1079, 0]
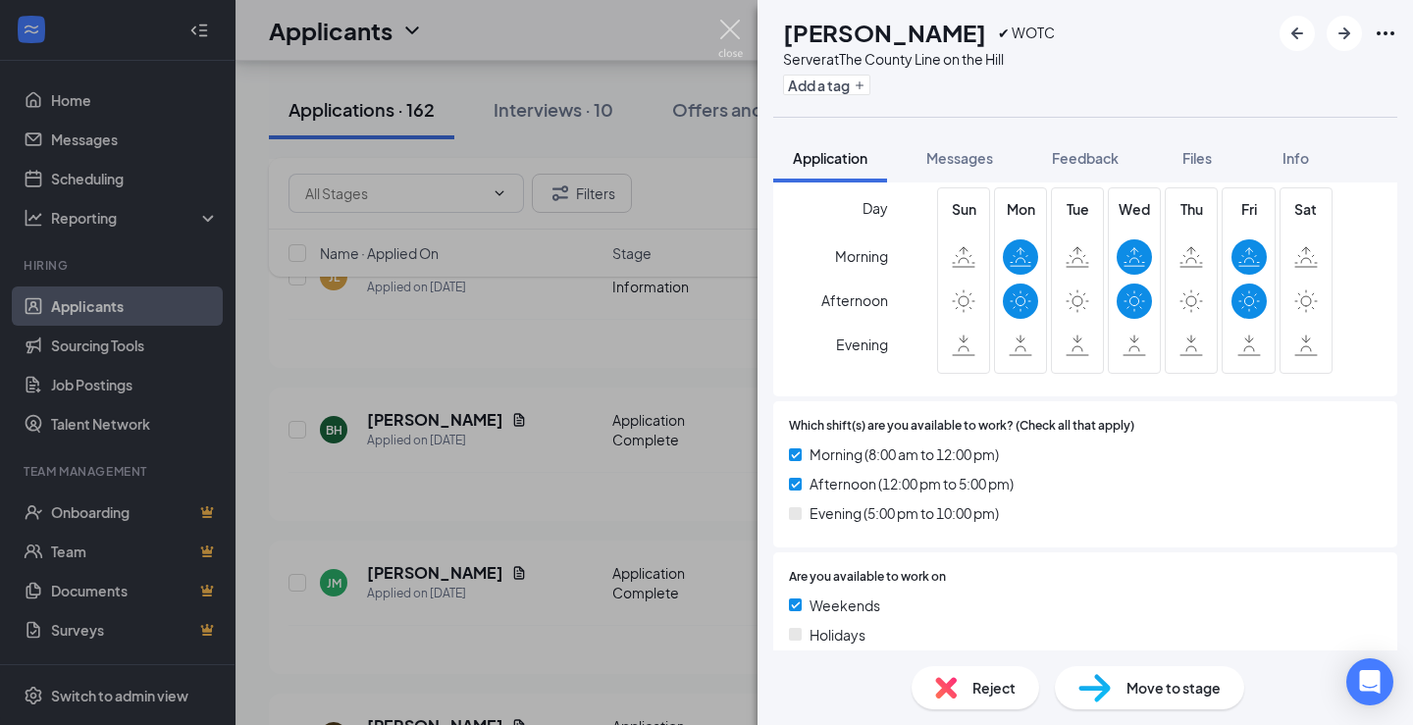
click at [728, 31] on img at bounding box center [730, 39] width 25 height 38
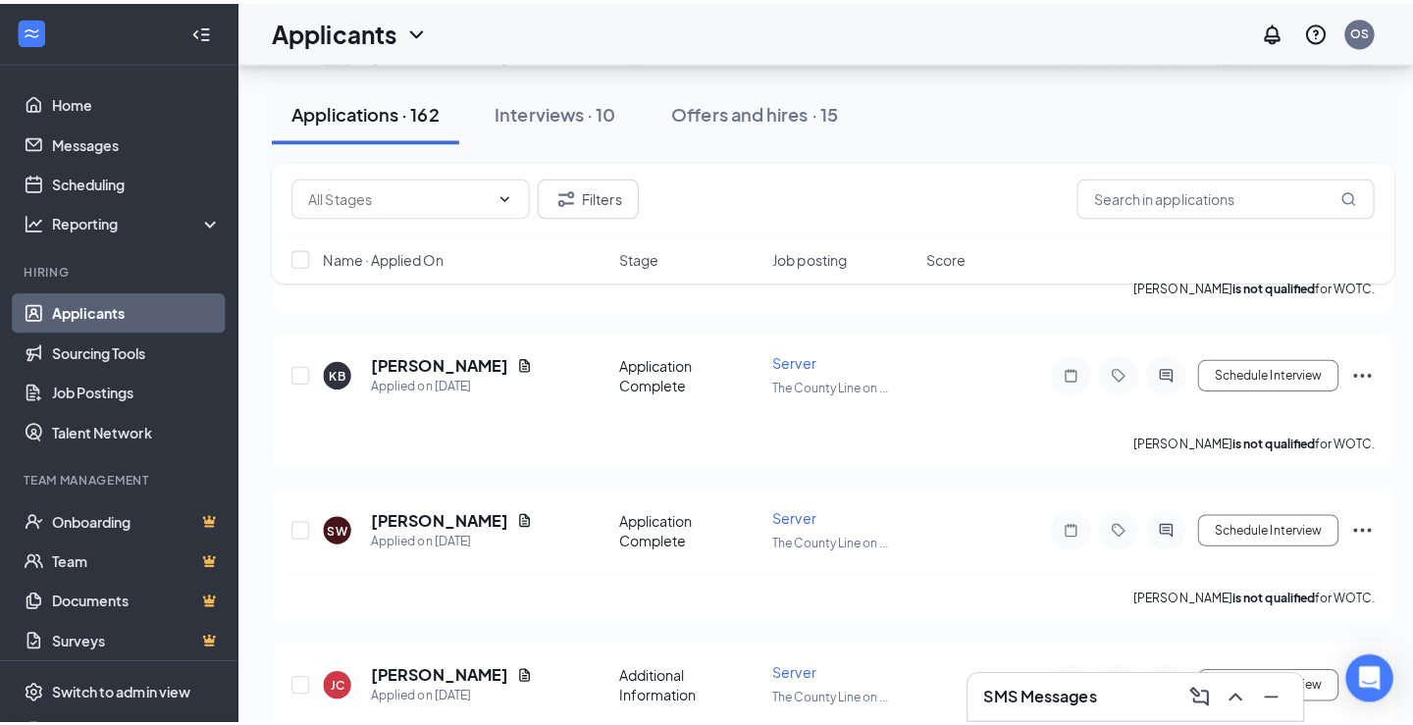
scroll to position [3728, 0]
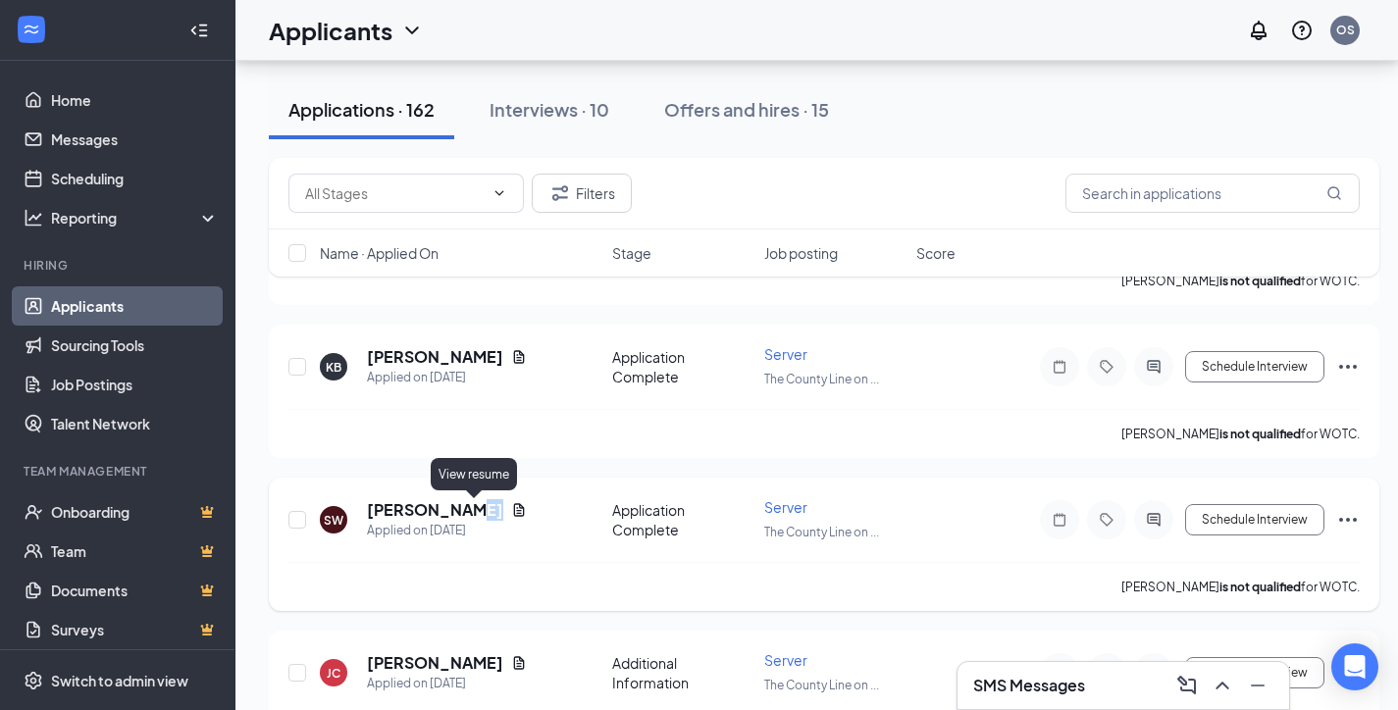
click at [511, 512] on icon "Document" at bounding box center [519, 510] width 16 height 16
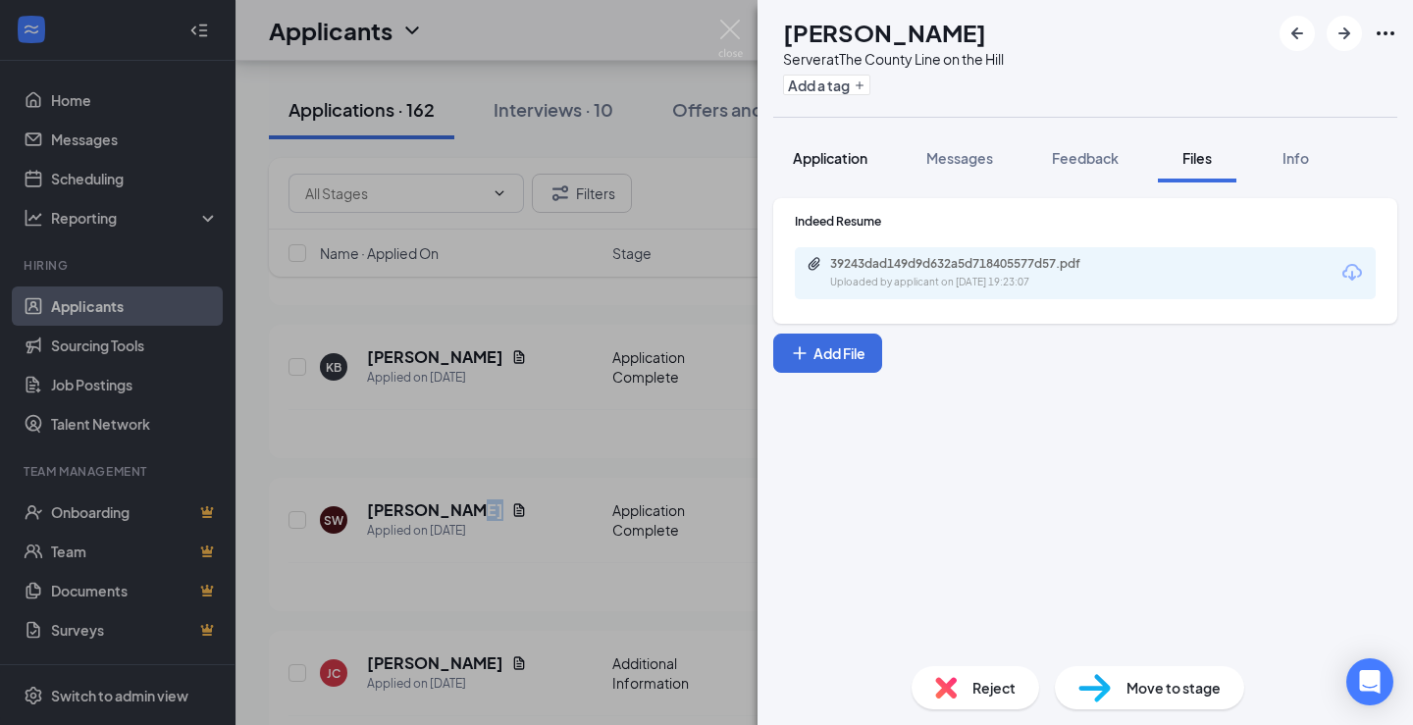
click at [818, 148] on div "Application" at bounding box center [830, 158] width 75 height 20
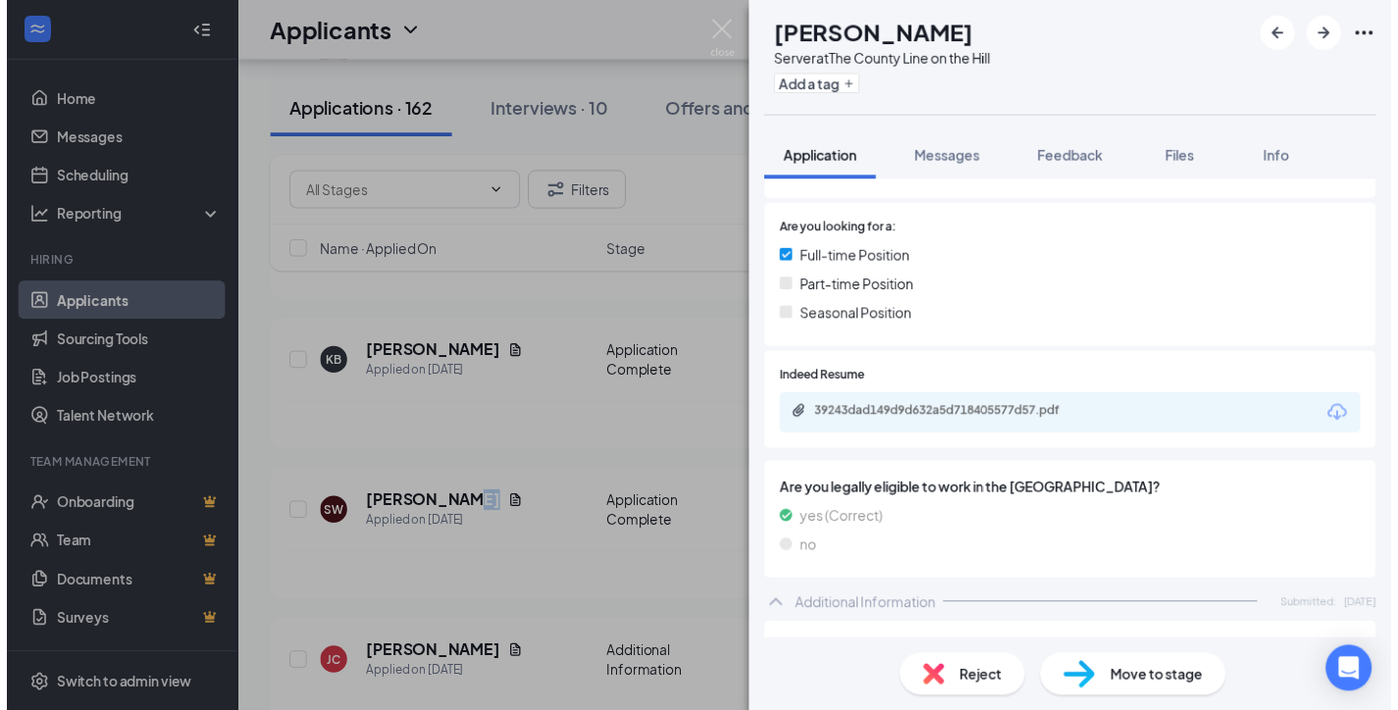
scroll to position [392, 0]
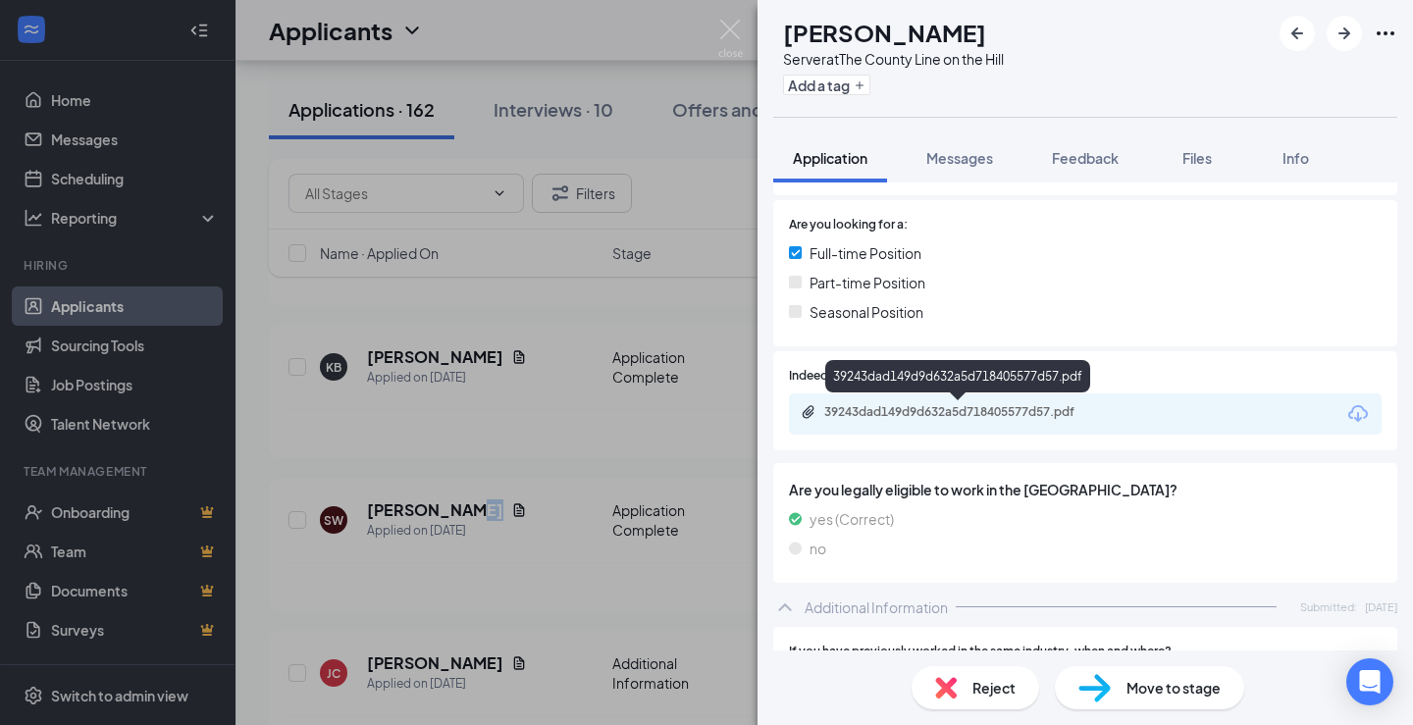
click at [884, 410] on div "39243dad149d9d632a5d718405577d57.pdf" at bounding box center [961, 412] width 275 height 16
click at [723, 30] on img at bounding box center [730, 39] width 25 height 38
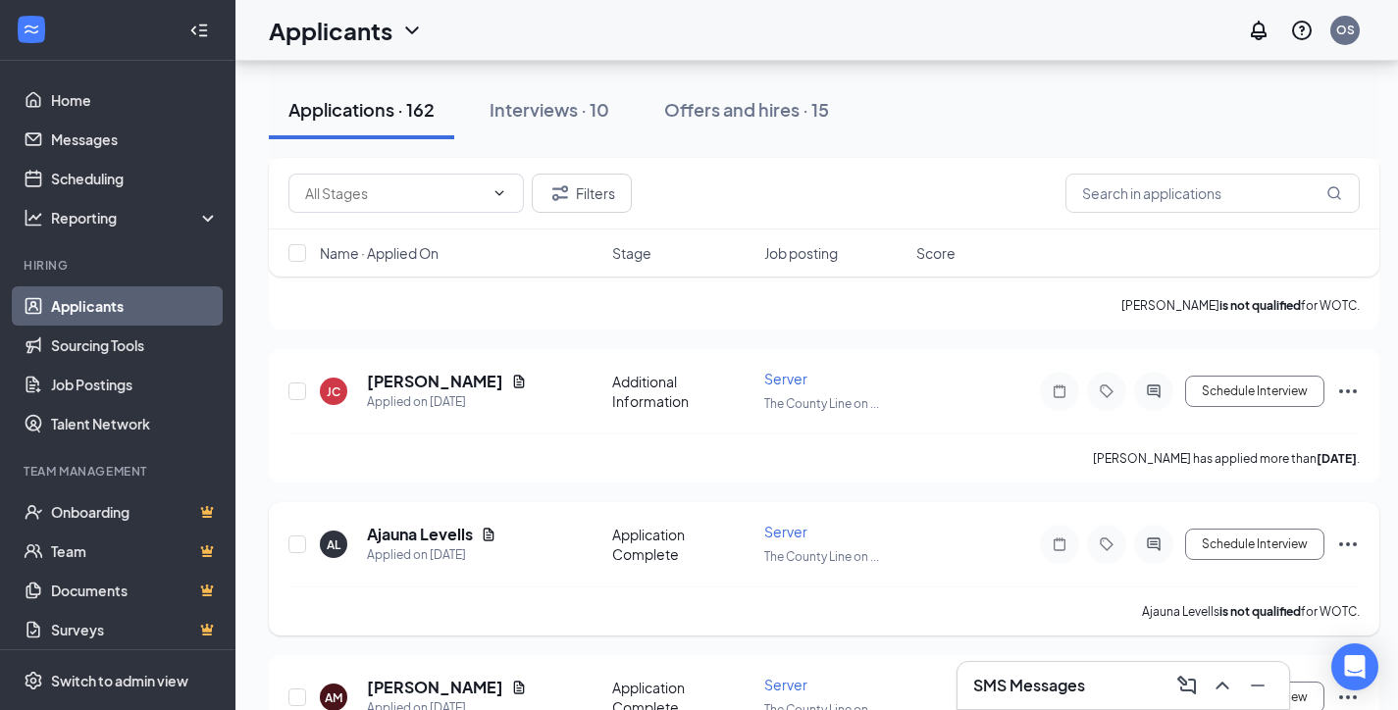
scroll to position [4218, 0]
